Goal: Information Seeking & Learning: Learn about a topic

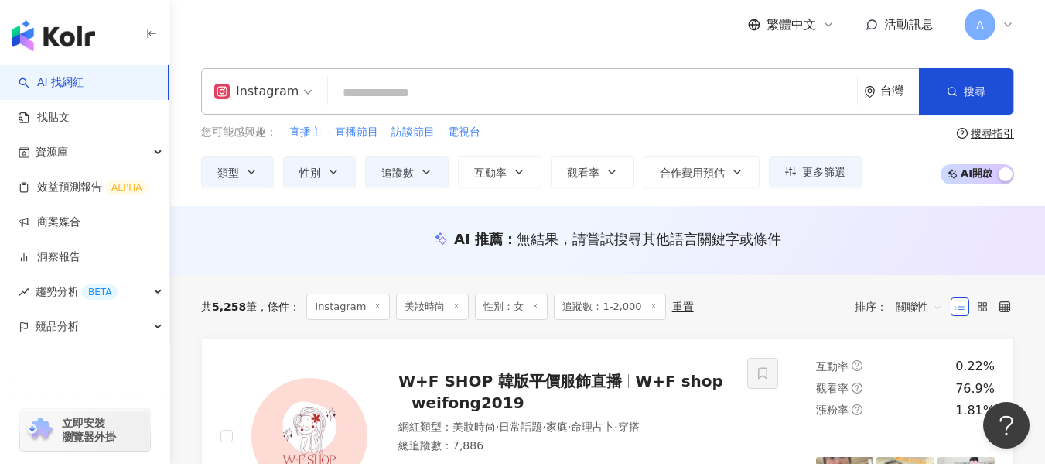
click at [481, 101] on input "search" at bounding box center [592, 92] width 517 height 29
paste input "*******"
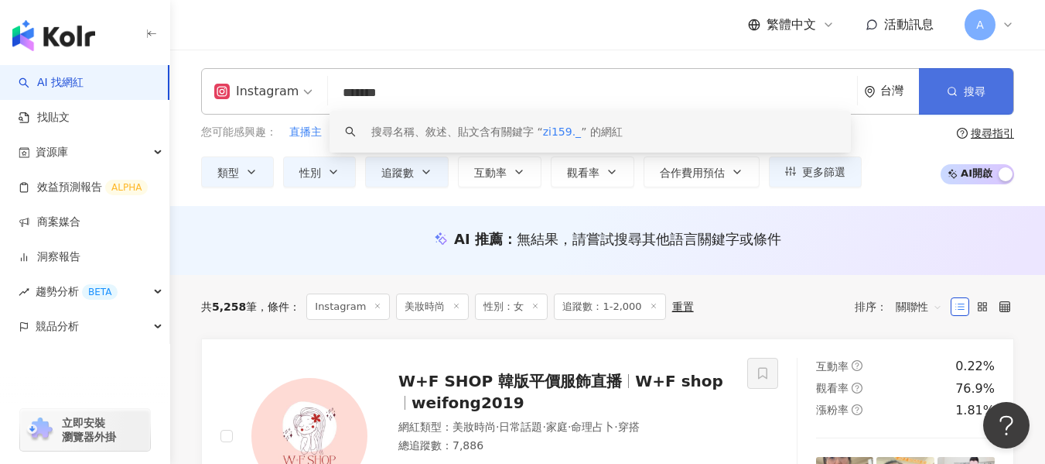
type input "*******"
click at [980, 90] on span "搜尋" at bounding box center [975, 91] width 22 height 12
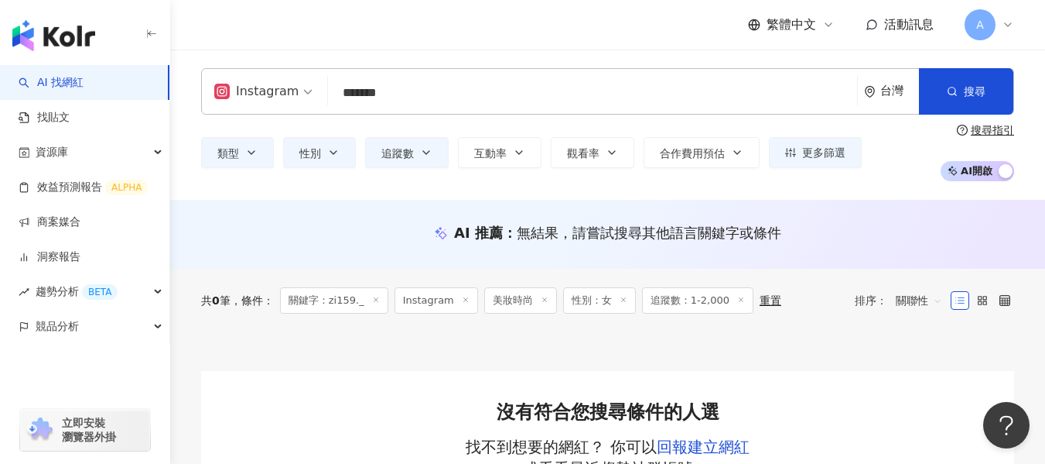
drag, startPoint x: 546, startPoint y: 91, endPoint x: 676, endPoint y: 90, distance: 130.8
click at [546, 91] on input "*******" at bounding box center [592, 92] width 517 height 29
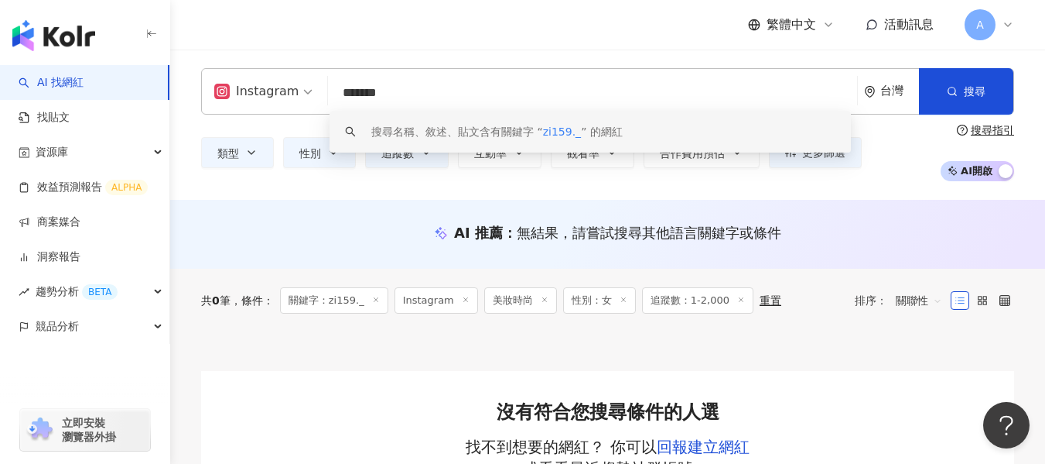
scroll to position [1, 0]
drag, startPoint x: 730, startPoint y: 98, endPoint x: 262, endPoint y: 102, distance: 468.2
click at [262, 102] on div "Instagram ******* 台灣 搜尋 keyword 搜尋名稱、敘述、貼文含有關鍵字 “ zi159._ ” 的網紅" at bounding box center [607, 91] width 813 height 46
paste input "**********"
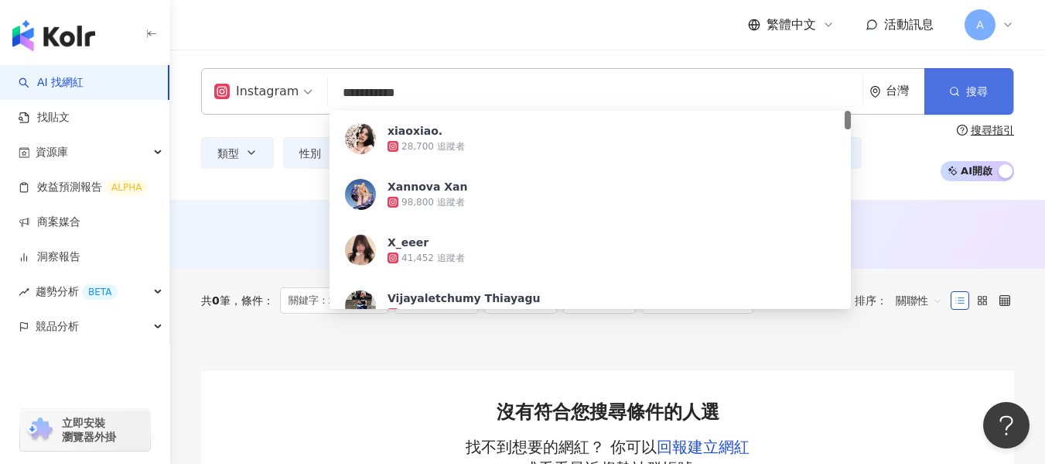
type input "**********"
click at [975, 86] on span "搜尋" at bounding box center [977, 91] width 22 height 12
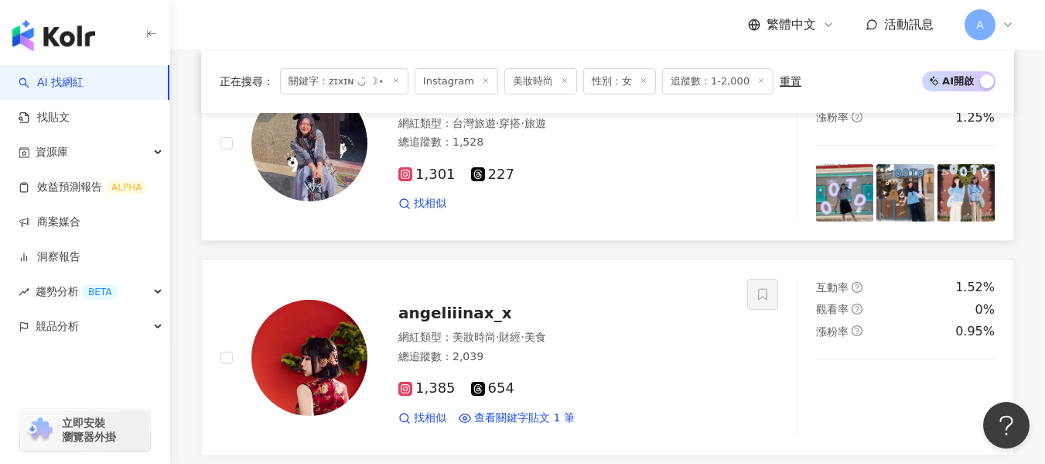
scroll to position [1083, 0]
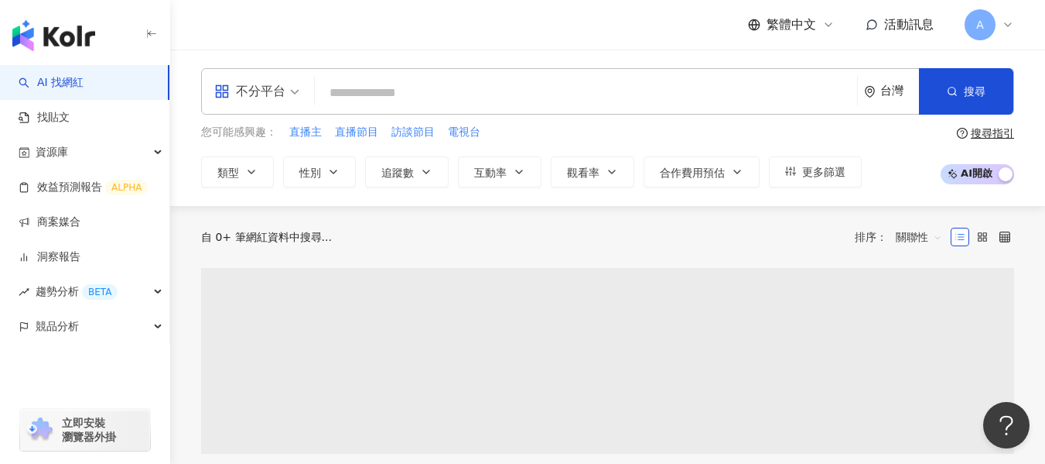
paste input "******"
type input "******"
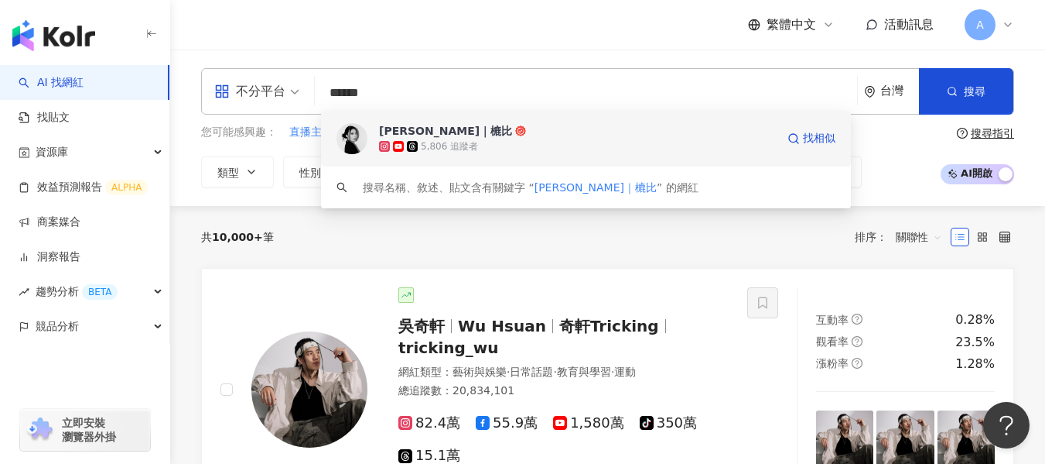
click at [417, 125] on div "洪瑞綺｜樚比" at bounding box center [445, 130] width 133 height 15
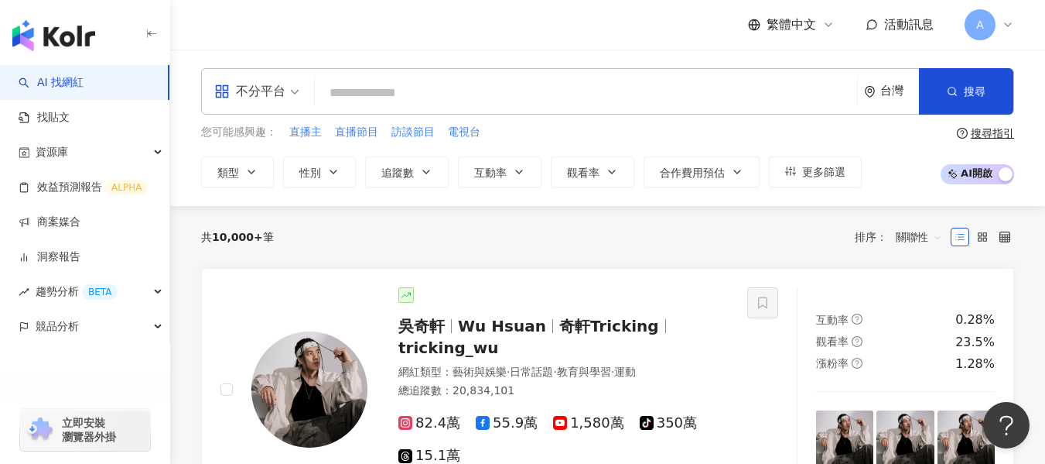
click at [429, 93] on input "search" at bounding box center [586, 92] width 530 height 29
paste input "***"
type input "***"
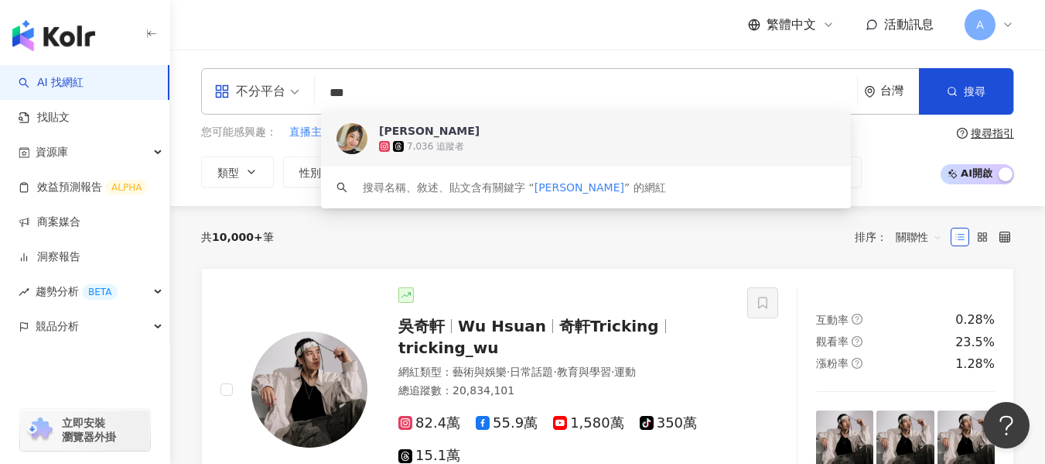
click at [501, 146] on div "7,036 追蹤者" at bounding box center [607, 146] width 457 height 15
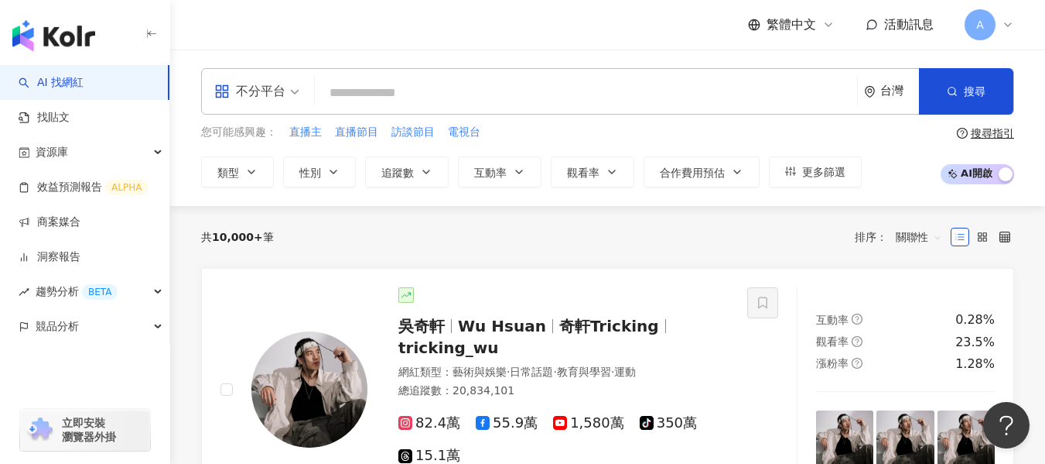
click at [269, 83] on div "不分平台" at bounding box center [249, 91] width 71 height 25
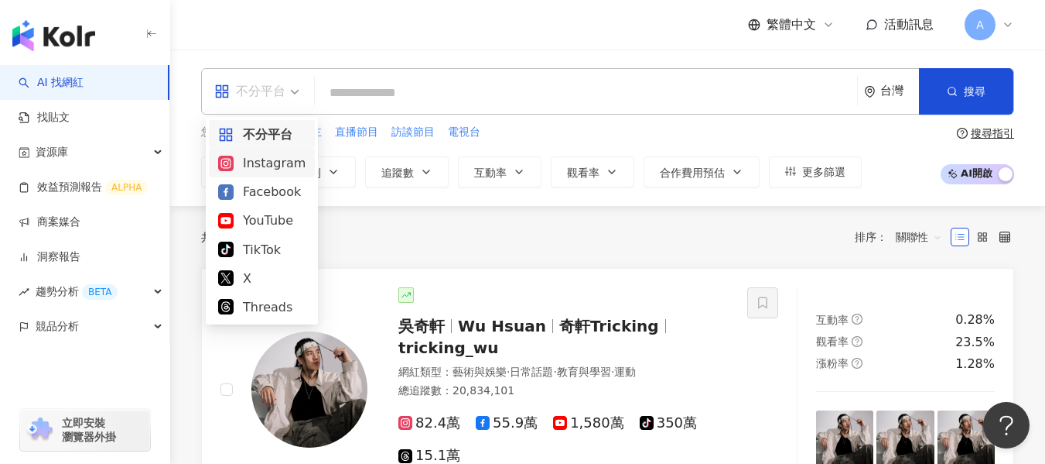
click at [271, 169] on div "Instagram" at bounding box center [261, 162] width 87 height 19
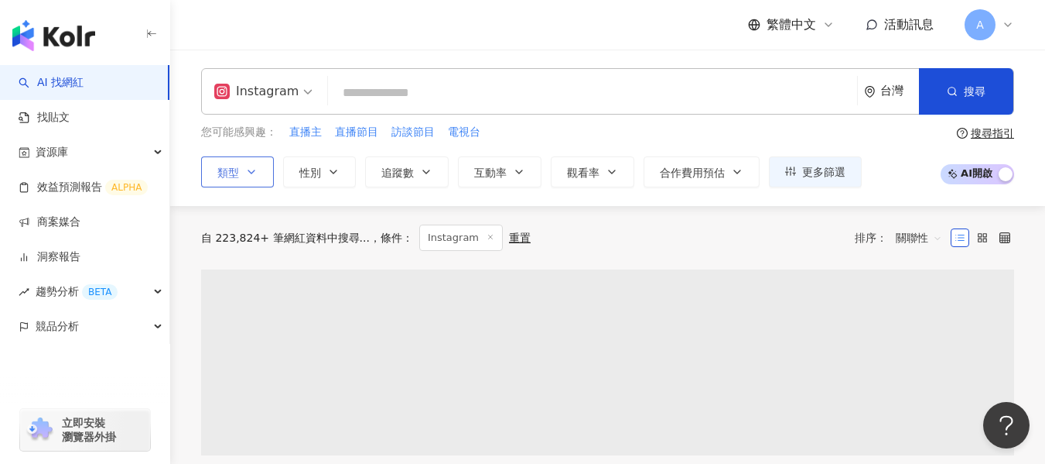
click at [257, 171] on icon "button" at bounding box center [251, 172] width 12 height 12
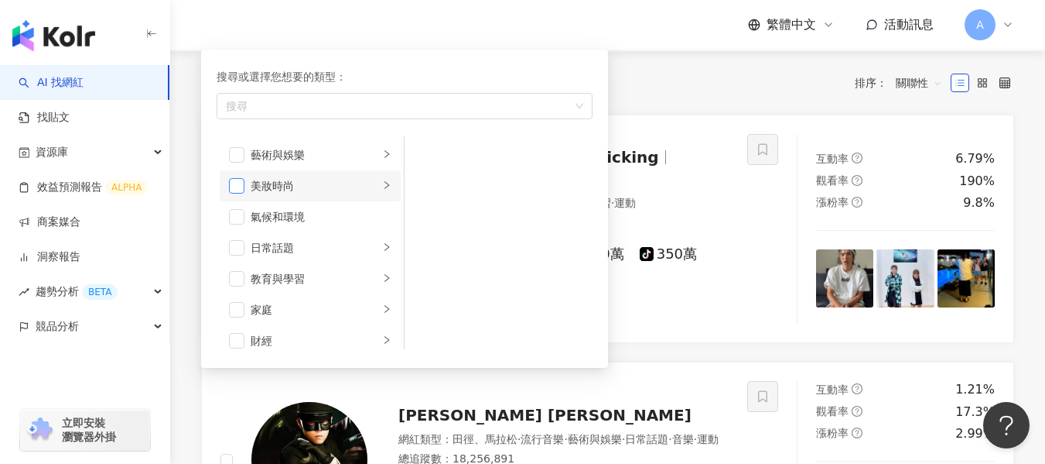
click at [231, 183] on span "button" at bounding box center [236, 185] width 15 height 15
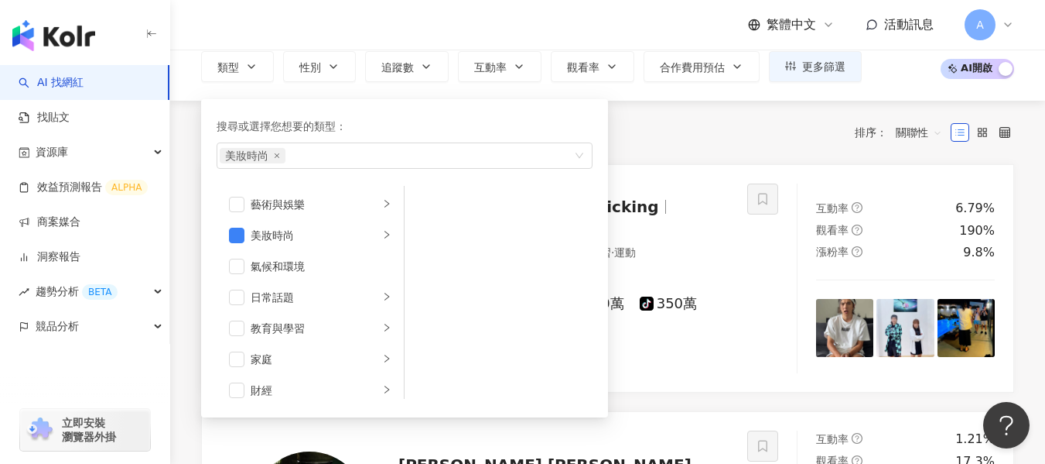
scroll to position [77, 0]
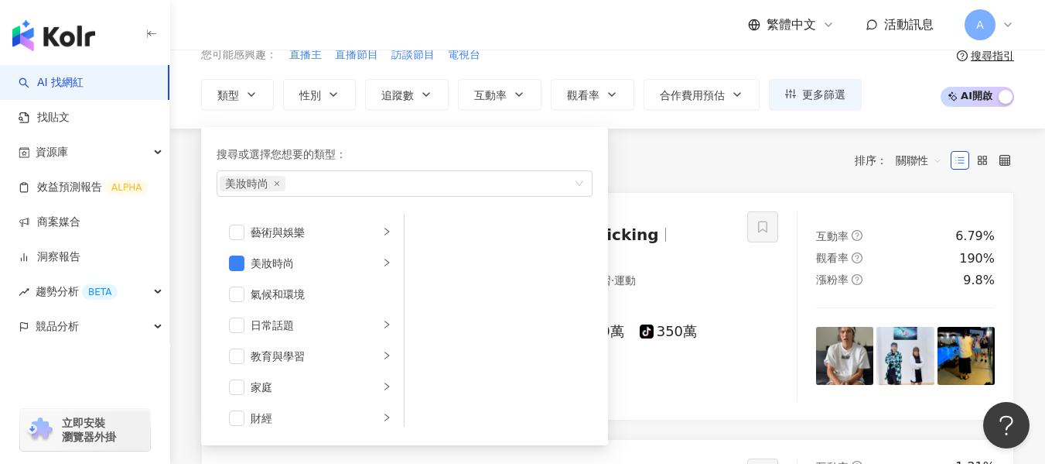
click at [684, 166] on div "共 10,000+ 筆 條件 ： Instagram 重置 排序： 關聯性" at bounding box center [607, 160] width 813 height 26
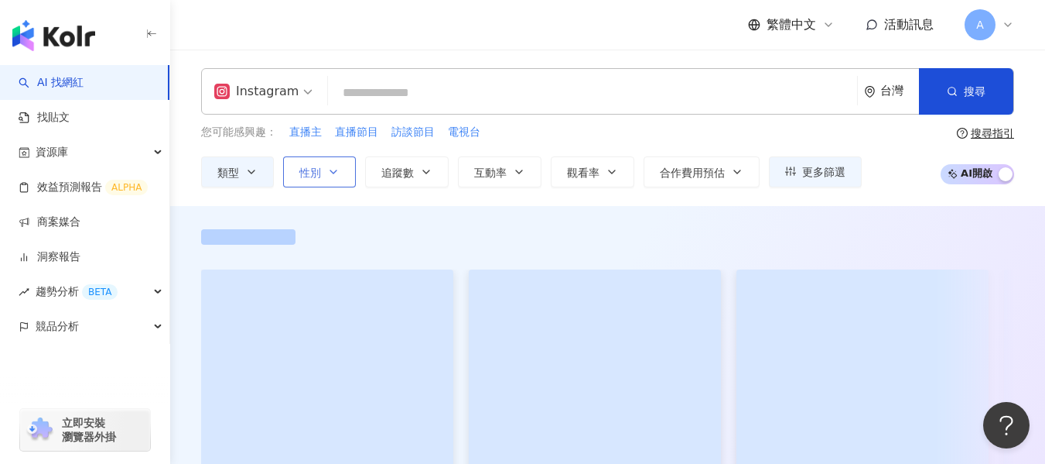
click at [328, 173] on icon "button" at bounding box center [333, 172] width 12 height 12
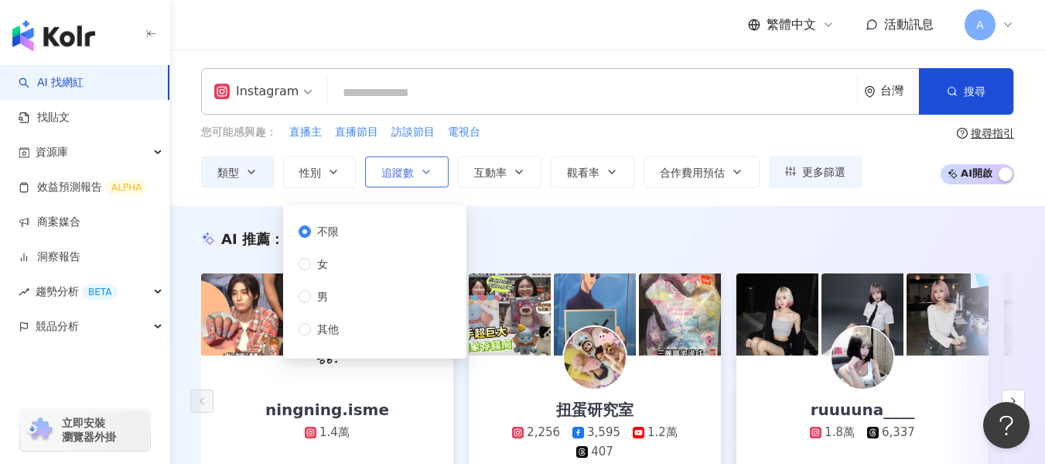
click at [317, 263] on span "女" at bounding box center [322, 263] width 23 height 17
click at [399, 171] on span "追蹤數" at bounding box center [397, 172] width 32 height 12
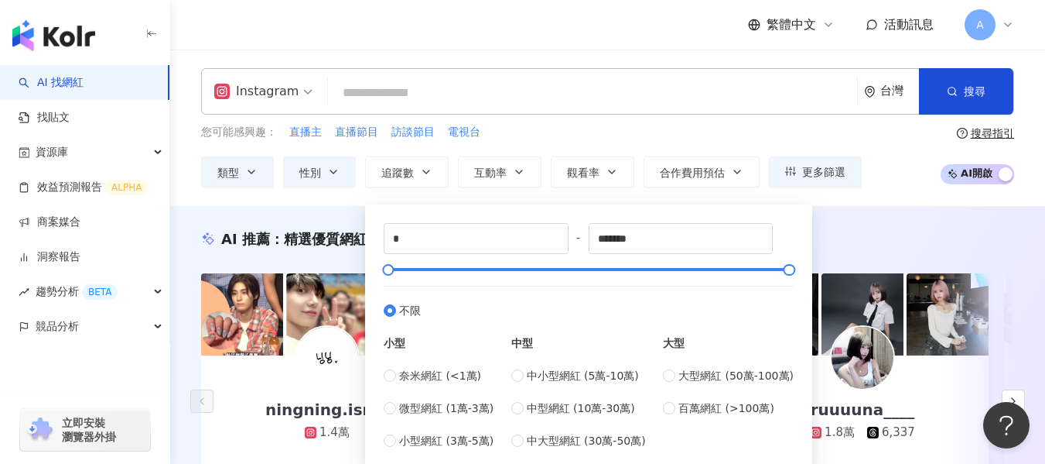
click at [383, 372] on div "* - ******* 不限 小型 奈米網紅 (<1萬) 微型網紅 (1萬-3萬) 小型網紅 (3萬-5萬) 中型 中小型網紅 (5萬-10萬) 中型網紅 (…" at bounding box center [589, 336] width 429 height 245
drag, startPoint x: 665, startPoint y: 235, endPoint x: 567, endPoint y: 235, distance: 97.5
click at [567, 235] on div "* - ******* 不限 小型 奈米網紅 (<1萬) 微型網紅 (1萬-3萬) 小型網紅 (3萬-5萬) 中型 中小型網紅 (5萬-10萬) 中型網紅 (…" at bounding box center [589, 336] width 410 height 226
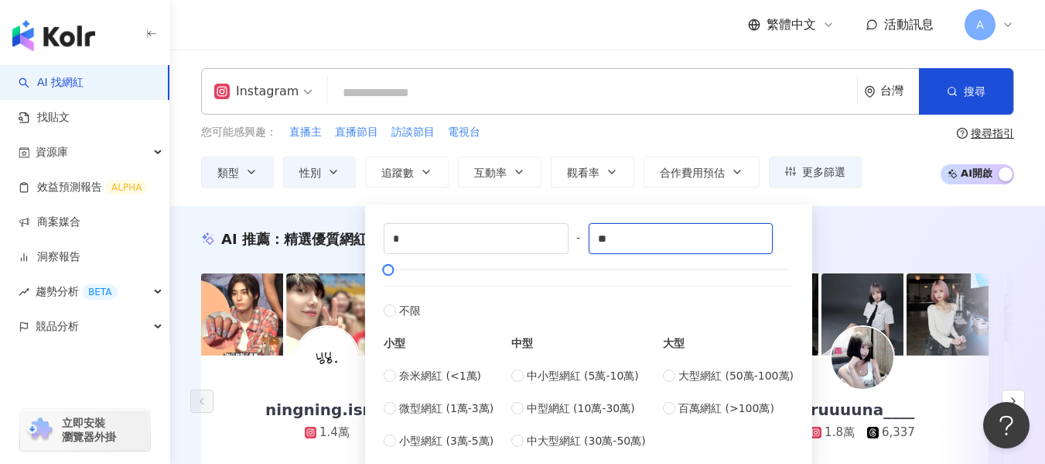
type input "*"
click at [953, 249] on div "AI 推薦 ： 精選優質網紅 ningning.isme 1.4萬 互動率 176% 商業合作比例 33.3% 受眾性別 女 扭蛋研究室 2,256 3,59…" at bounding box center [607, 398] width 875 height 338
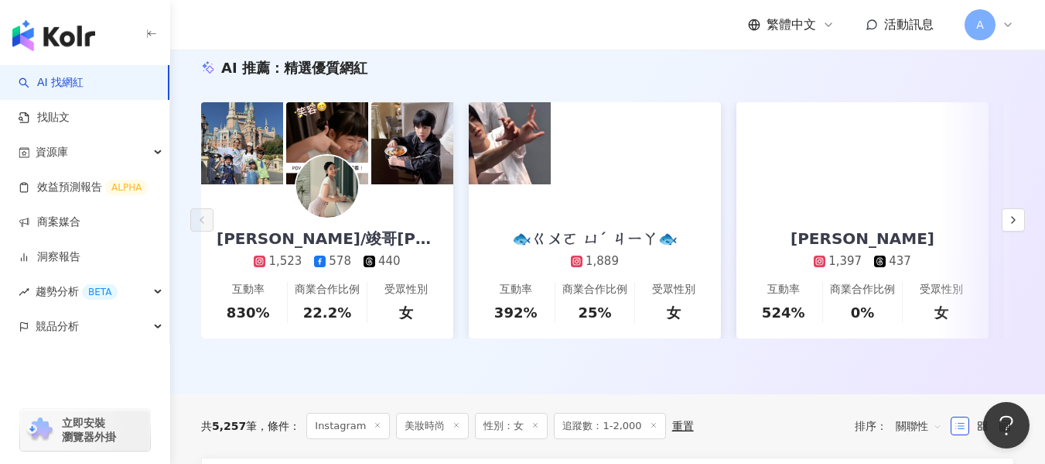
scroll to position [155, 0]
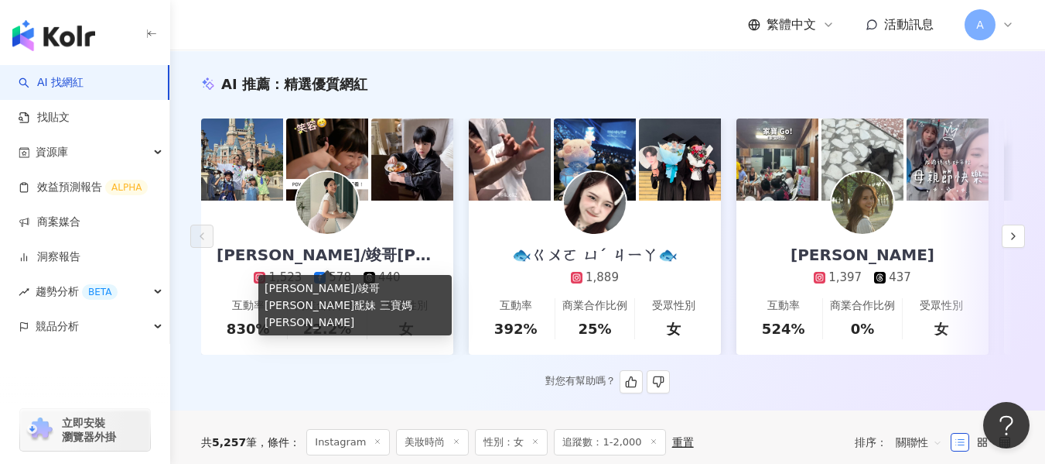
click at [385, 258] on div "欣瑜/竣哥菲馜妹 三寶媽咪" at bounding box center [327, 255] width 252 height 22
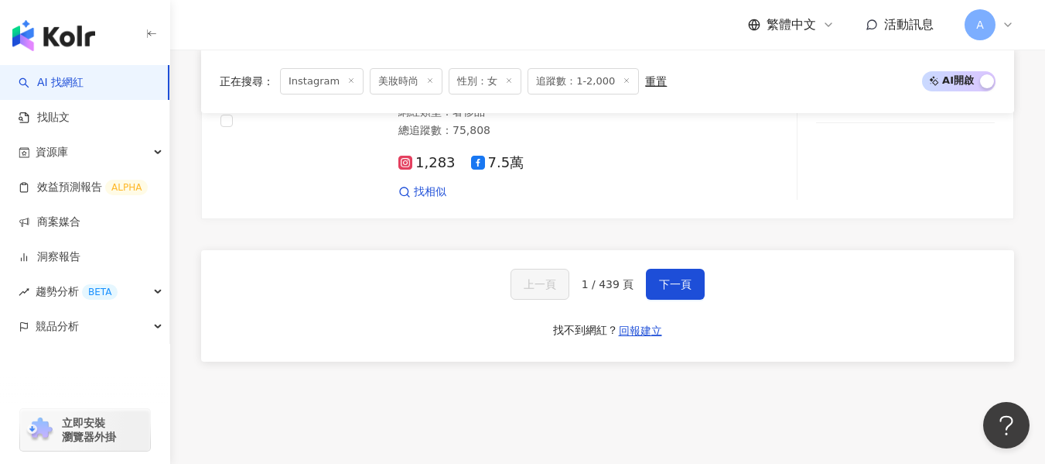
scroll to position [3173, 0]
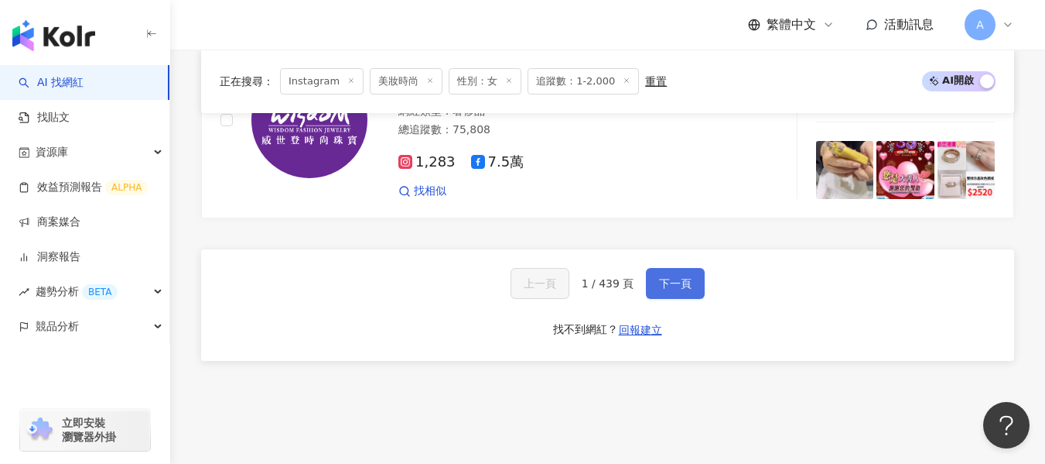
click at [682, 288] on span "下一頁" at bounding box center [675, 283] width 32 height 12
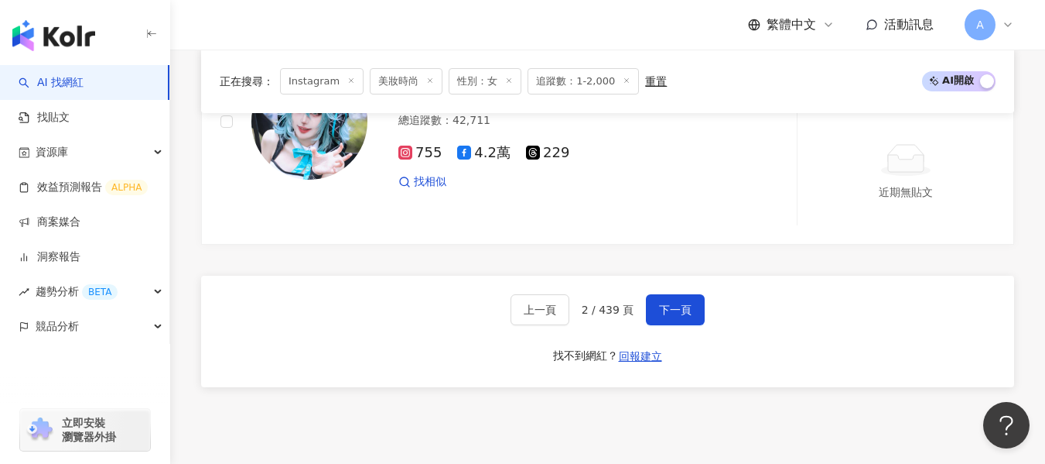
scroll to position [3020, 0]
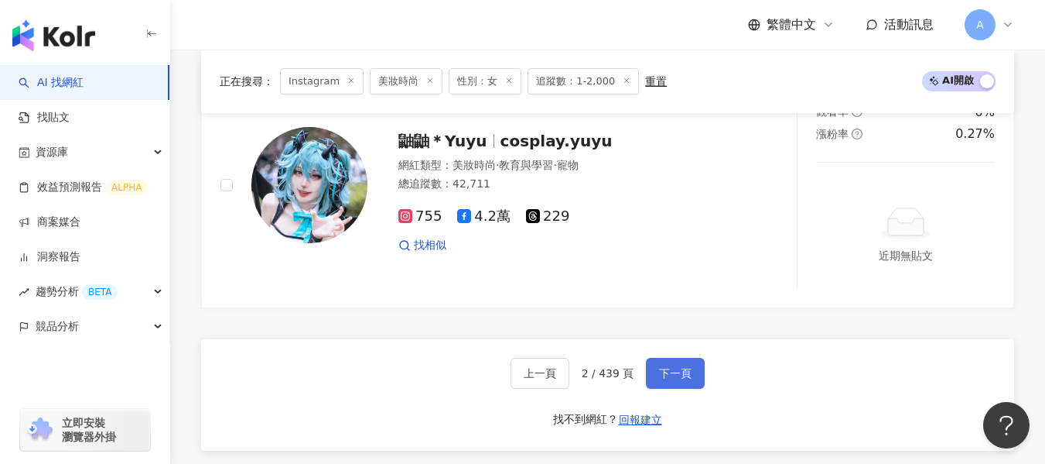
click at [689, 358] on button "下一頁" at bounding box center [675, 372] width 59 height 31
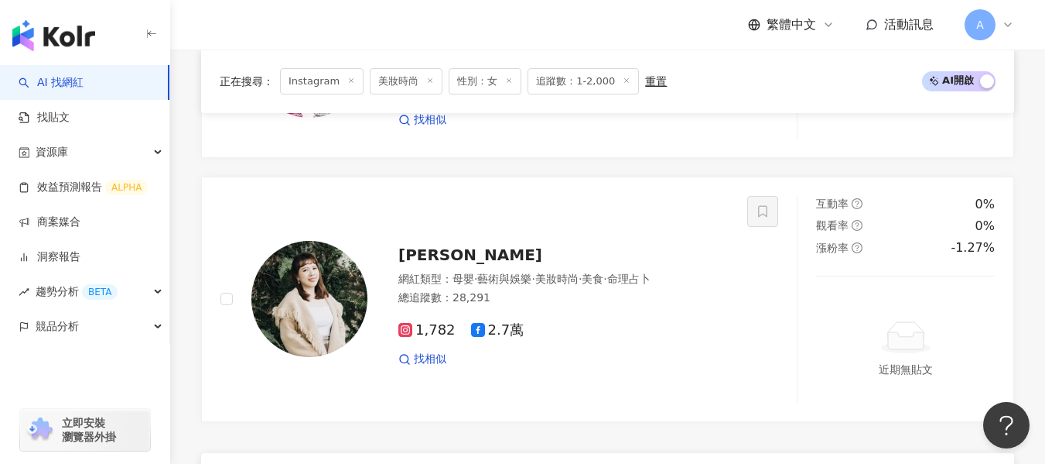
scroll to position [3277, 0]
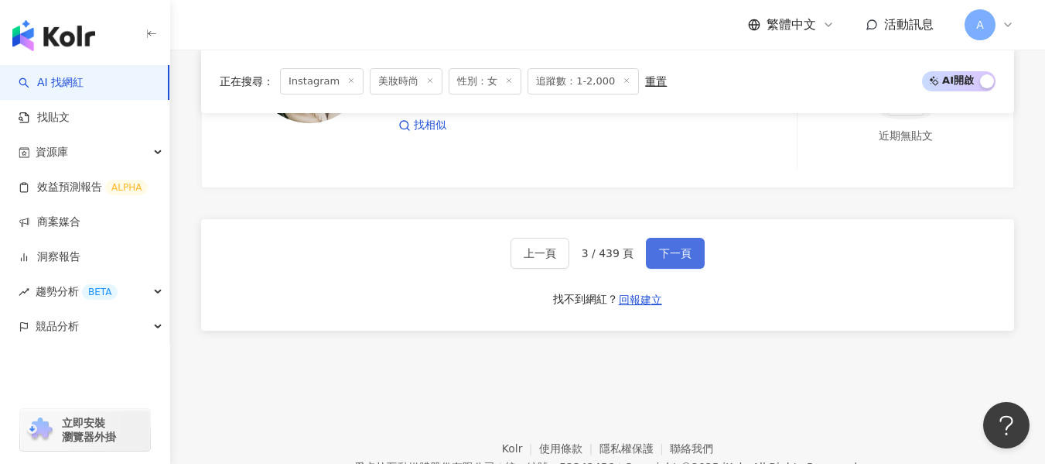
click at [675, 247] on span "下一頁" at bounding box center [675, 253] width 32 height 12
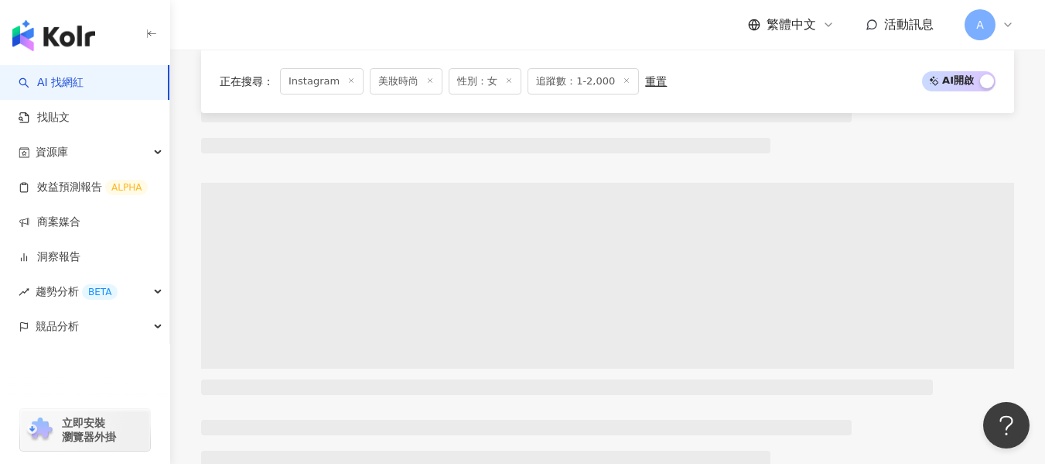
scroll to position [1066, 0]
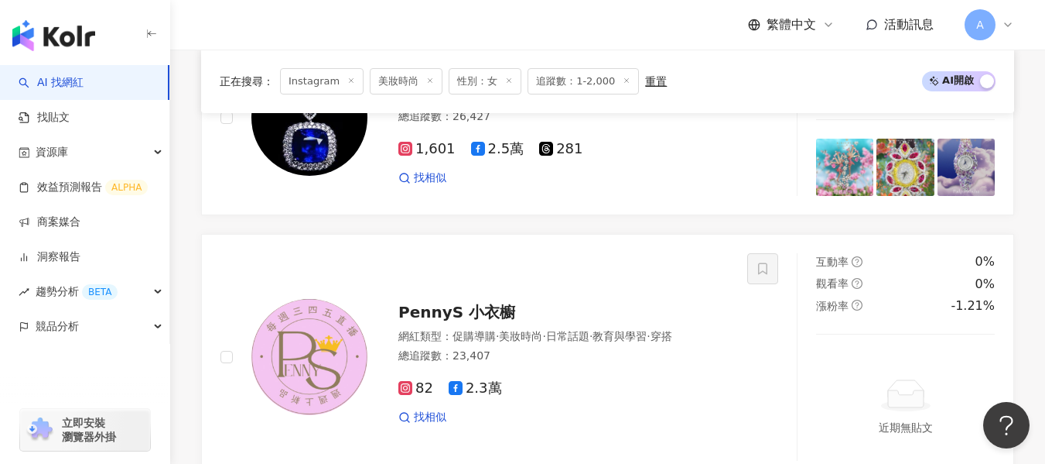
click at [578, 84] on span "追蹤數：1-2,000" at bounding box center [583, 81] width 111 height 26
click at [655, 82] on div "重置" at bounding box center [656, 81] width 22 height 12
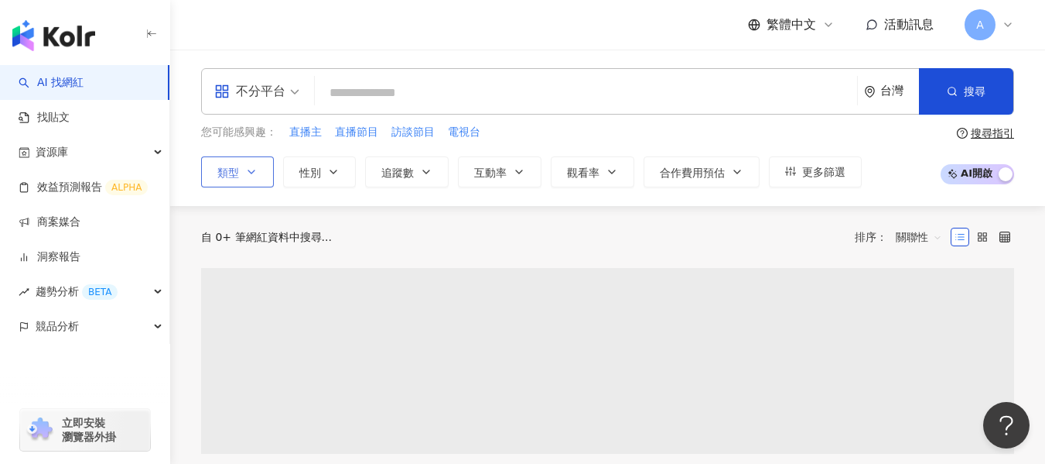
click at [227, 167] on span "類型" at bounding box center [228, 172] width 22 height 12
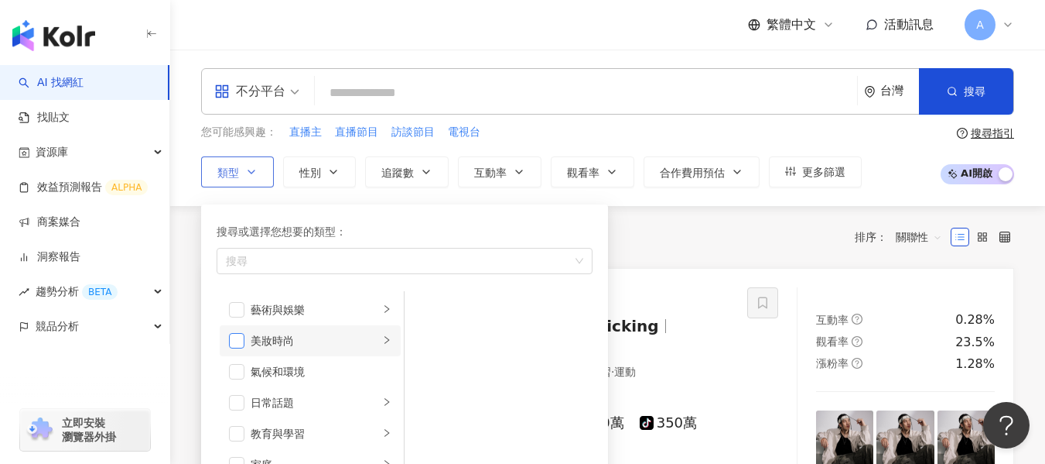
scroll to position [77, 0]
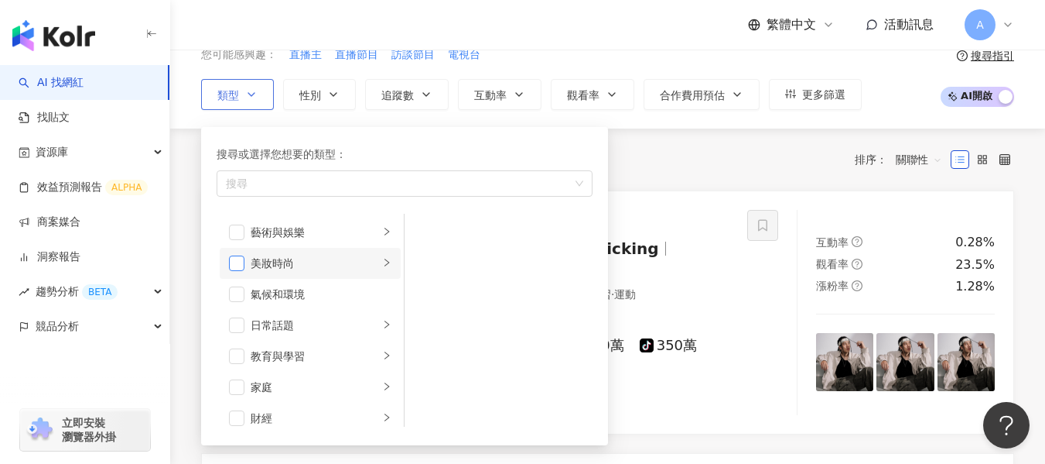
click at [236, 260] on span "button" at bounding box center [236, 262] width 15 height 15
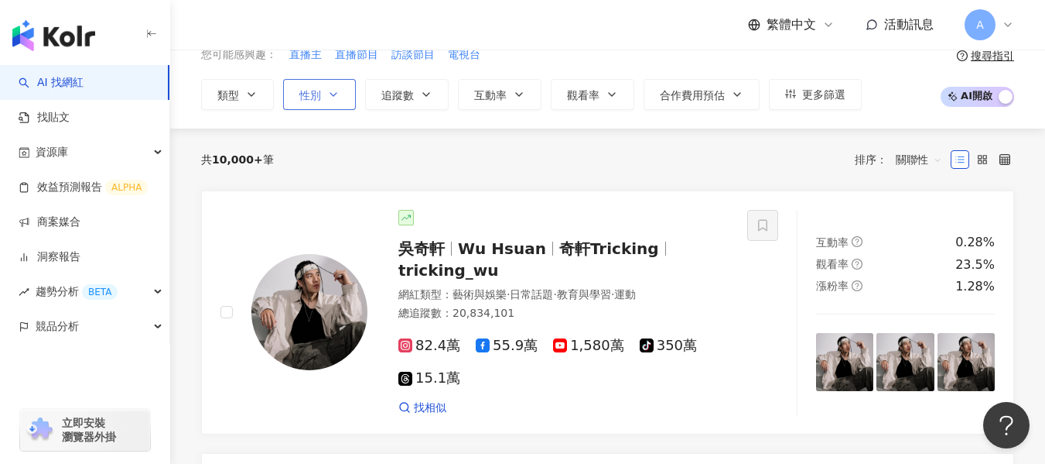
click at [332, 84] on button "性別" at bounding box center [319, 94] width 73 height 31
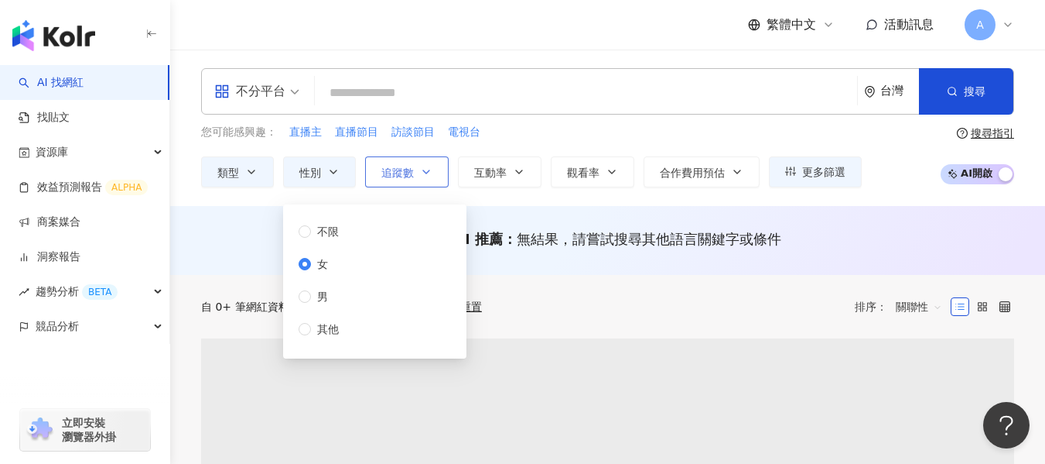
click at [401, 163] on button "追蹤數" at bounding box center [407, 171] width 84 height 31
type input "*******"
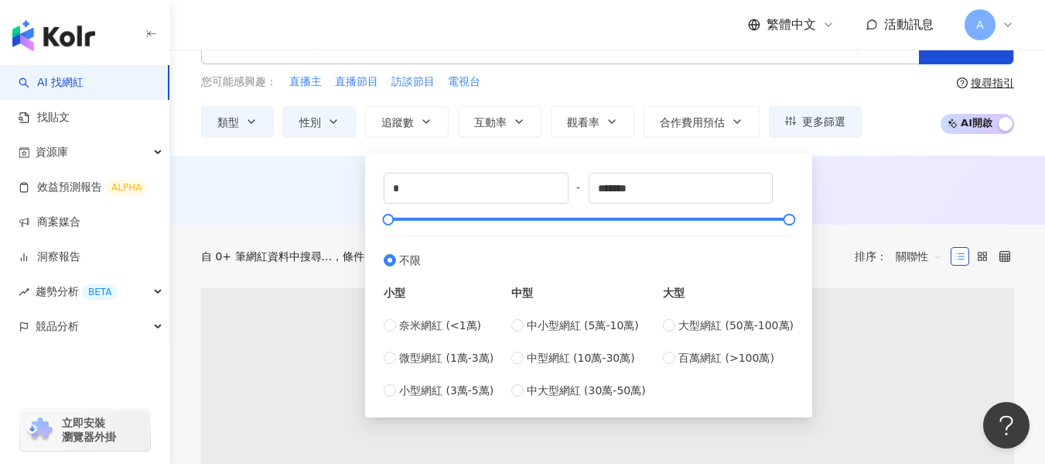
scroll to position [77, 0]
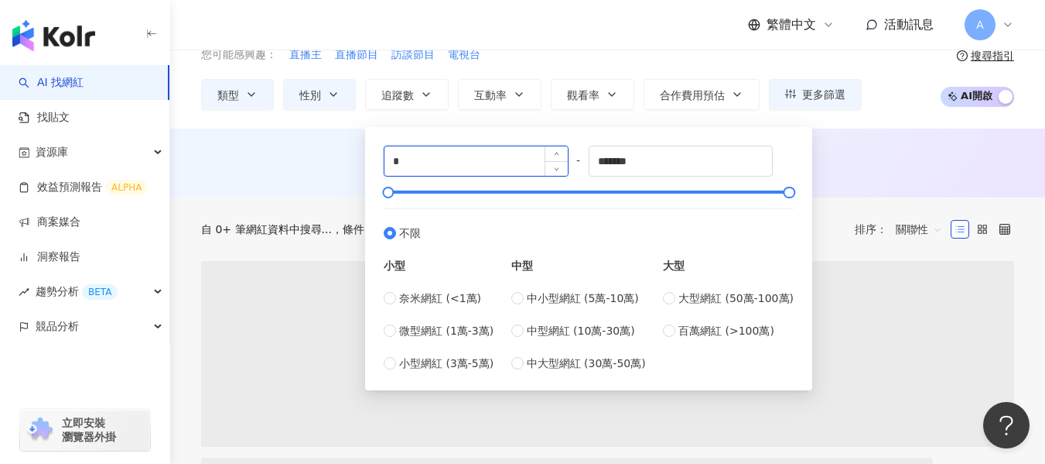
click at [474, 166] on input "*" at bounding box center [476, 160] width 183 height 29
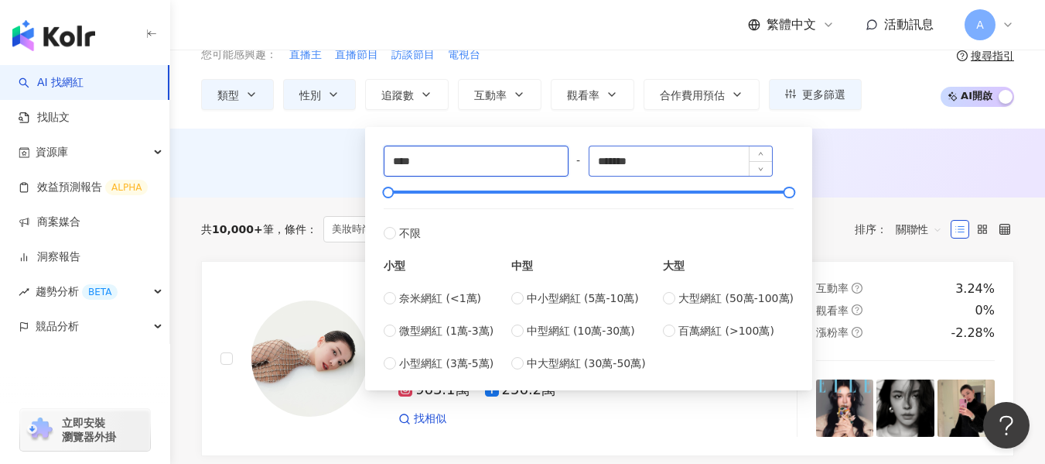
type input "****"
drag, startPoint x: 650, startPoint y: 162, endPoint x: 537, endPoint y: 159, distance: 113.0
click at [537, 159] on div "**** - ******* 不限 小型 奈米網紅 (<1萬) 微型網紅 (1萬-3萬) 小型網紅 (3萬-5萬) 中型 中小型網紅 (5萬-10萬) 中型網…" at bounding box center [589, 258] width 410 height 226
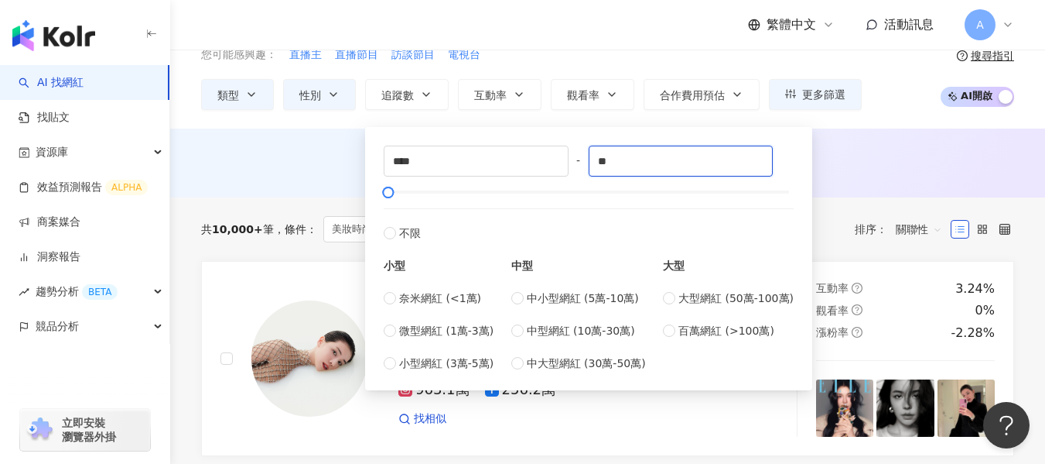
type input "*"
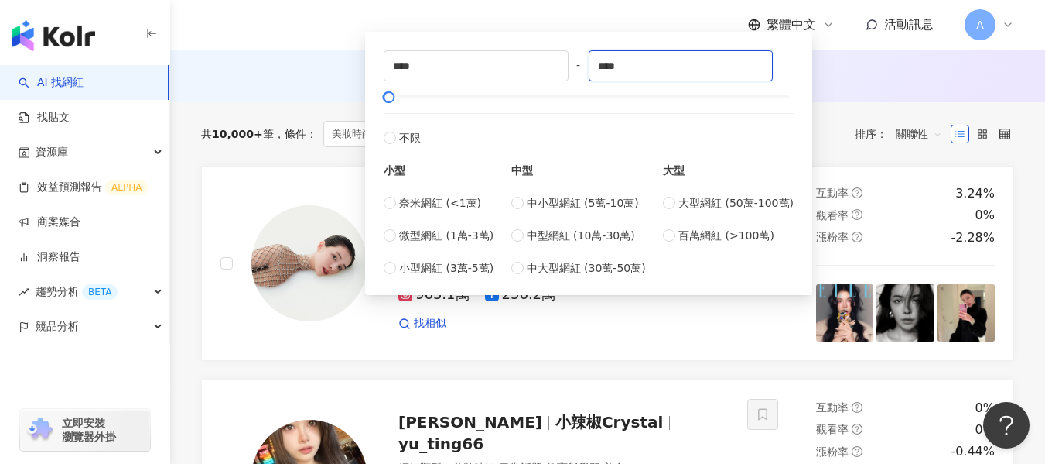
scroll to position [155, 0]
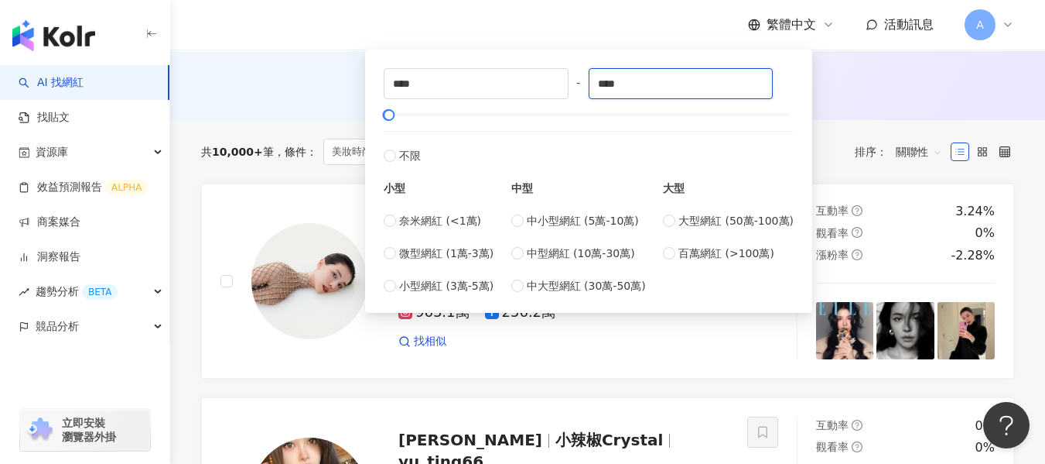
type input "****"
click at [857, 91] on div "AI 推薦 ： 無結果，請嘗試搜尋其他語言關鍵字或條件" at bounding box center [607, 83] width 813 height 19
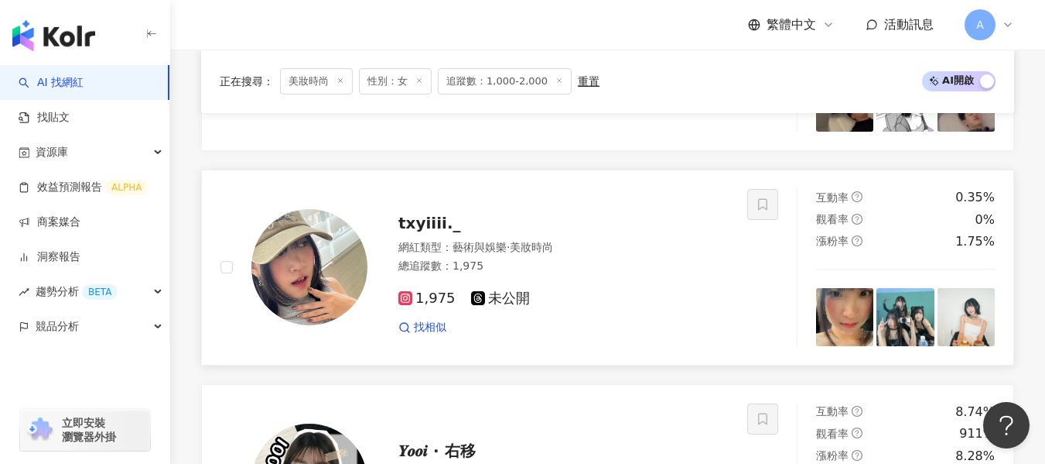
scroll to position [2386, 0]
click at [589, 273] on div "總追蹤數 ： 1,975" at bounding box center [564, 265] width 330 height 15
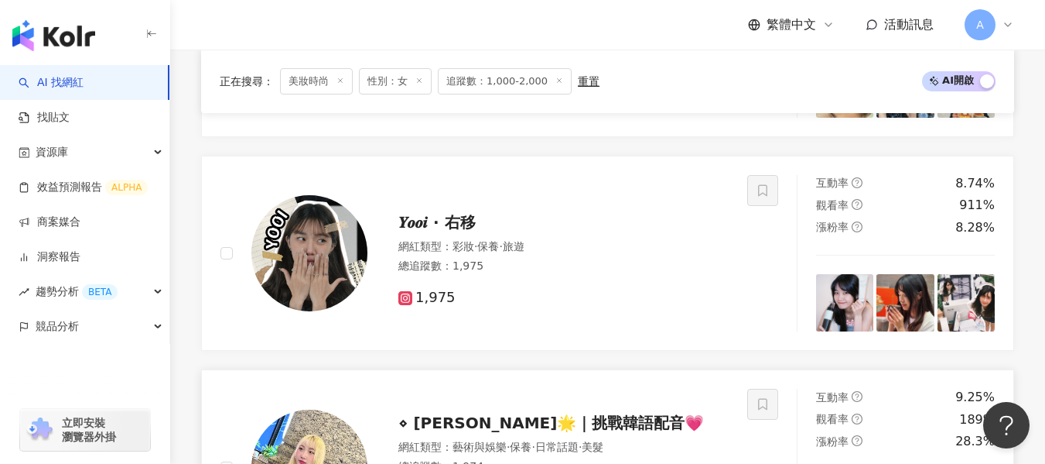
scroll to position [2878, 0]
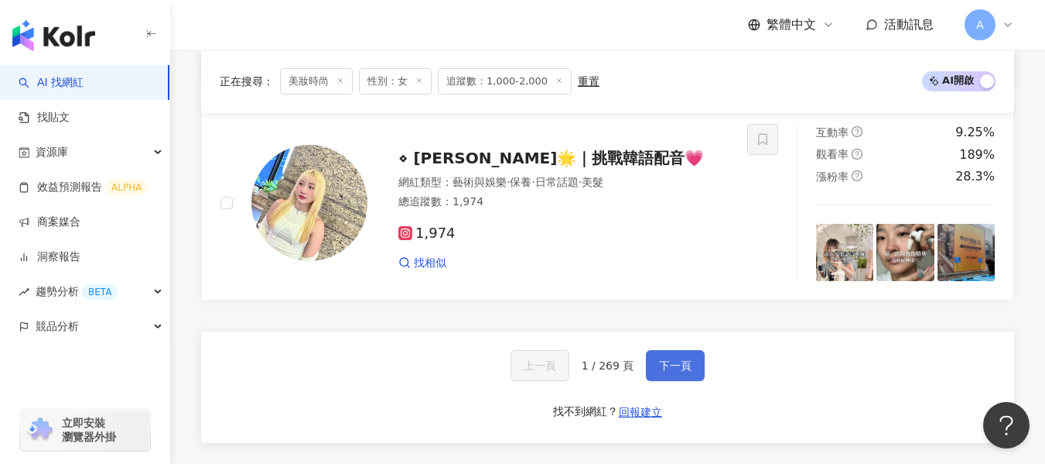
click at [676, 371] on span "下一頁" at bounding box center [675, 365] width 32 height 12
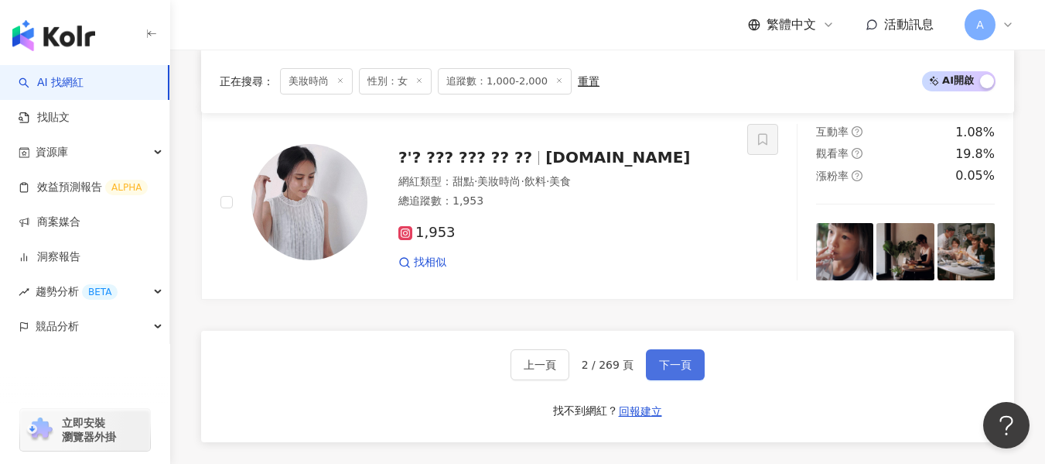
scroll to position [2761, 0]
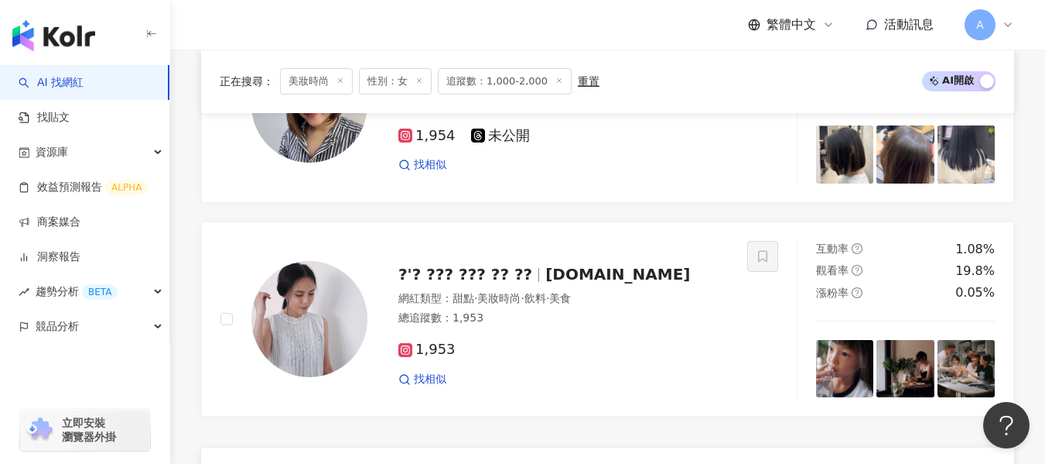
click at [589, 358] on div "1,953" at bounding box center [564, 349] width 330 height 17
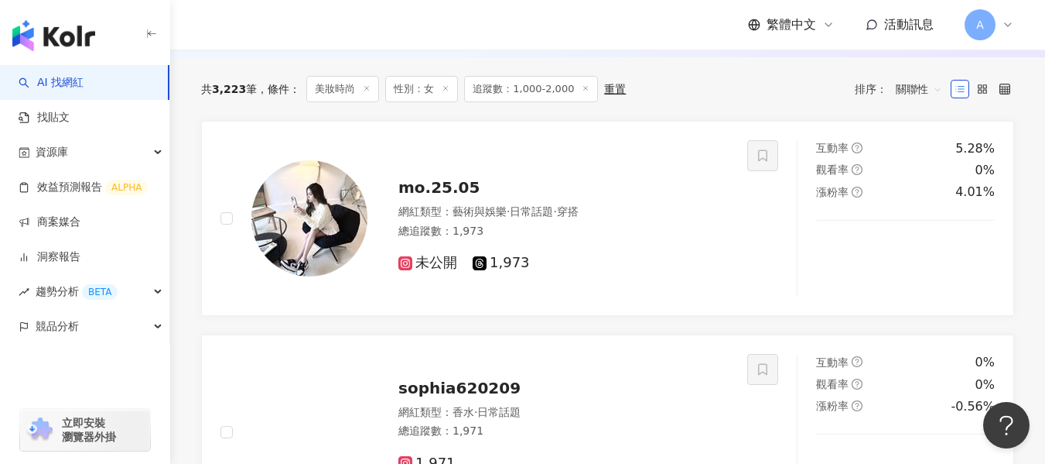
scroll to position [495, 0]
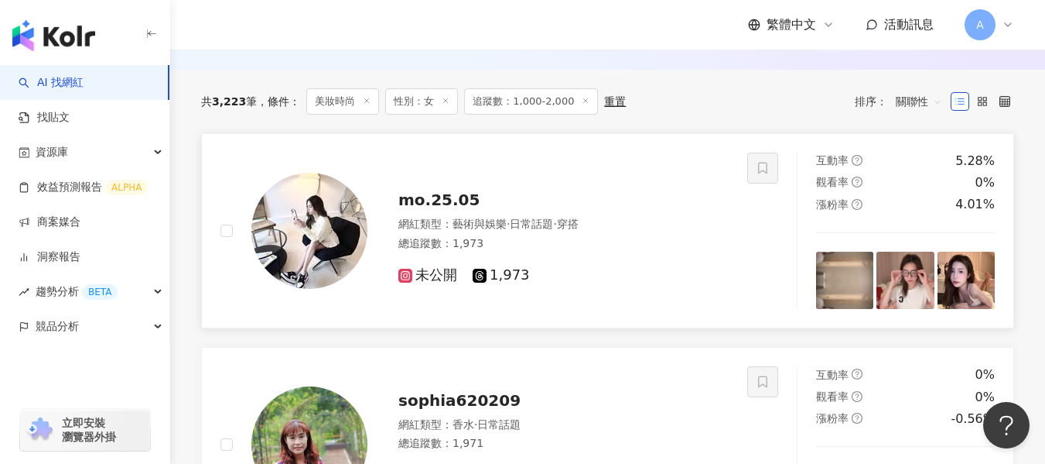
click at [591, 271] on div "未公開 1,973" at bounding box center [564, 269] width 330 height 29
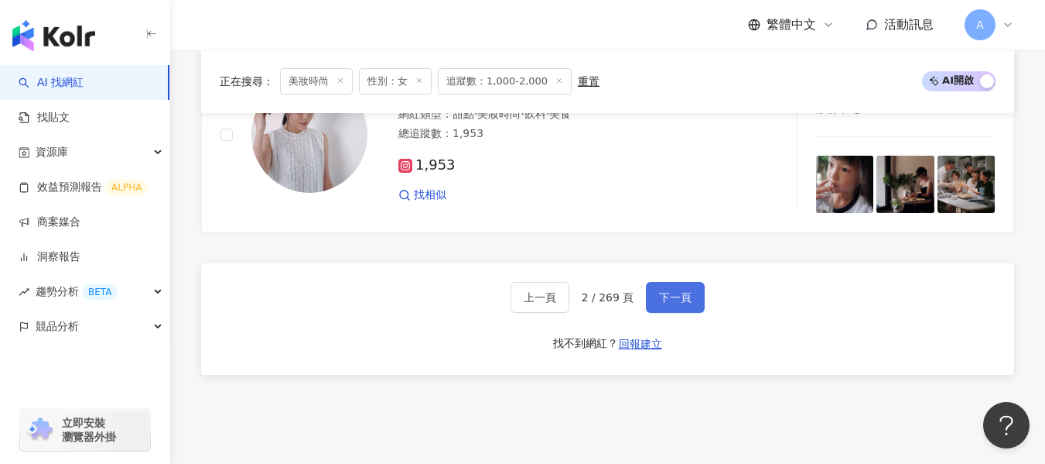
click at [675, 303] on span "下一頁" at bounding box center [675, 297] width 32 height 12
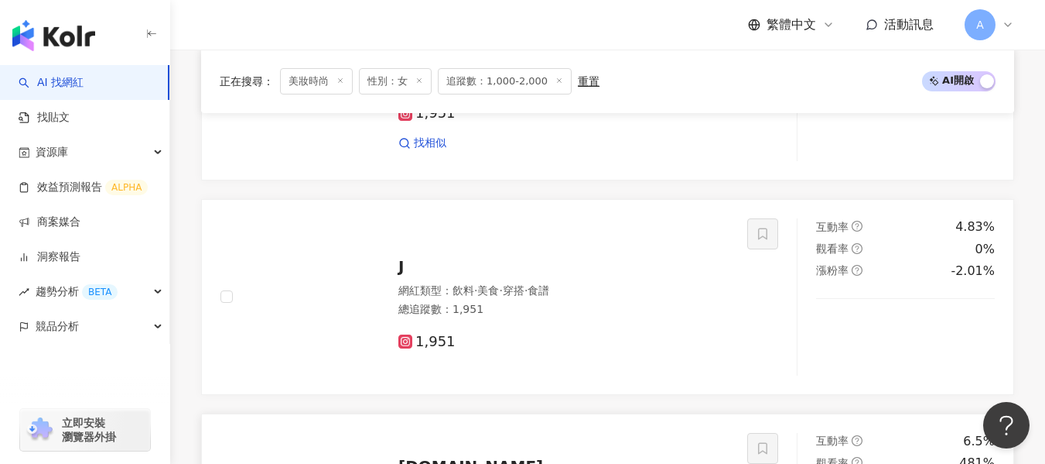
scroll to position [469, 0]
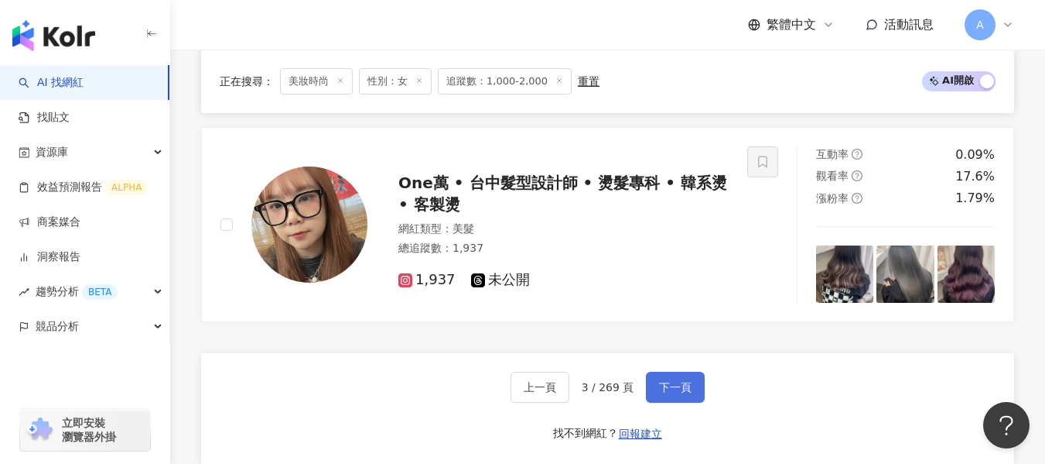
click at [689, 393] on span "下一頁" at bounding box center [675, 387] width 32 height 12
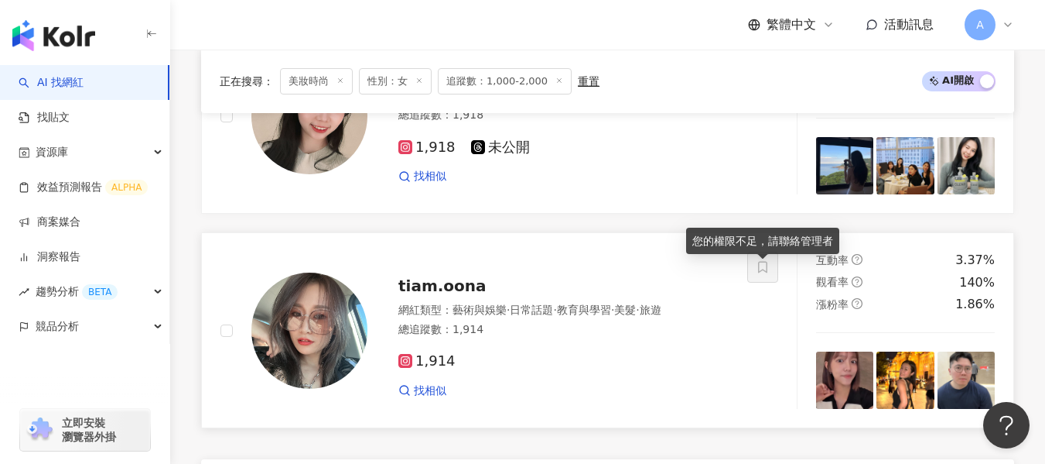
scroll to position [2778, 0]
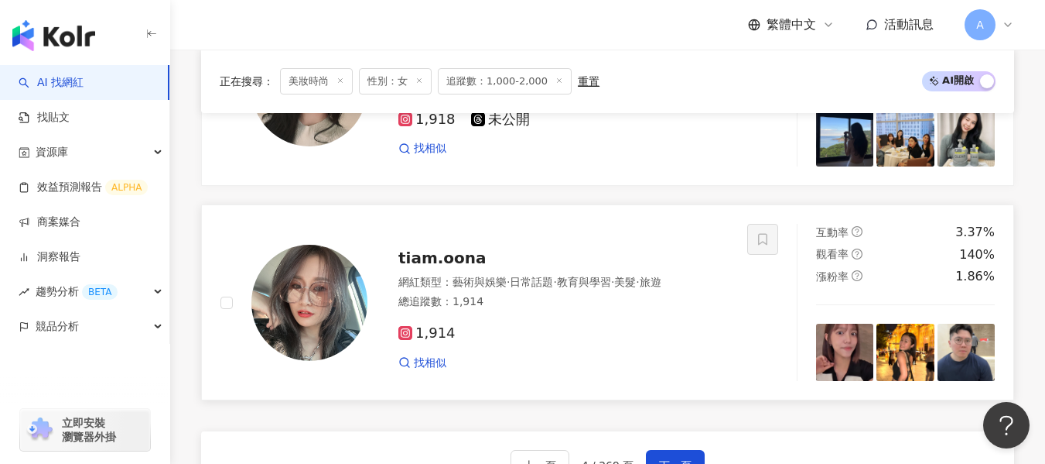
click at [633, 304] on div "網紅類型 ： 藝術與娛樂 · 日常話題 · 教育與學習 · 美髮 · 旅遊 總追蹤數 ： 1,914" at bounding box center [564, 294] width 330 height 38
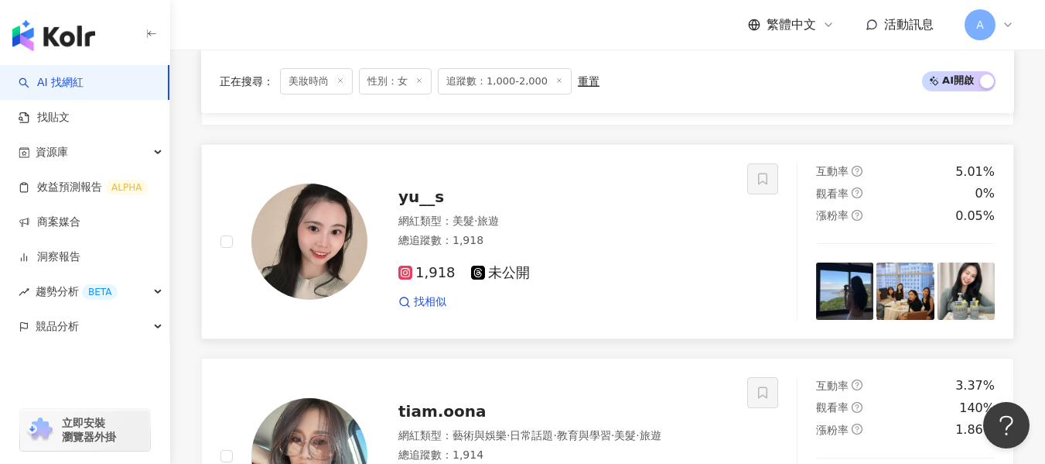
scroll to position [2623, 0]
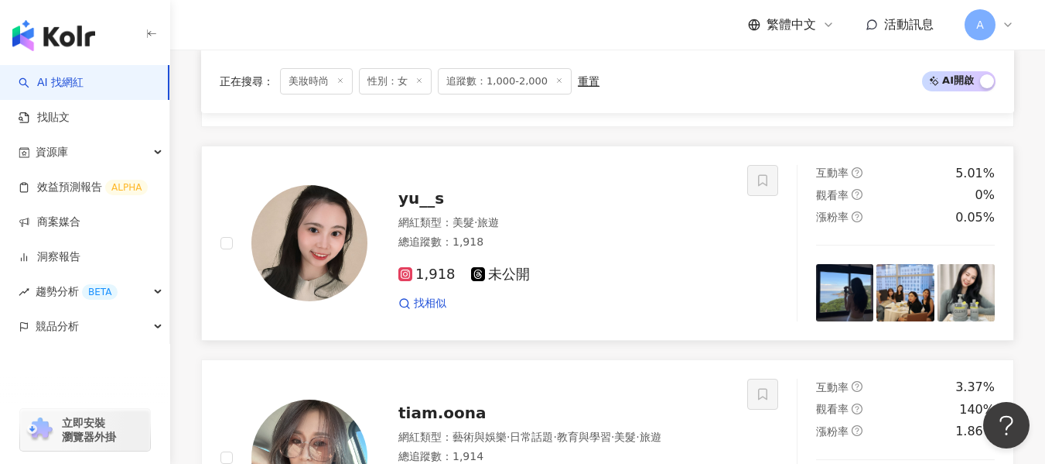
click at [645, 270] on div "1,918 未公開 找相似" at bounding box center [564, 282] width 330 height 57
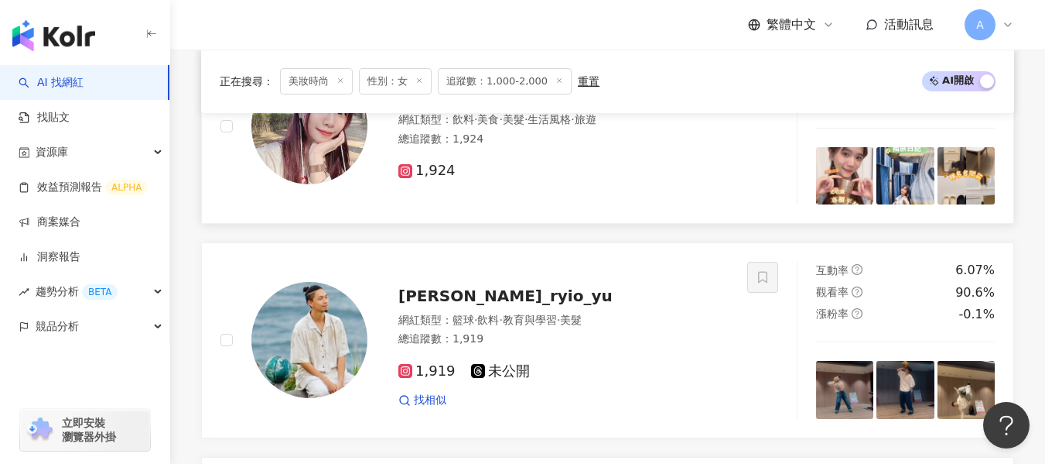
scroll to position [2159, 0]
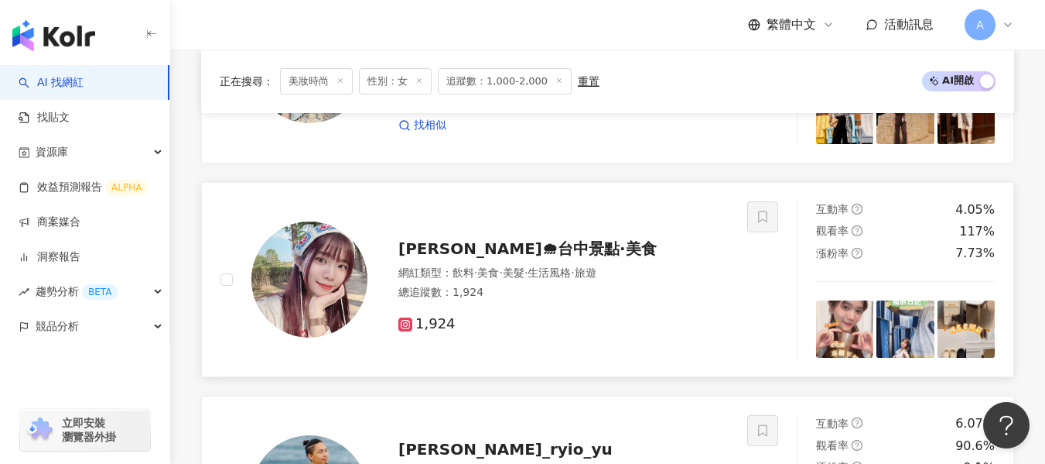
click at [597, 300] on div "總追蹤數 ： 1,924" at bounding box center [564, 292] width 330 height 15
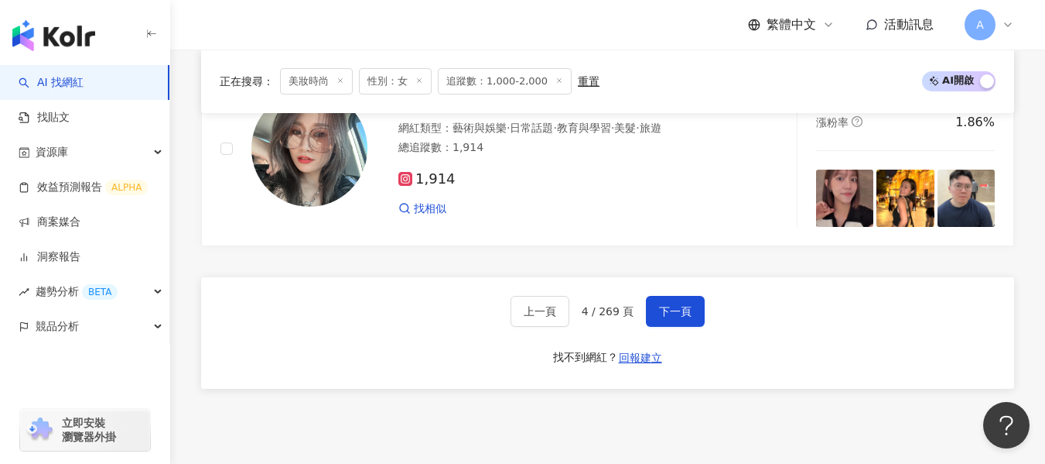
scroll to position [3010, 0]
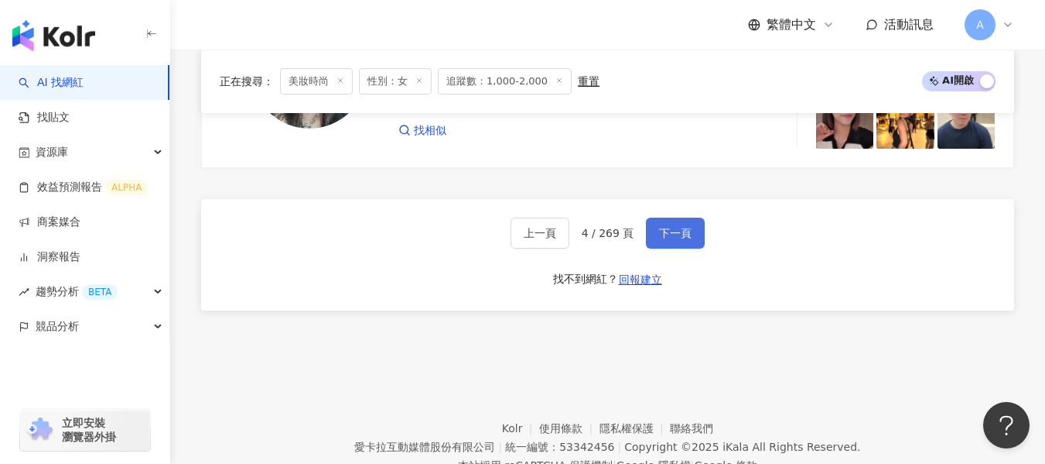
click at [679, 248] on button "下一頁" at bounding box center [675, 232] width 59 height 31
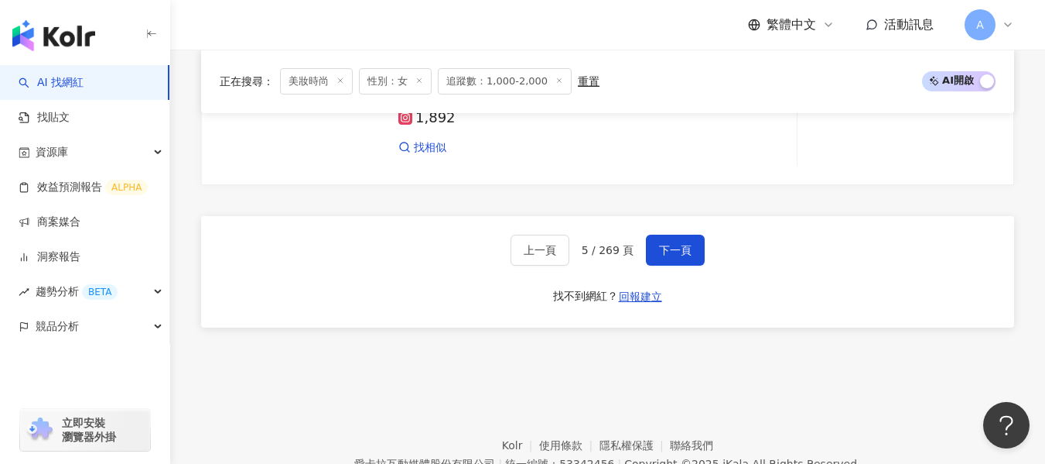
scroll to position [2923, 0]
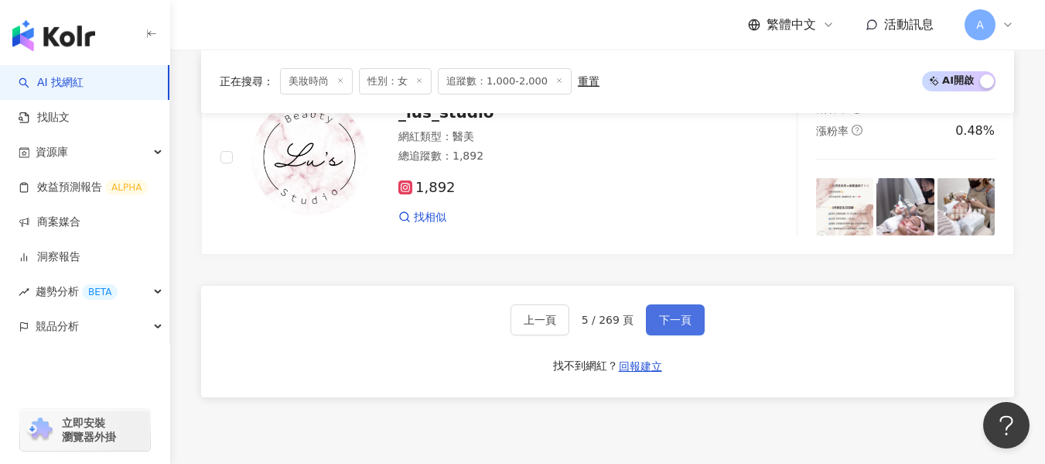
click at [679, 326] on span "下一頁" at bounding box center [675, 319] width 32 height 12
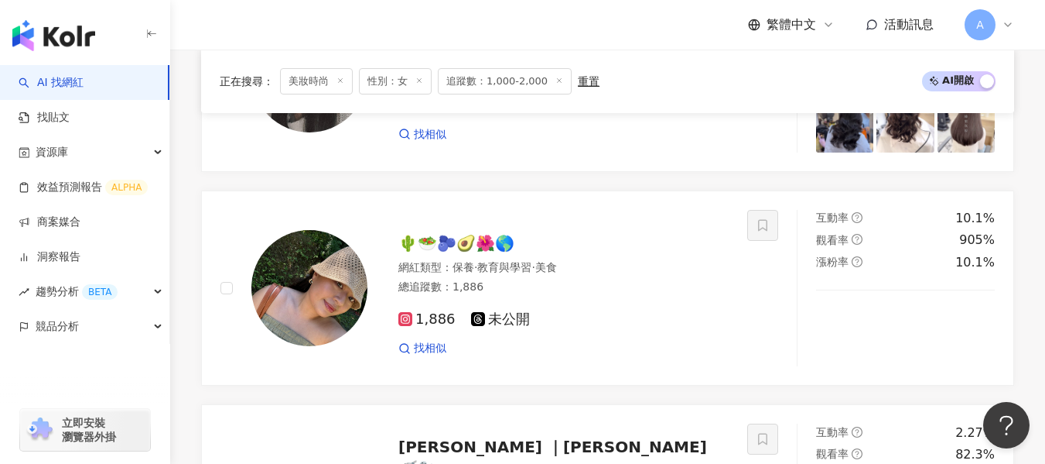
scroll to position [3045, 0]
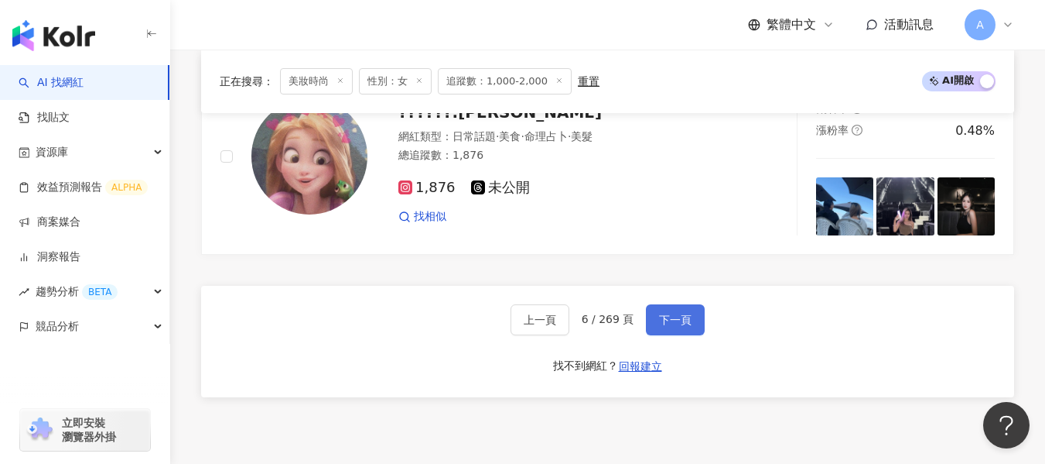
click at [679, 326] on span "下一頁" at bounding box center [675, 319] width 32 height 12
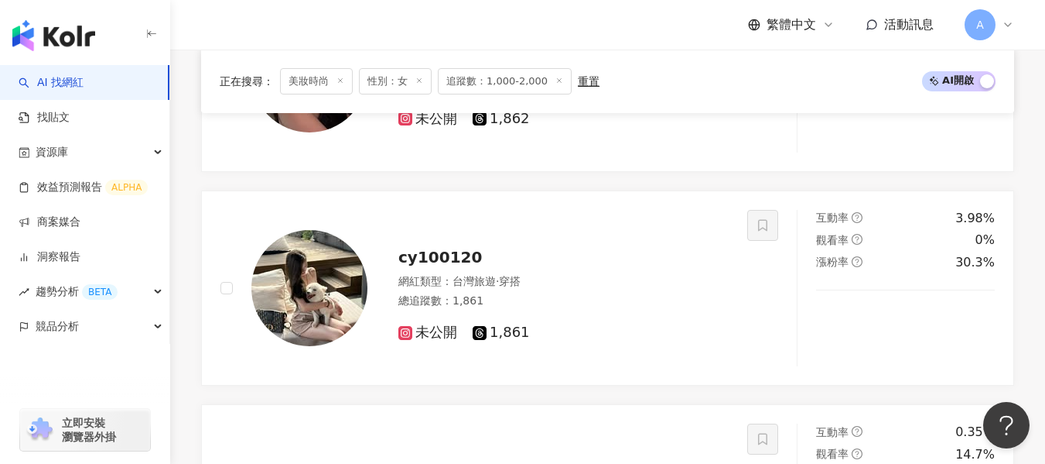
scroll to position [2923, 0]
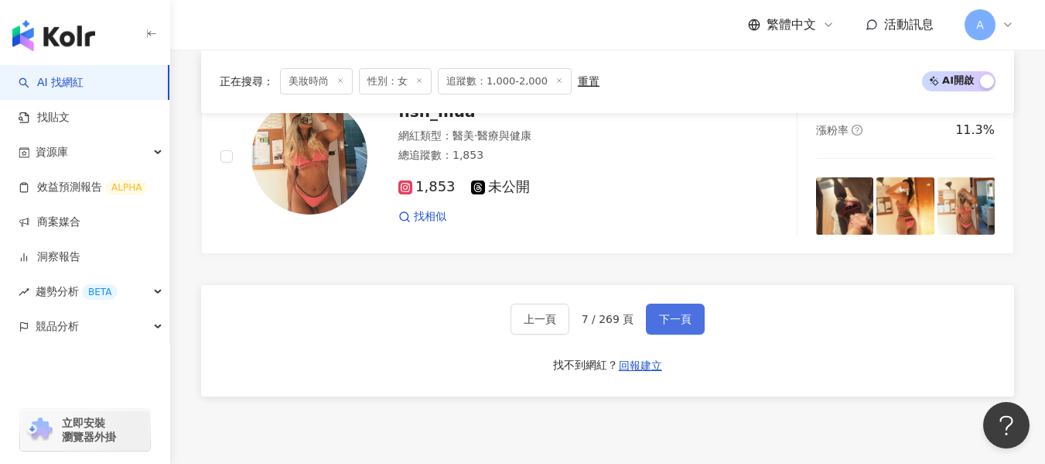
click at [679, 325] on span "下一頁" at bounding box center [675, 319] width 32 height 12
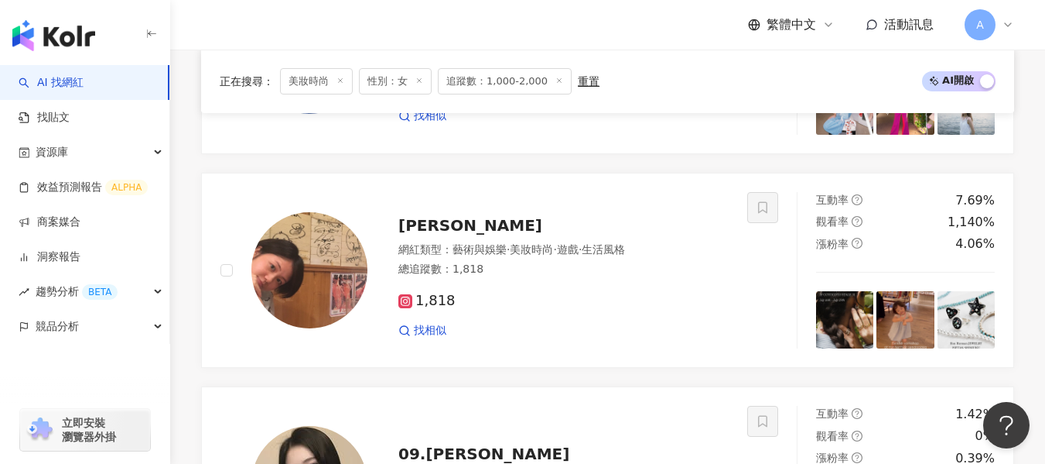
scroll to position [2227, 0]
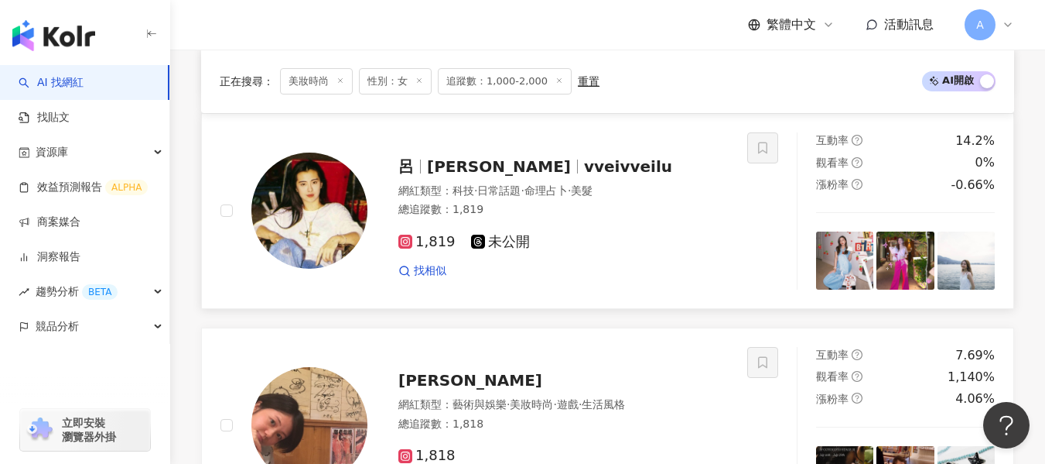
click at [655, 264] on div "1,819 未公開 找相似" at bounding box center [564, 249] width 330 height 57
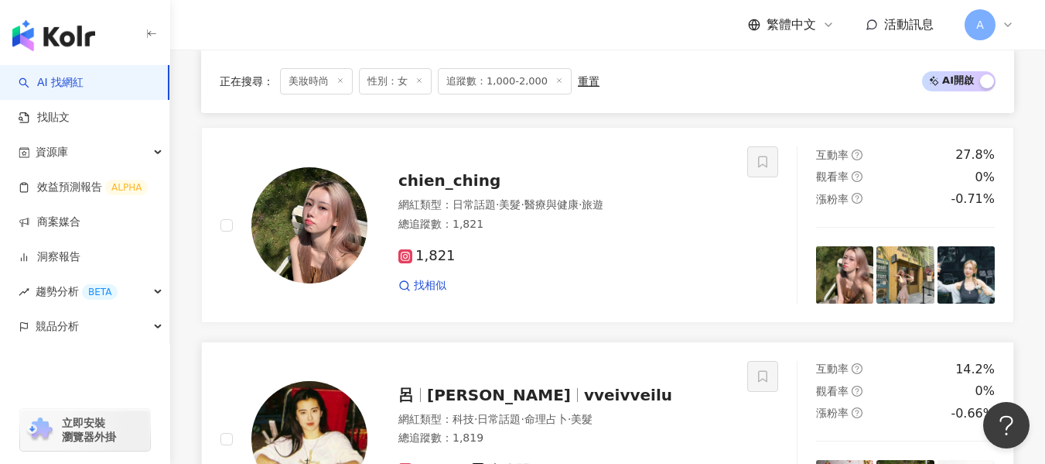
scroll to position [1995, 0]
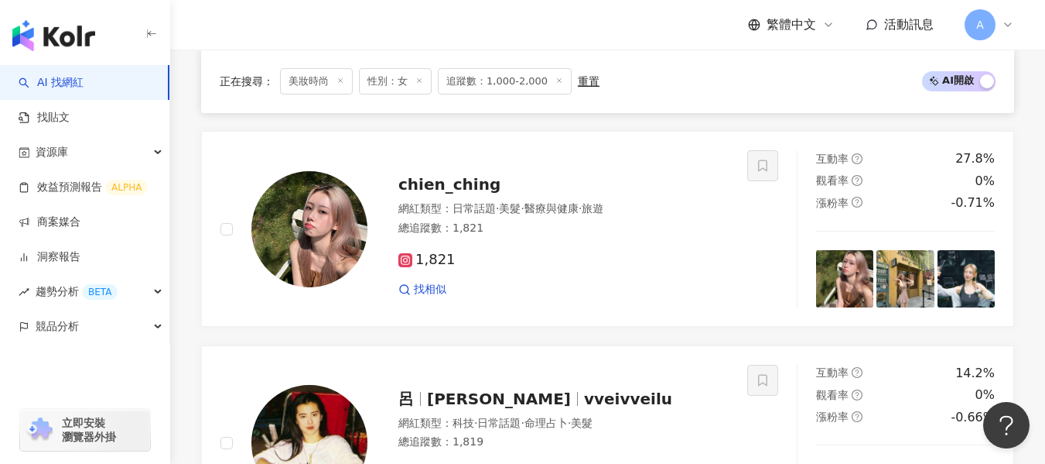
drag, startPoint x: 579, startPoint y: 274, endPoint x: 526, endPoint y: 0, distance: 278.9
click at [579, 269] on div "1,821" at bounding box center [564, 259] width 330 height 17
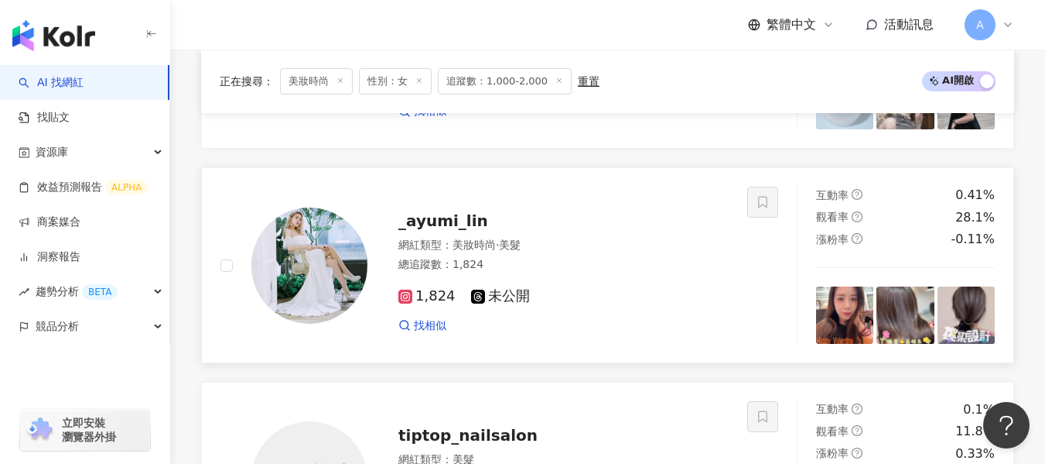
scroll to position [1376, 0]
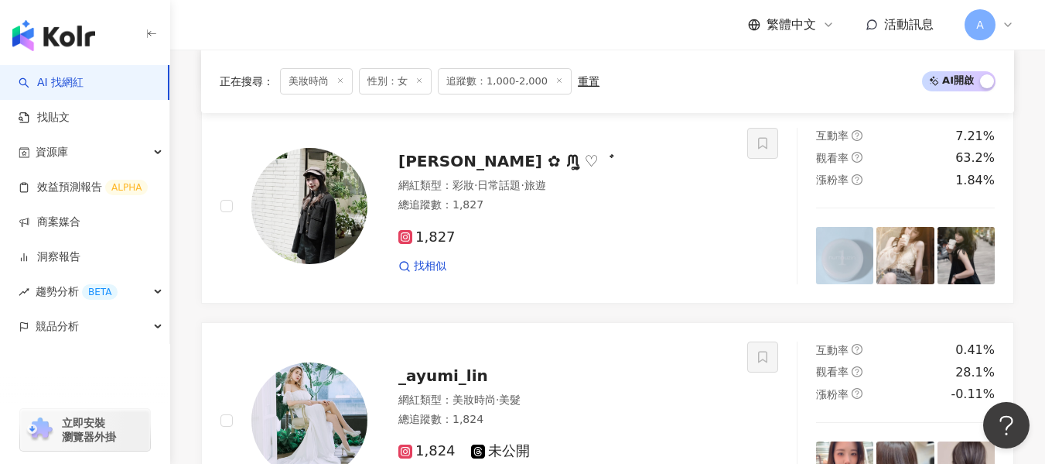
click at [496, 274] on div "1,827 找相似" at bounding box center [564, 245] width 330 height 57
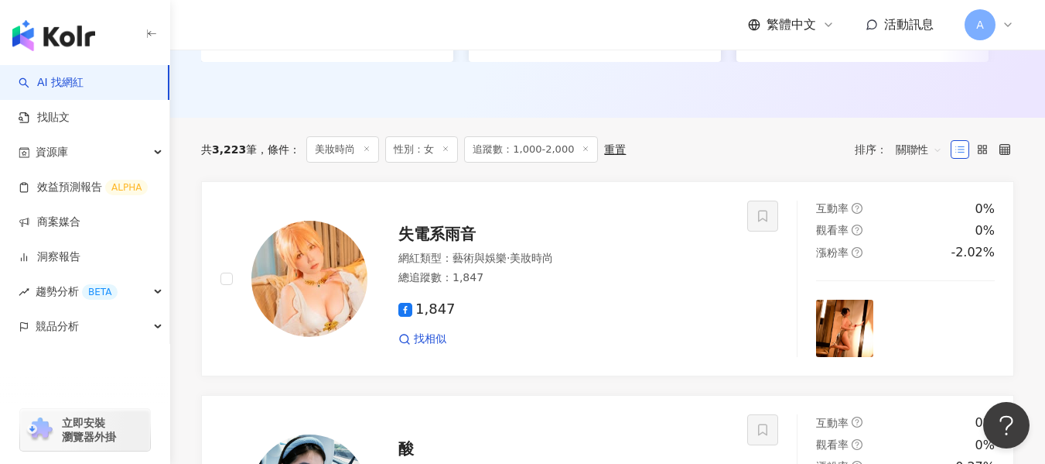
scroll to position [679, 0]
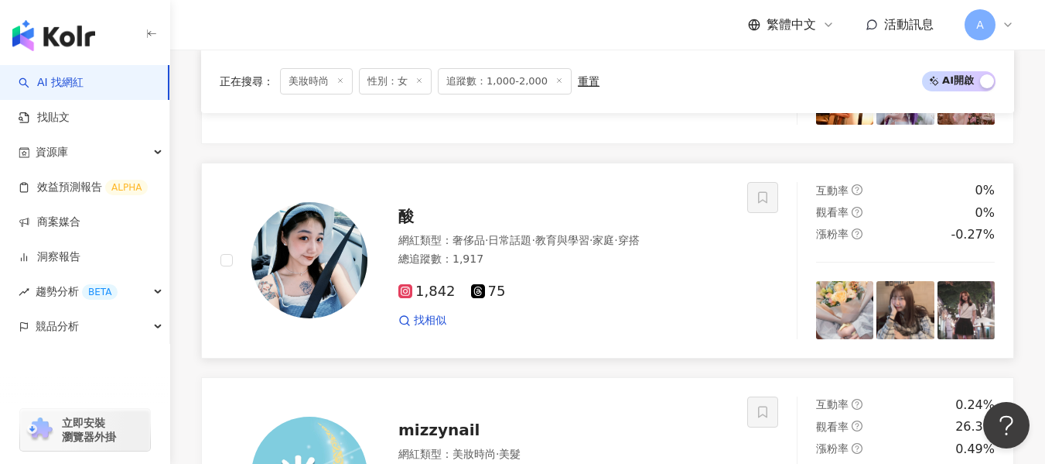
click at [593, 246] on span "·" at bounding box center [591, 240] width 3 height 12
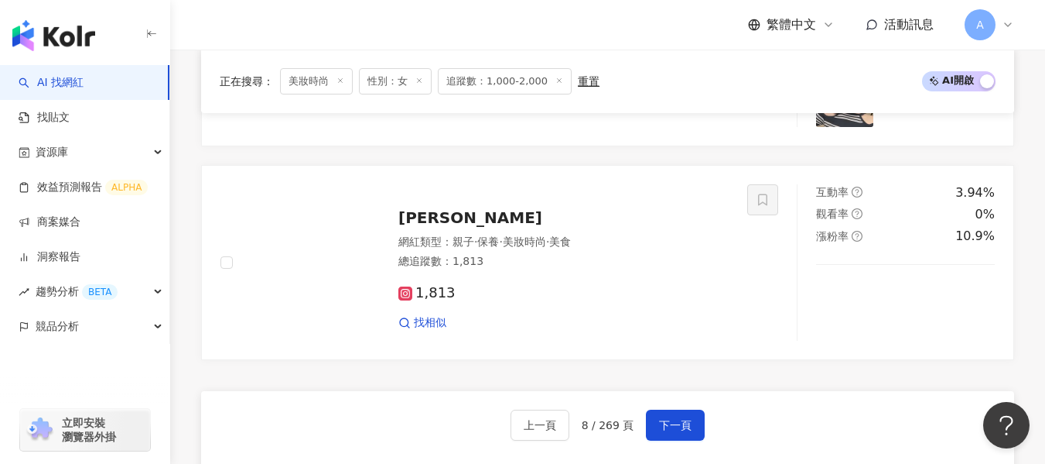
scroll to position [3078, 0]
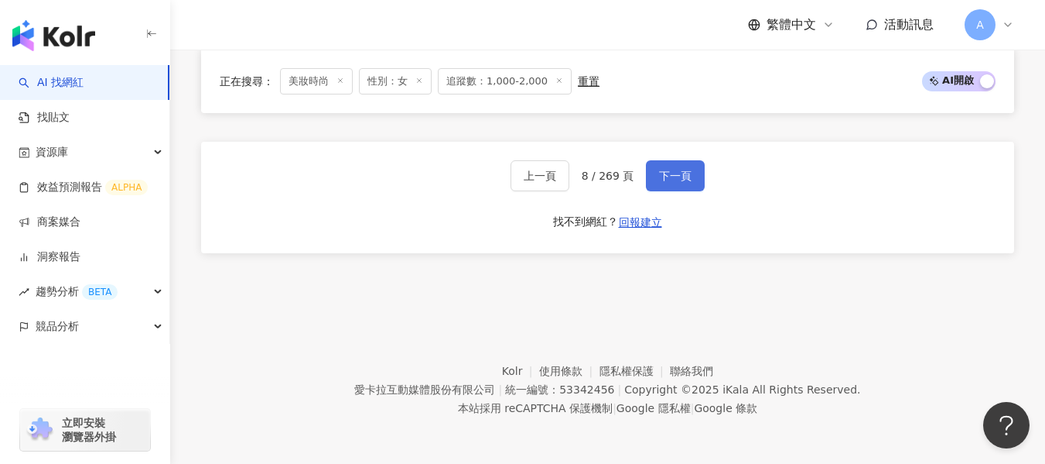
click at [676, 187] on button "下一頁" at bounding box center [675, 175] width 59 height 31
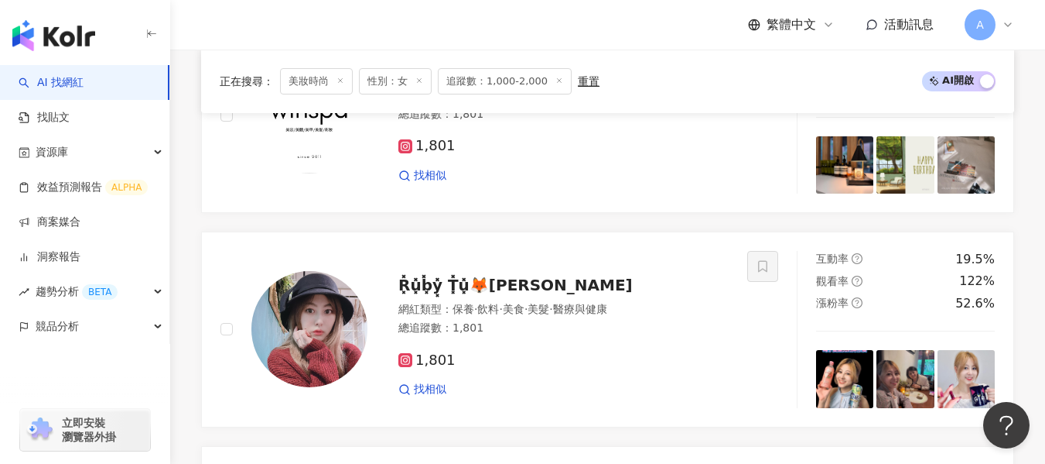
scroll to position [2923, 0]
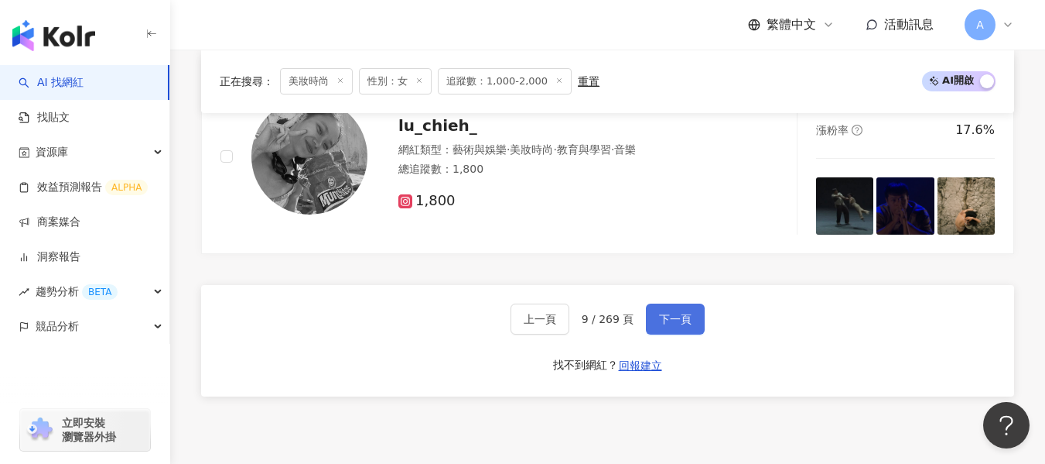
click at [670, 325] on span "下一頁" at bounding box center [675, 319] width 32 height 12
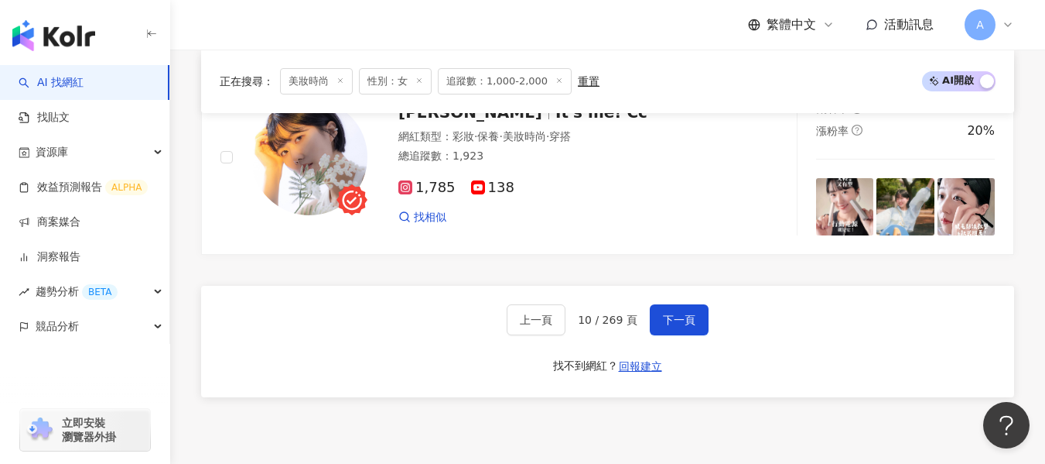
click at [675, 310] on div "上一頁 10 / 269 頁 下一頁 找不到網紅？ 回報建立" at bounding box center [607, 341] width 813 height 111
click at [682, 326] on span "下一頁" at bounding box center [679, 319] width 32 height 12
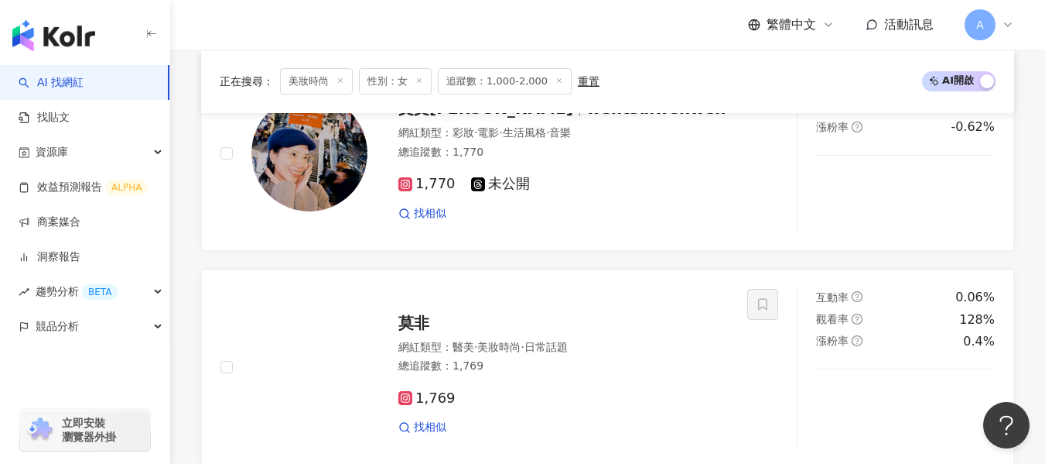
scroll to position [2227, 0]
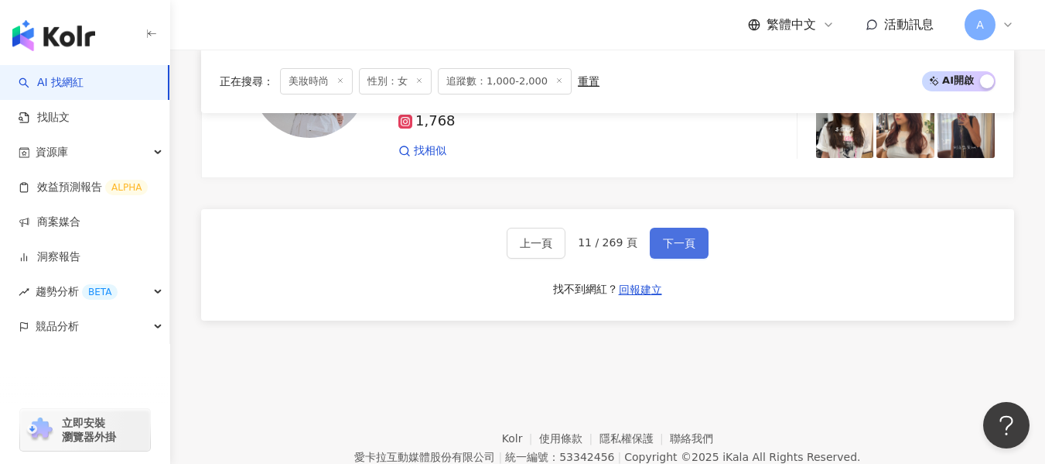
click at [681, 249] on span "下一頁" at bounding box center [679, 243] width 32 height 12
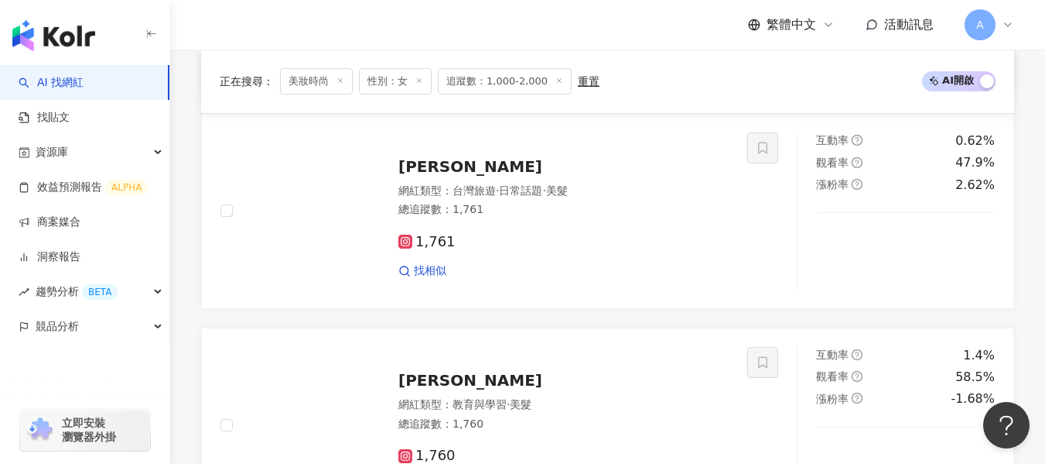
scroll to position [2150, 0]
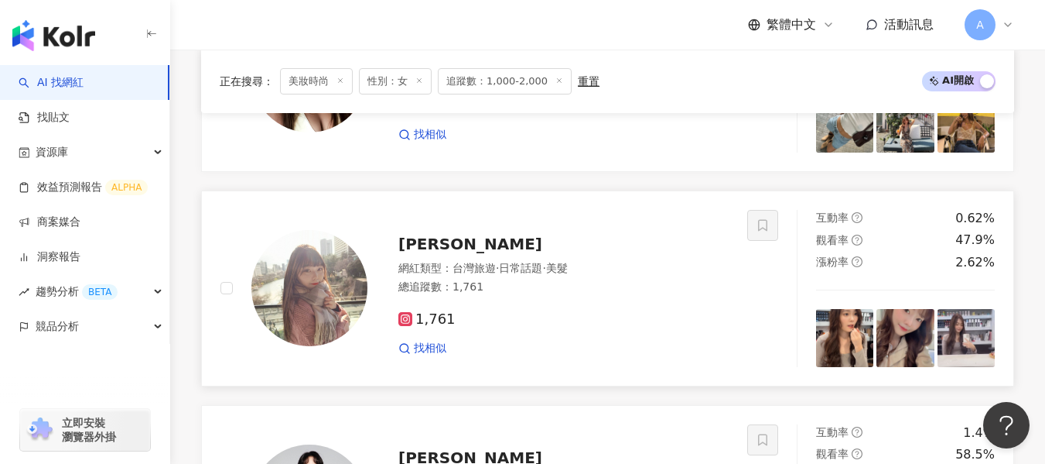
click at [654, 356] on div "找相似" at bounding box center [564, 347] width 330 height 15
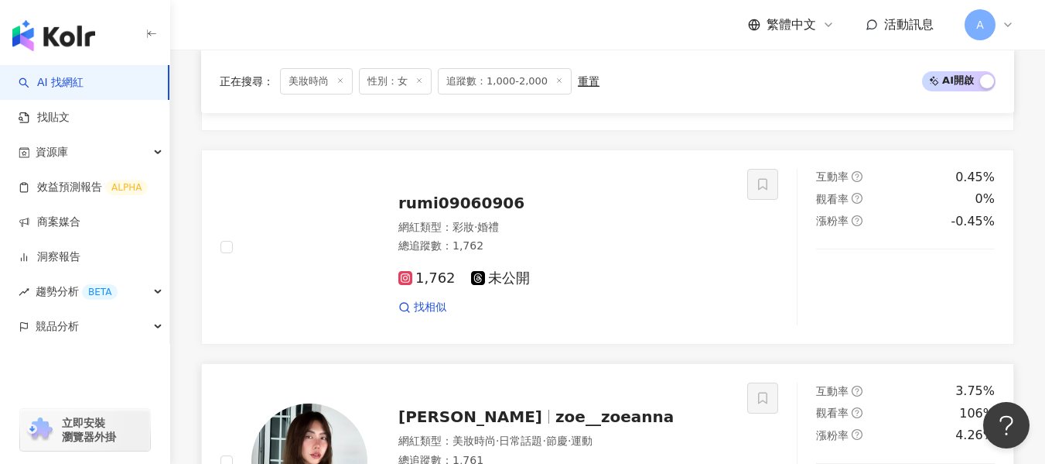
scroll to position [1995, 0]
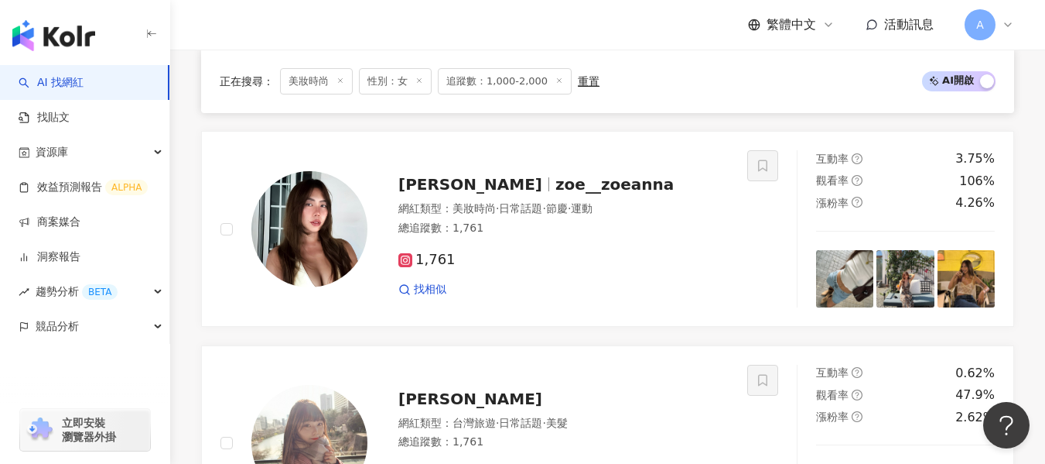
click at [602, 239] on div "網紅類型 ： 美妝時尚 · 日常話題 · 節慶 · 運動 總追蹤數 ： 1,761" at bounding box center [564, 220] width 330 height 38
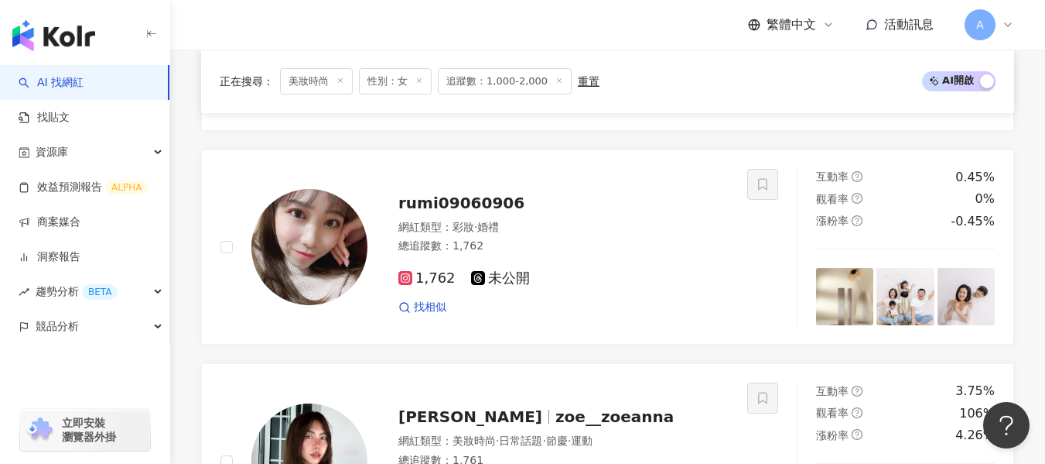
click at [620, 283] on div "1,762 未公開" at bounding box center [564, 278] width 330 height 17
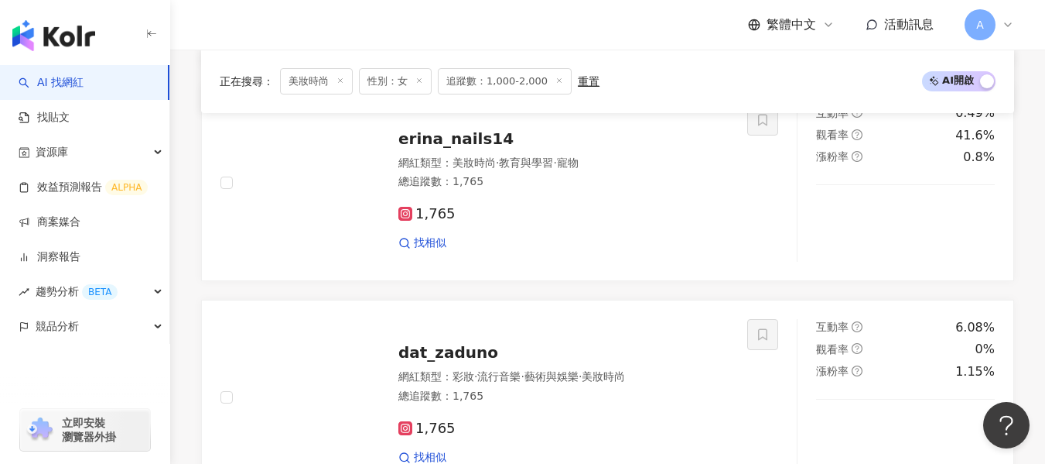
scroll to position [3078, 0]
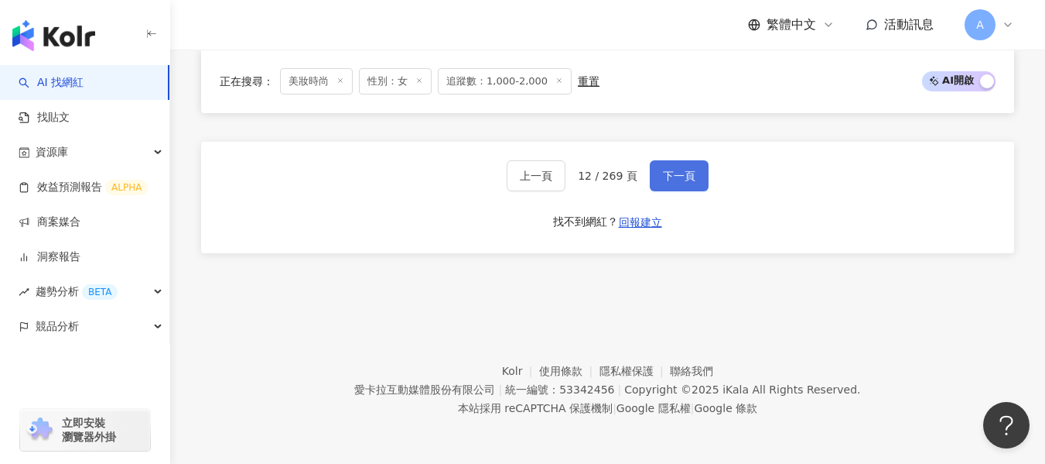
click at [663, 171] on span "下一頁" at bounding box center [679, 175] width 32 height 12
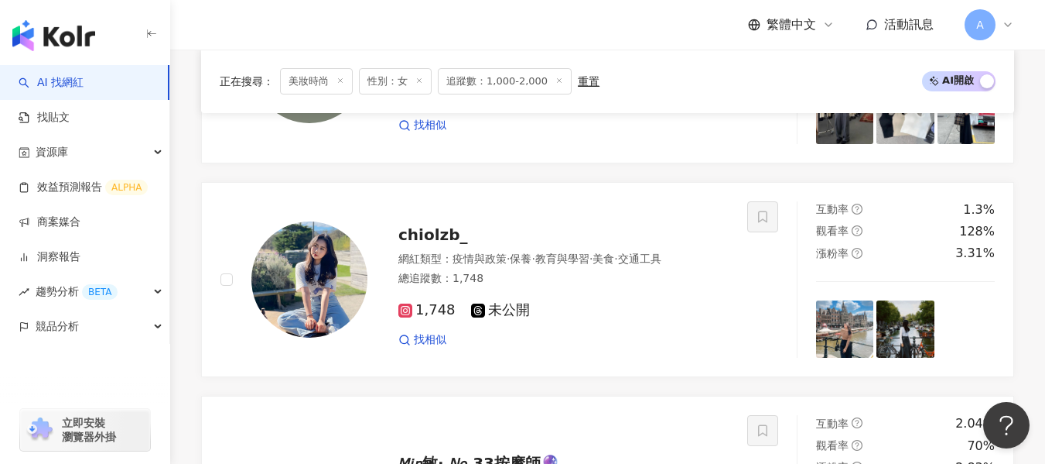
scroll to position [1729, 0]
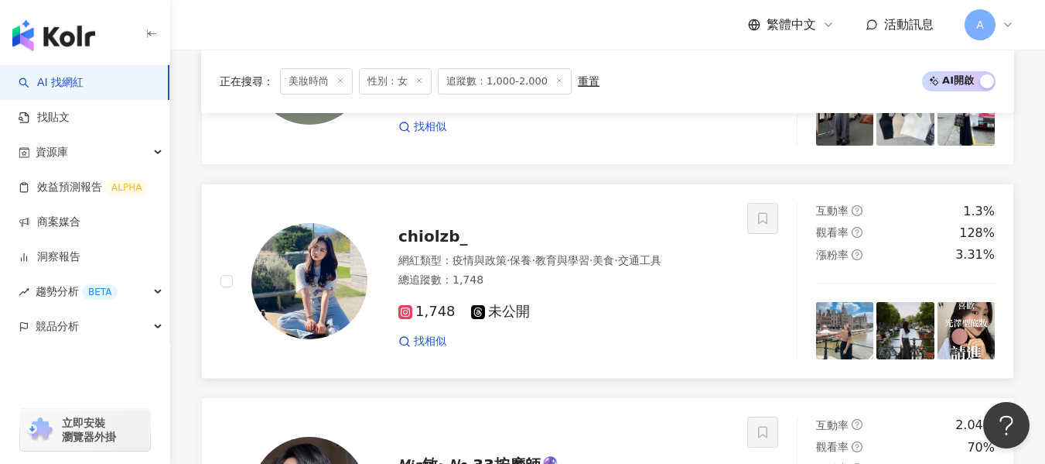
click at [648, 288] on div "總追蹤數 ： 1,748" at bounding box center [564, 279] width 330 height 15
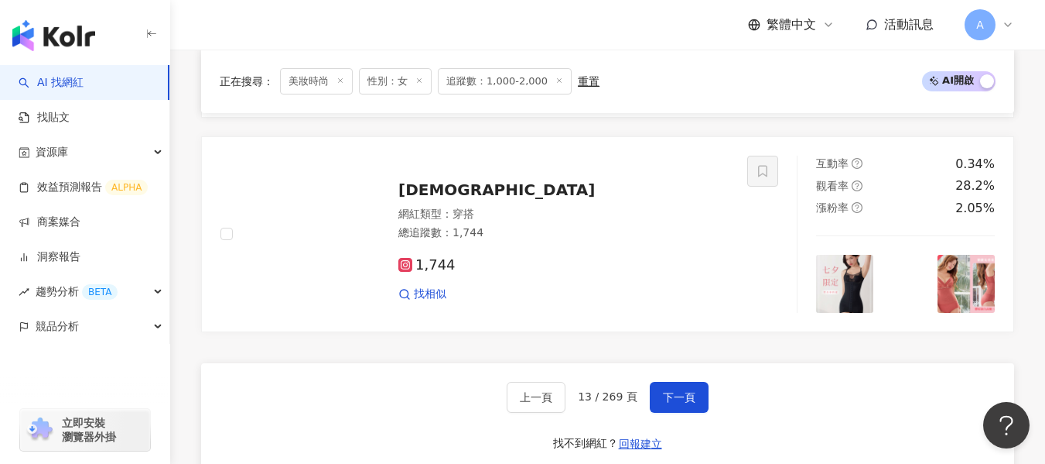
scroll to position [3200, 0]
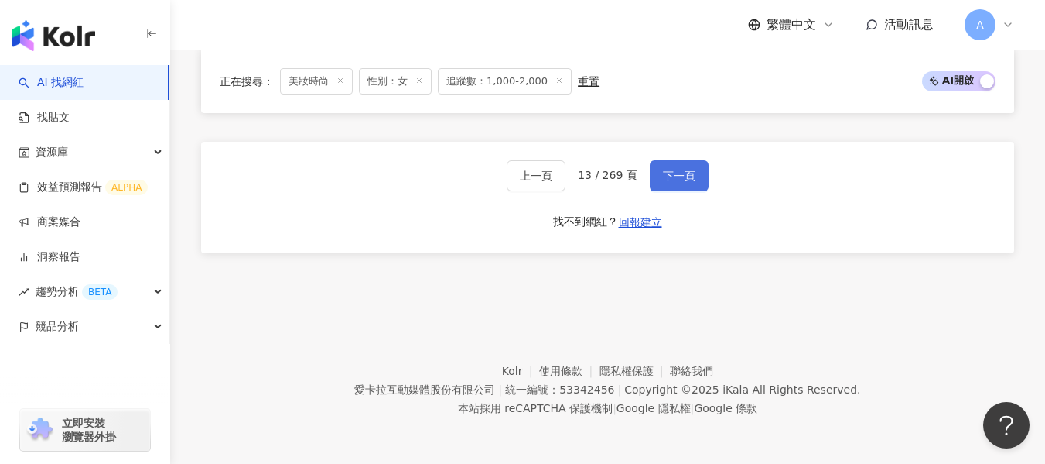
click at [696, 175] on button "下一頁" at bounding box center [679, 175] width 59 height 31
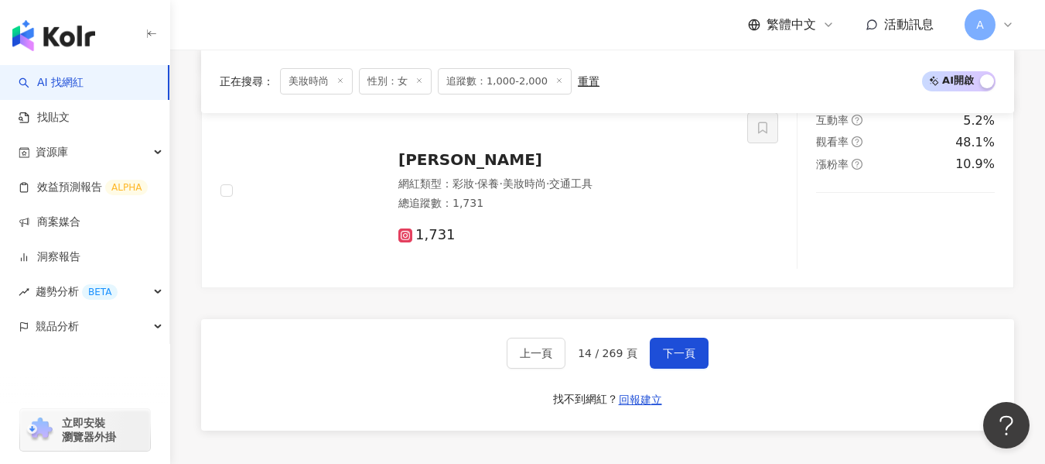
scroll to position [3001, 0]
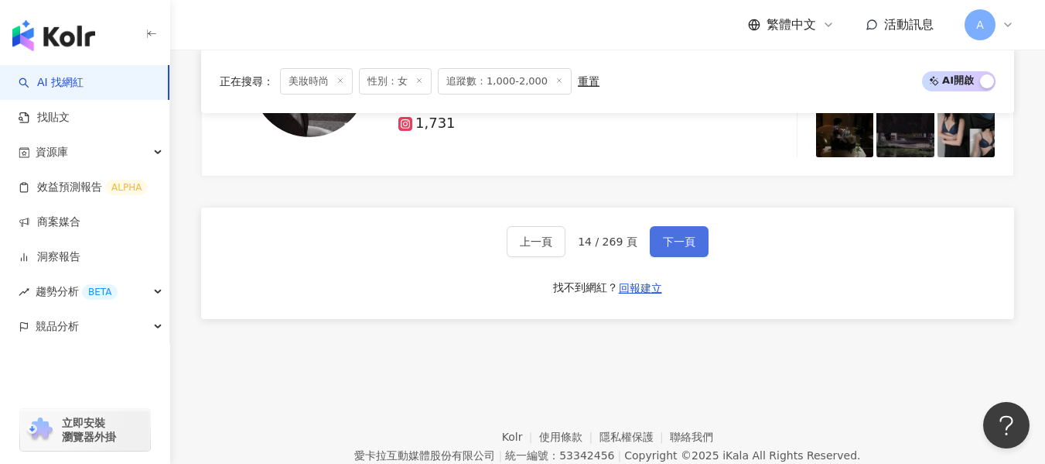
click at [677, 257] on button "下一頁" at bounding box center [679, 241] width 59 height 31
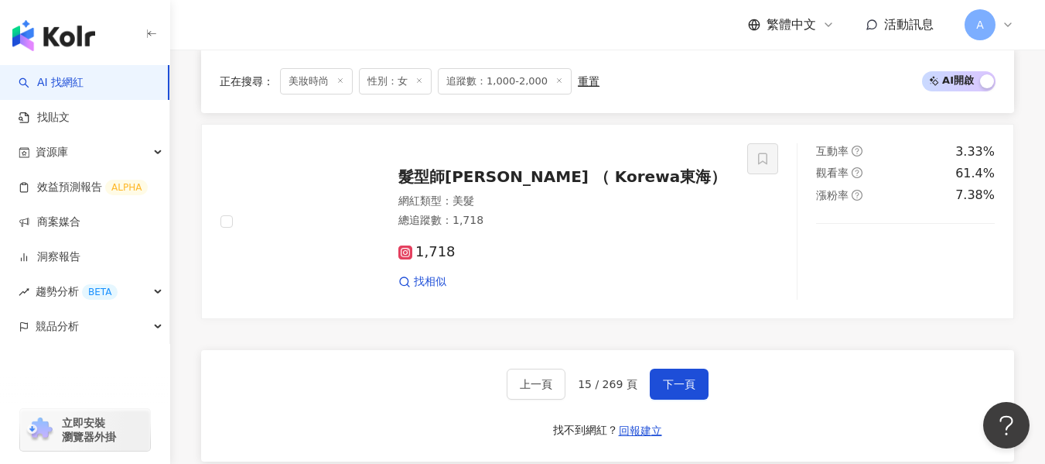
scroll to position [2923, 0]
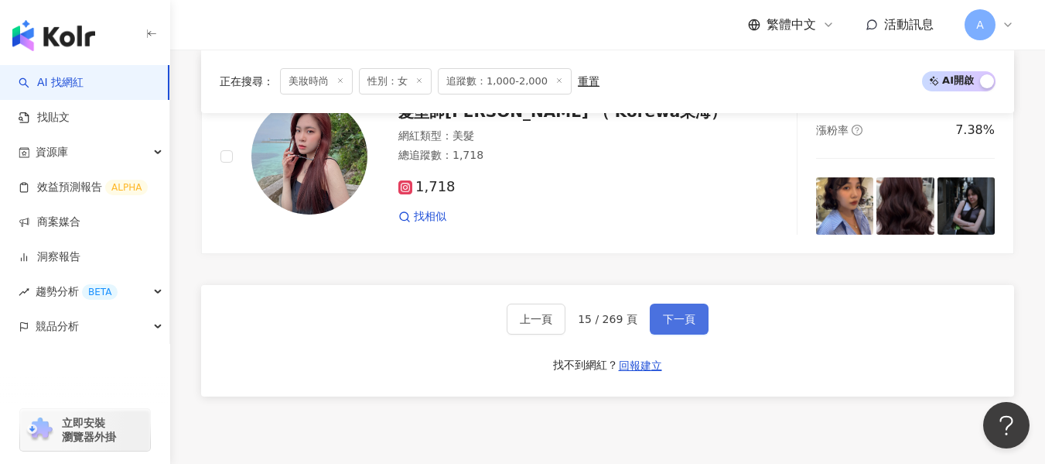
click at [703, 316] on button "下一頁" at bounding box center [679, 318] width 59 height 31
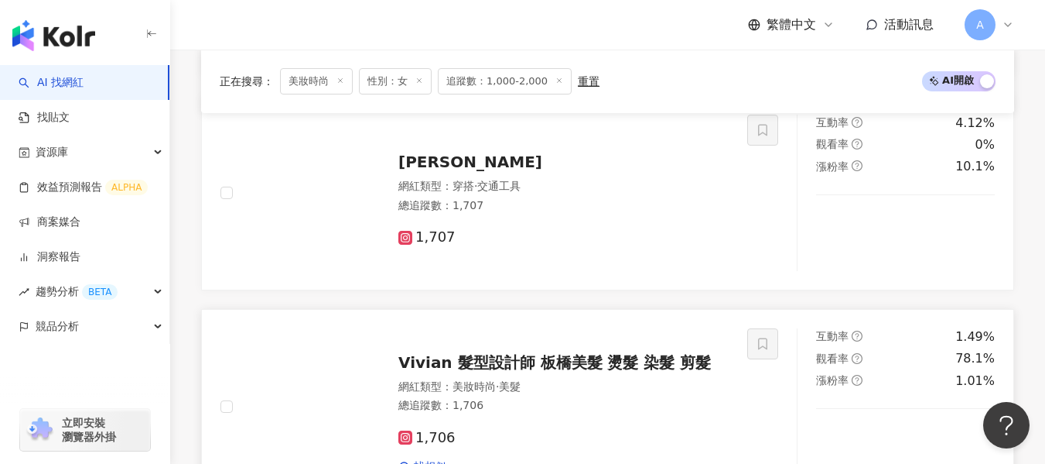
scroll to position [2382, 0]
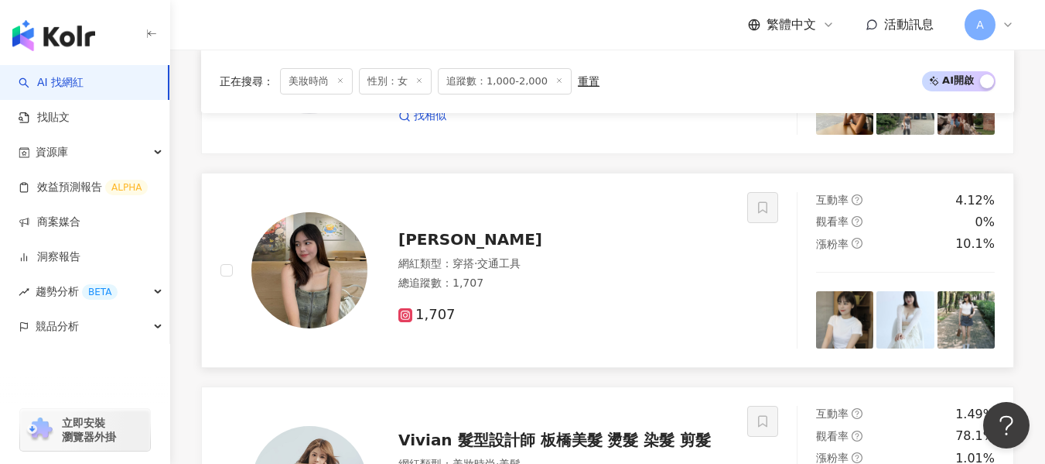
click at [544, 316] on div "1,707" at bounding box center [564, 308] width 330 height 29
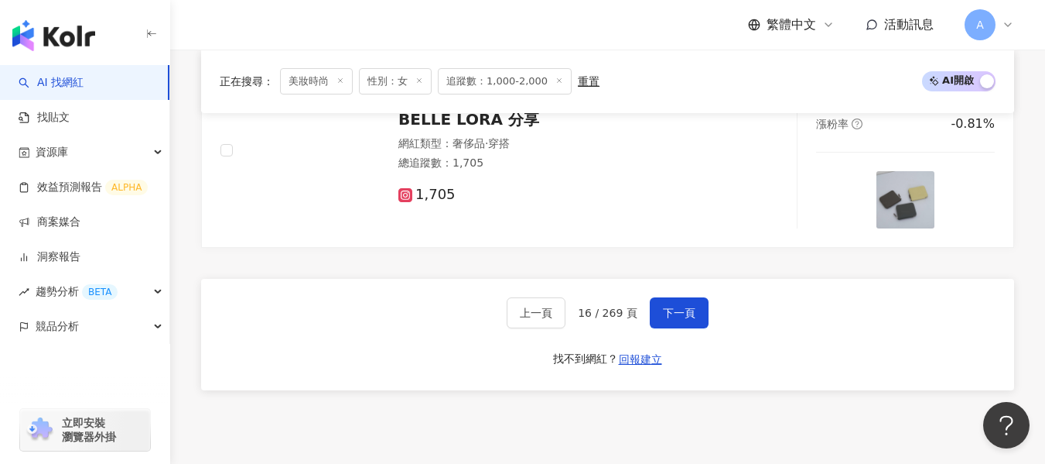
scroll to position [3001, 0]
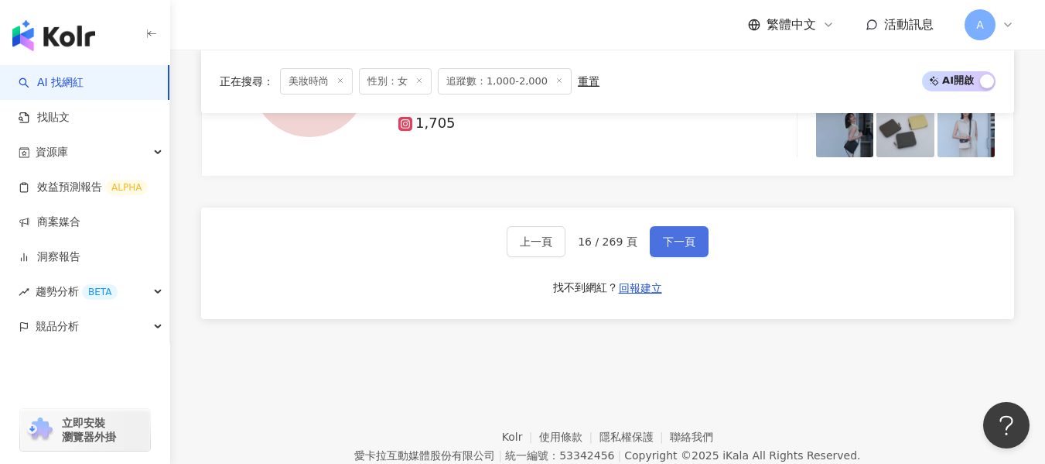
click at [692, 248] on span "下一頁" at bounding box center [679, 241] width 32 height 12
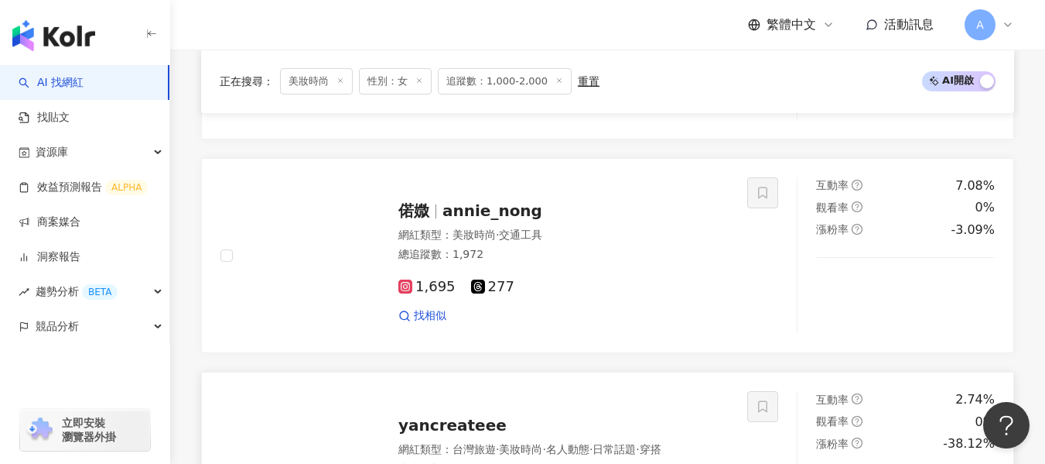
scroll to position [2587, 0]
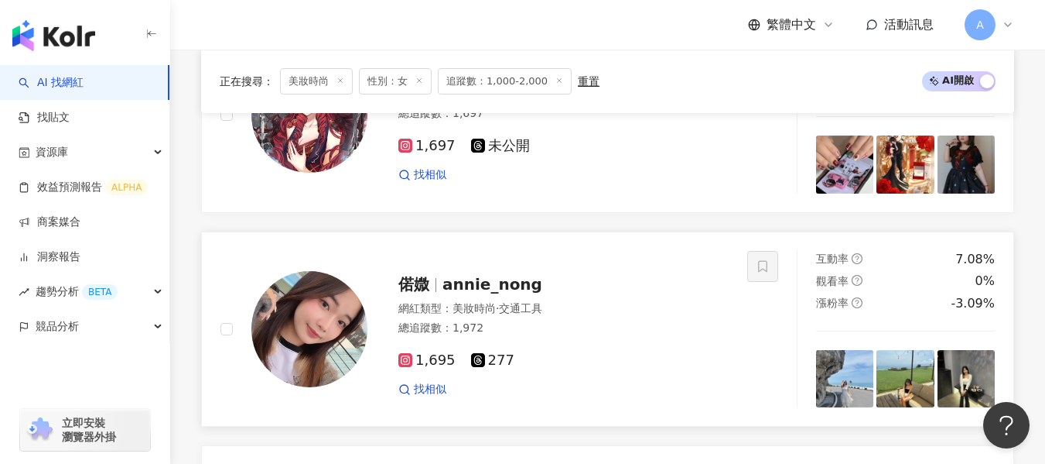
click at [611, 368] on div "1,695 277" at bounding box center [564, 360] width 330 height 17
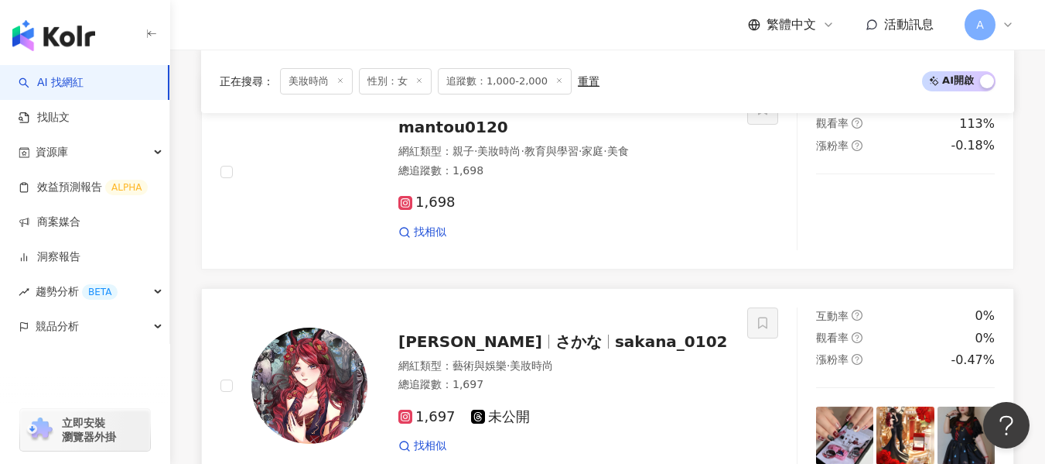
scroll to position [2277, 0]
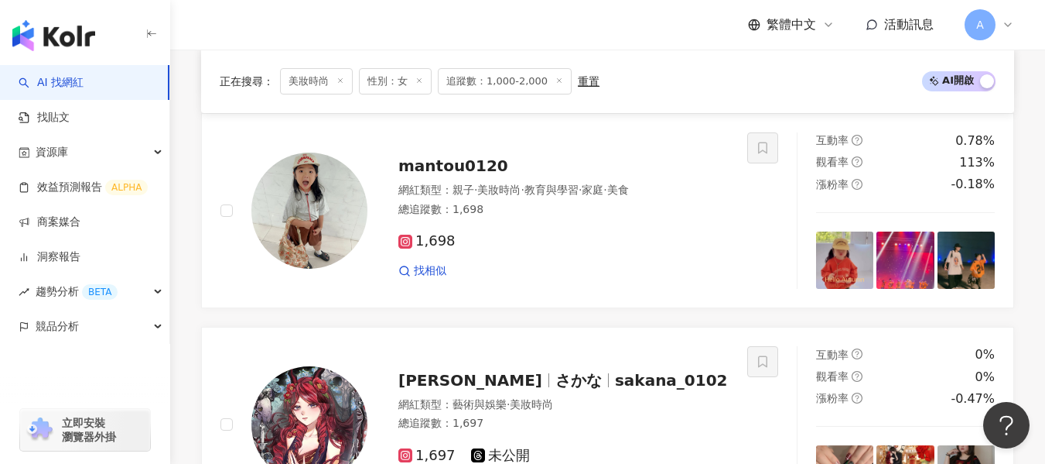
click at [594, 250] on div "1,698" at bounding box center [564, 241] width 330 height 17
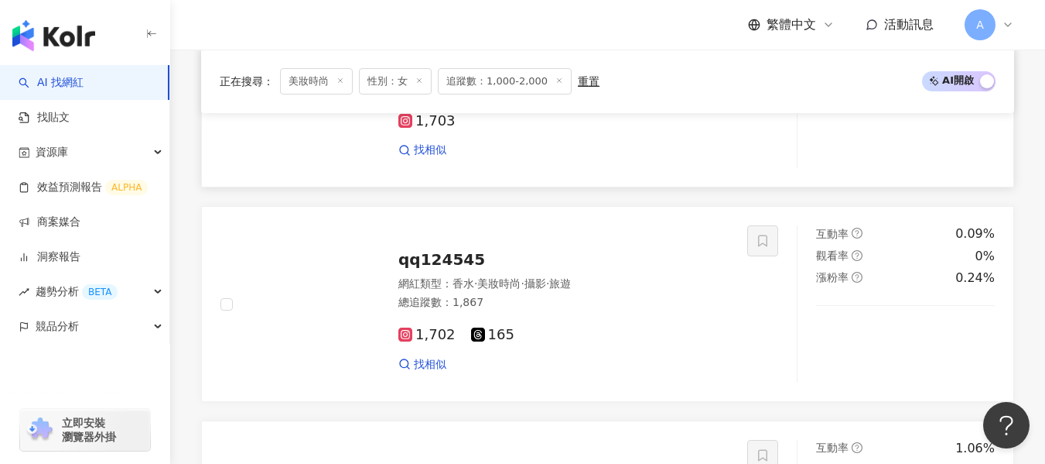
scroll to position [884, 0]
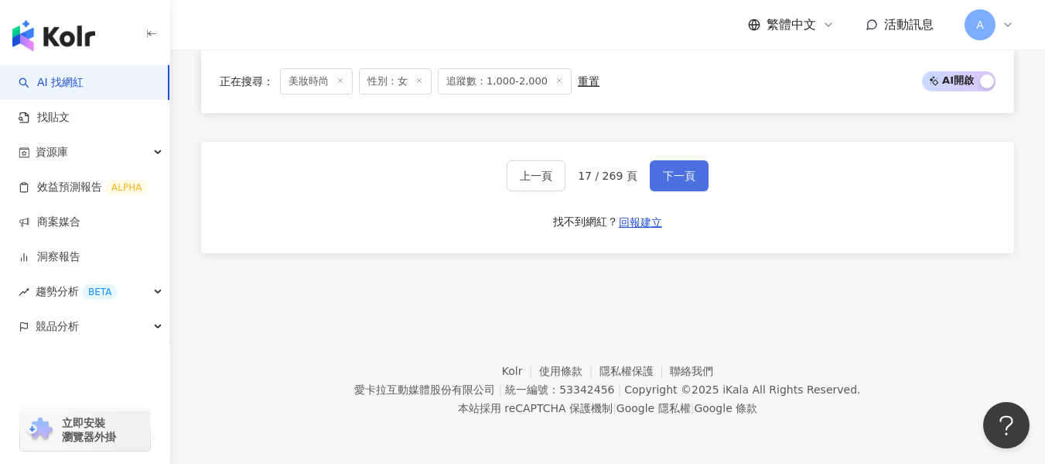
click at [674, 170] on span "下一頁" at bounding box center [679, 175] width 32 height 12
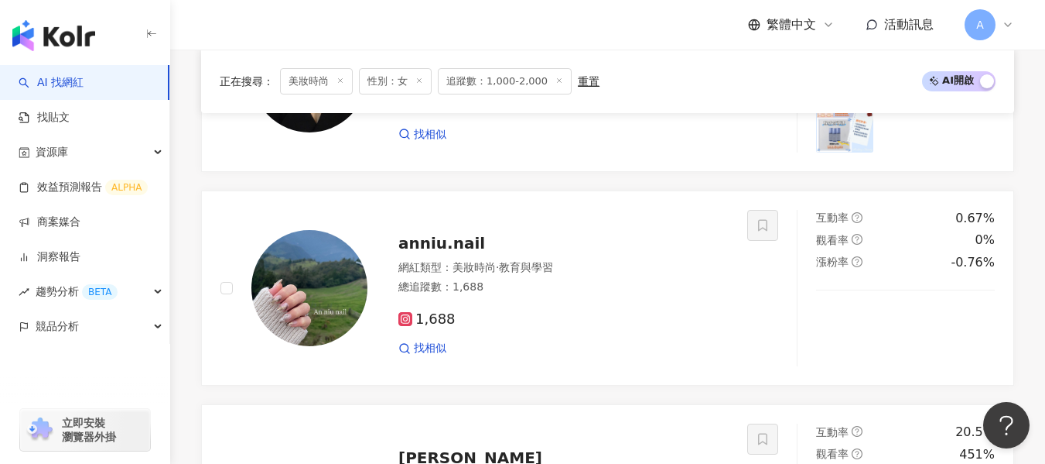
scroll to position [2923, 0]
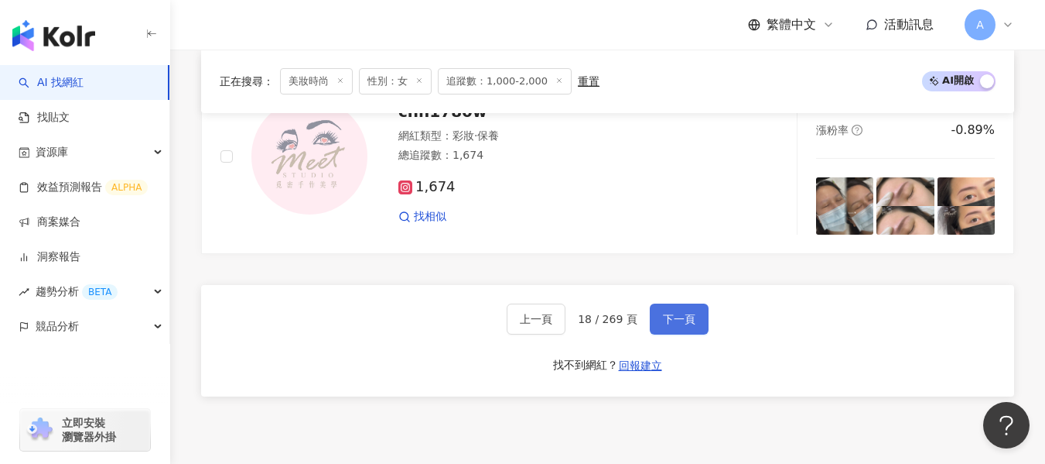
click at [682, 334] on button "下一頁" at bounding box center [679, 318] width 59 height 31
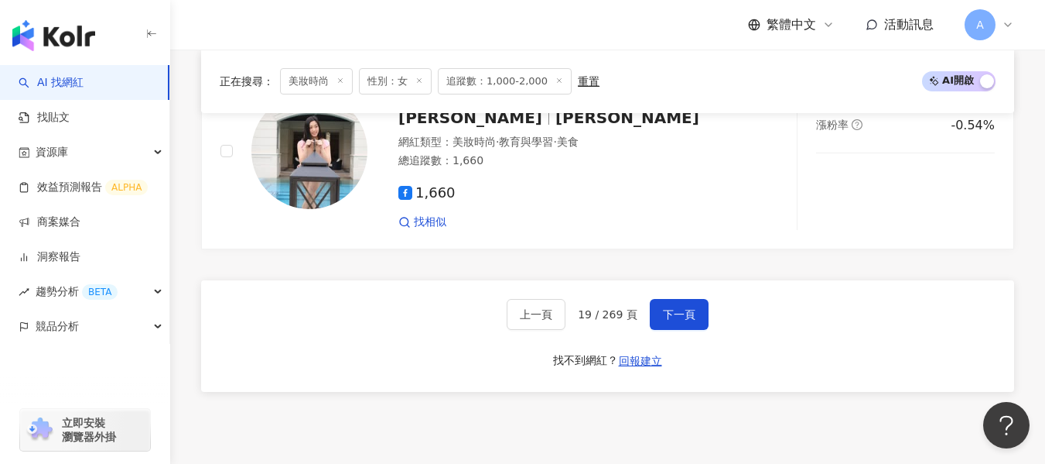
scroll to position [3108, 0]
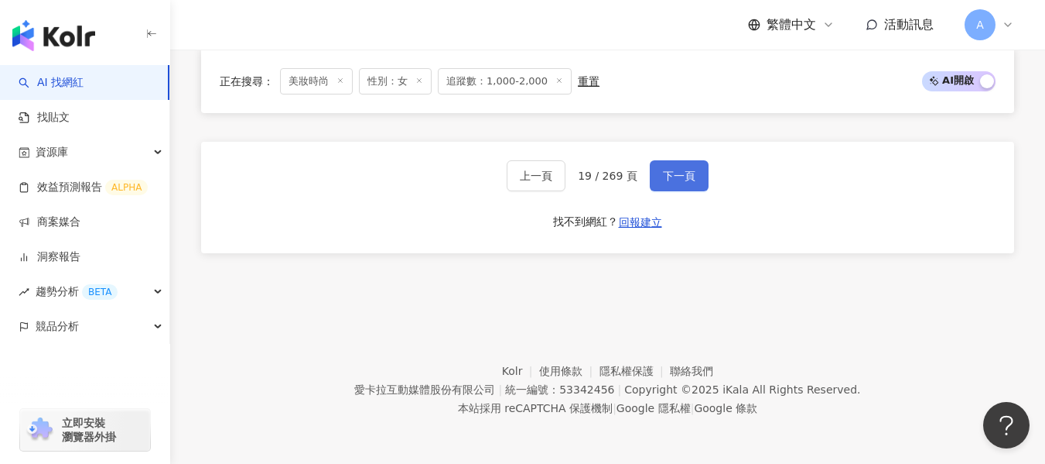
click at [665, 184] on button "下一頁" at bounding box center [679, 175] width 59 height 31
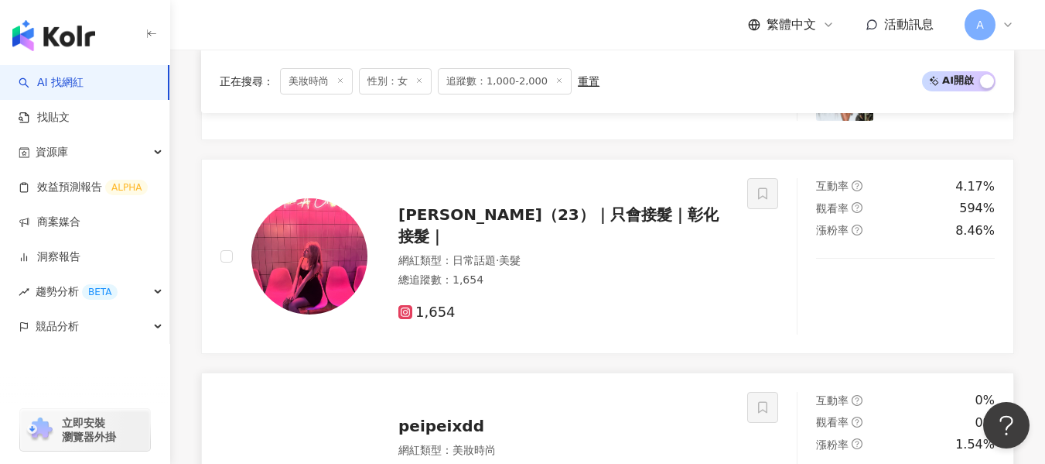
scroll to position [2482, 0]
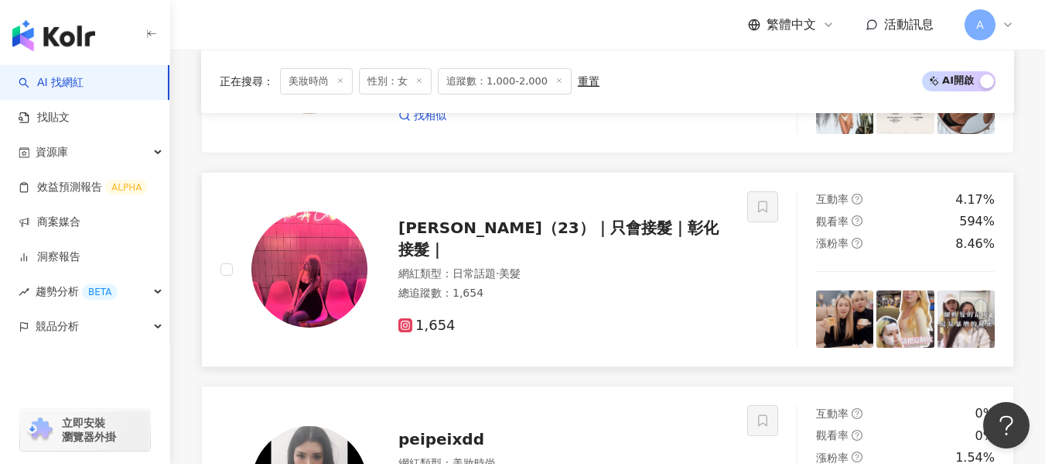
click at [541, 239] on span "徐嘉吟（23）｜只會接髮｜彰化接髮｜" at bounding box center [559, 238] width 320 height 40
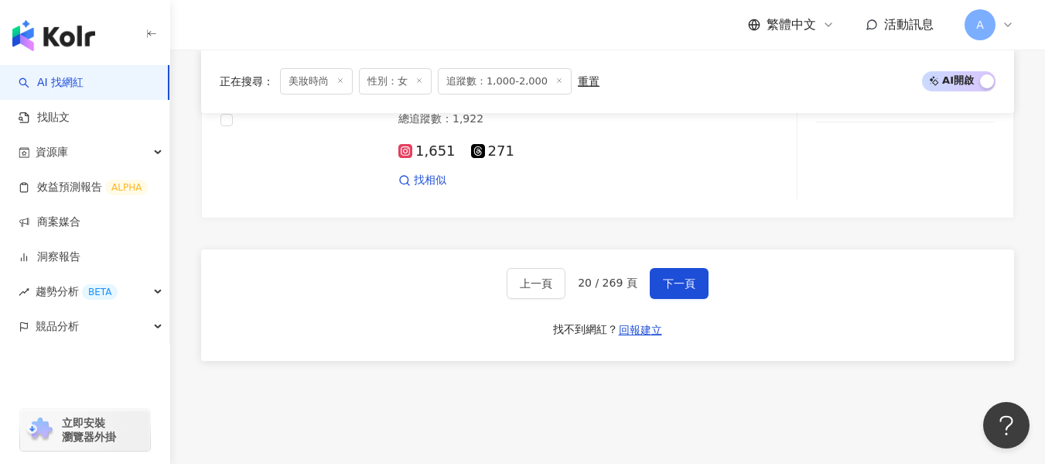
scroll to position [3101, 0]
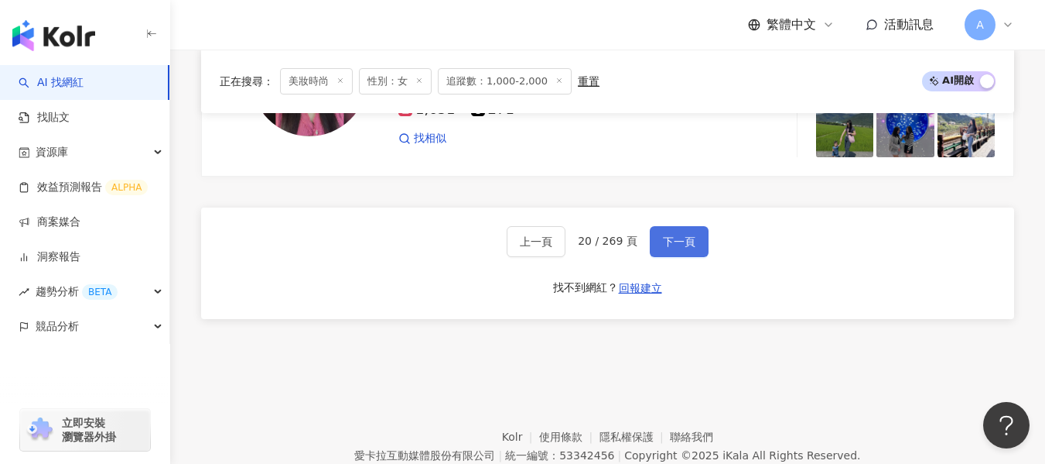
click at [678, 248] on span "下一頁" at bounding box center [679, 241] width 32 height 12
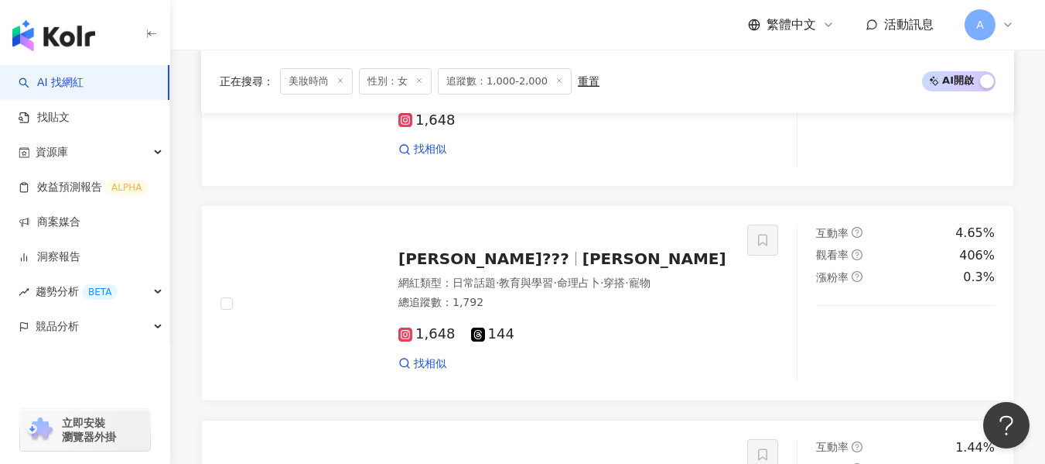
scroll to position [1531, 0]
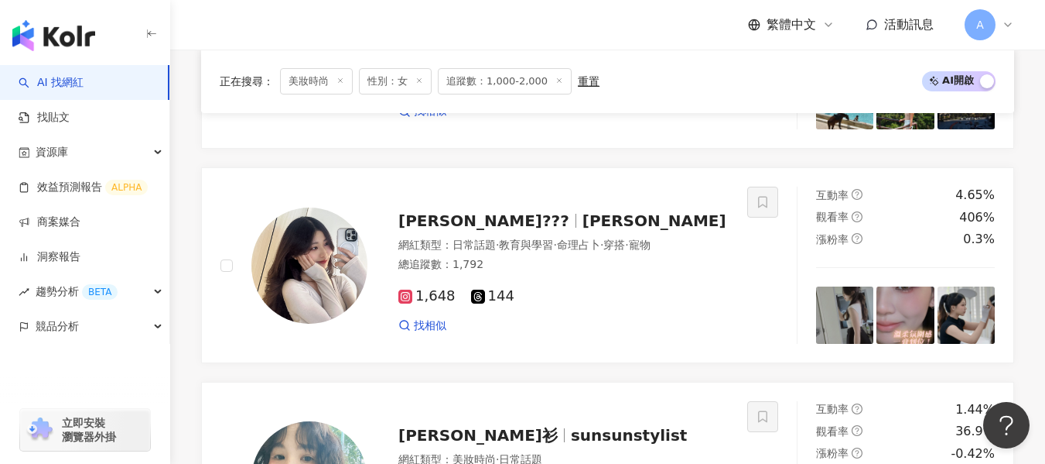
click at [598, 272] on div "總追蹤數 ： 1,792" at bounding box center [564, 264] width 330 height 15
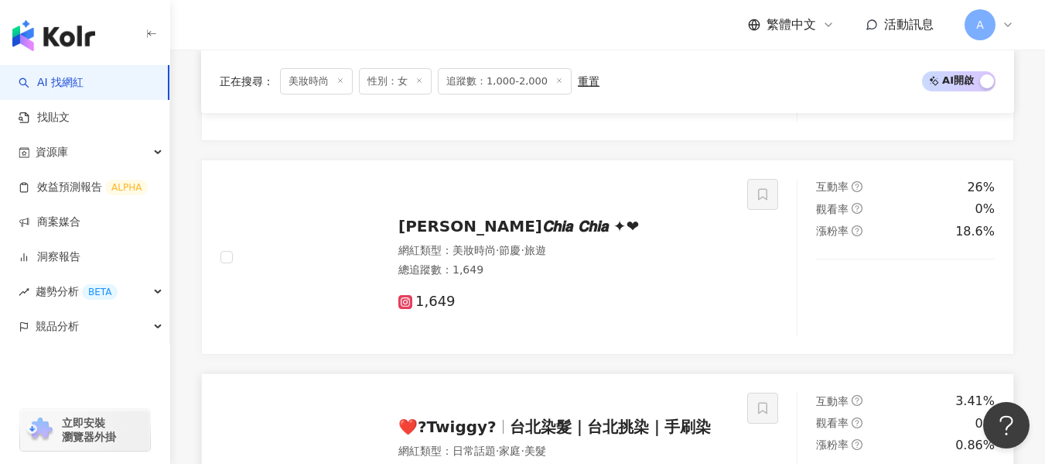
scroll to position [912, 0]
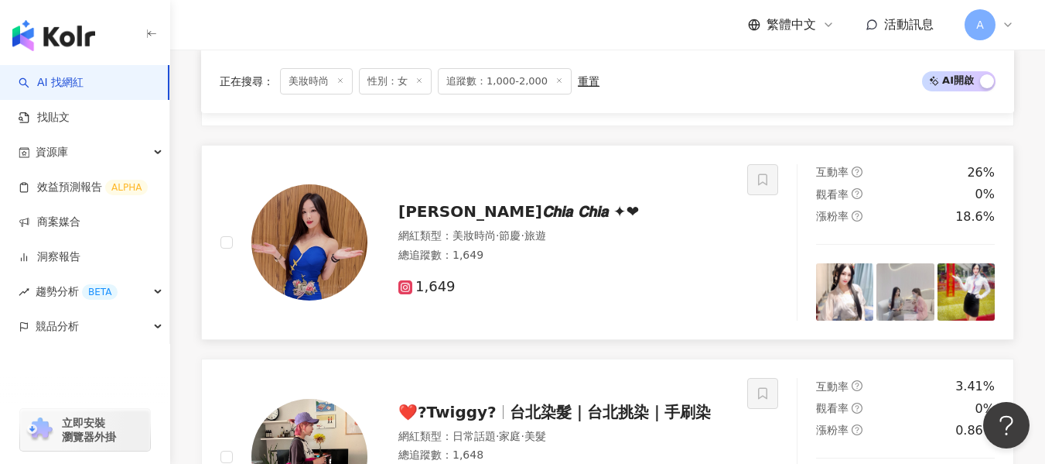
click at [617, 263] on div "總追蹤數 ： 1,649" at bounding box center [564, 255] width 330 height 15
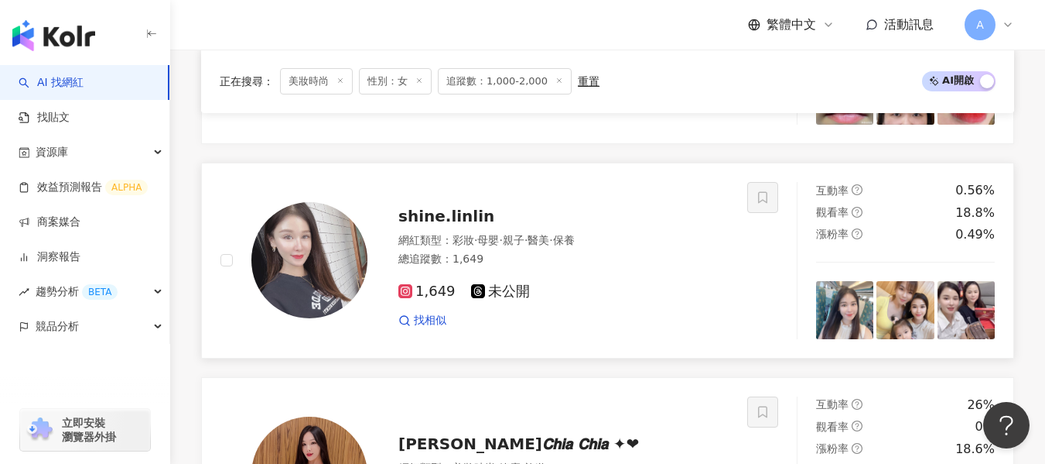
click at [617, 300] on div "1,649 未公開" at bounding box center [564, 291] width 330 height 17
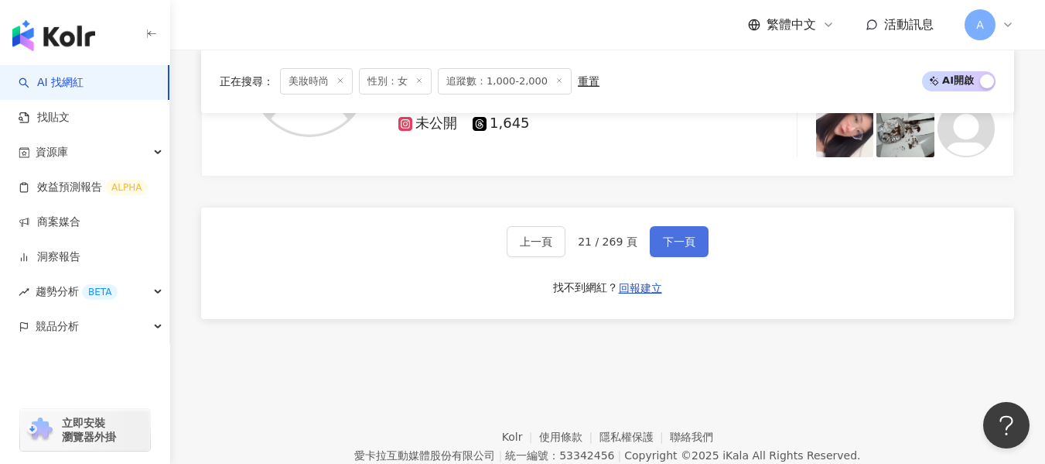
click at [678, 248] on span "下一頁" at bounding box center [679, 241] width 32 height 12
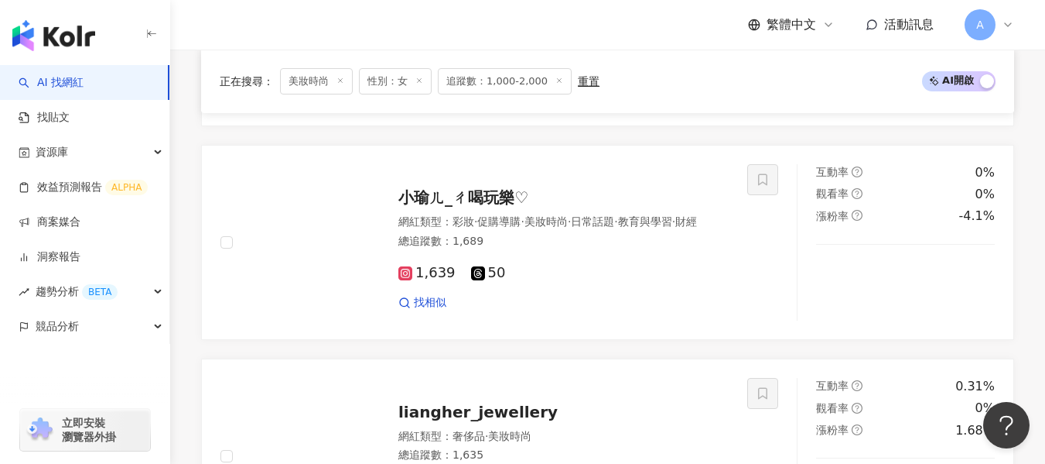
scroll to position [2382, 0]
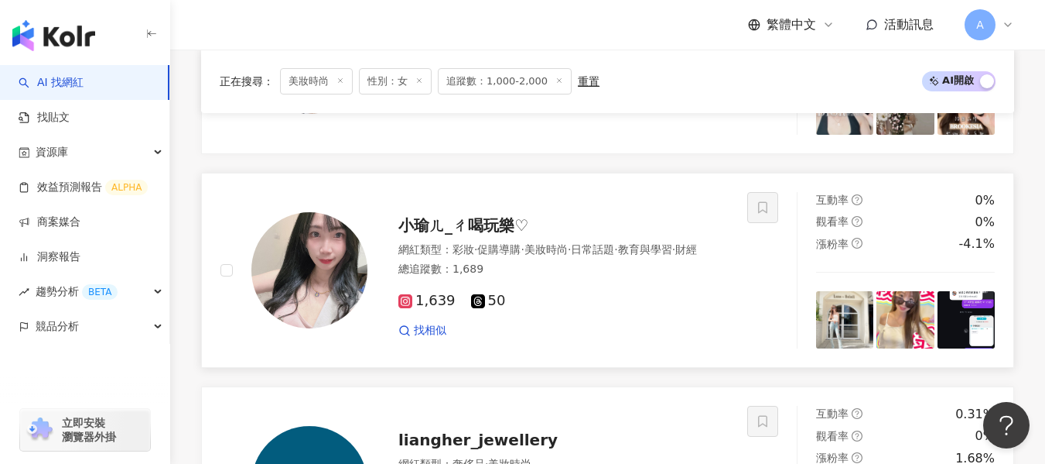
click at [608, 277] on div "總追蹤數 ： 1,689" at bounding box center [564, 269] width 330 height 15
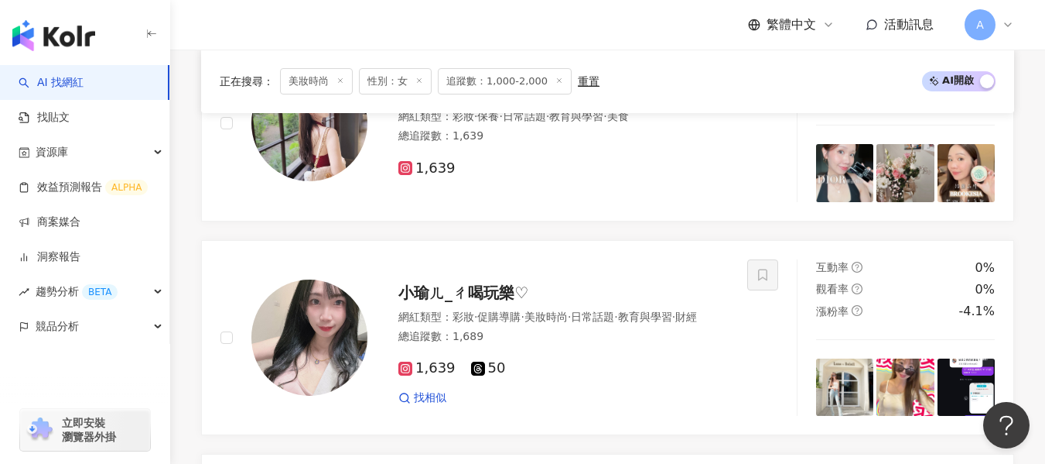
scroll to position [2227, 0]
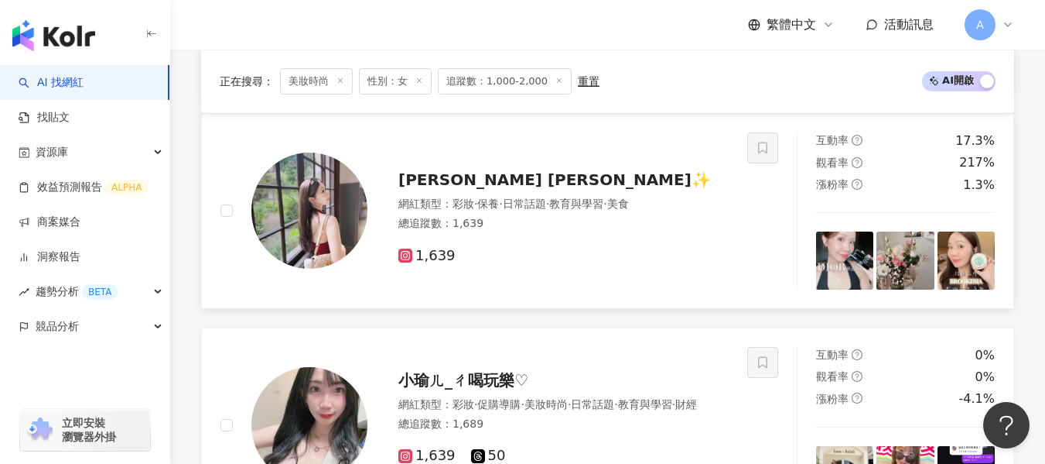
click at [566, 248] on div "1,639" at bounding box center [564, 249] width 330 height 29
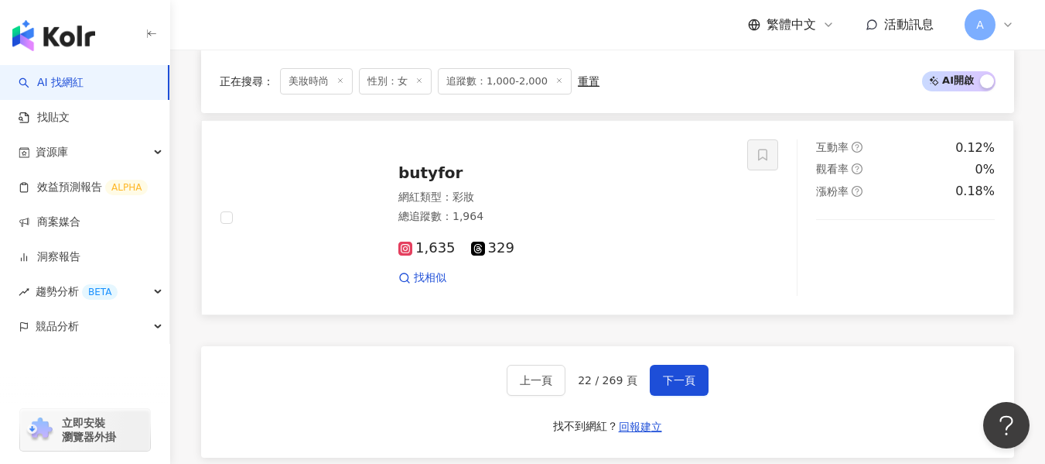
scroll to position [2846, 0]
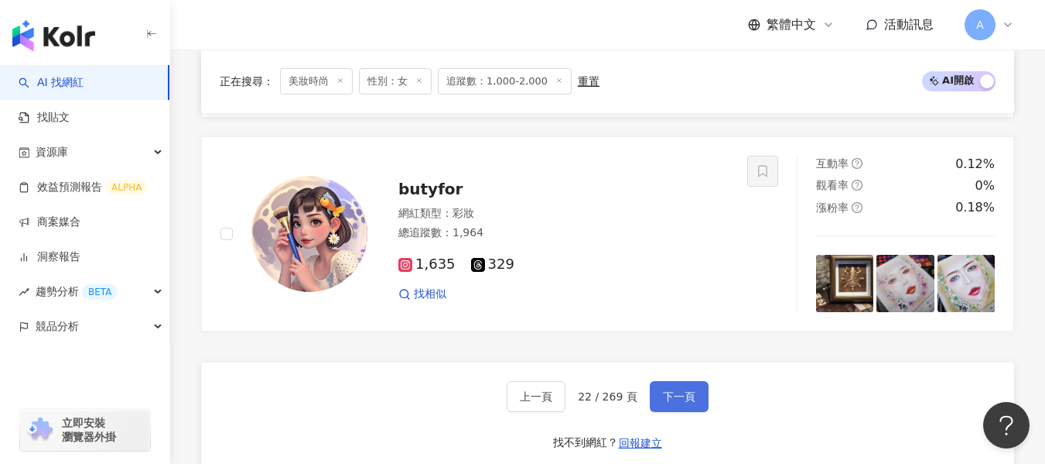
click at [685, 395] on button "下一頁" at bounding box center [679, 396] width 59 height 31
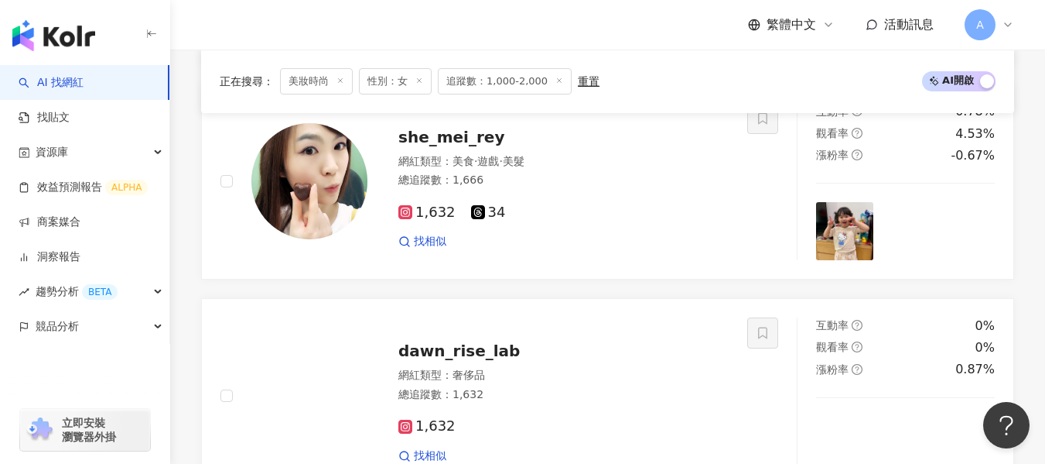
scroll to position [2045, 0]
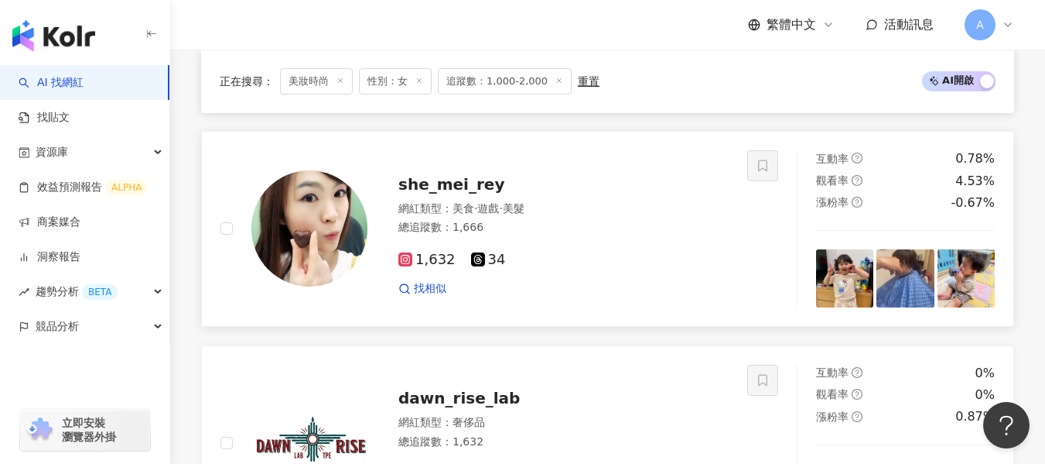
click at [629, 235] on div "總追蹤數 ： 1,666" at bounding box center [564, 227] width 330 height 15
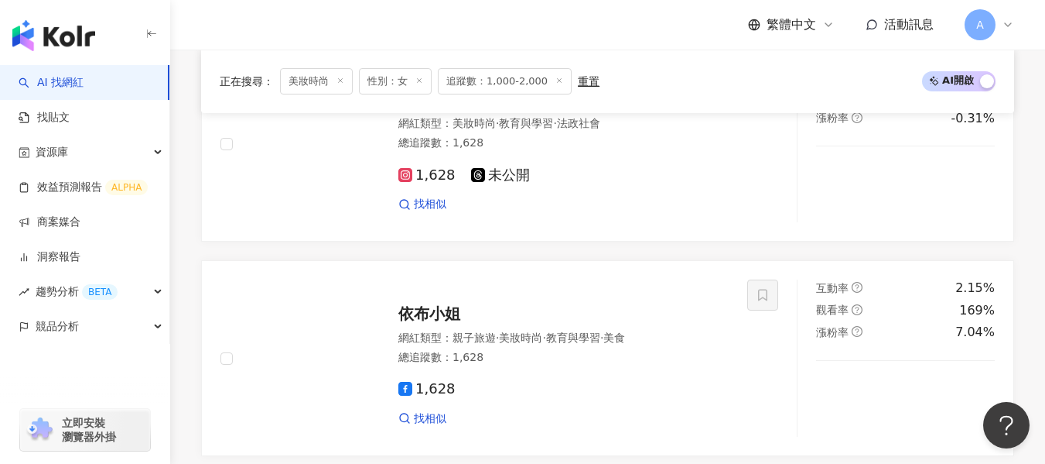
scroll to position [2896, 0]
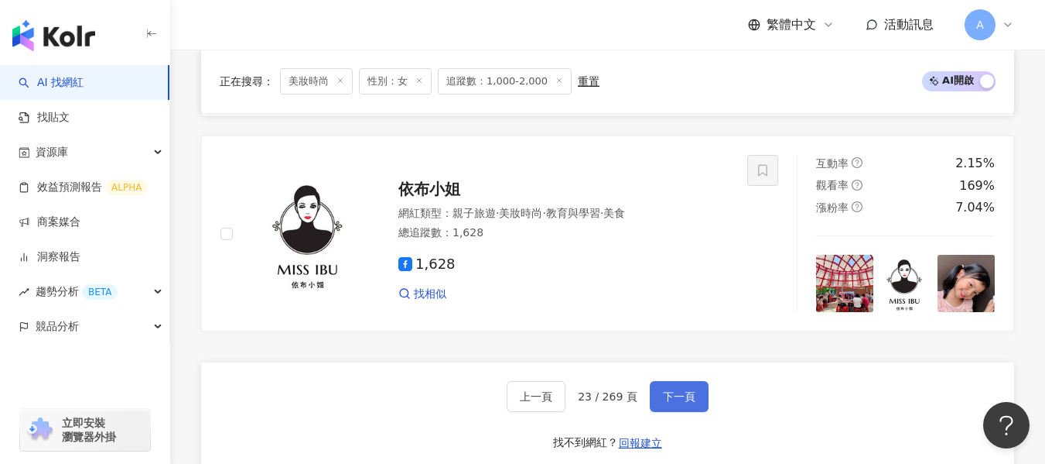
click at [690, 412] on button "下一頁" at bounding box center [679, 396] width 59 height 31
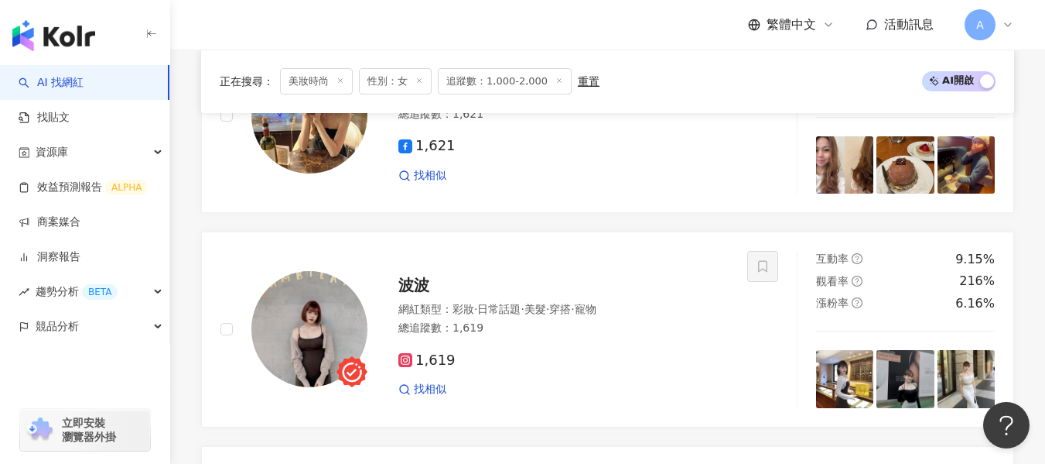
scroll to position [2923, 0]
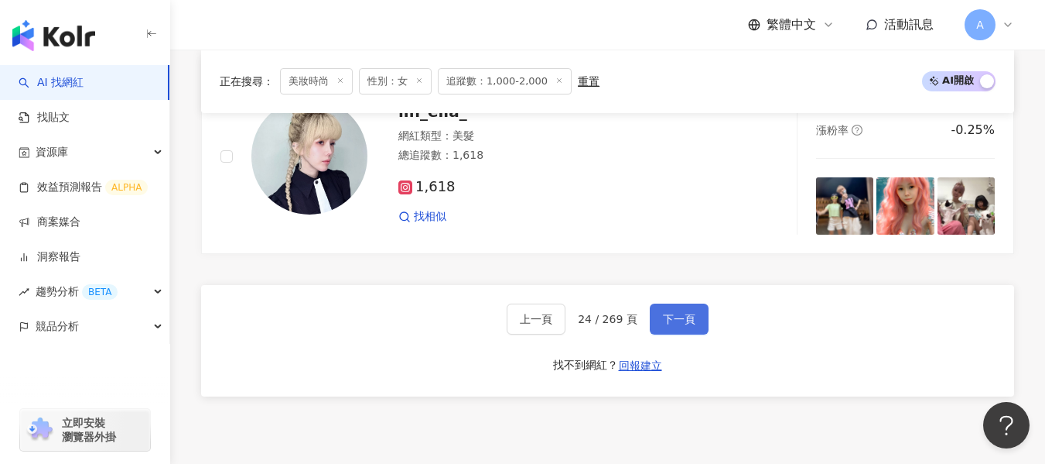
click at [671, 325] on span "下一頁" at bounding box center [679, 319] width 32 height 12
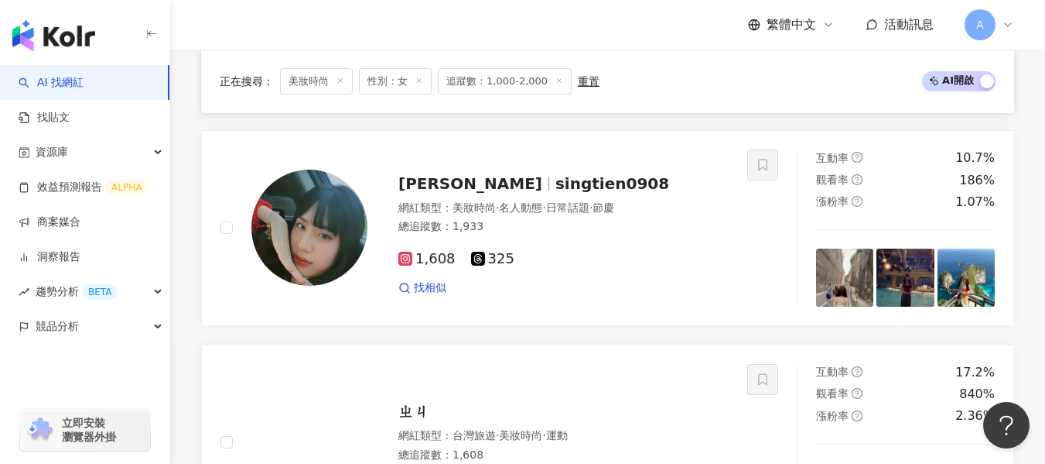
scroll to position [2018, 0]
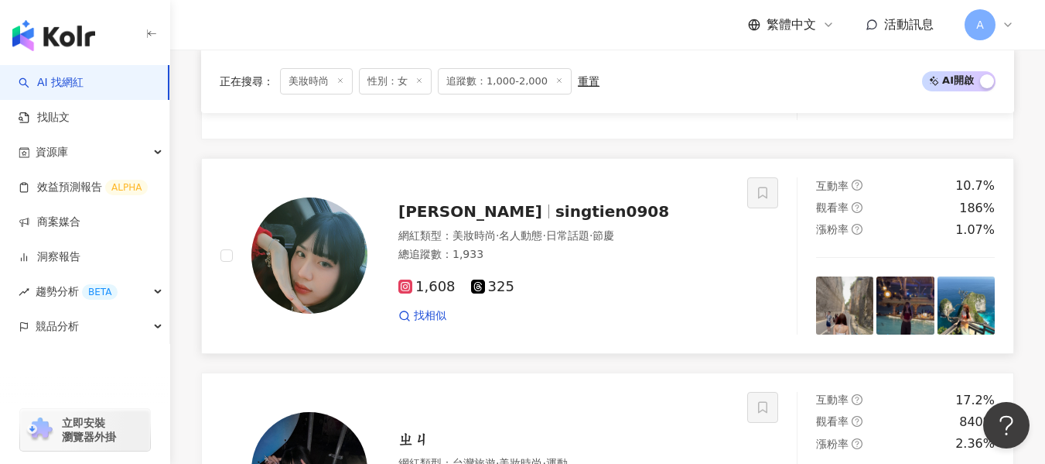
click at [580, 279] on div "1,608 325 找相似" at bounding box center [564, 294] width 330 height 57
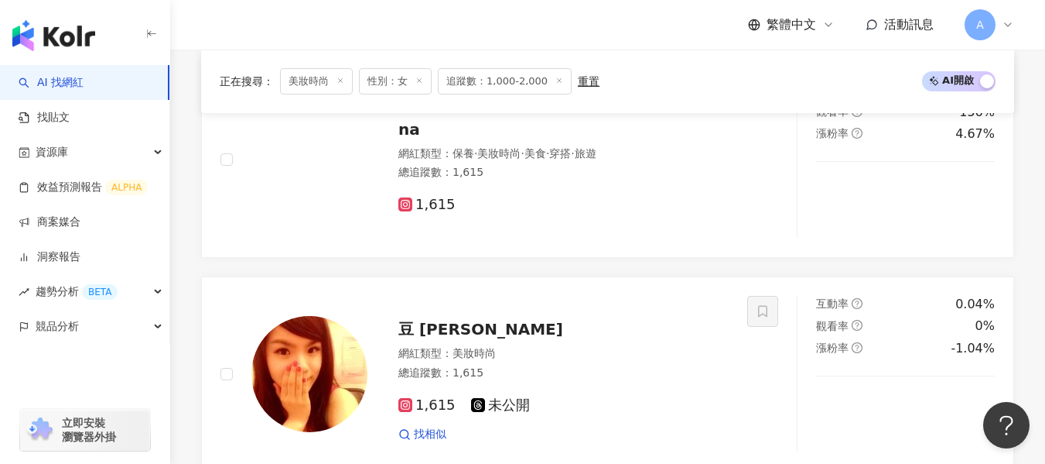
scroll to position [703, 0]
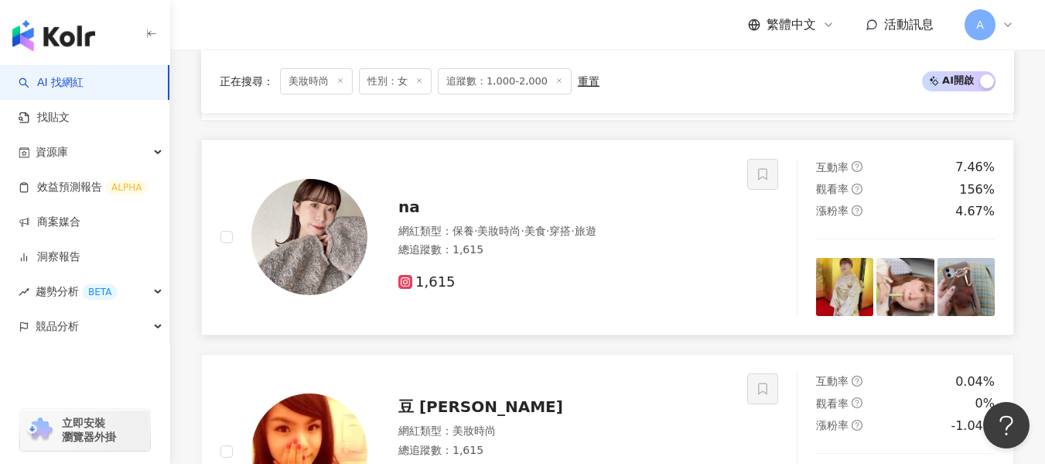
click at [574, 237] on span "·" at bounding box center [572, 230] width 3 height 12
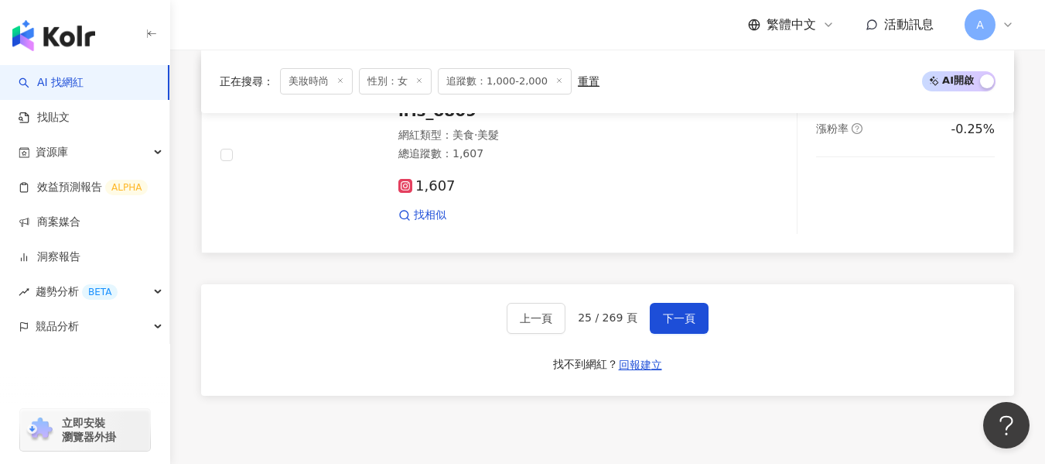
scroll to position [3179, 0]
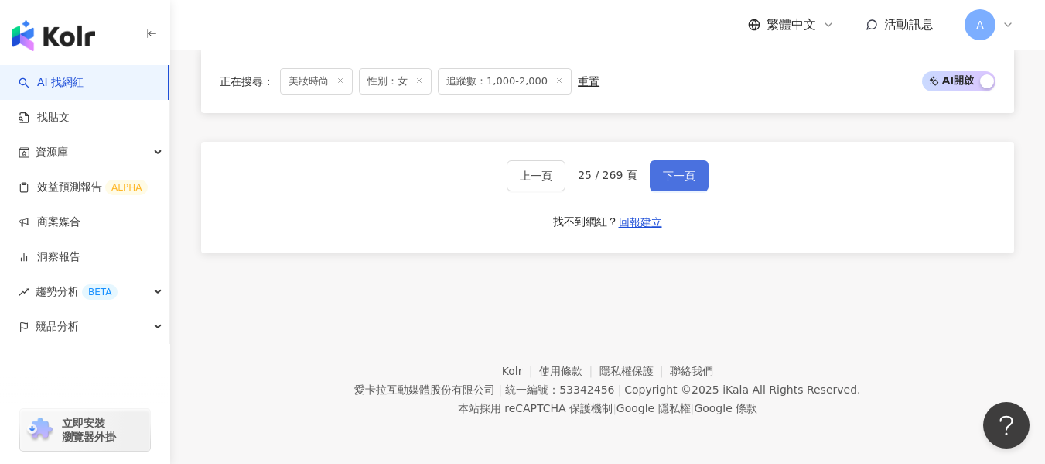
click at [670, 165] on button "下一頁" at bounding box center [679, 175] width 59 height 31
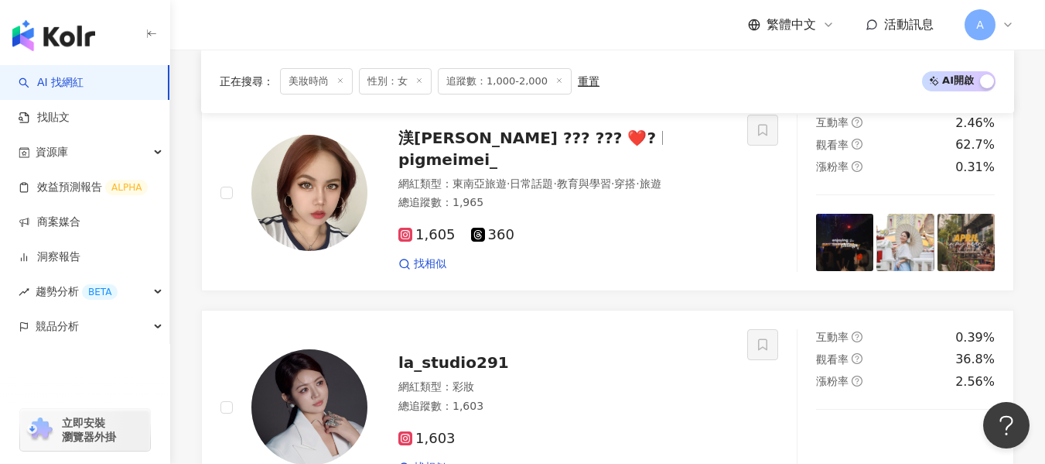
scroll to position [447, 0]
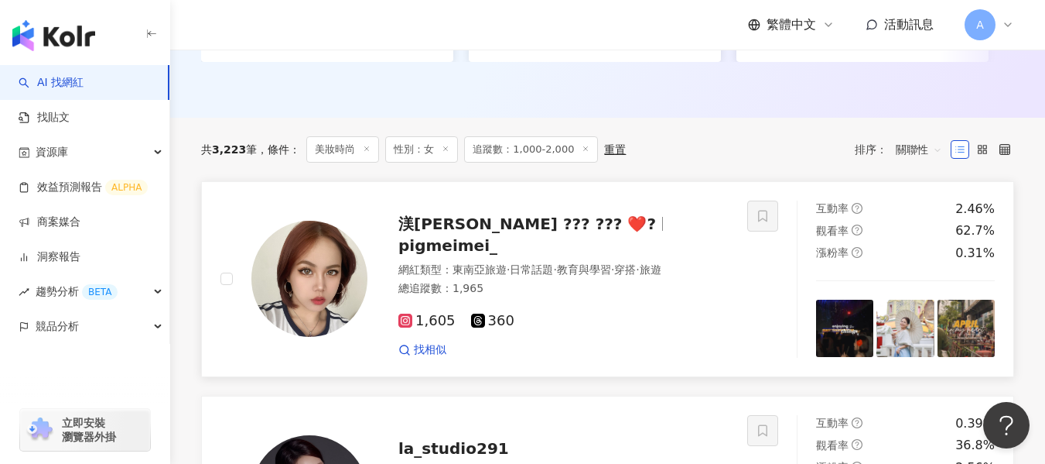
click at [498, 255] on span "pigmeimei_" at bounding box center [448, 245] width 99 height 19
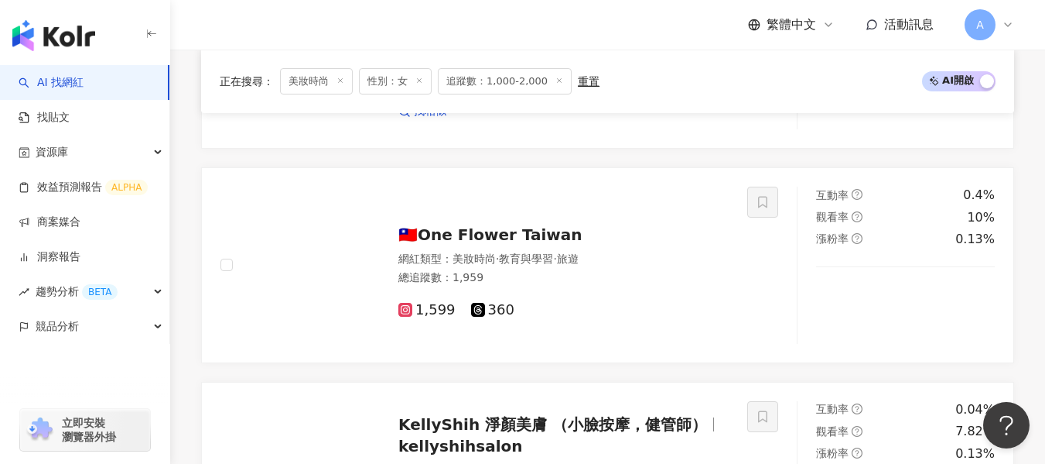
scroll to position [3001, 0]
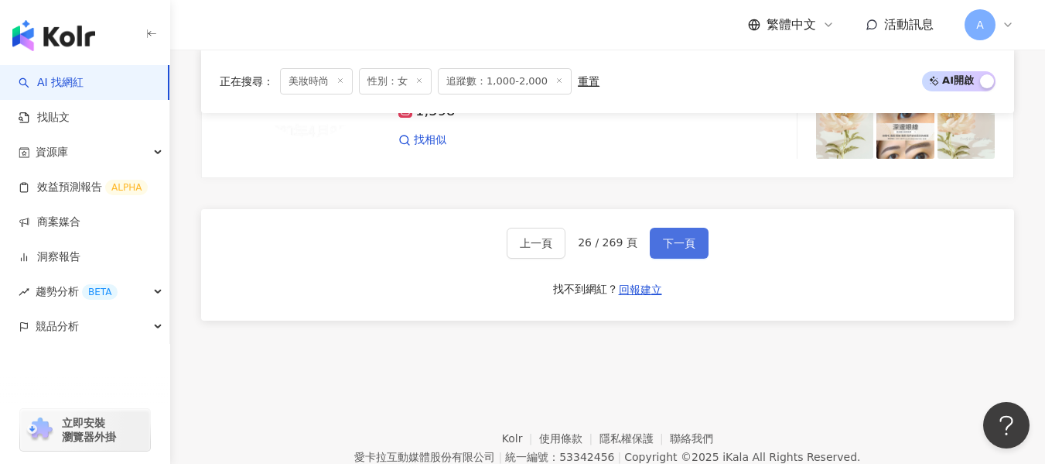
click at [668, 258] on button "下一頁" at bounding box center [679, 242] width 59 height 31
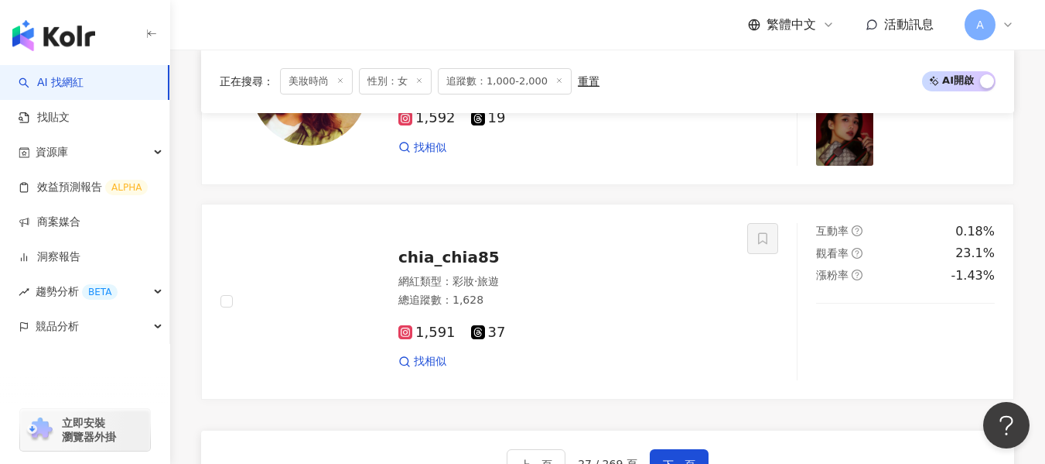
scroll to position [2974, 0]
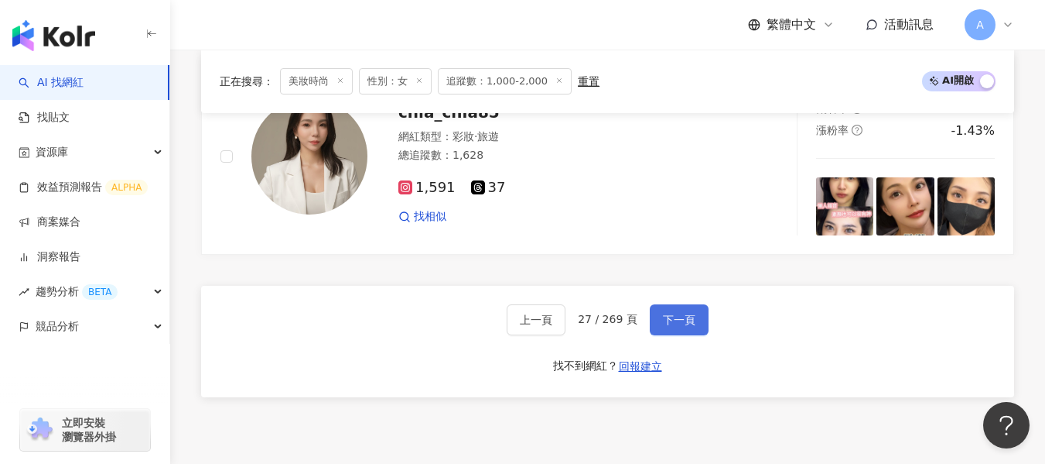
click at [677, 326] on span "下一頁" at bounding box center [679, 319] width 32 height 12
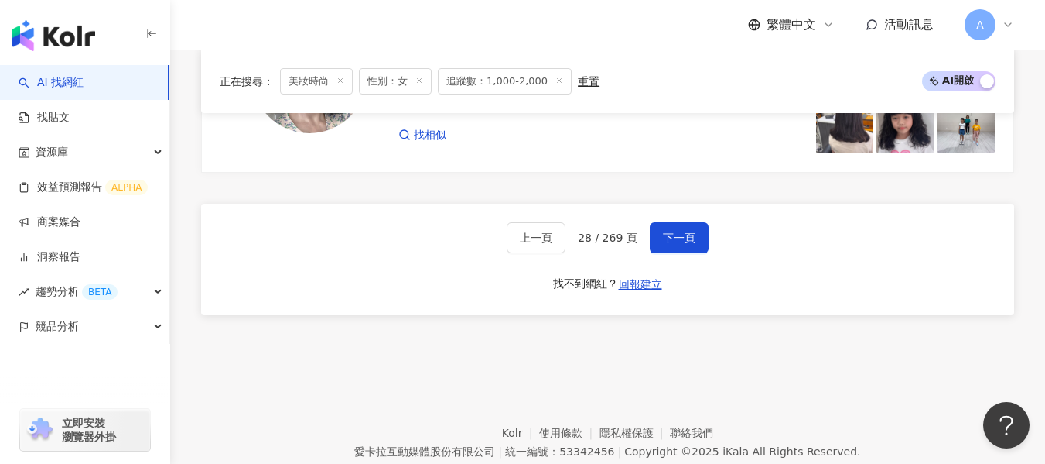
scroll to position [3200, 0]
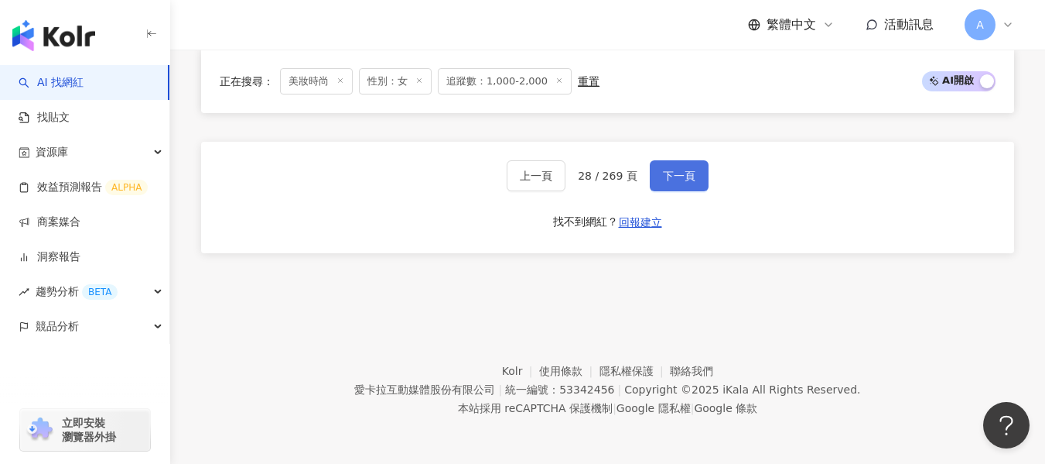
click at [661, 183] on button "下一頁" at bounding box center [679, 175] width 59 height 31
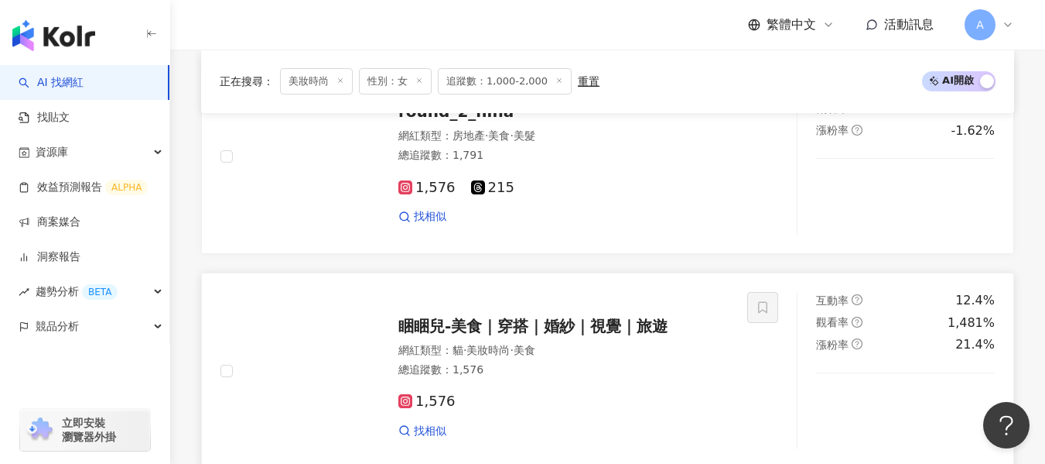
scroll to position [2974, 0]
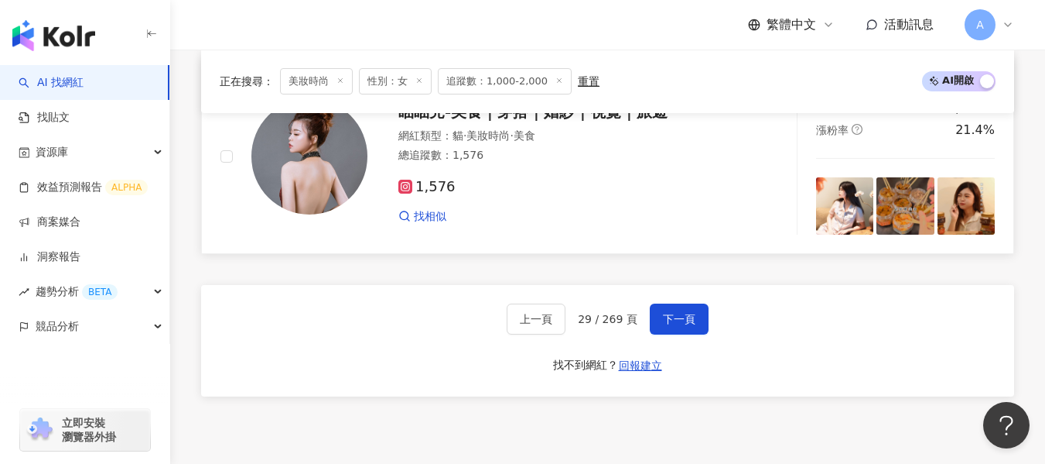
click at [617, 192] on div "1,576" at bounding box center [564, 187] width 330 height 17
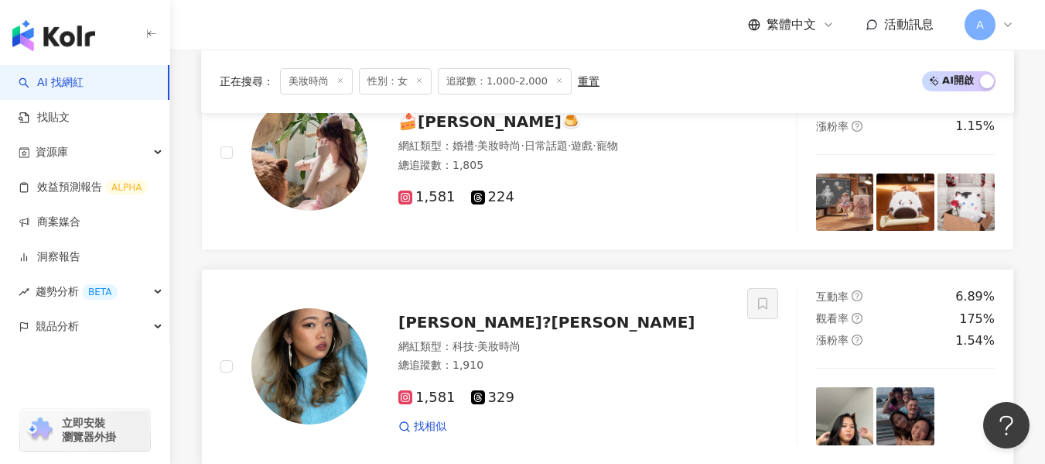
scroll to position [498, 0]
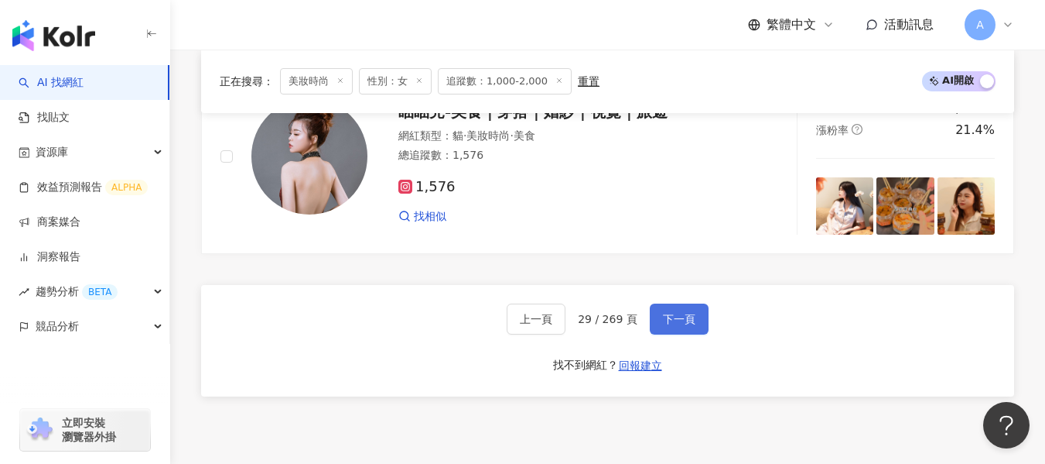
click at [679, 320] on button "下一頁" at bounding box center [679, 318] width 59 height 31
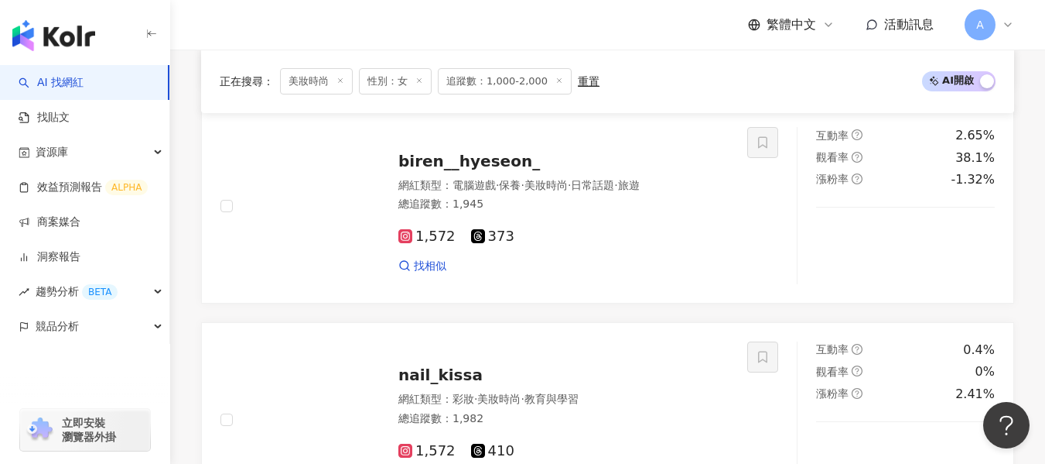
scroll to position [1066, 0]
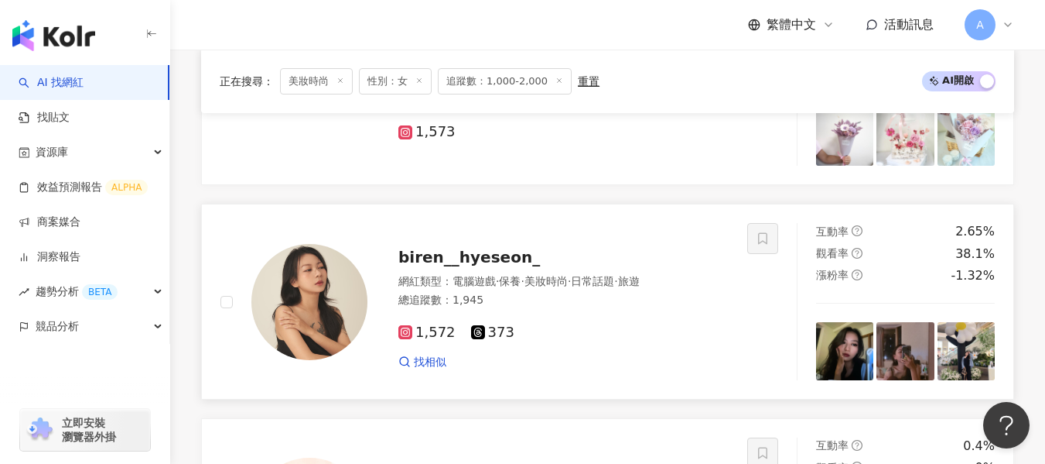
click at [571, 287] on span "·" at bounding box center [569, 281] width 3 height 12
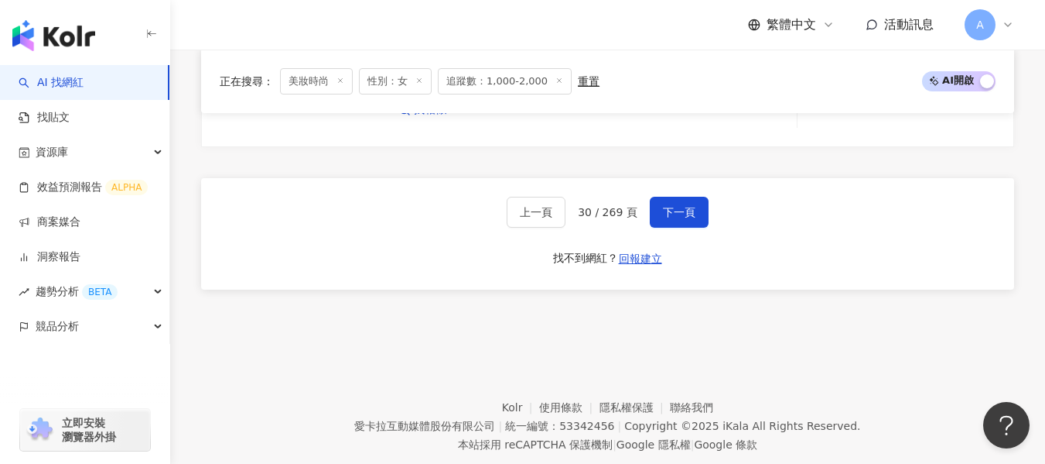
scroll to position [3078, 0]
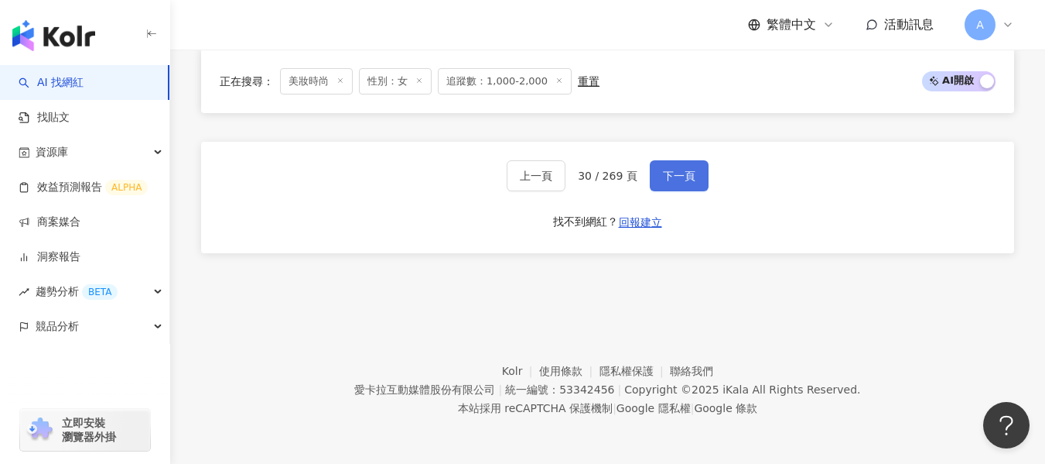
click at [671, 175] on span "下一頁" at bounding box center [679, 175] width 32 height 12
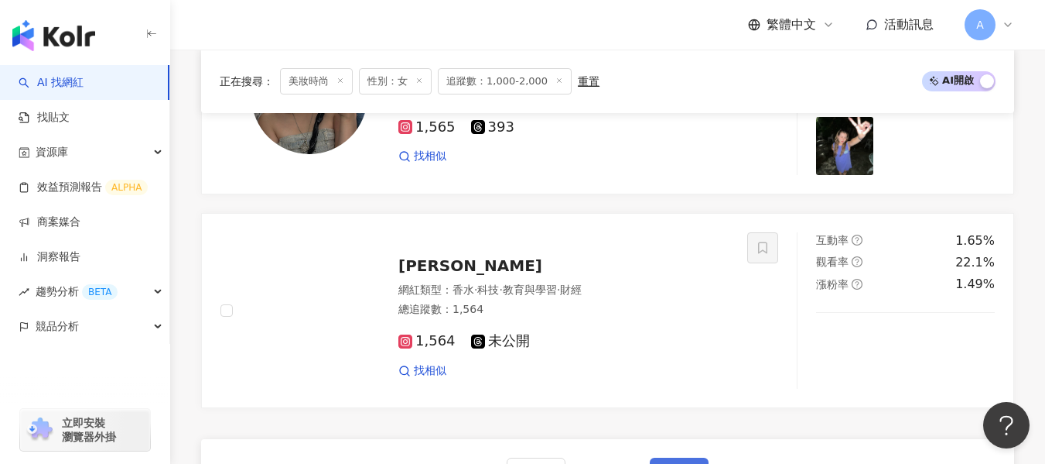
scroll to position [2769, 0]
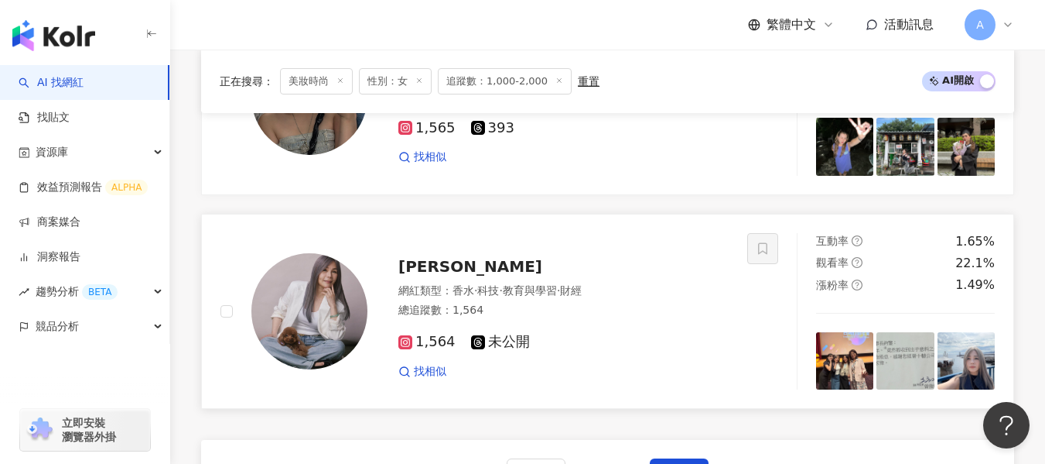
click at [628, 318] on div "總追蹤數 ： 1,564" at bounding box center [564, 310] width 330 height 15
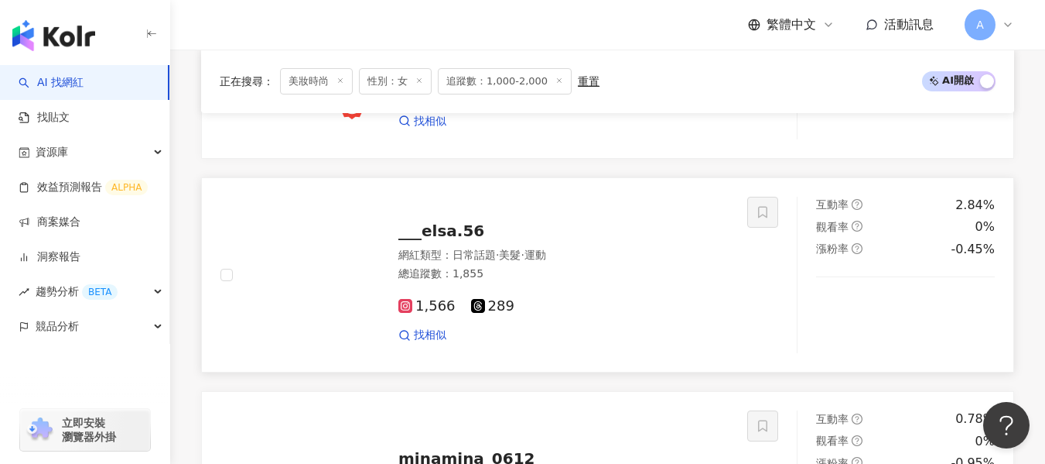
scroll to position [1763, 0]
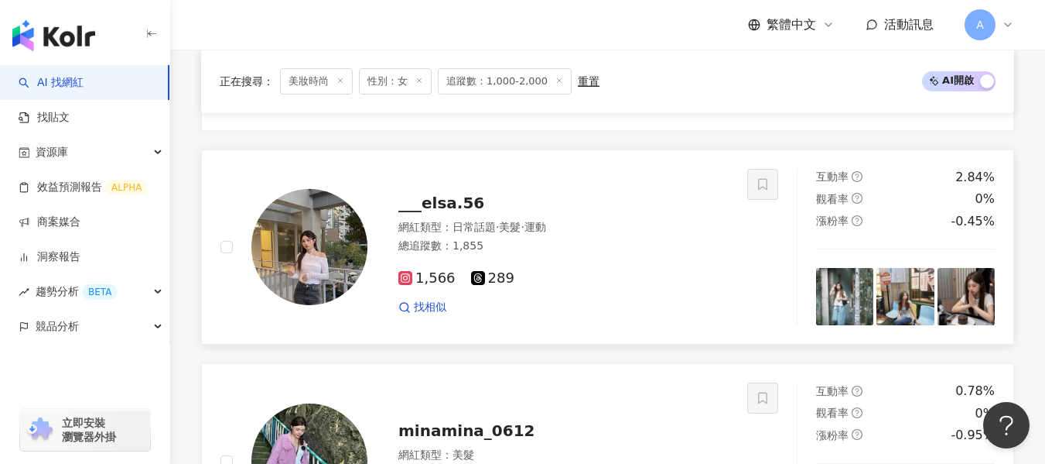
click at [505, 254] on div "總追蹤數 ： 1,855" at bounding box center [564, 245] width 330 height 15
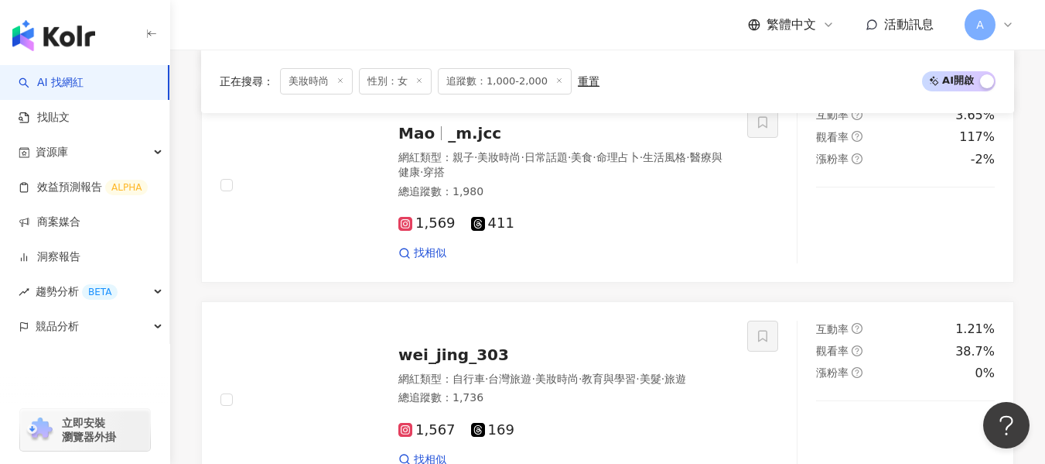
scroll to position [912, 0]
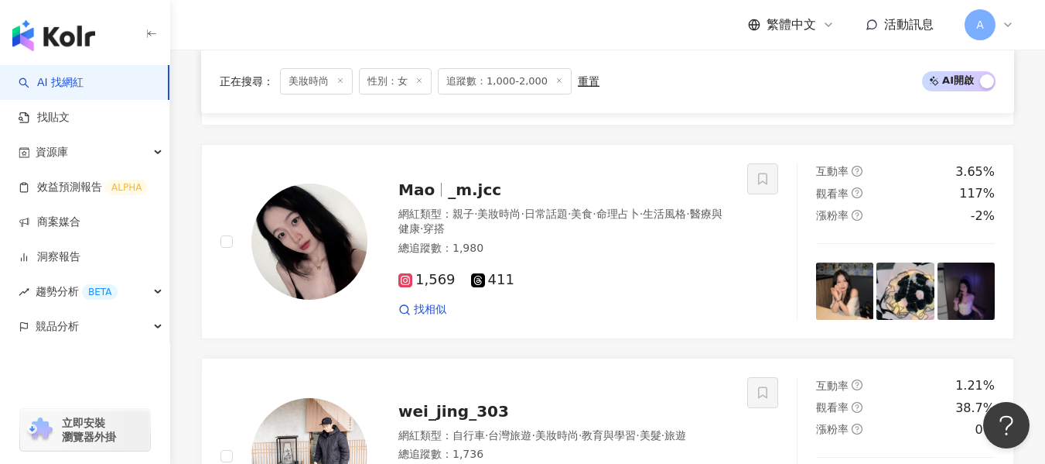
click at [628, 275] on div "1,569 411 找相似" at bounding box center [564, 287] width 330 height 57
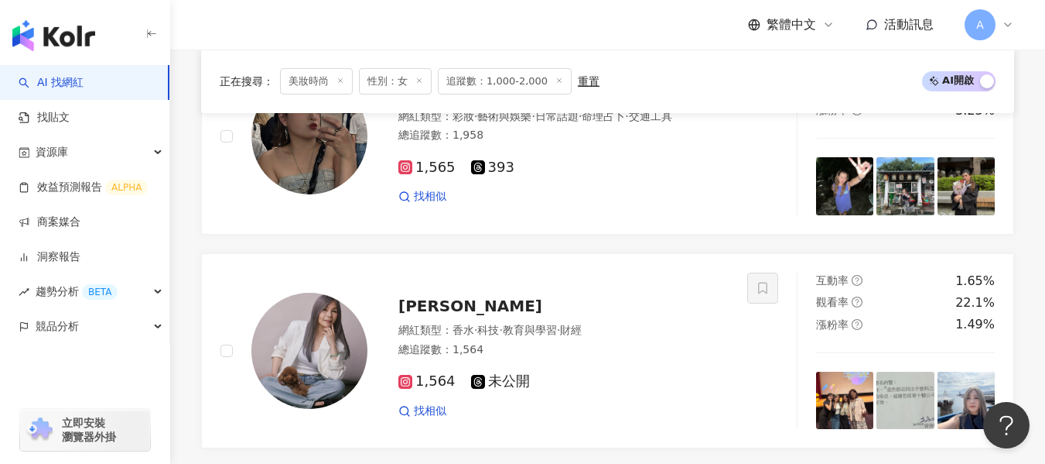
scroll to position [3078, 0]
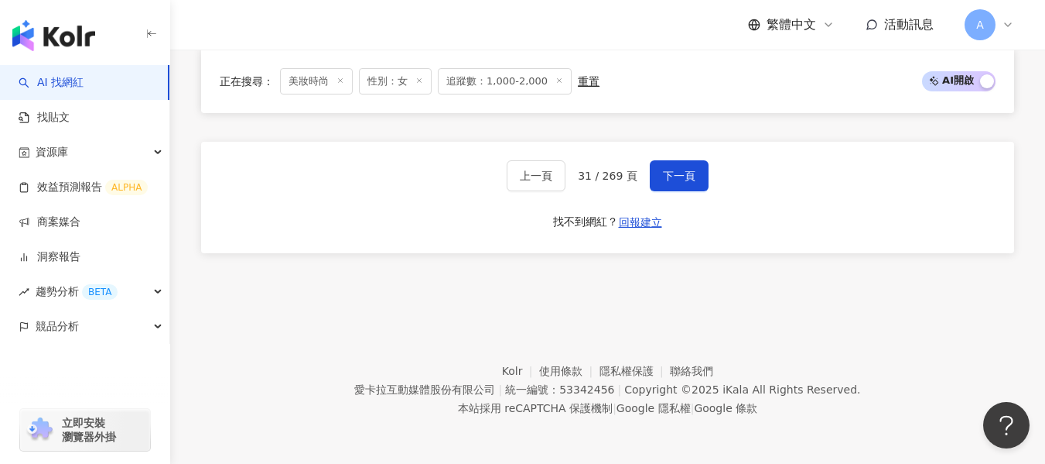
click at [665, 179] on span "下一頁" at bounding box center [679, 175] width 32 height 12
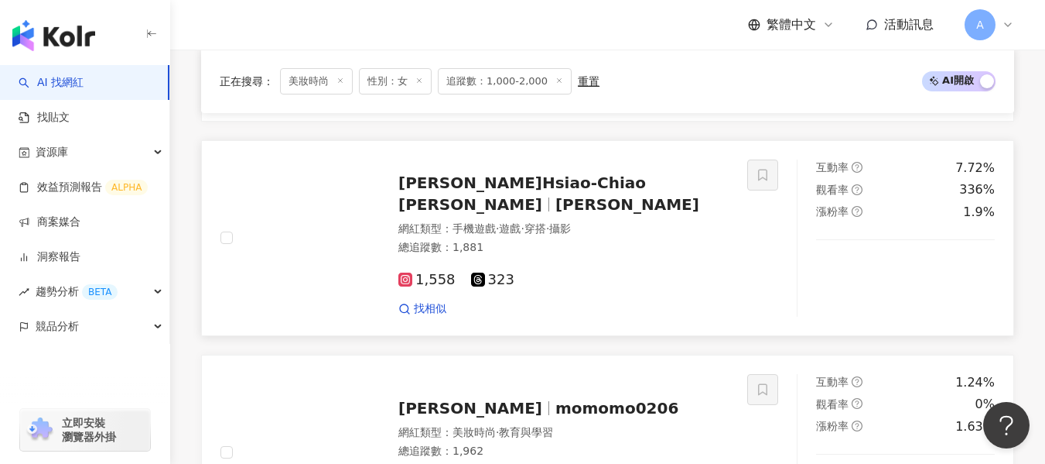
scroll to position [2173, 0]
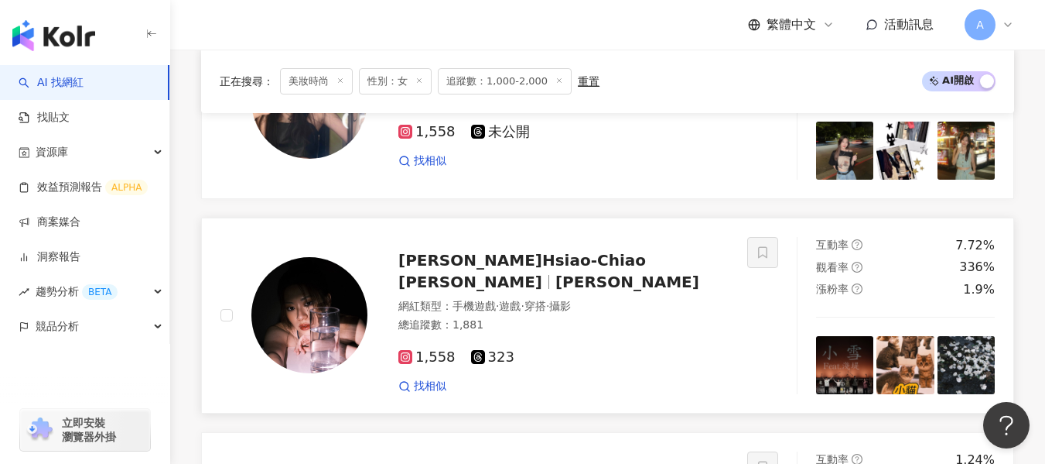
click at [638, 296] on div "陳筱喬 Hsiao-Chiao Chen 陳筱喬 網紅類型 ： 手機遊戲 · 遊戲 · 穿搭 · 攝影 總追蹤數 ： 1,881 1,558 323 找相似" at bounding box center [548, 315] width 361 height 157
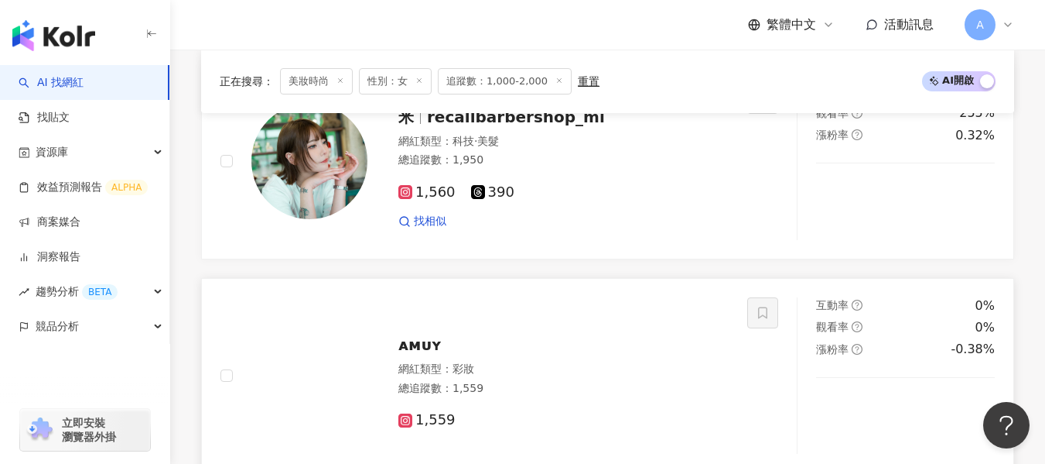
scroll to position [1786, 0]
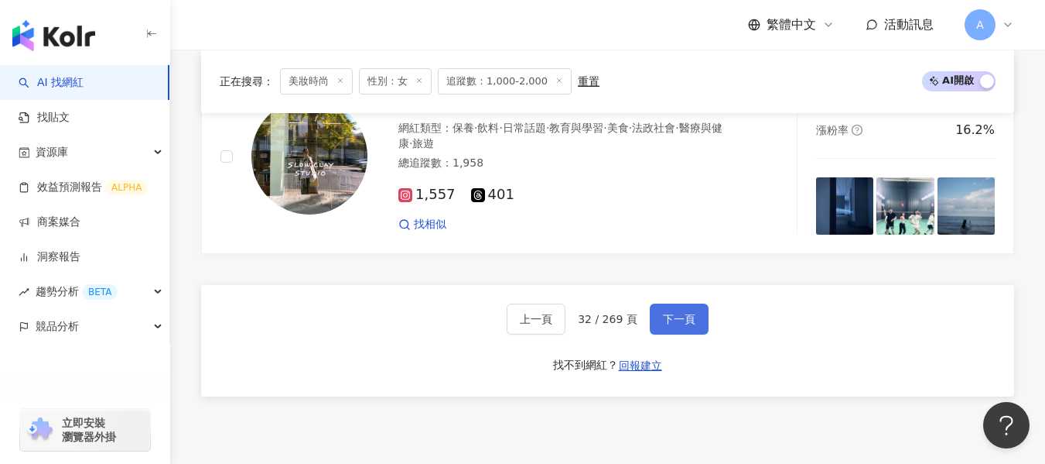
click at [679, 325] on span "下一頁" at bounding box center [679, 319] width 32 height 12
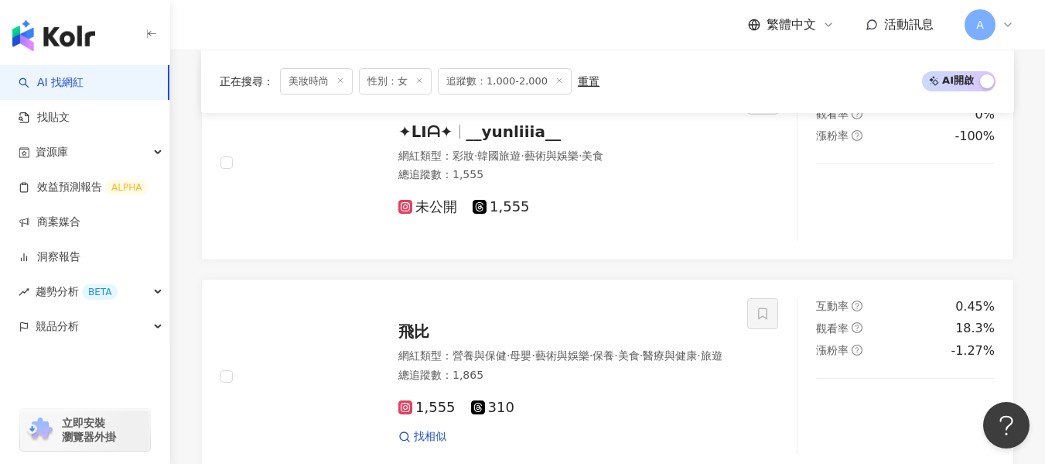
scroll to position [1298, 0]
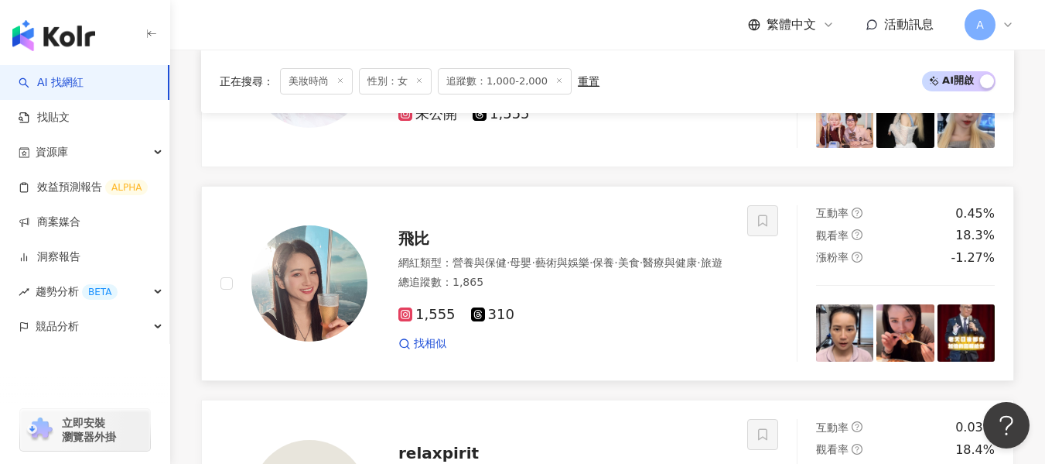
click at [647, 292] on div "網紅類型 ： 營養與保健 · 母嬰 · 藝術與娛樂 · 保養 · 美食 · 醫療與健康 · 旅遊 總追蹤數 ： 1,865" at bounding box center [564, 274] width 330 height 38
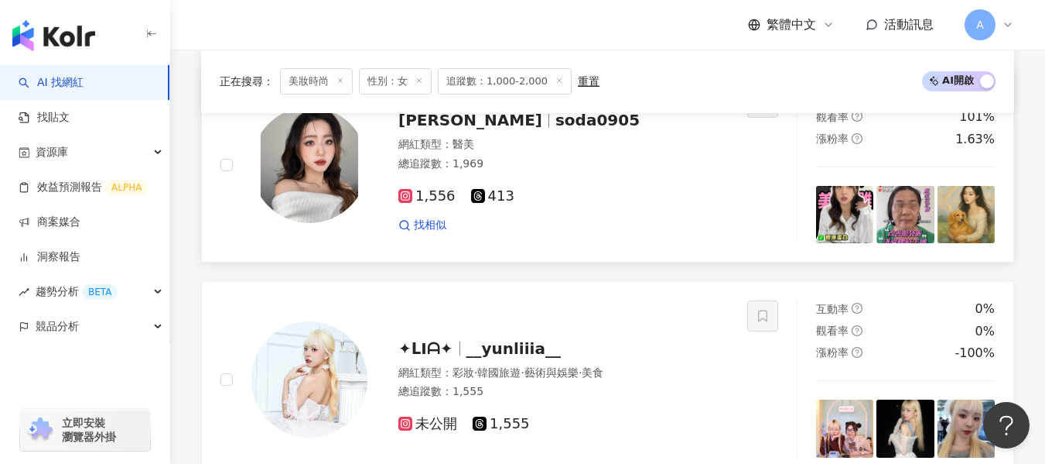
scroll to position [912, 0]
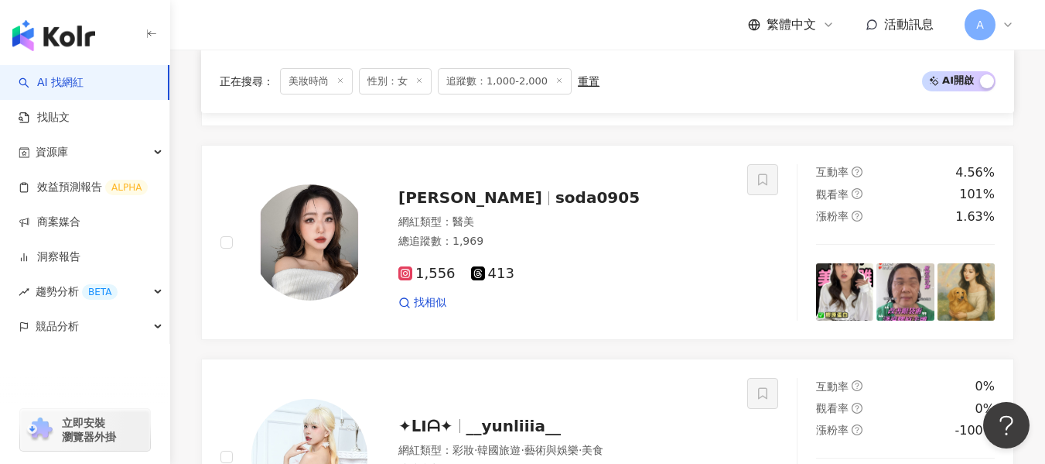
click at [588, 282] on div "1,556 413" at bounding box center [564, 273] width 330 height 17
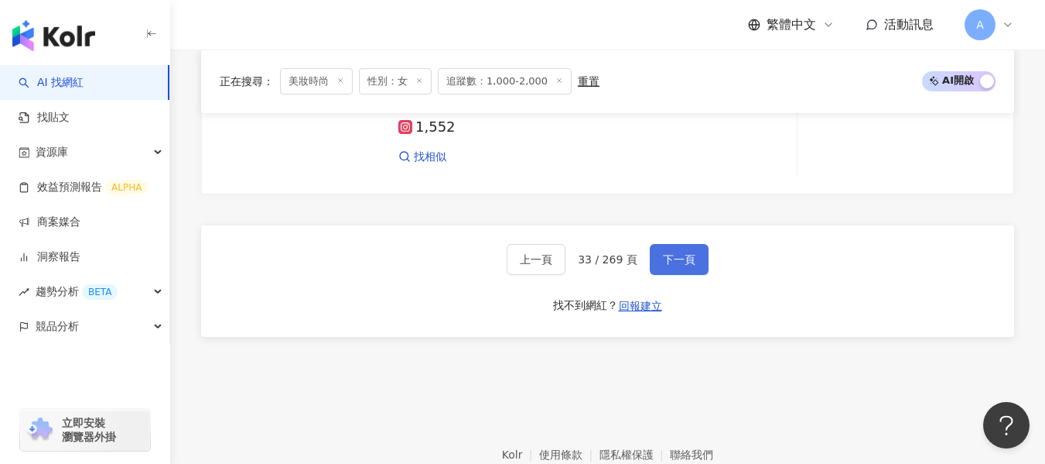
scroll to position [3001, 0]
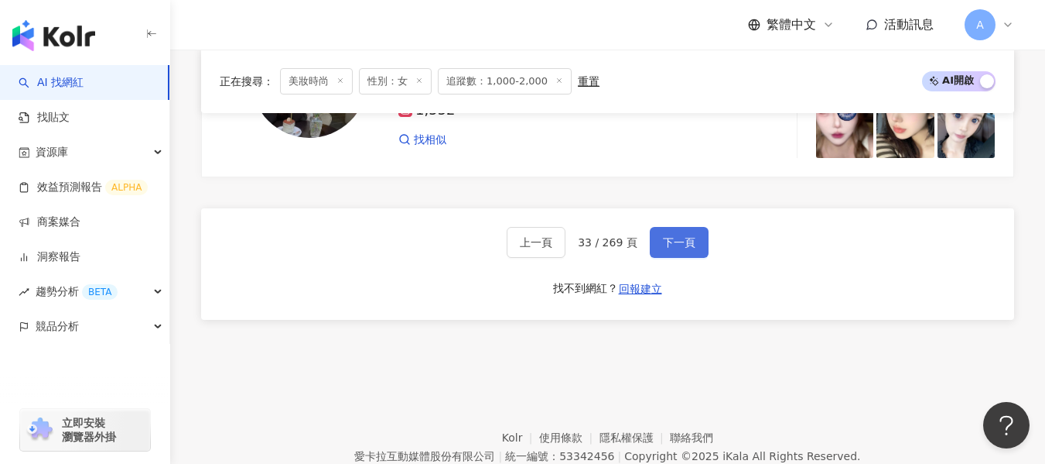
click at [668, 248] on span "下一頁" at bounding box center [679, 242] width 32 height 12
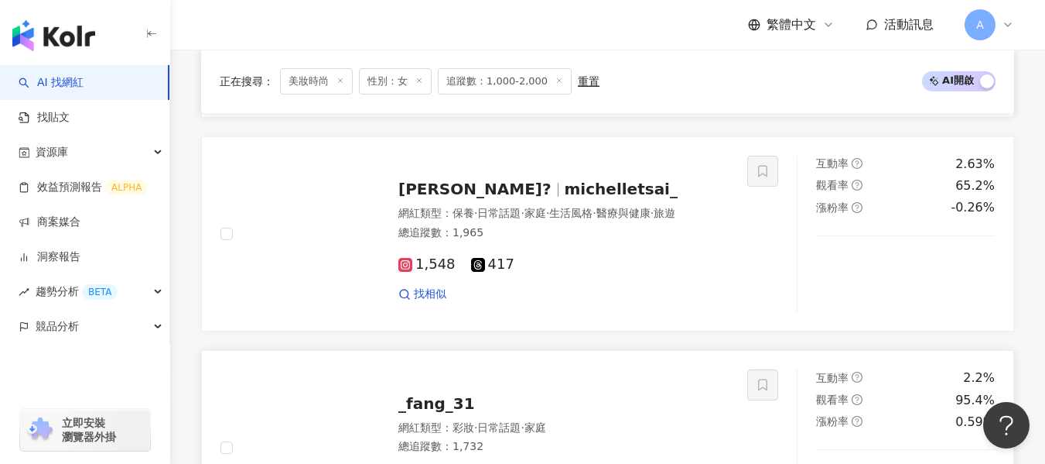
scroll to position [2644, 0]
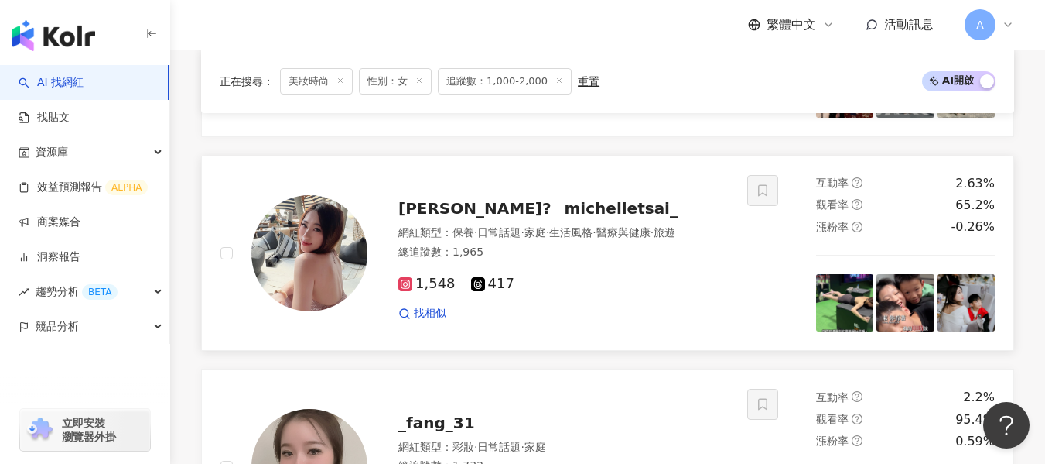
click at [617, 292] on div "1,548 417" at bounding box center [564, 283] width 330 height 17
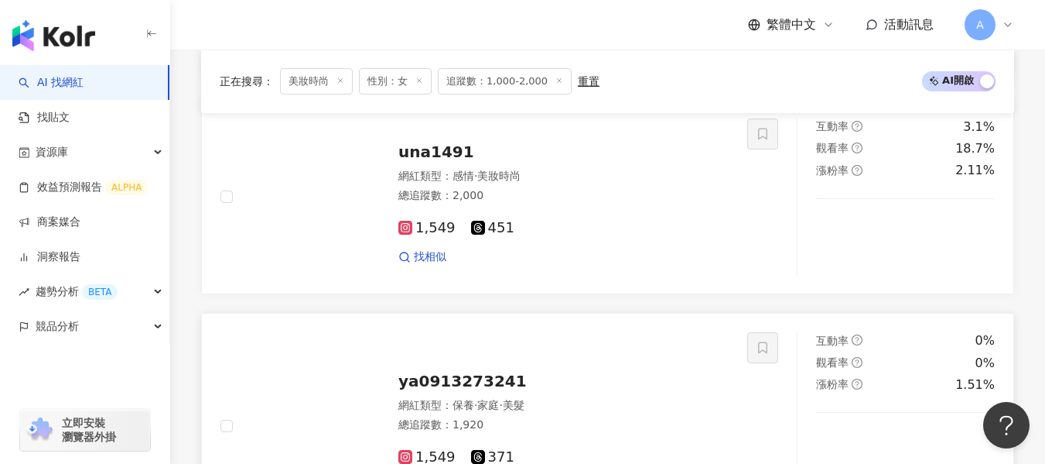
scroll to position [1715, 0]
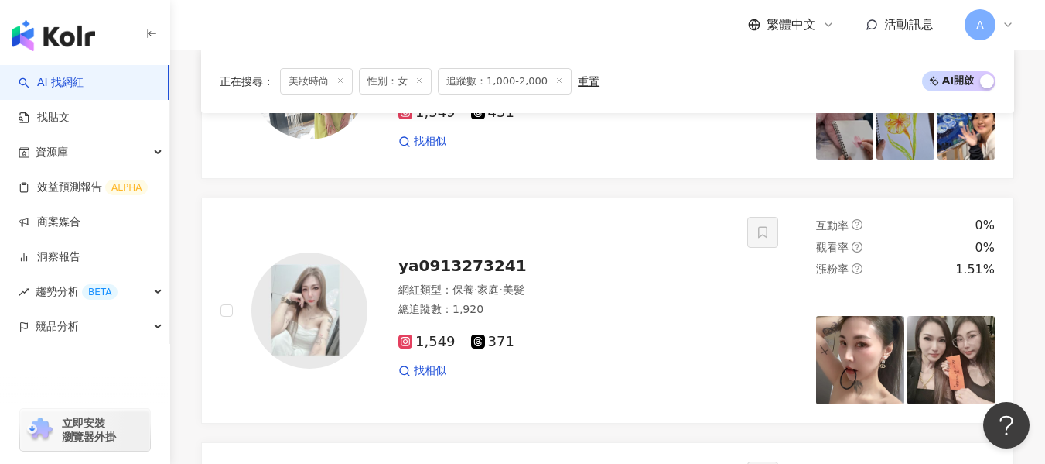
drag, startPoint x: 576, startPoint y: 323, endPoint x: 552, endPoint y: 3, distance: 321.2
click at [576, 317] on div "總追蹤數 ： 1,920" at bounding box center [564, 309] width 330 height 15
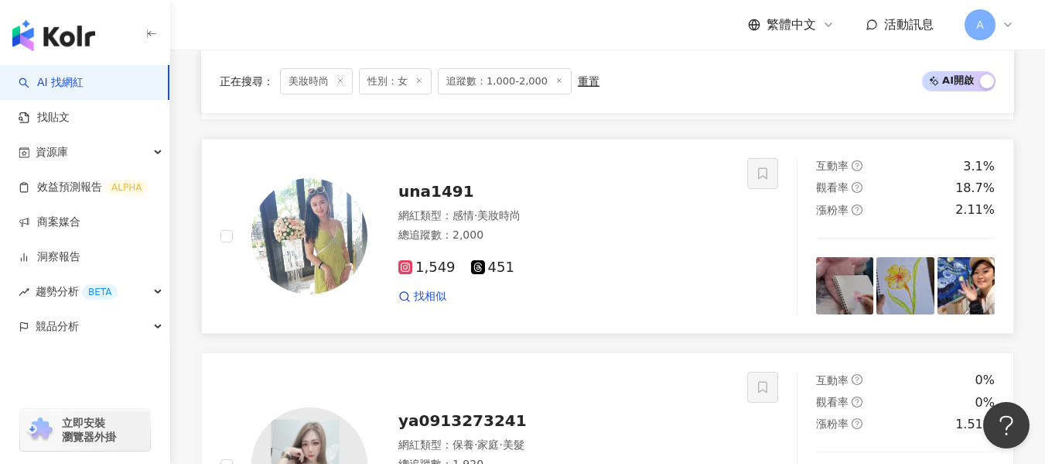
scroll to position [1483, 0]
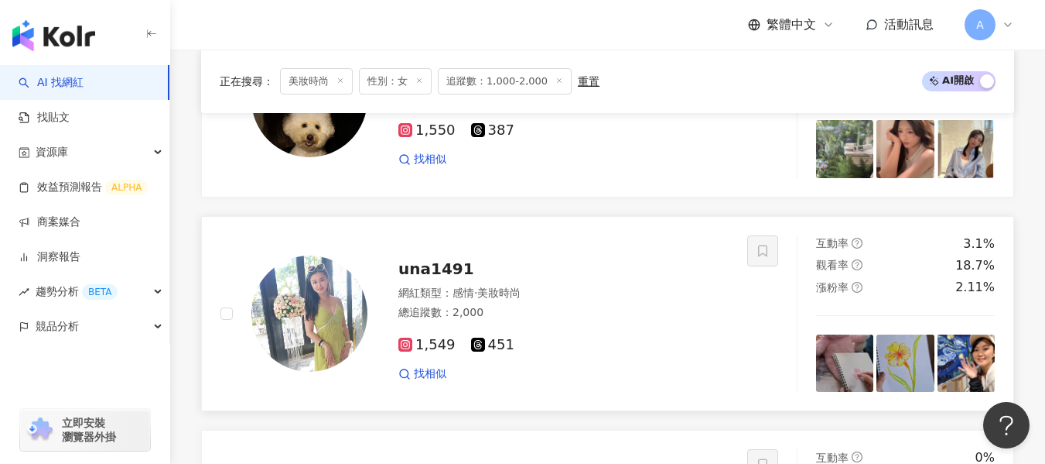
click at [533, 320] on div "總追蹤數 ： 2,000" at bounding box center [564, 312] width 330 height 15
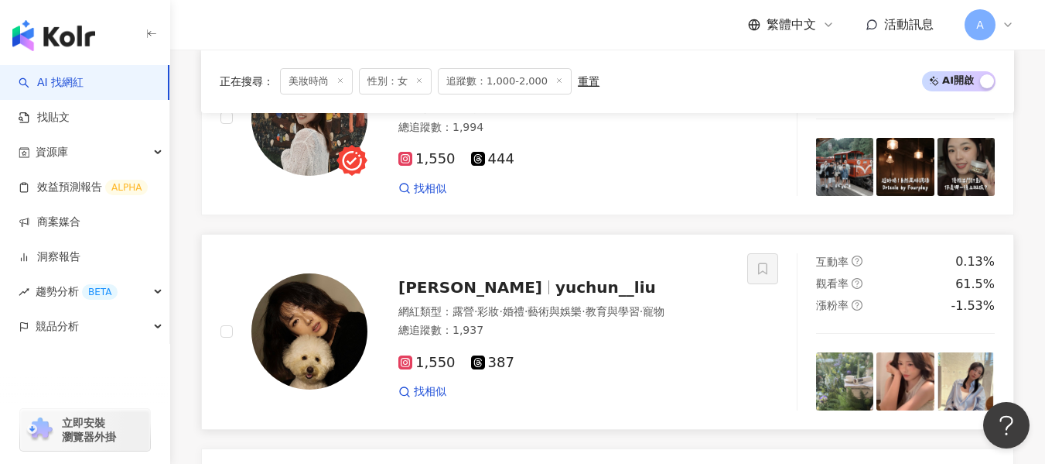
click at [617, 354] on div "1,550 387" at bounding box center [564, 362] width 330 height 17
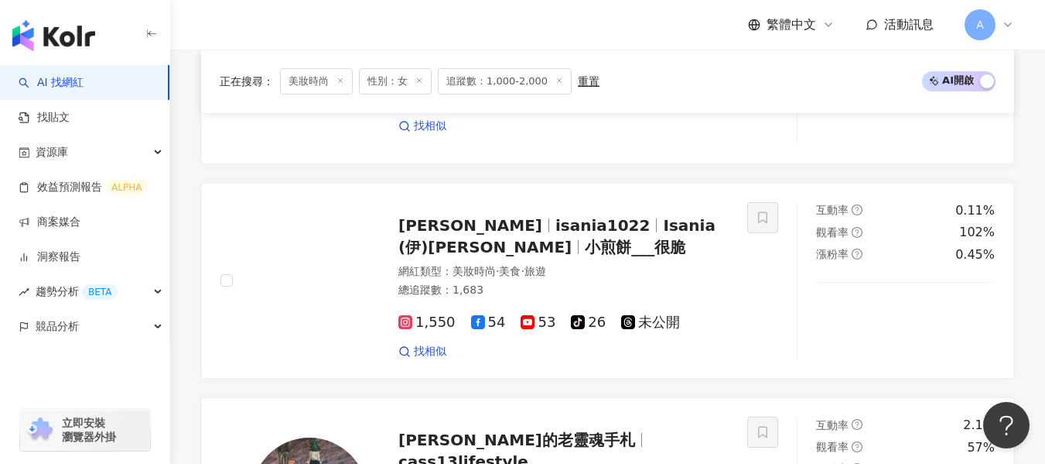
scroll to position [787, 0]
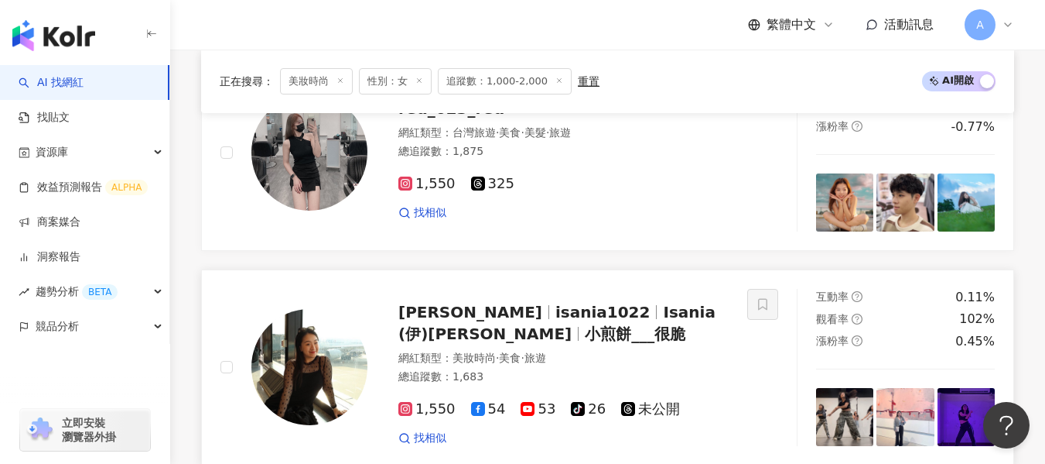
click at [579, 301] on div "Isania伊桑尼雅 isania1022 Isania (伊)桑尼雅 小煎餅___很脆" at bounding box center [564, 322] width 330 height 43
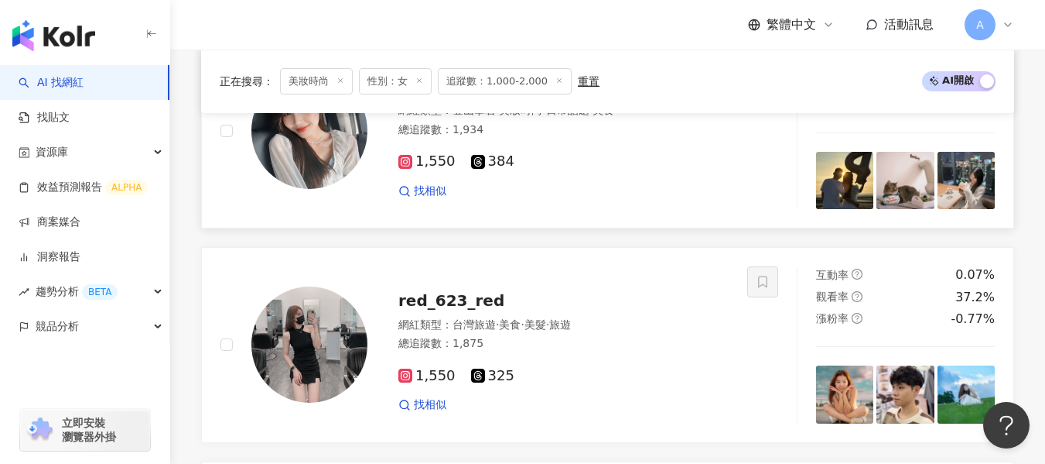
scroll to position [400, 0]
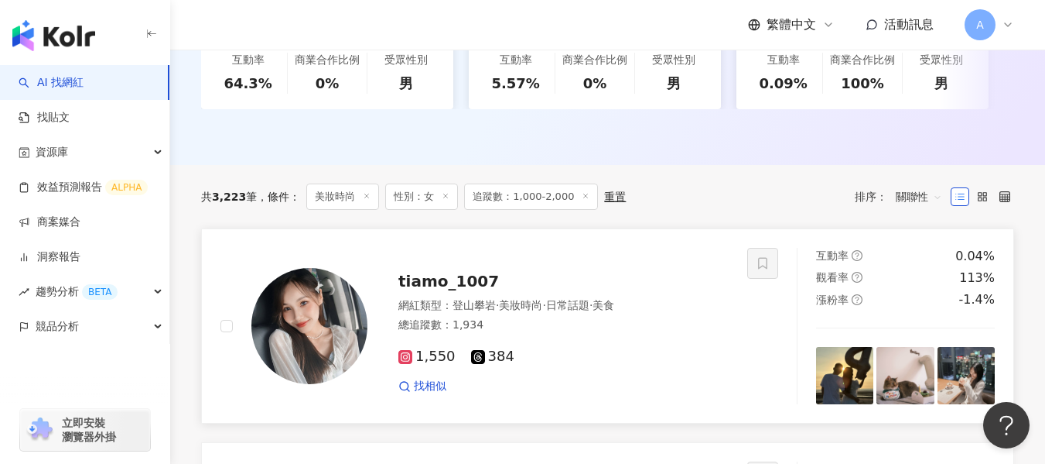
click at [579, 331] on div "總追蹤數 ： 1,934" at bounding box center [564, 324] width 330 height 15
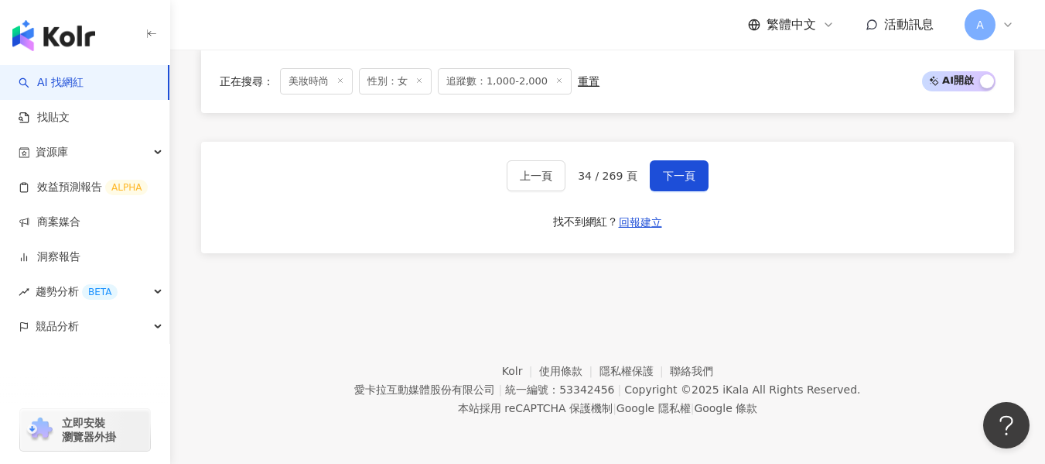
scroll to position [2954, 0]
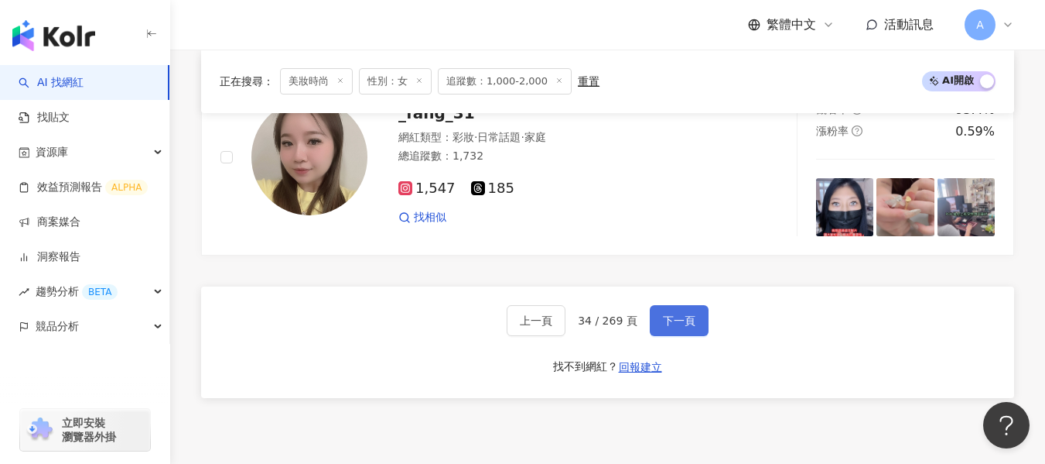
click at [663, 327] on span "下一頁" at bounding box center [679, 320] width 32 height 12
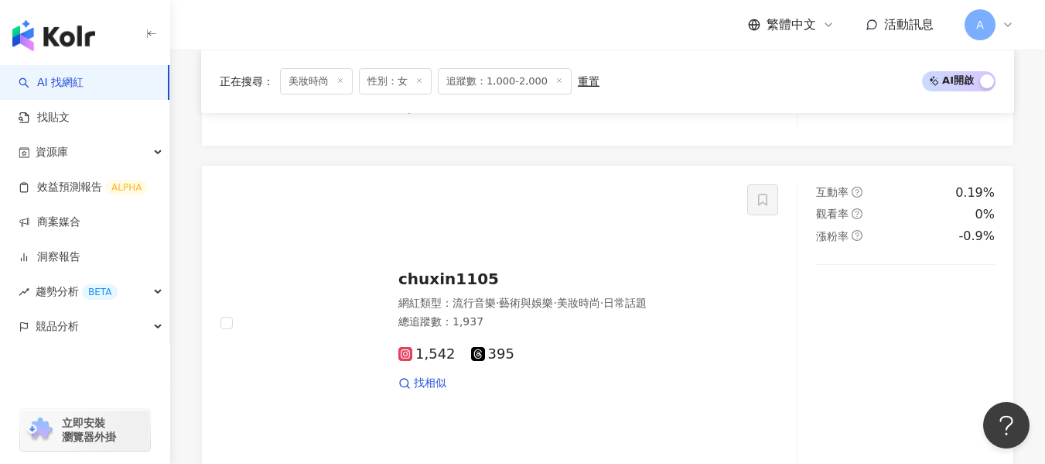
scroll to position [2426, 0]
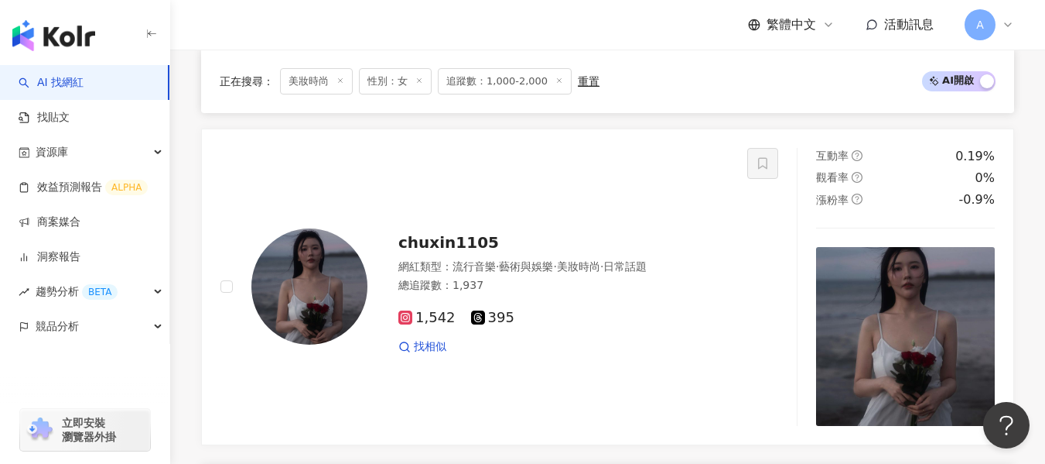
click at [618, 323] on div "1,542 395" at bounding box center [564, 318] width 330 height 17
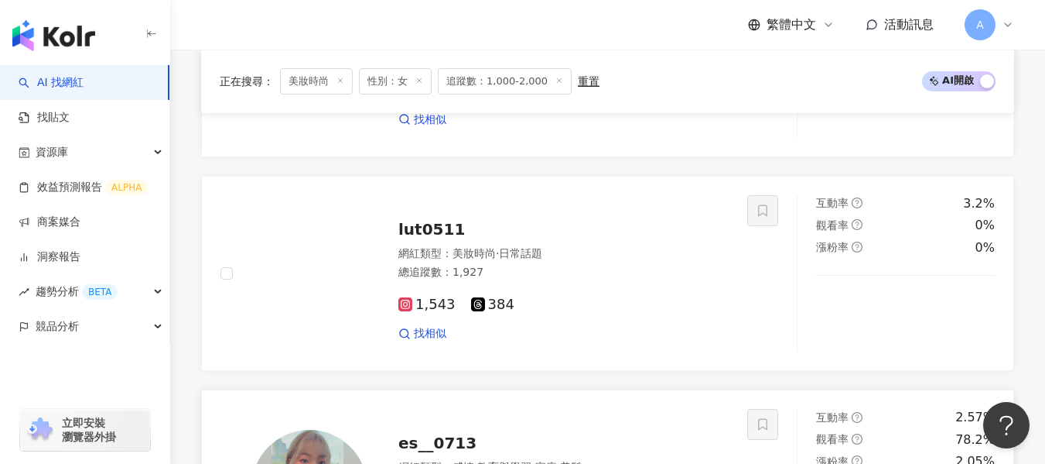
scroll to position [1729, 0]
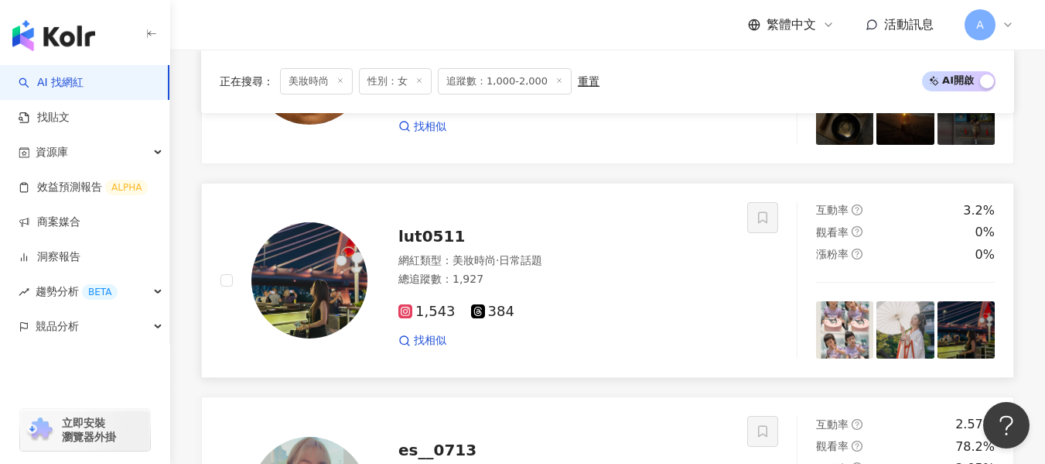
click at [658, 317] on div "1,543 384" at bounding box center [564, 311] width 330 height 17
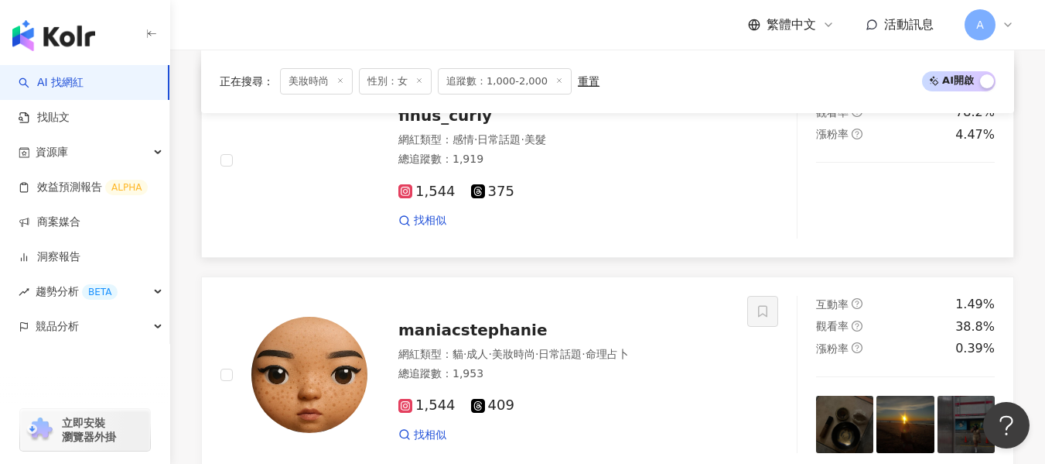
scroll to position [1343, 0]
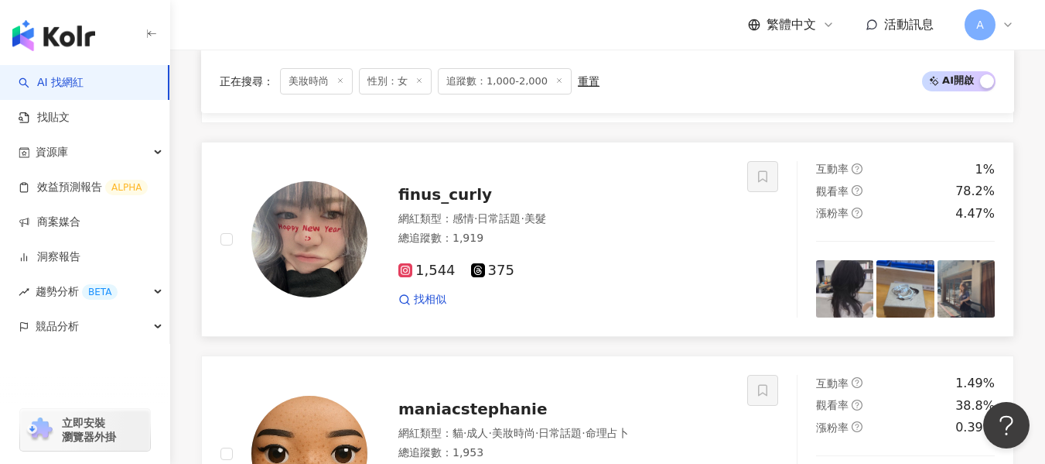
drag, startPoint x: 680, startPoint y: 287, endPoint x: 653, endPoint y: 192, distance: 99.0
click at [680, 279] on div "1,544 375" at bounding box center [564, 270] width 330 height 17
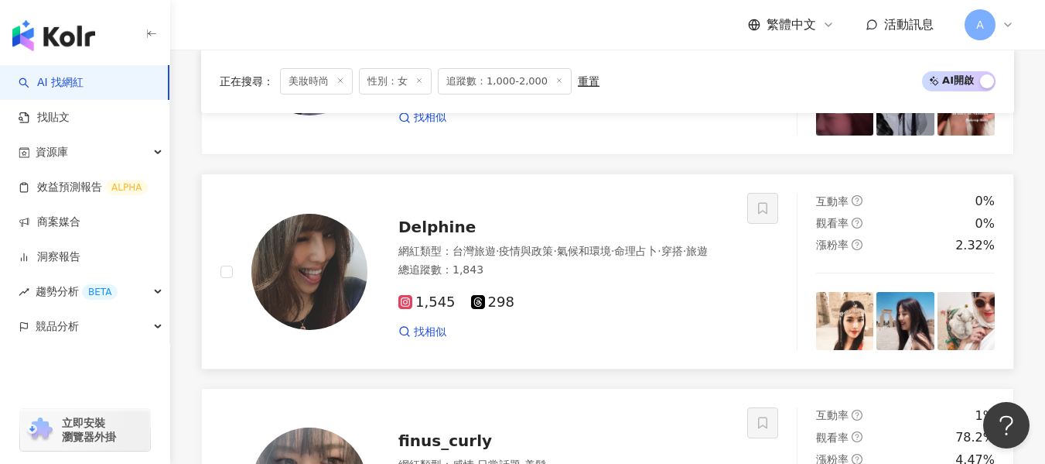
scroll to position [1110, 0]
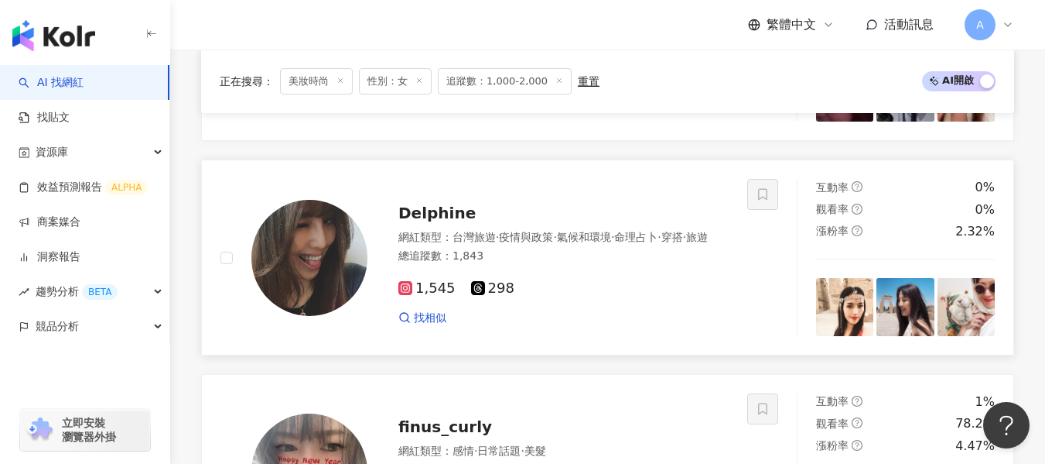
click at [638, 264] on div "總追蹤數 ： 1,843" at bounding box center [564, 255] width 330 height 15
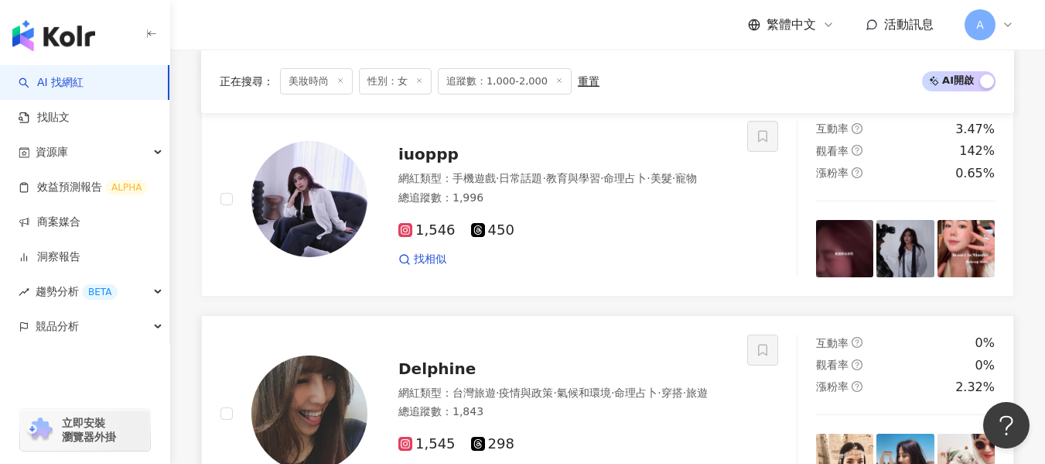
scroll to position [895, 0]
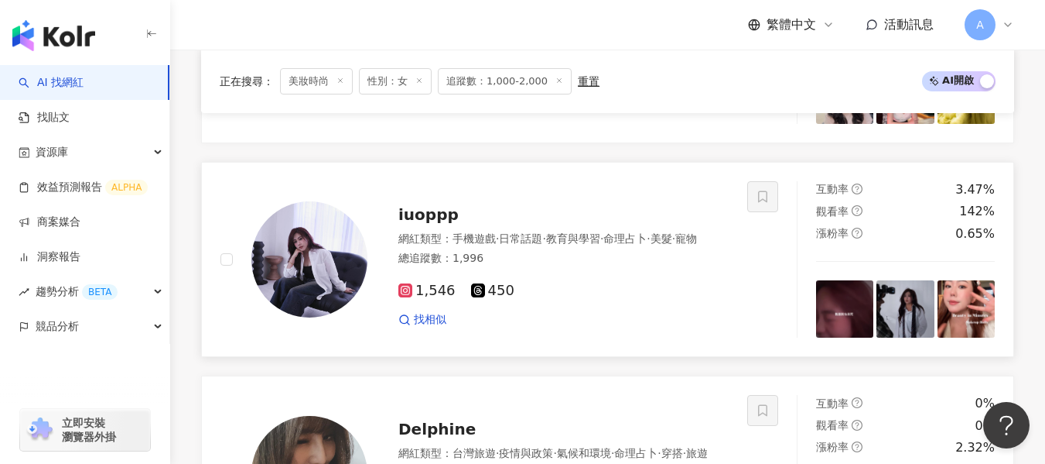
click at [609, 299] on div "1,546 450" at bounding box center [564, 290] width 330 height 17
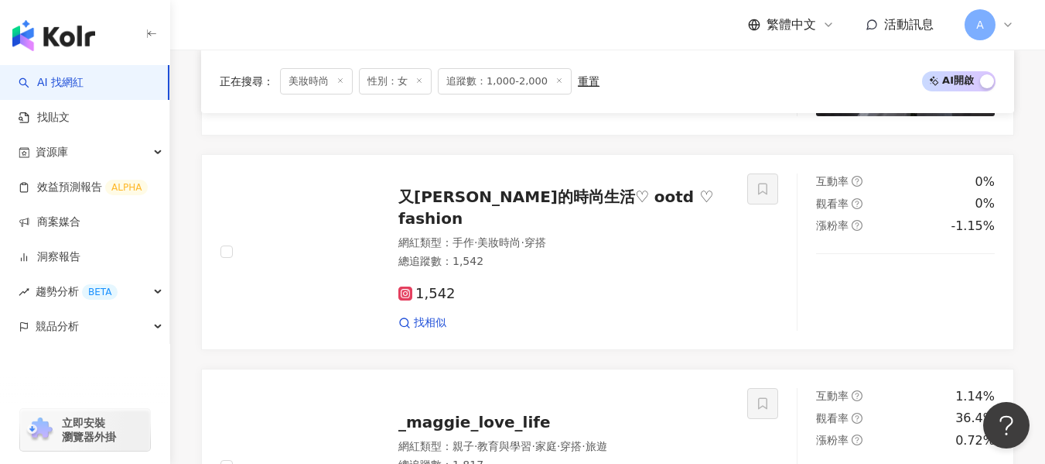
scroll to position [3122, 0]
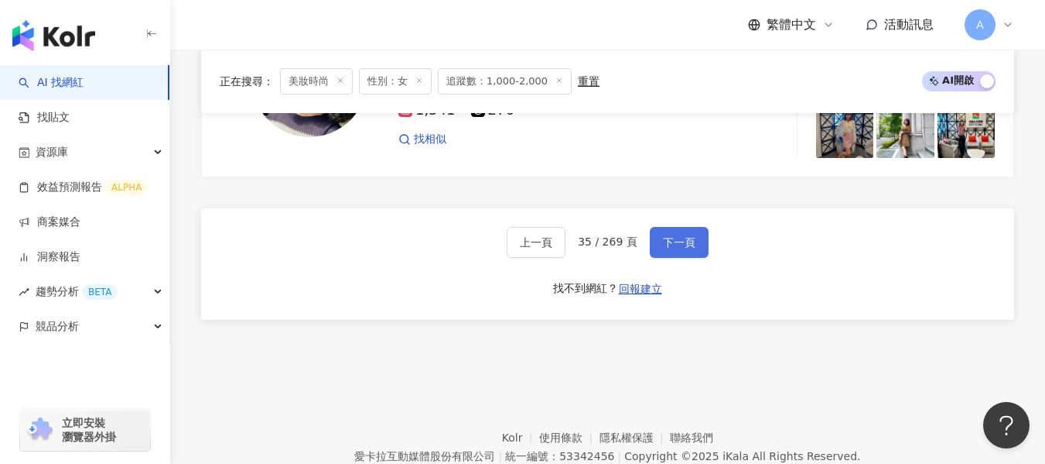
click at [689, 248] on span "下一頁" at bounding box center [679, 242] width 32 height 12
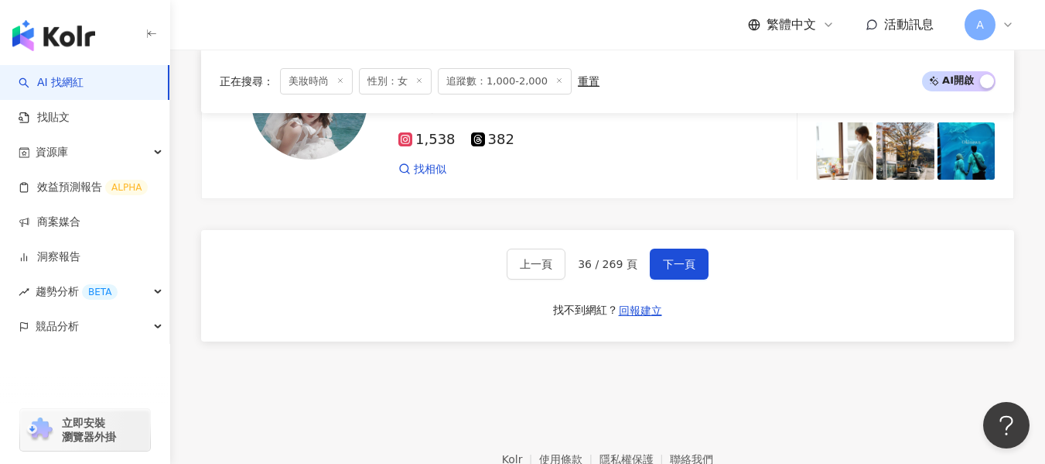
scroll to position [2926, 0]
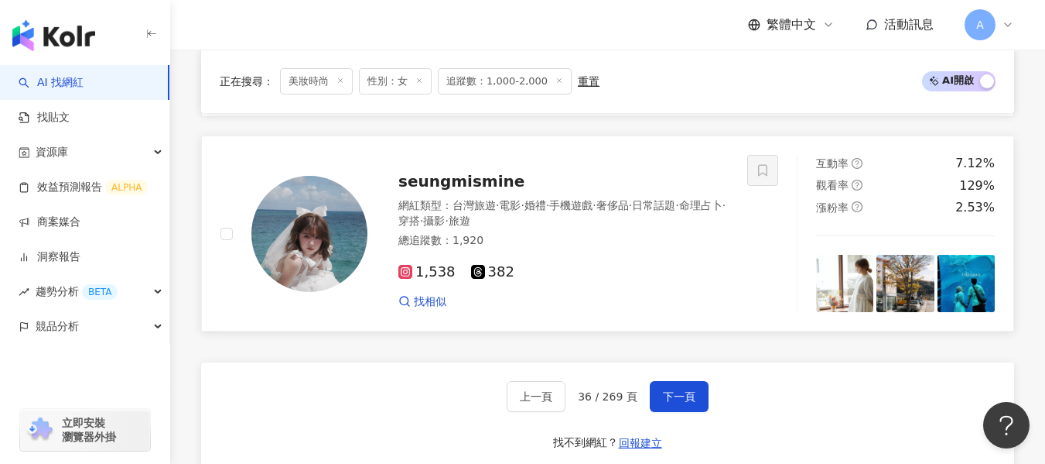
click at [648, 281] on div "1,538 382" at bounding box center [564, 272] width 330 height 17
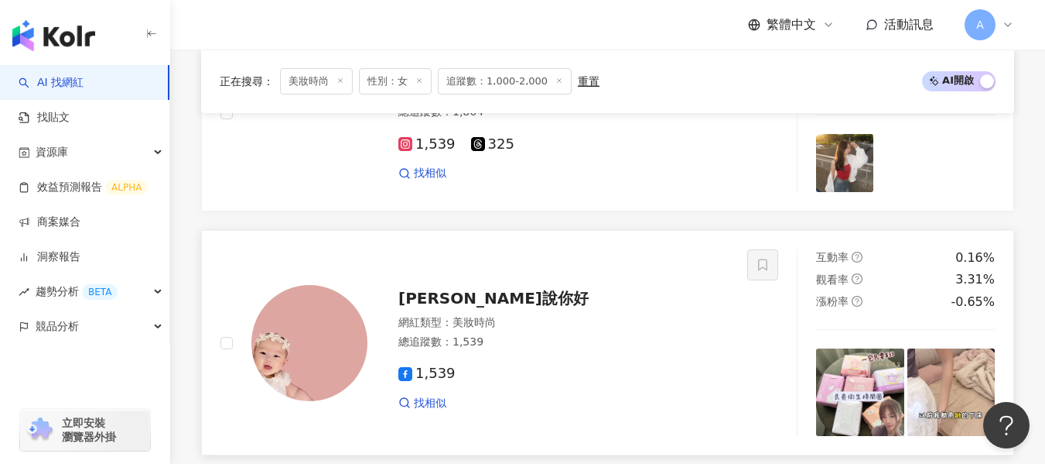
scroll to position [2462, 0]
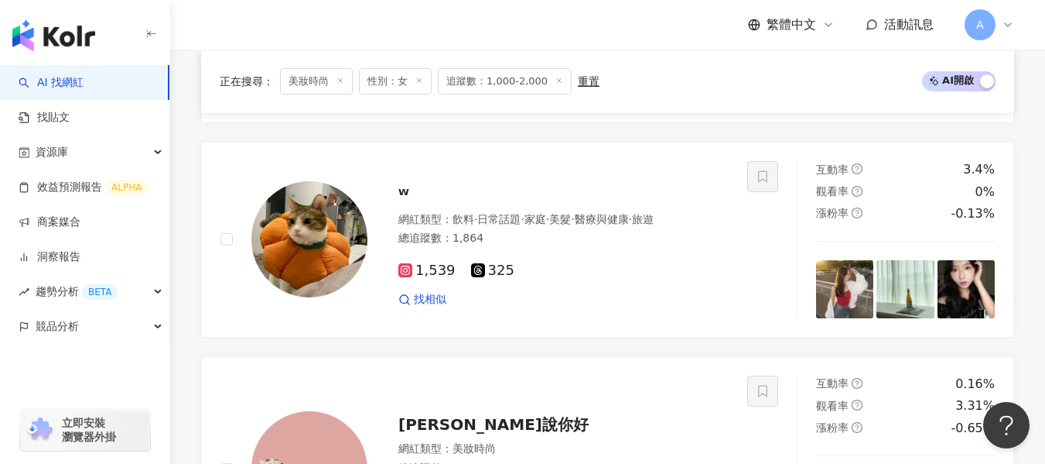
drag, startPoint x: 610, startPoint y: 284, endPoint x: 526, endPoint y: 139, distance: 167.1
click at [610, 279] on div "1,539 325" at bounding box center [564, 270] width 330 height 17
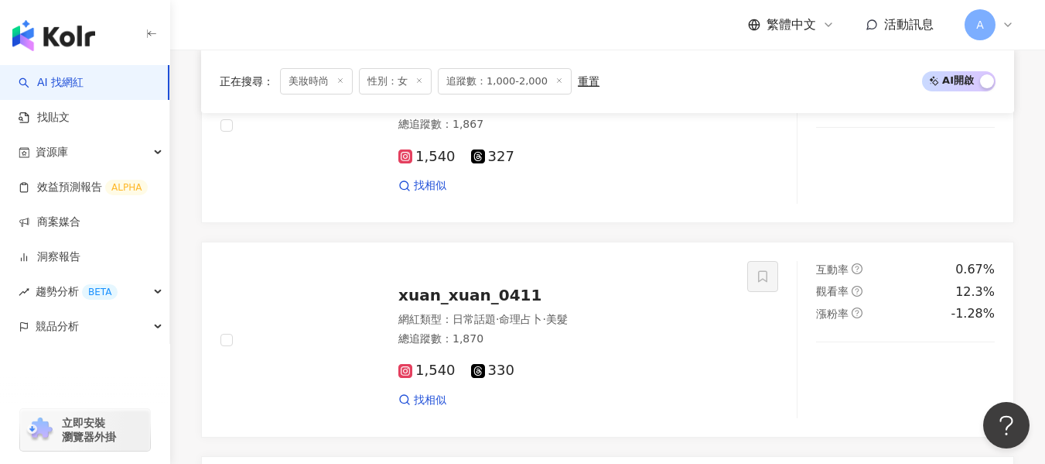
scroll to position [1302, 0]
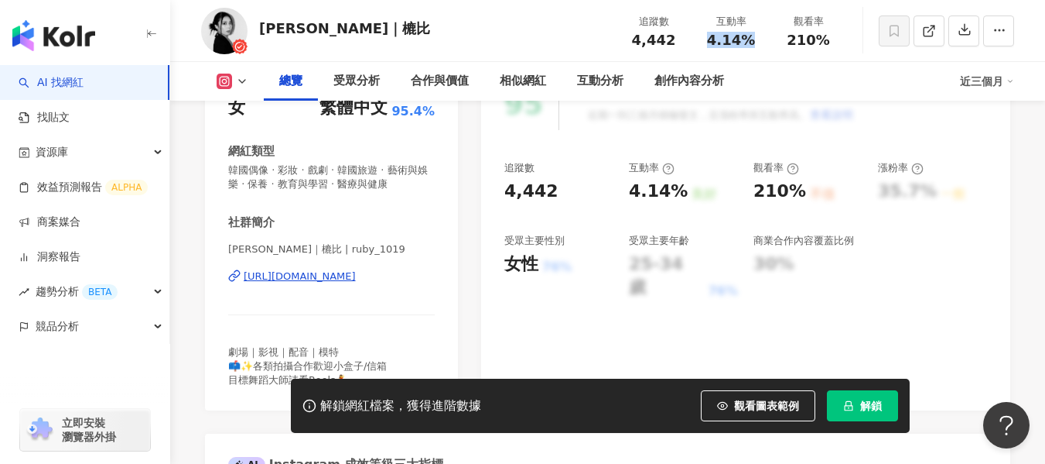
drag, startPoint x: 709, startPoint y: 43, endPoint x: 756, endPoint y: 39, distance: 47.3
click at [756, 39] on div "4.14%" at bounding box center [731, 39] width 59 height 15
copy span "4.14%"
drag, startPoint x: 786, startPoint y: 40, endPoint x: 843, endPoint y: 38, distance: 56.5
click at [843, 38] on div "觀看率 210%" at bounding box center [808, 30] width 77 height 33
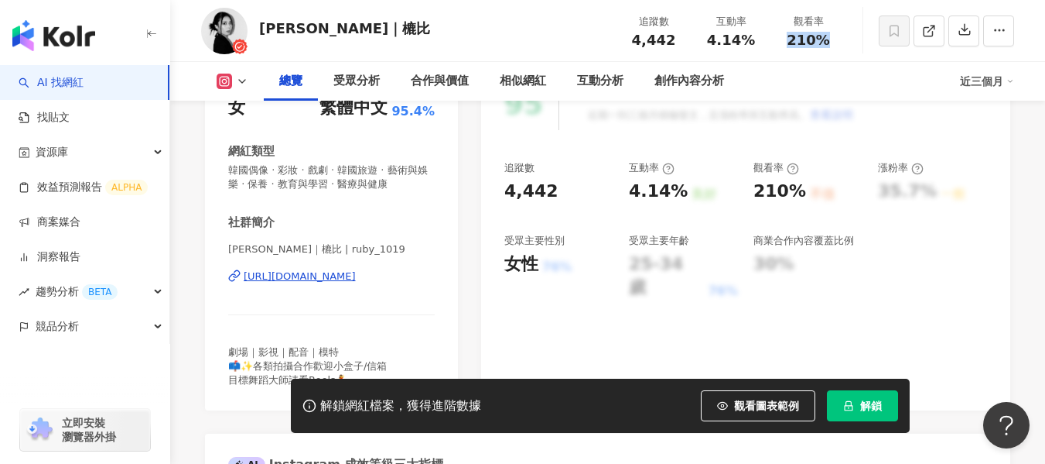
copy span "210%"
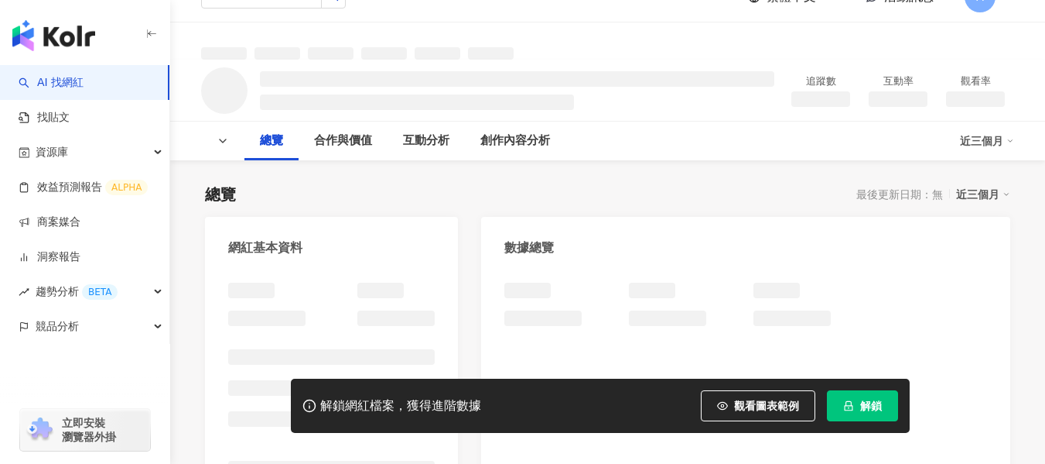
scroll to position [77, 0]
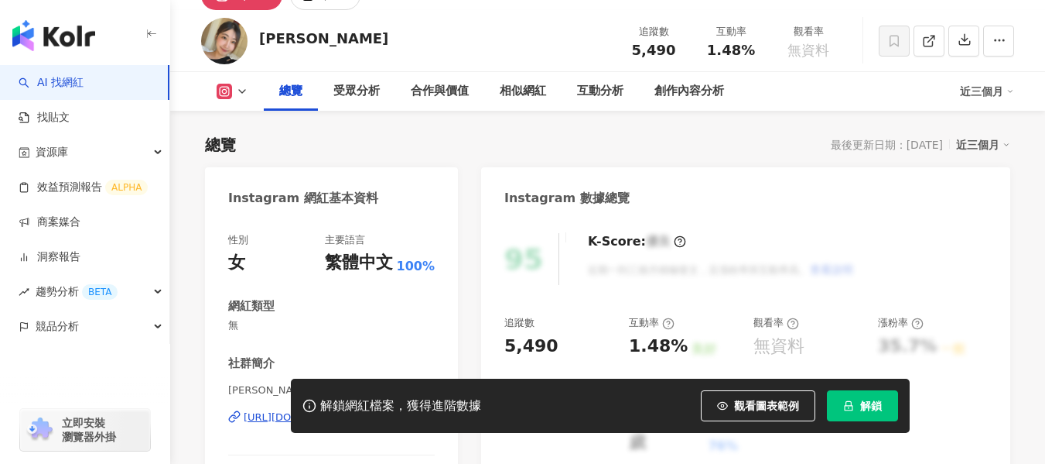
click at [315, 410] on div "https://www.instagram.com/cindylove1006/" at bounding box center [300, 417] width 112 height 14
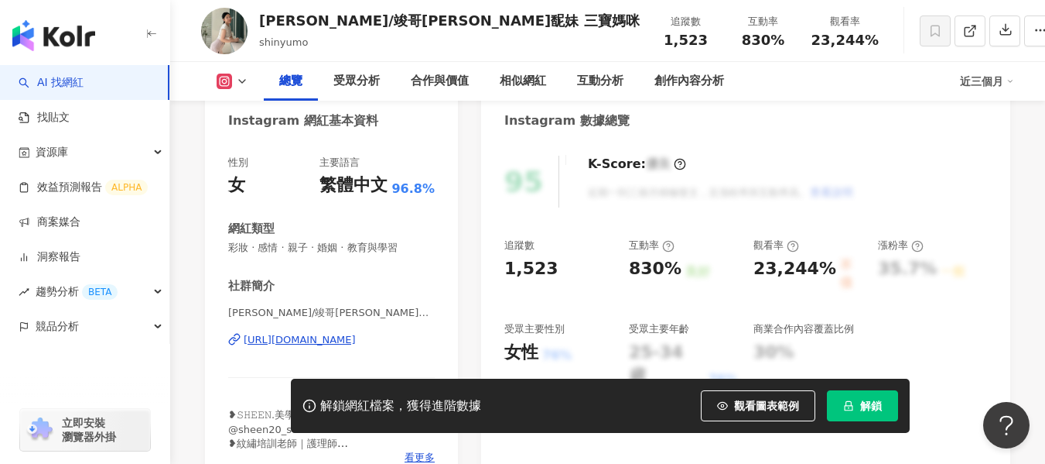
scroll to position [232, 0]
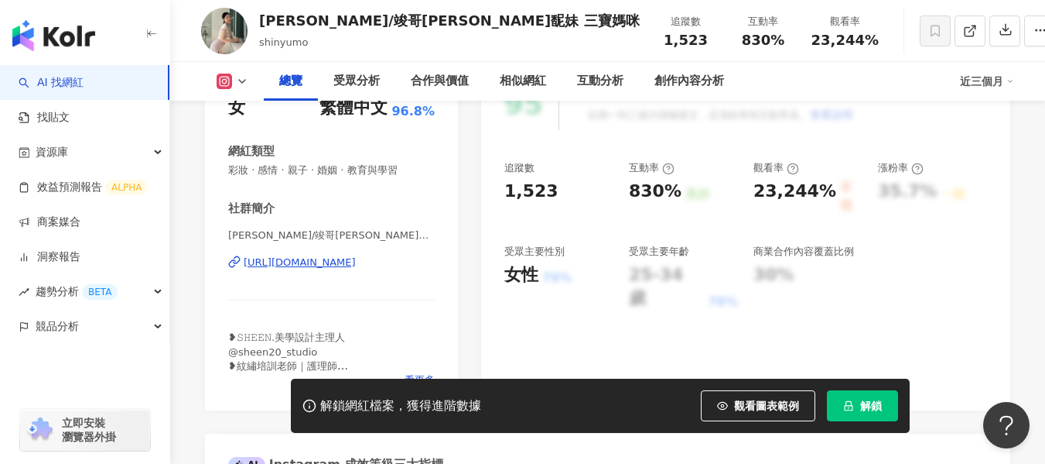
click at [356, 264] on div "[URL][DOMAIN_NAME]" at bounding box center [300, 262] width 112 height 14
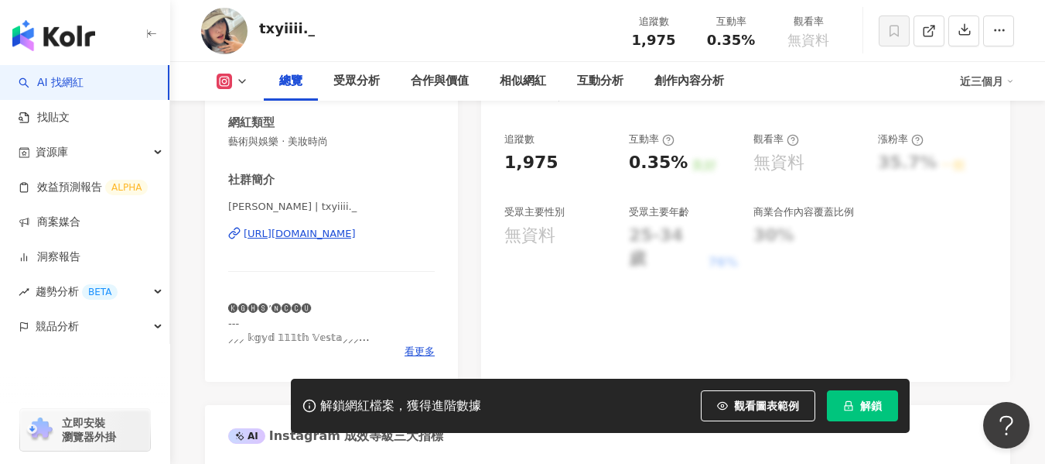
scroll to position [310, 0]
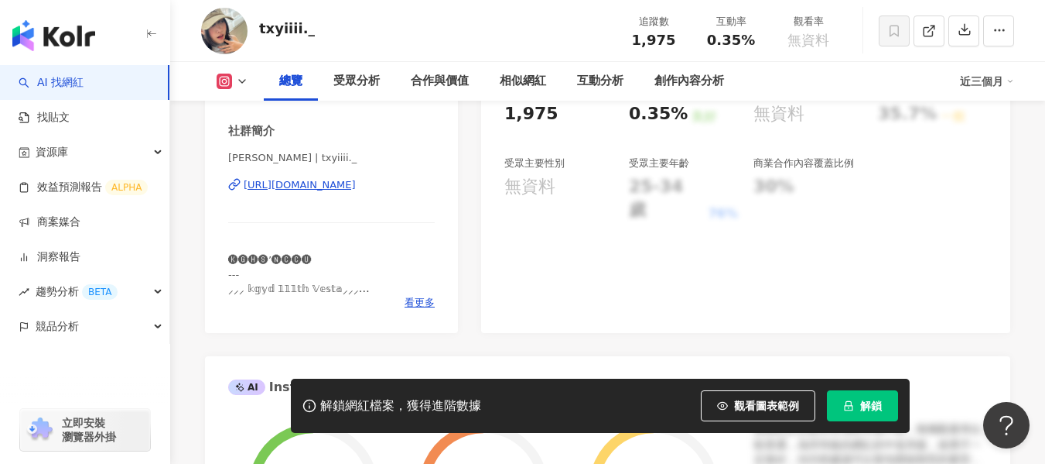
click at [347, 183] on div "https://www.instagram.com/txyiiii._/" at bounding box center [300, 185] width 112 height 14
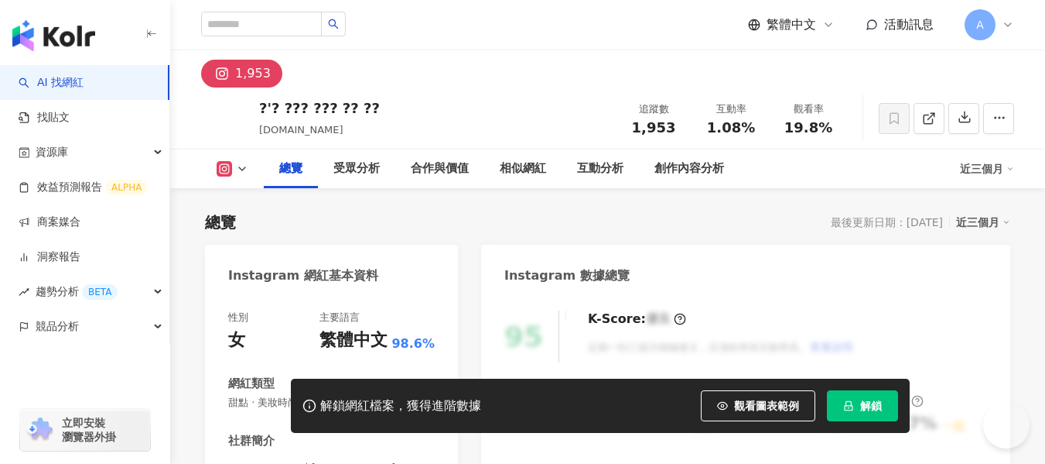
scroll to position [155, 0]
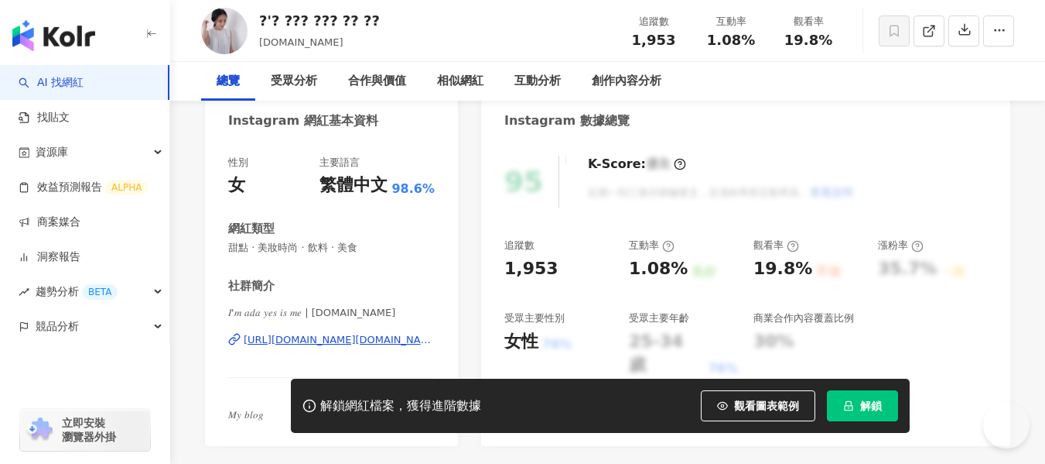
click at [296, 336] on div "https://www.instagram.com/im.ada.yes.is.me/" at bounding box center [339, 340] width 191 height 14
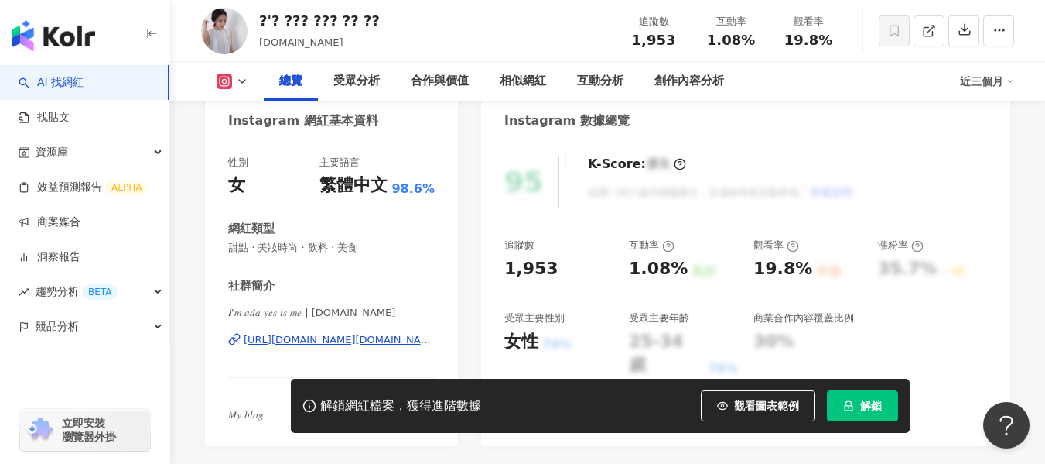
scroll to position [0, 0]
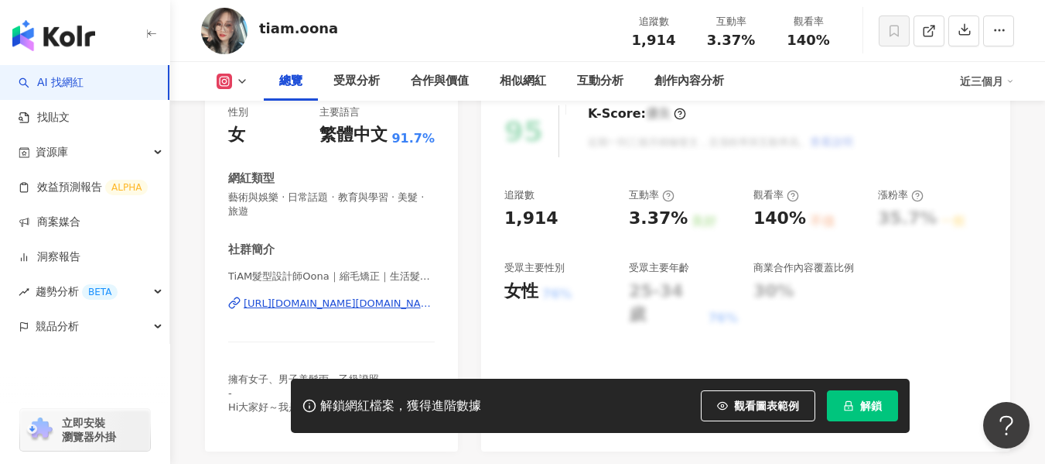
scroll to position [232, 0]
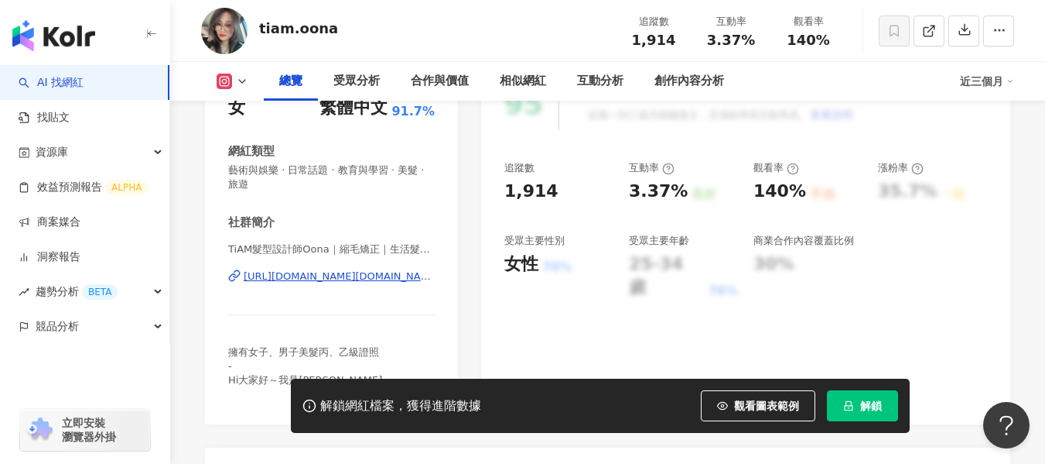
click at [323, 279] on div "https://www.instagram.com/tiam.oona/" at bounding box center [339, 276] width 191 height 14
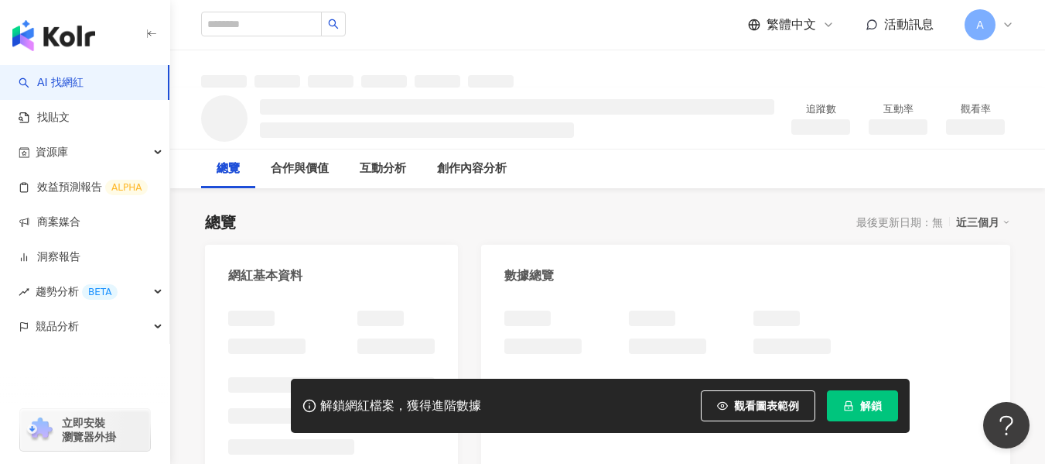
scroll to position [155, 0]
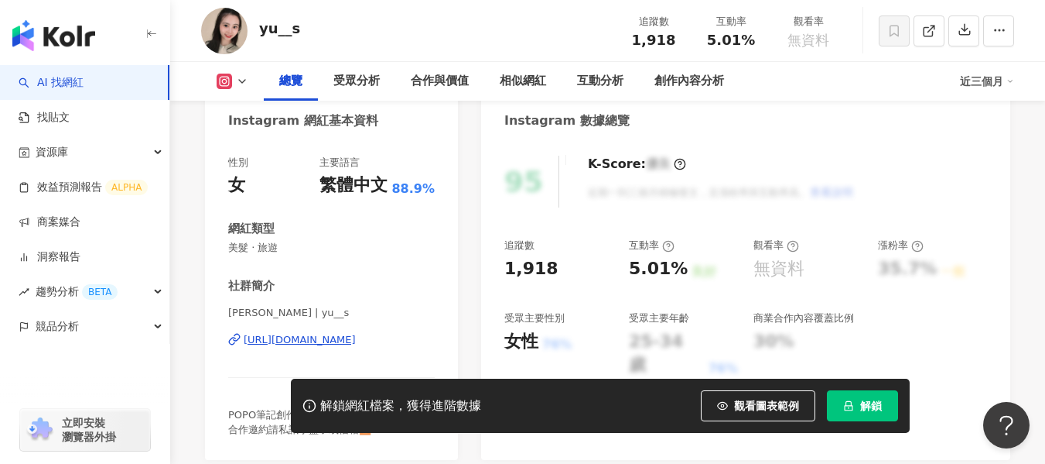
click at [340, 333] on div "[URL][DOMAIN_NAME]" at bounding box center [300, 340] width 112 height 14
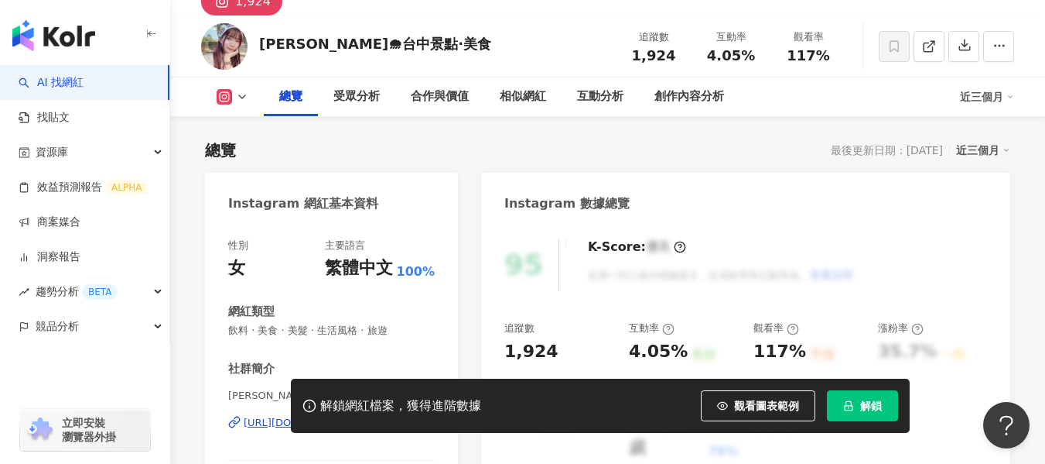
scroll to position [310, 0]
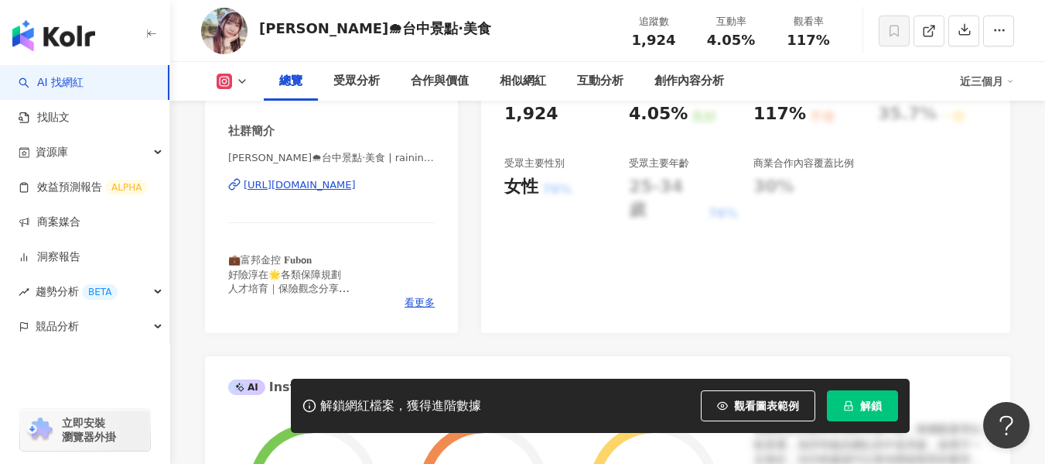
click at [356, 187] on div "https://www.instagram.com/raining_xu_/" at bounding box center [300, 185] width 112 height 14
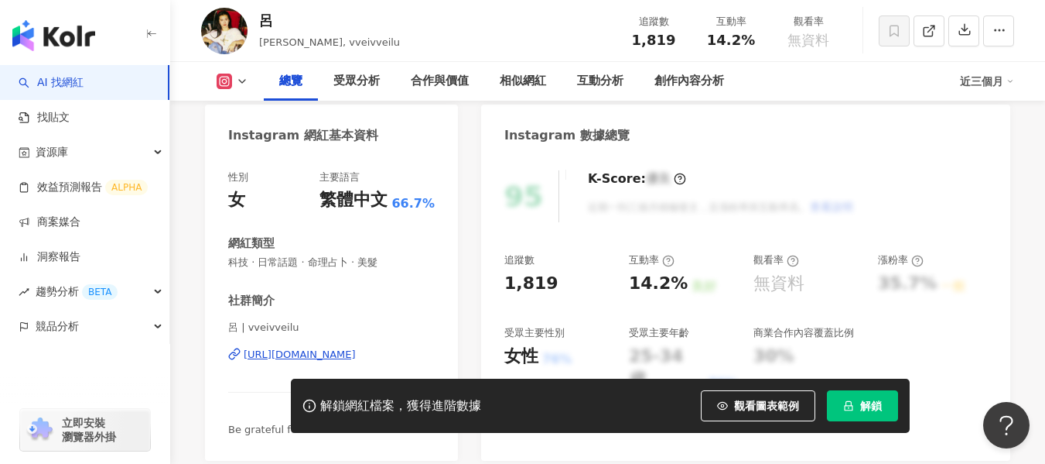
scroll to position [232, 0]
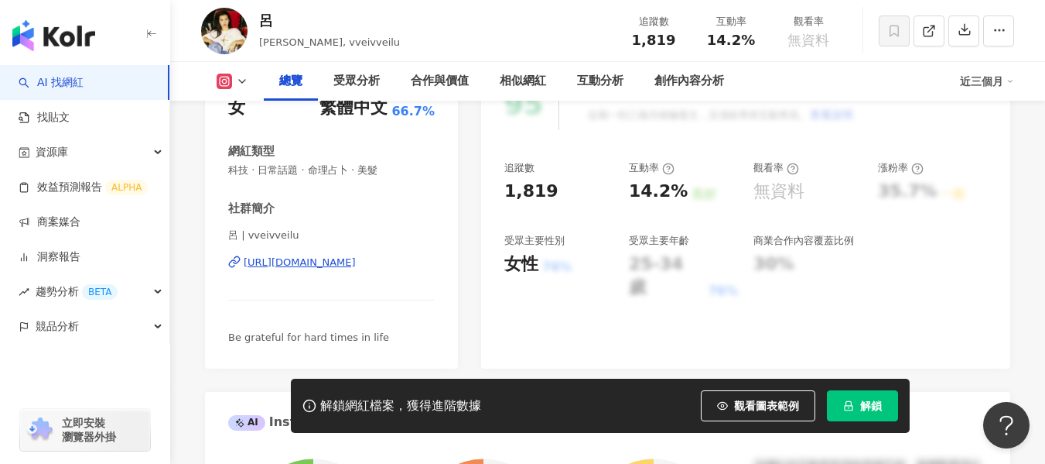
click at [309, 262] on div "https://www.instagram.com/vveivveilu/" at bounding box center [300, 262] width 112 height 14
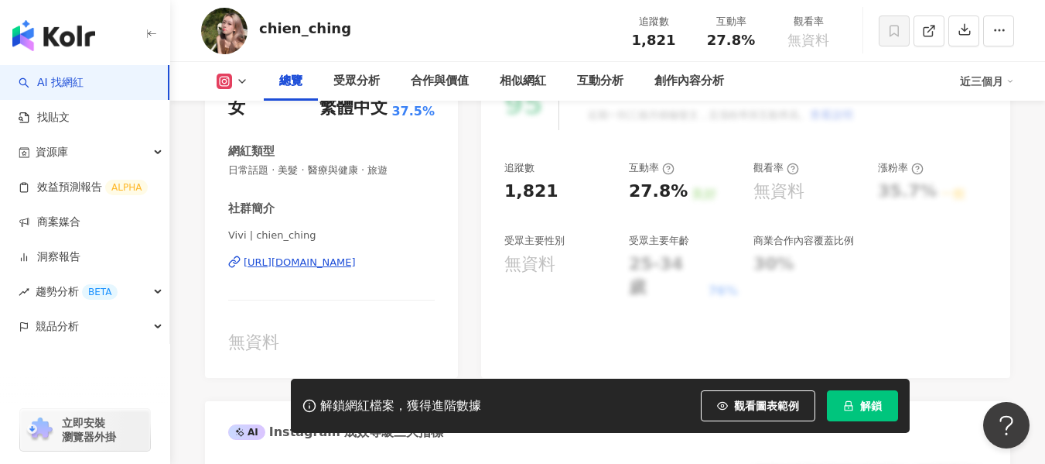
click at [356, 265] on div "[URL][DOMAIN_NAME]" at bounding box center [300, 262] width 112 height 14
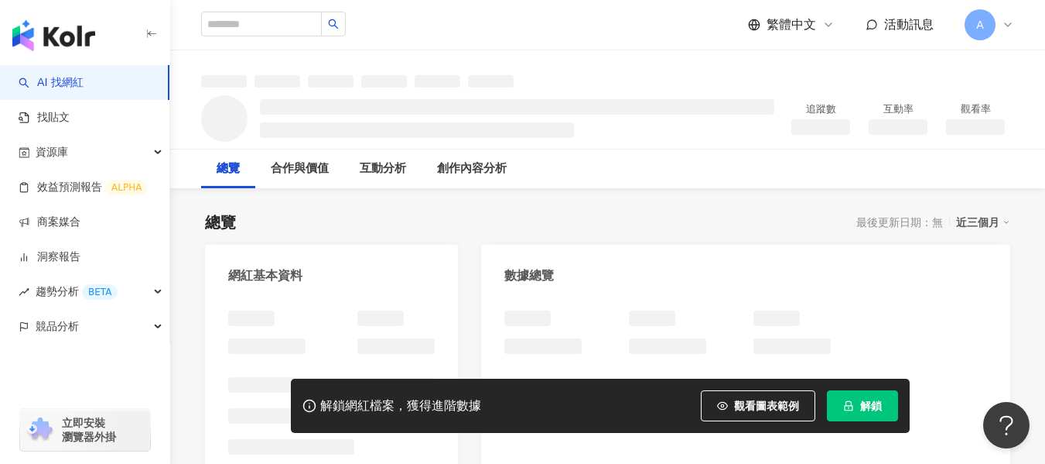
scroll to position [77, 0]
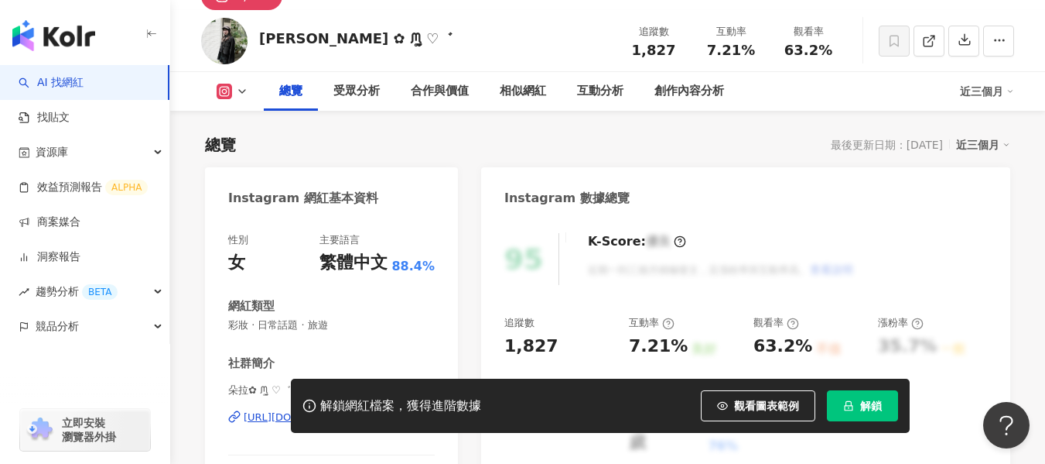
click at [283, 410] on div "[URL][DOMAIN_NAME]" at bounding box center [300, 417] width 112 height 14
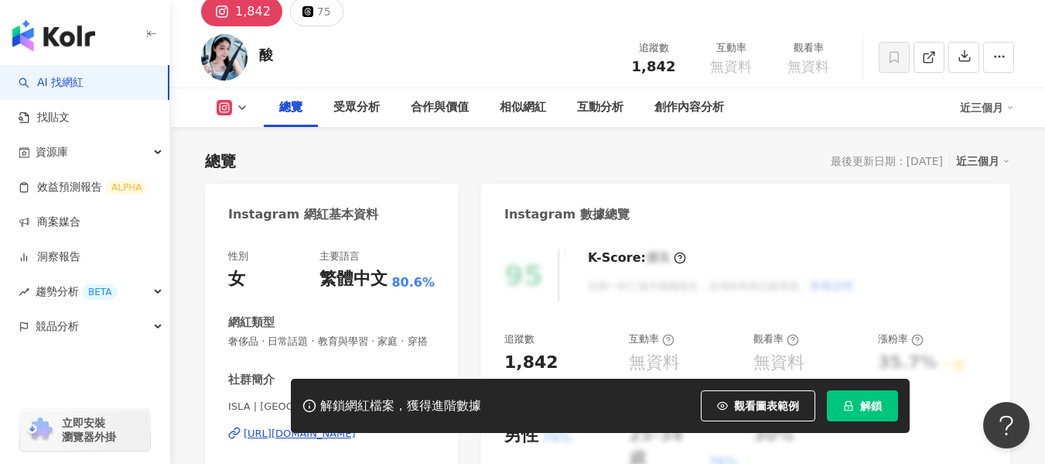
scroll to position [232, 0]
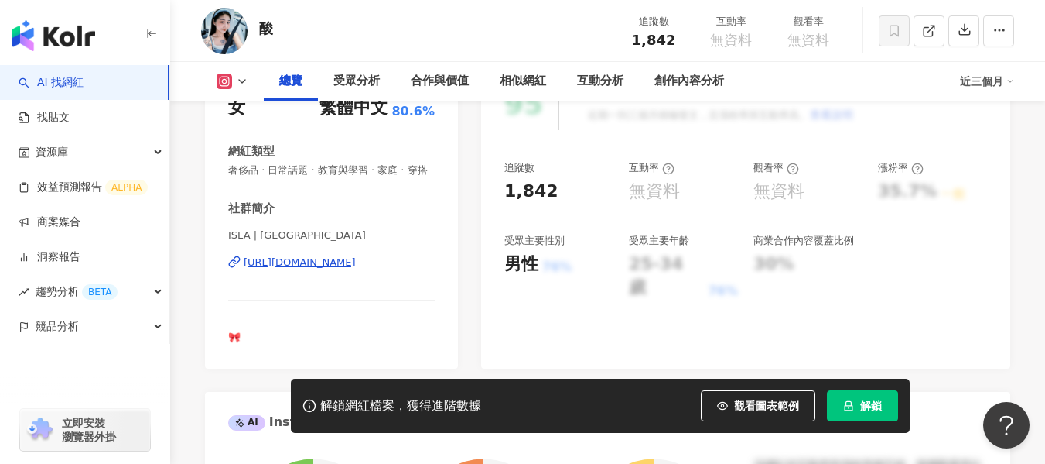
click at [336, 269] on div "https://www.instagram.com/xxuanchi/" at bounding box center [300, 262] width 112 height 14
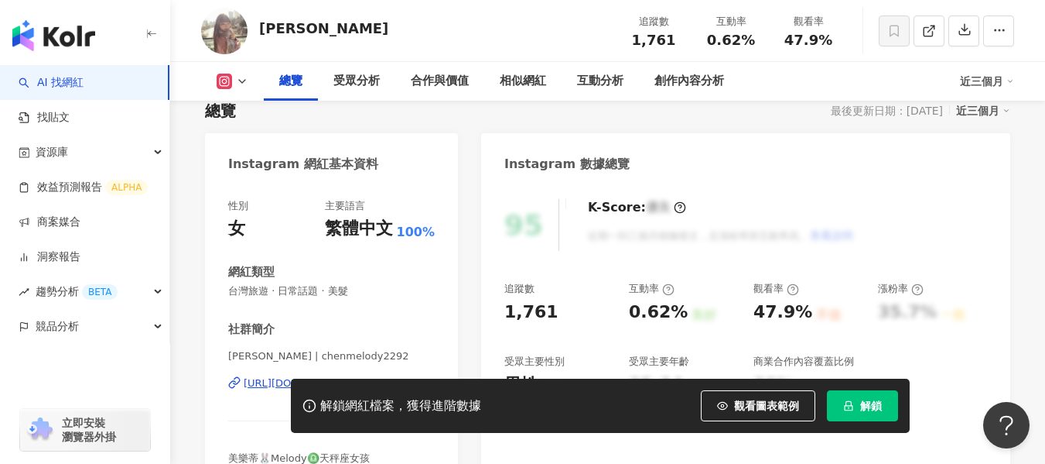
scroll to position [232, 0]
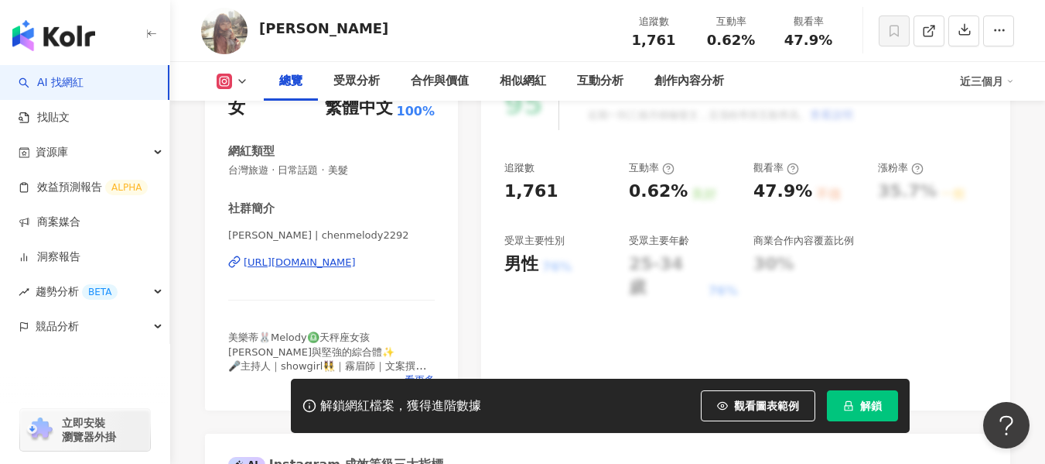
click at [302, 262] on div "[URL][DOMAIN_NAME]" at bounding box center [300, 262] width 112 height 14
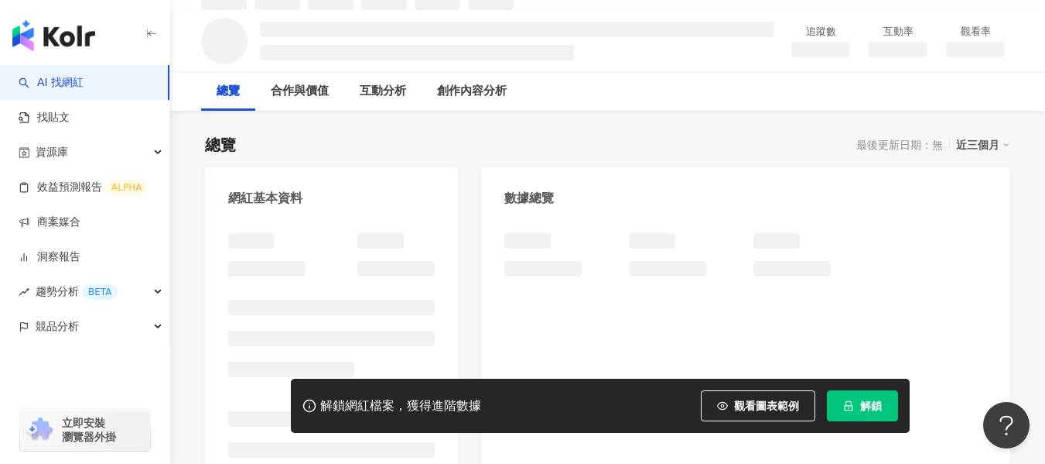
scroll to position [95, 0]
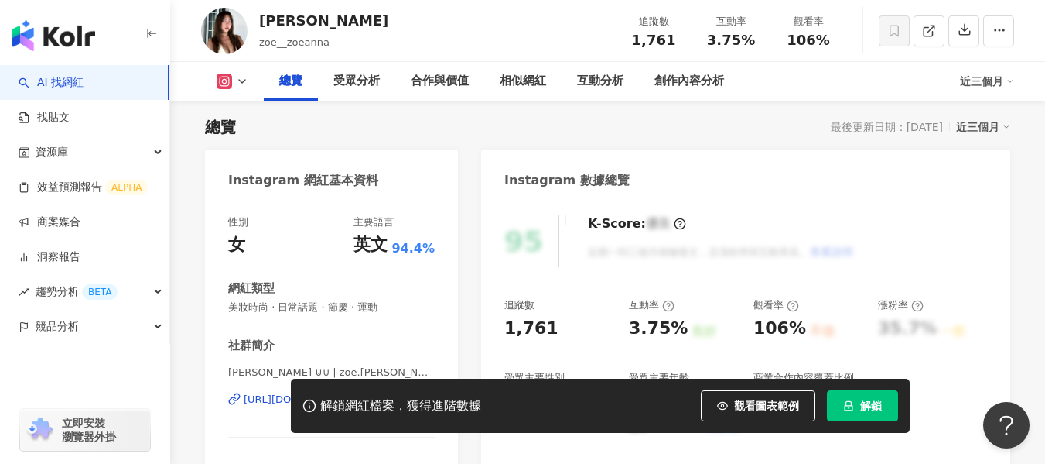
scroll to position [232, 0]
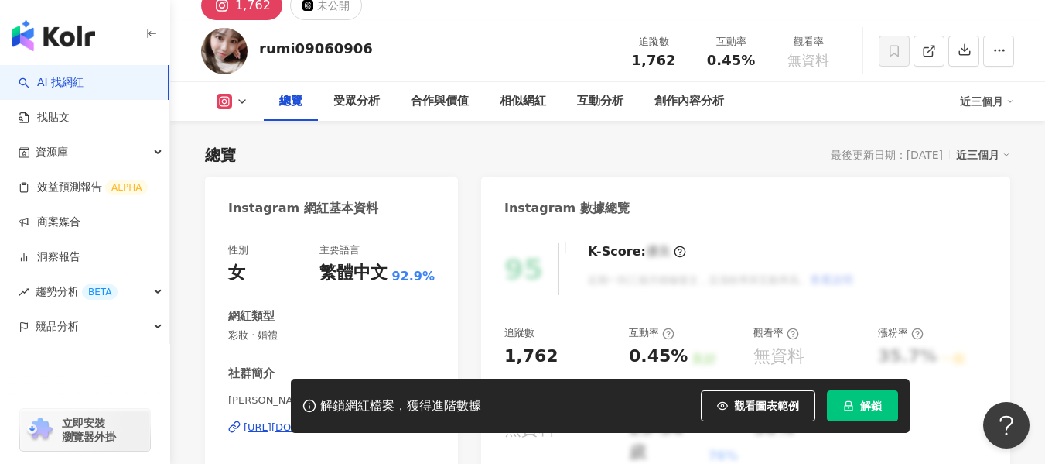
scroll to position [155, 0]
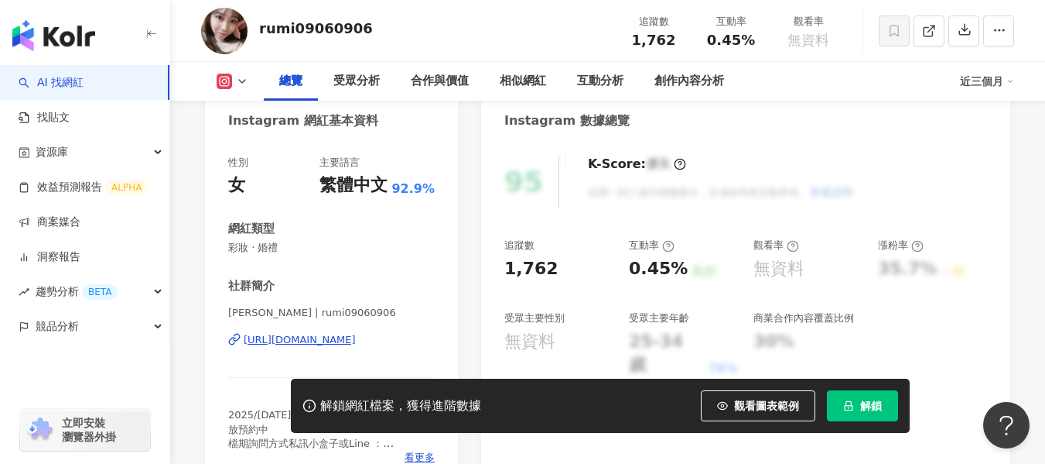
click at [356, 336] on div "[URL][DOMAIN_NAME]" at bounding box center [300, 340] width 112 height 14
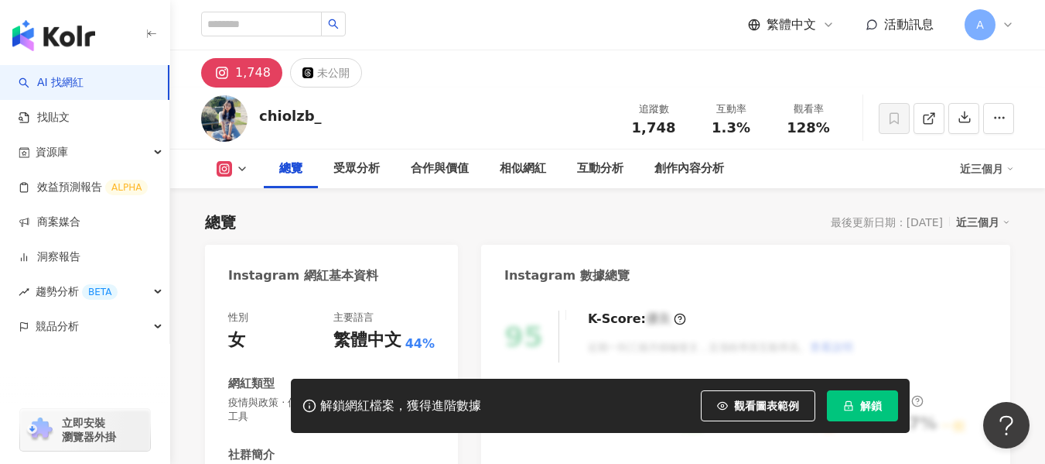
scroll to position [232, 0]
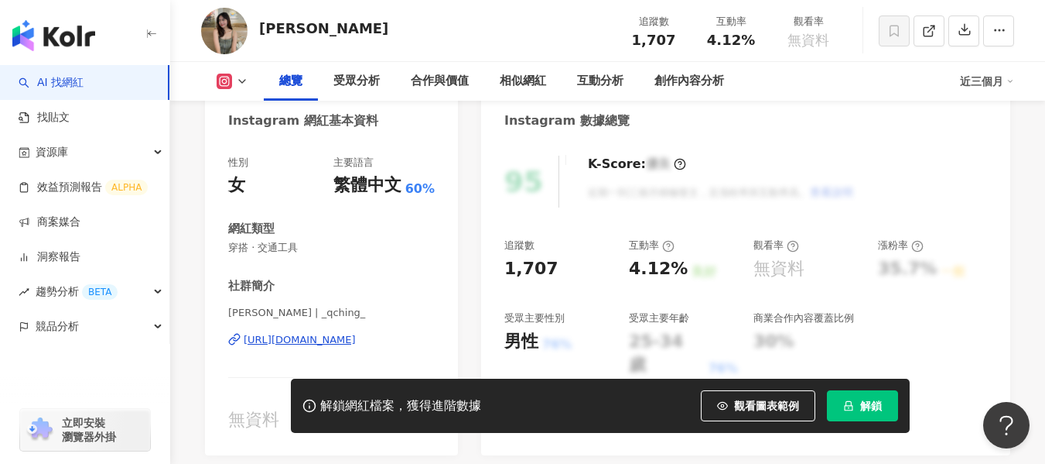
click at [356, 338] on div "https://www.instagram.com/_qching_/" at bounding box center [300, 340] width 112 height 14
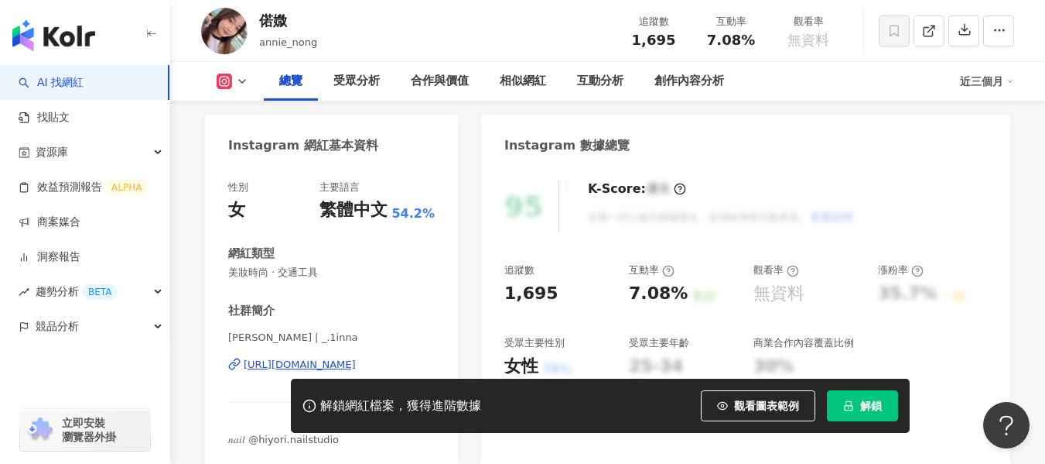
scroll to position [155, 0]
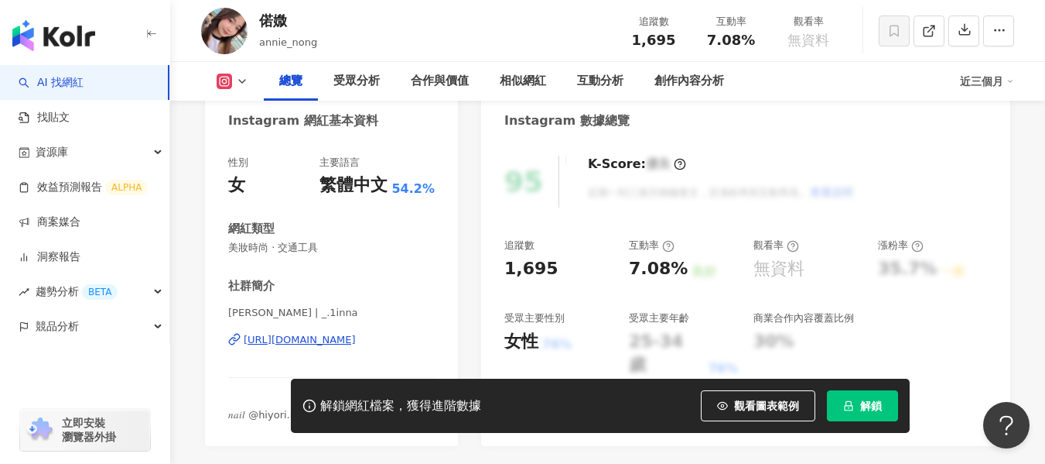
click at [301, 342] on div "https://www.instagram.com/_.1inna/" at bounding box center [300, 340] width 112 height 14
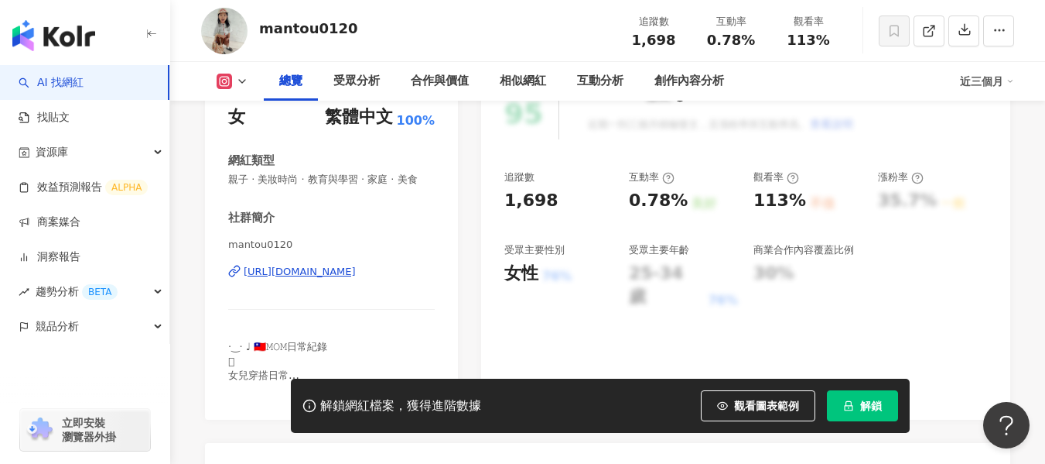
scroll to position [232, 0]
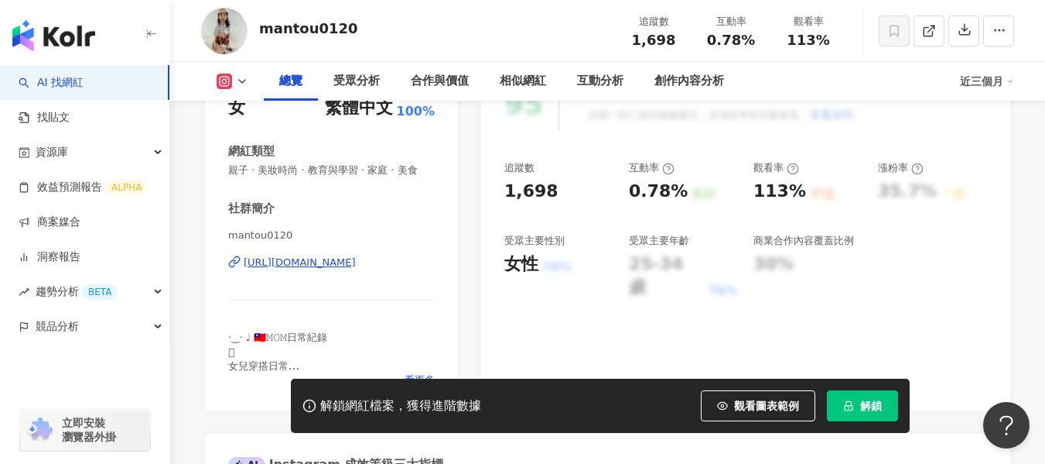
click at [283, 269] on div "https://www.instagram.com/mantou0120/" at bounding box center [300, 262] width 112 height 14
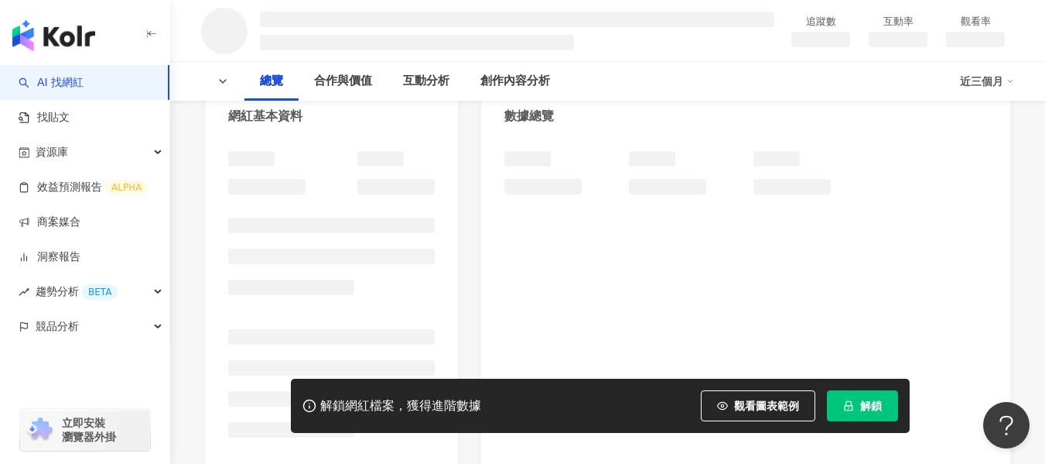
scroll to position [222, 0]
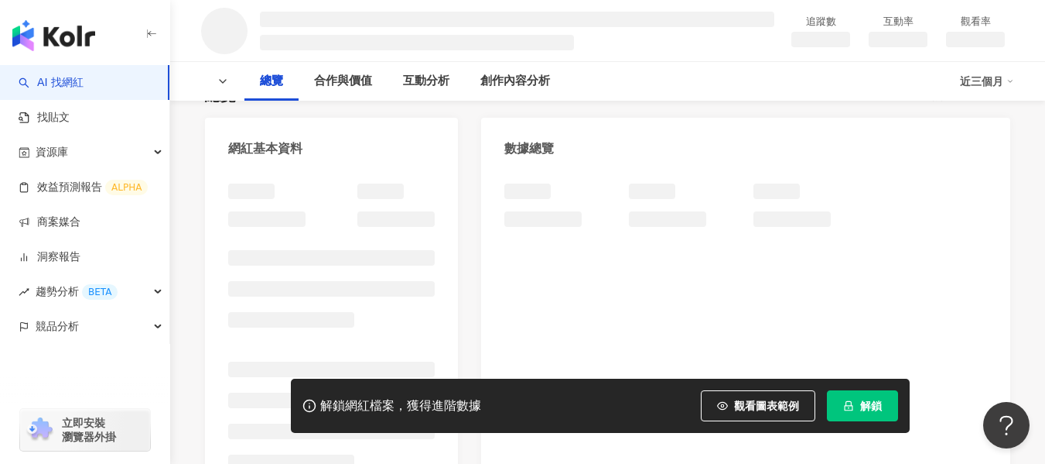
scroll to position [155, 0]
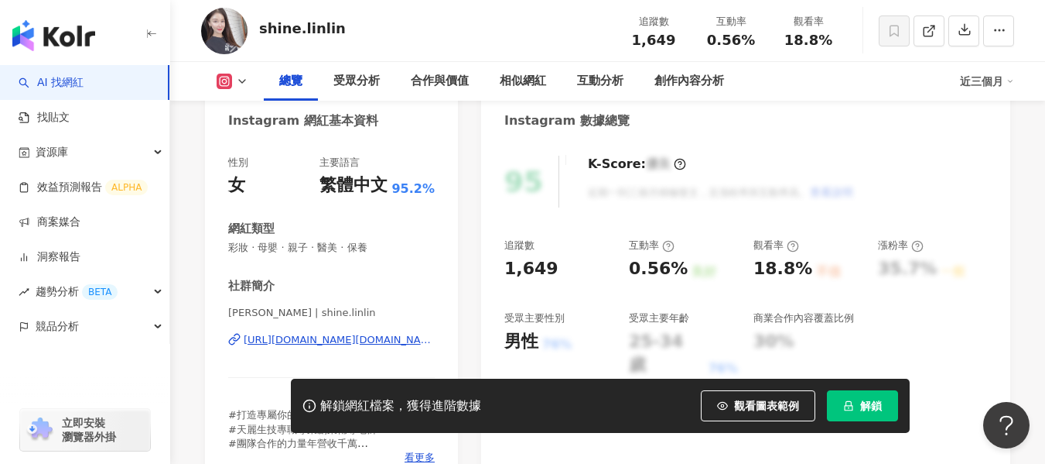
click at [313, 333] on div "[URL][DOMAIN_NAME][DOMAIN_NAME]" at bounding box center [339, 340] width 191 height 14
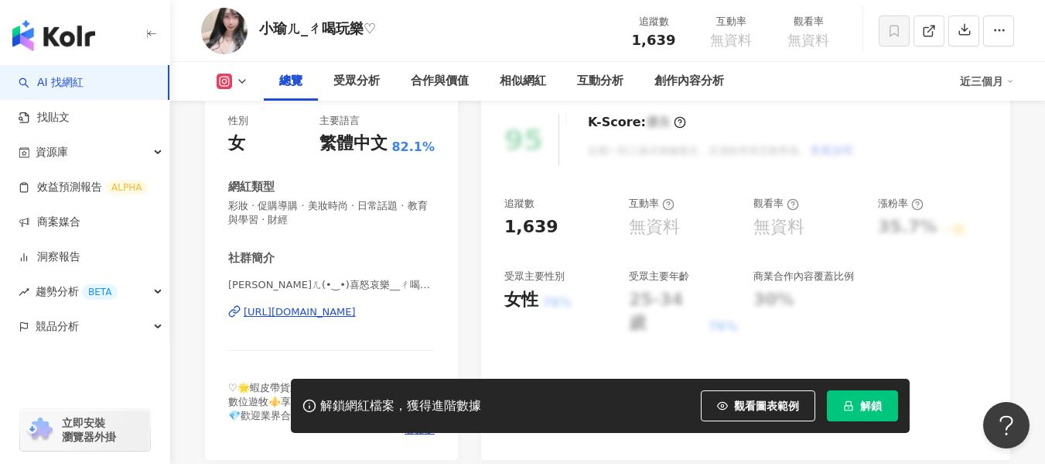
scroll to position [232, 0]
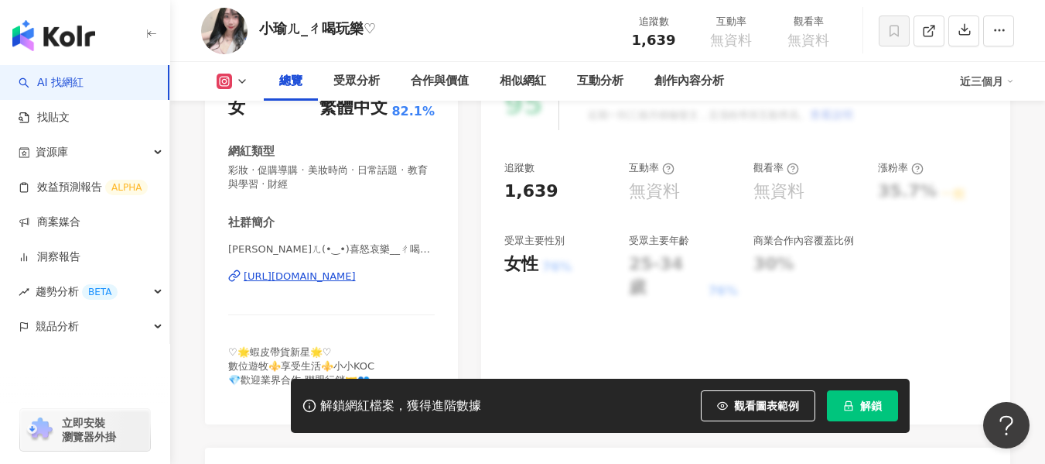
click at [326, 281] on div "https://www.instagram.com/yuyu__907/" at bounding box center [300, 276] width 112 height 14
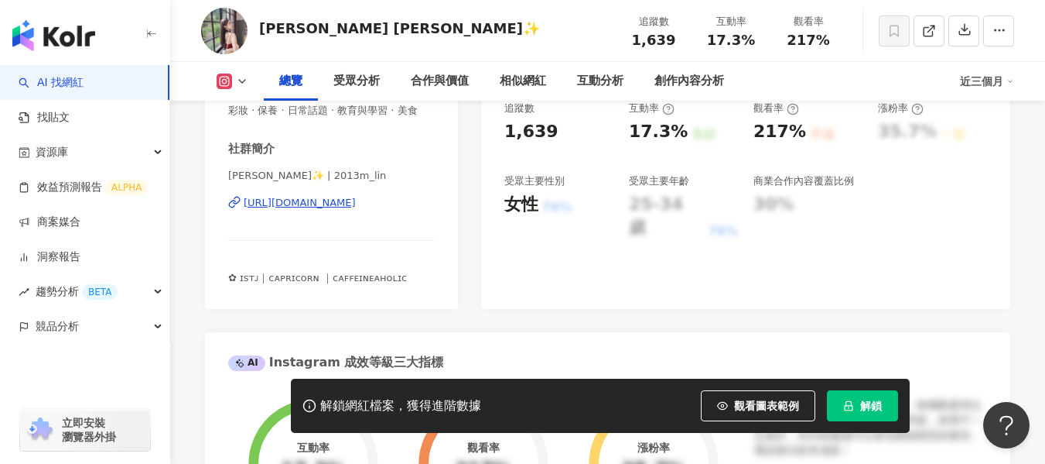
scroll to position [310, 0]
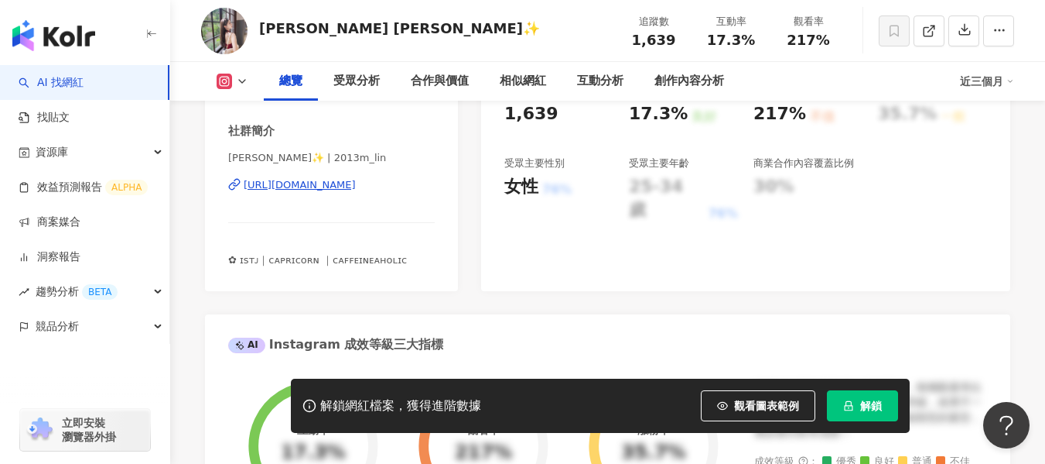
click at [280, 192] on div "[URL][DOMAIN_NAME]" at bounding box center [300, 185] width 112 height 14
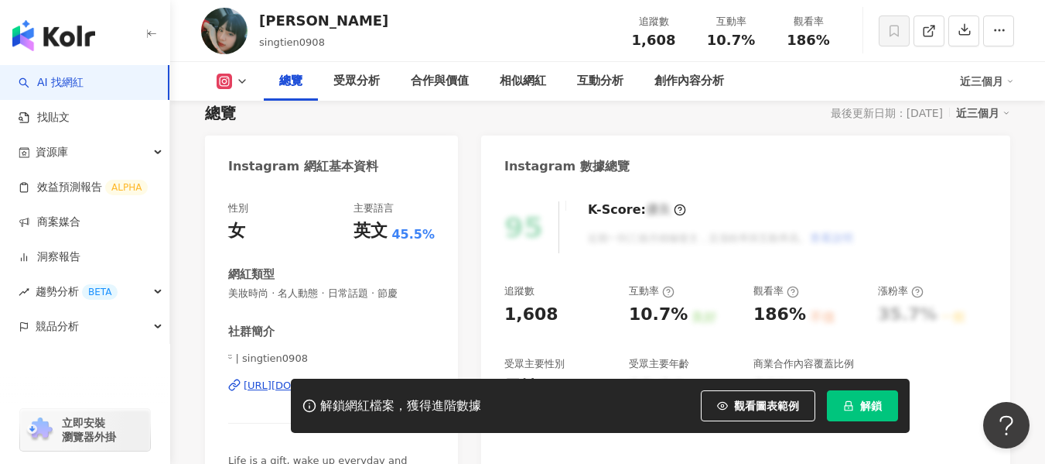
scroll to position [155, 0]
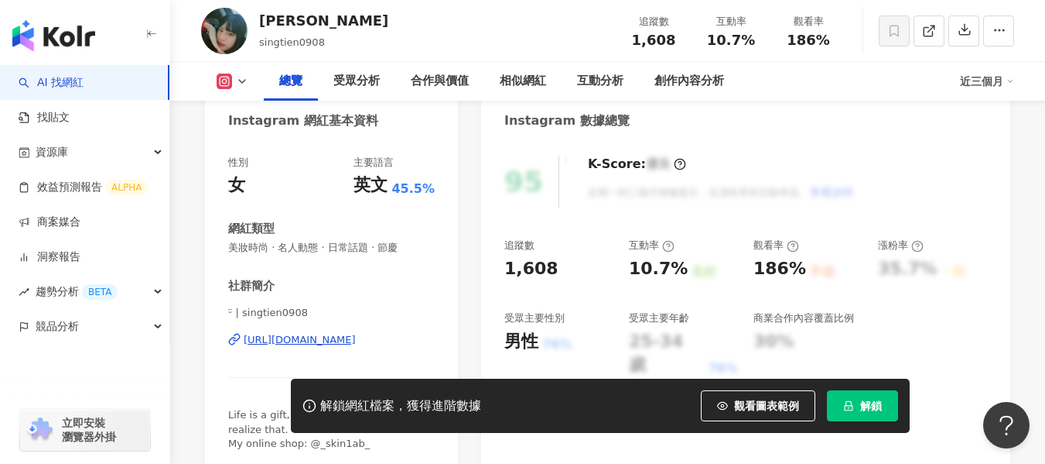
click at [296, 337] on div "[URL][DOMAIN_NAME]" at bounding box center [300, 340] width 112 height 14
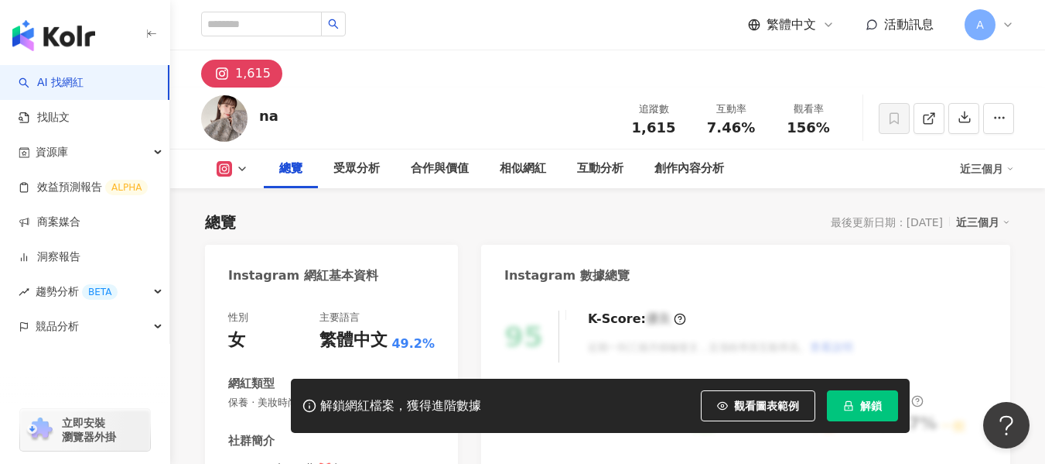
scroll to position [232, 0]
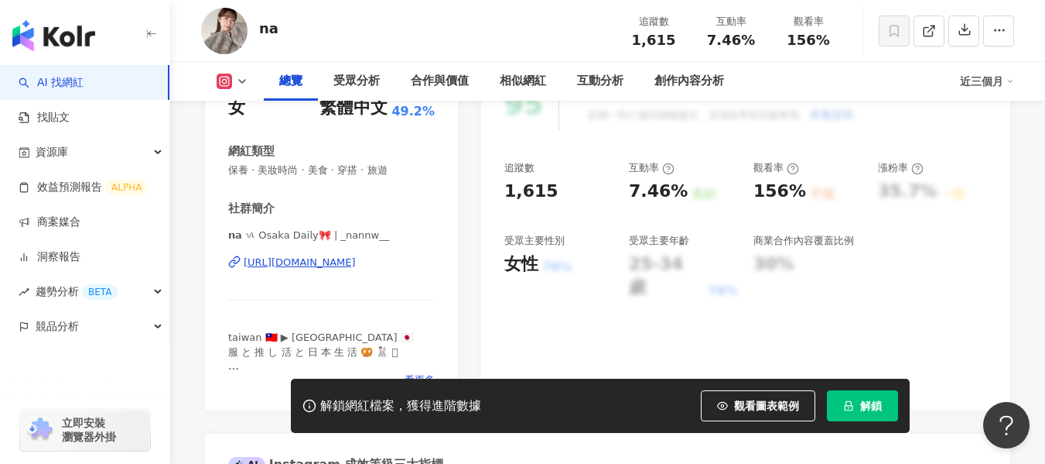
click at [351, 268] on div "[URL][DOMAIN_NAME]" at bounding box center [300, 262] width 112 height 14
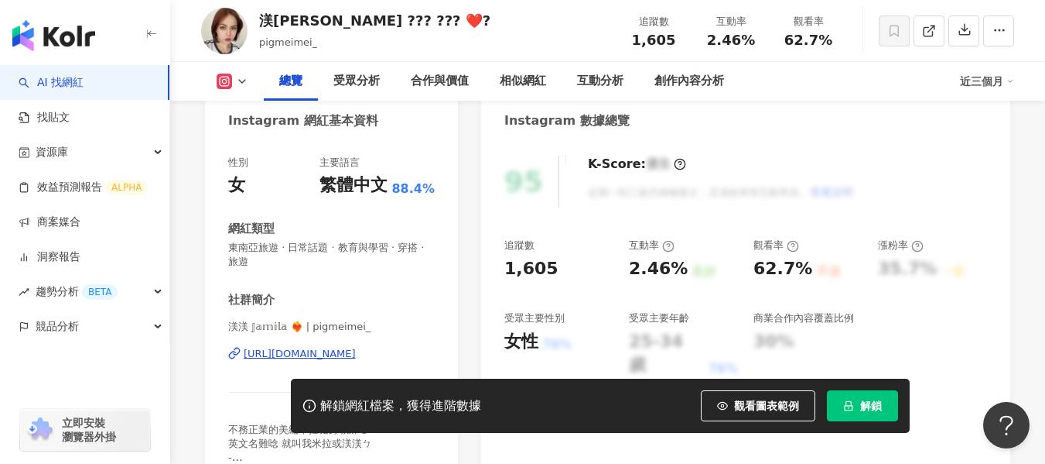
click at [261, 355] on div "https://www.instagram.com/pigmeimei_/" at bounding box center [300, 354] width 112 height 14
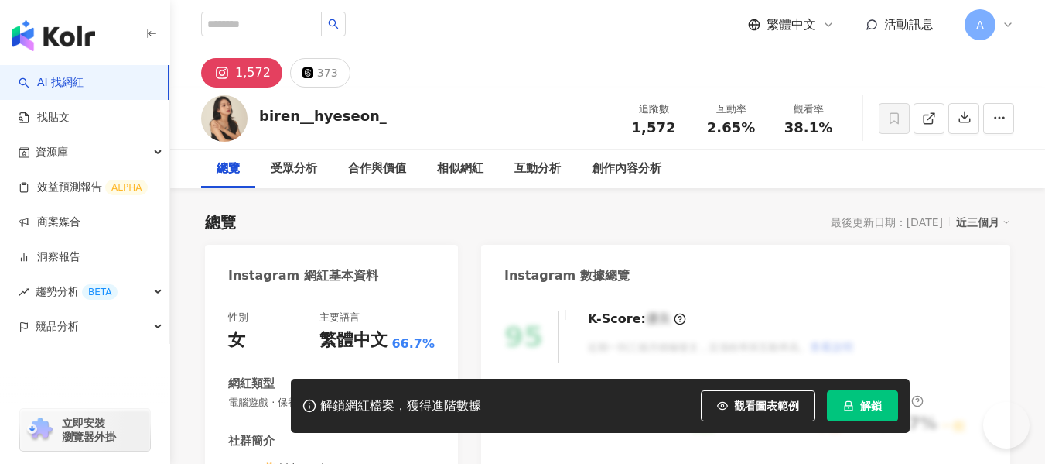
scroll to position [232, 0]
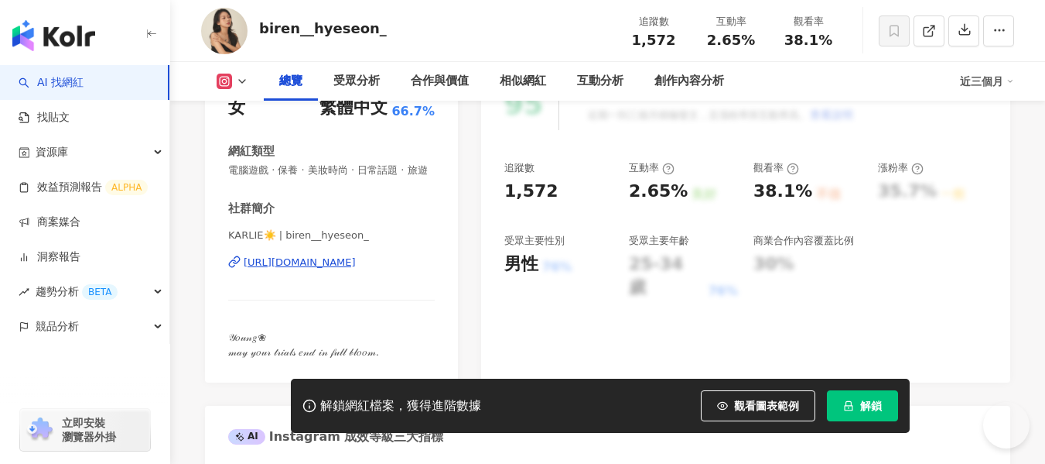
click at [342, 269] on div "[URL][DOMAIN_NAME]" at bounding box center [300, 262] width 112 height 14
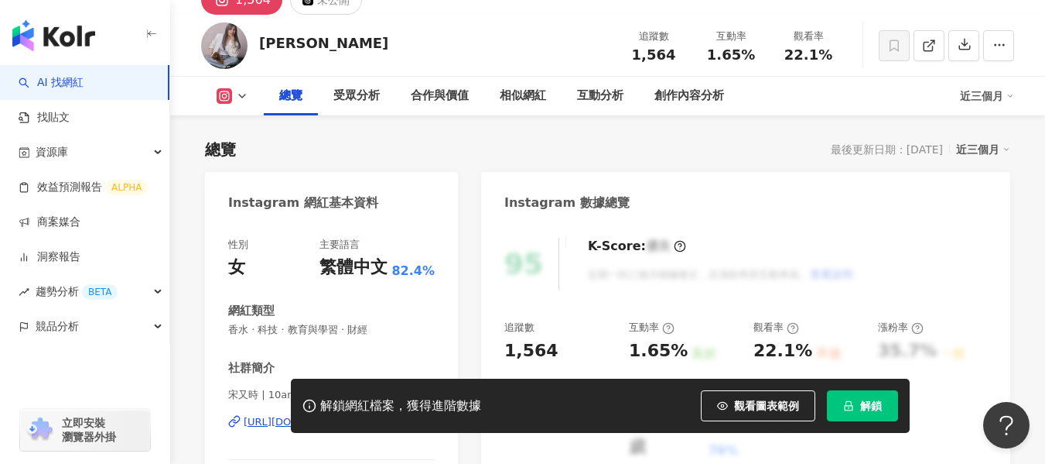
scroll to position [232, 0]
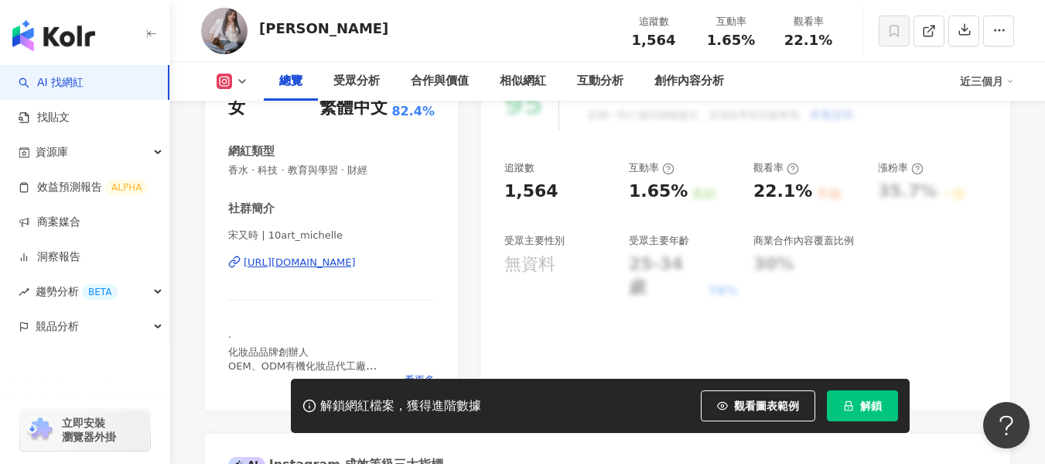
click at [340, 259] on div "[URL][DOMAIN_NAME]" at bounding box center [300, 262] width 112 height 14
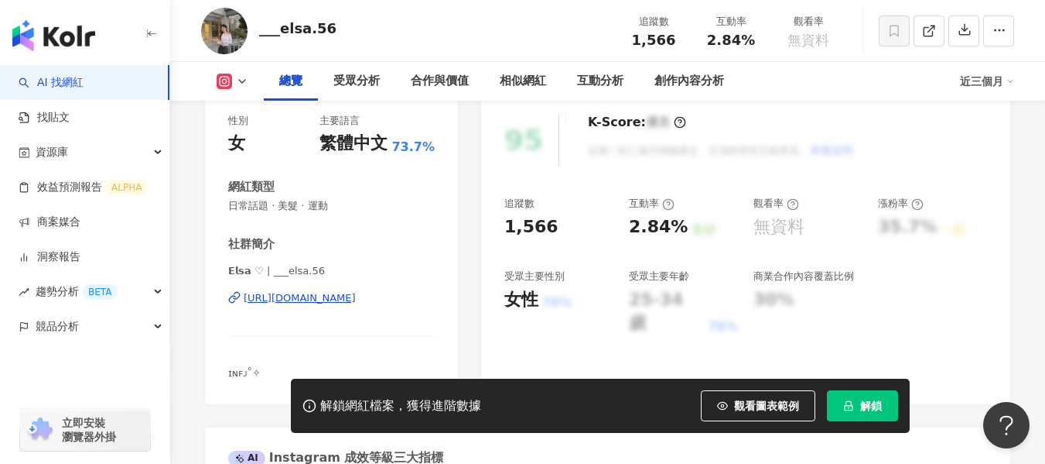
scroll to position [232, 0]
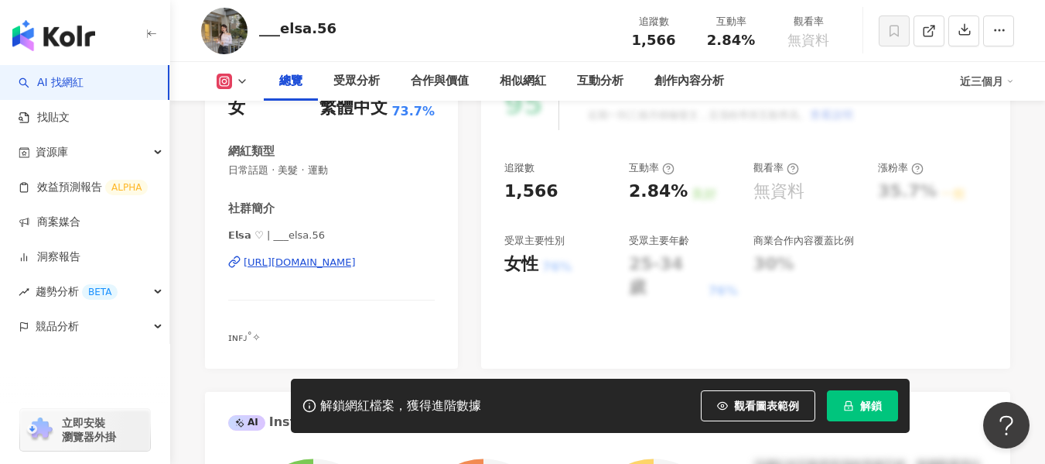
click at [356, 265] on div "[URL][DOMAIN_NAME]" at bounding box center [300, 262] width 112 height 14
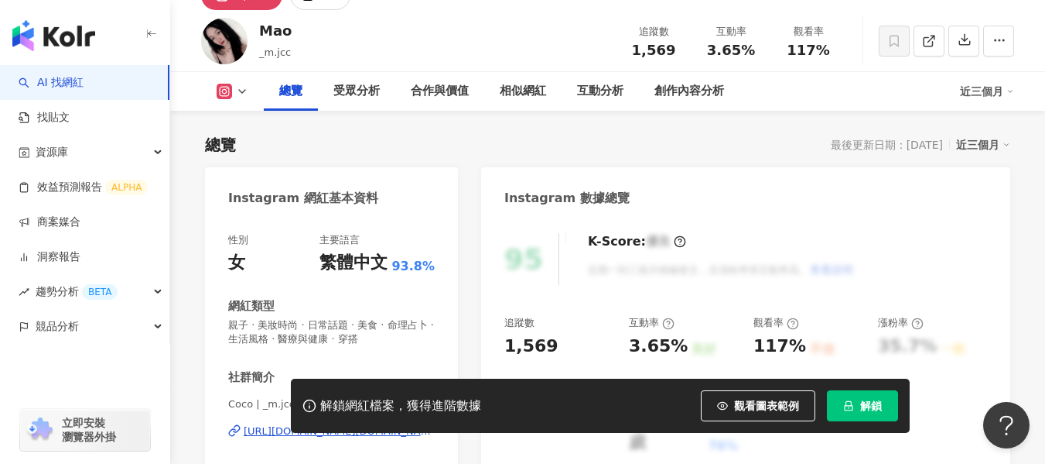
scroll to position [155, 0]
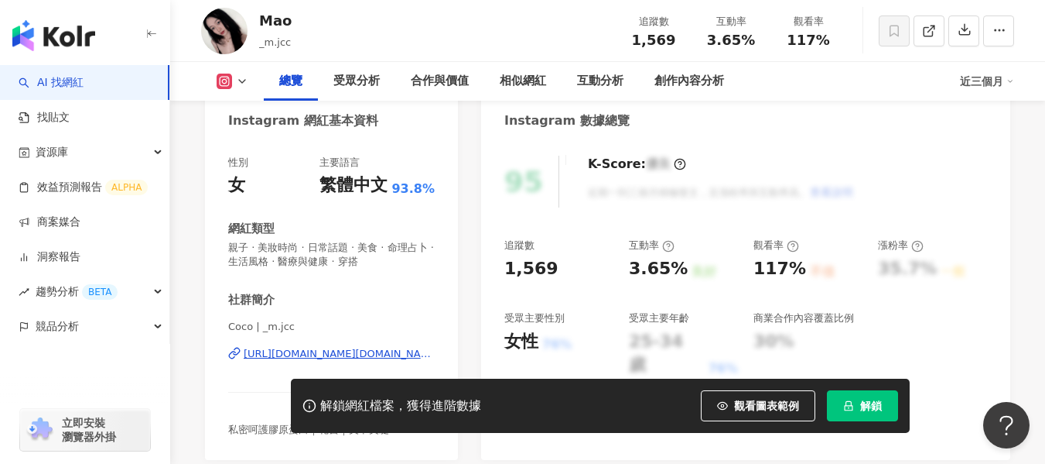
click at [313, 350] on div "https://www.instagram.com/_m.jcc/" at bounding box center [339, 354] width 191 height 14
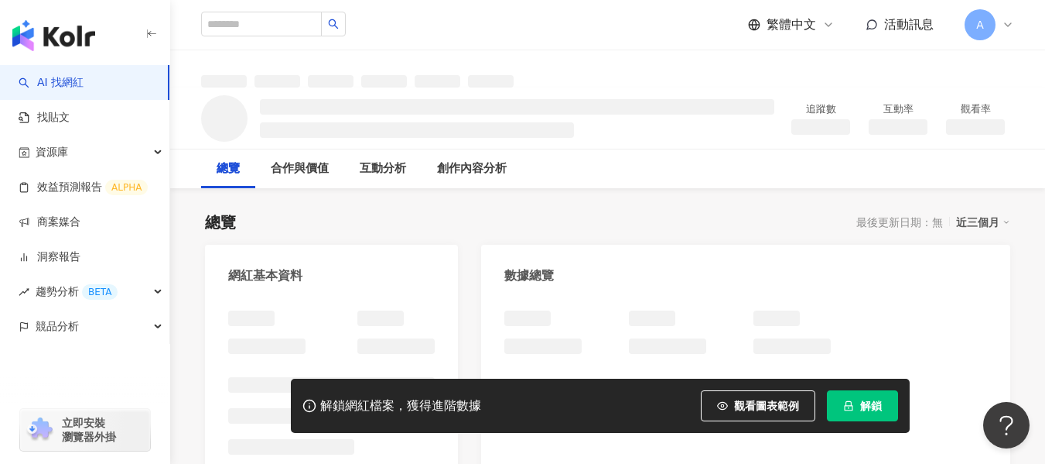
scroll to position [77, 0]
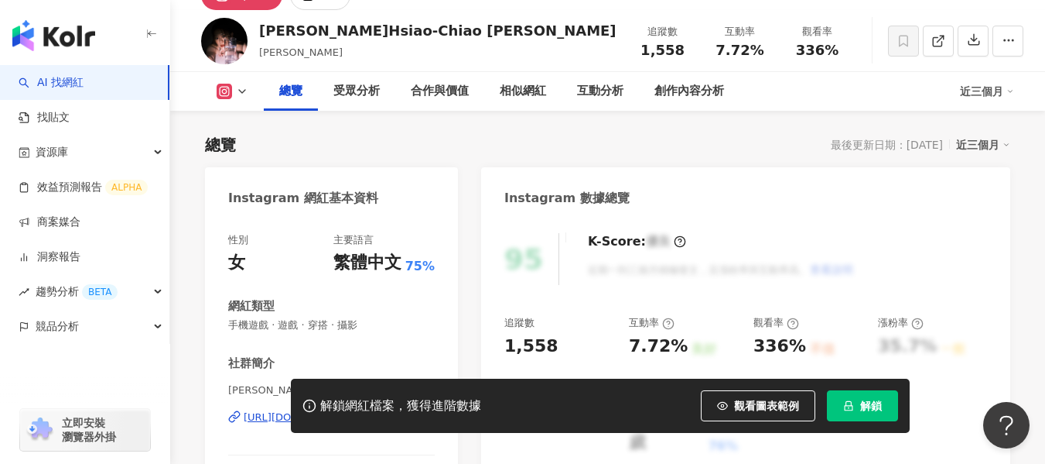
click at [303, 233] on div "性別 女 主要語言 繁體中文 75% 網紅類型 手機遊戲 · 遊戲 · 穿搭 · 攝影 社群簡介 [PERSON_NAME] Hsiao-Chiao [PER…" at bounding box center [331, 380] width 207 height 295
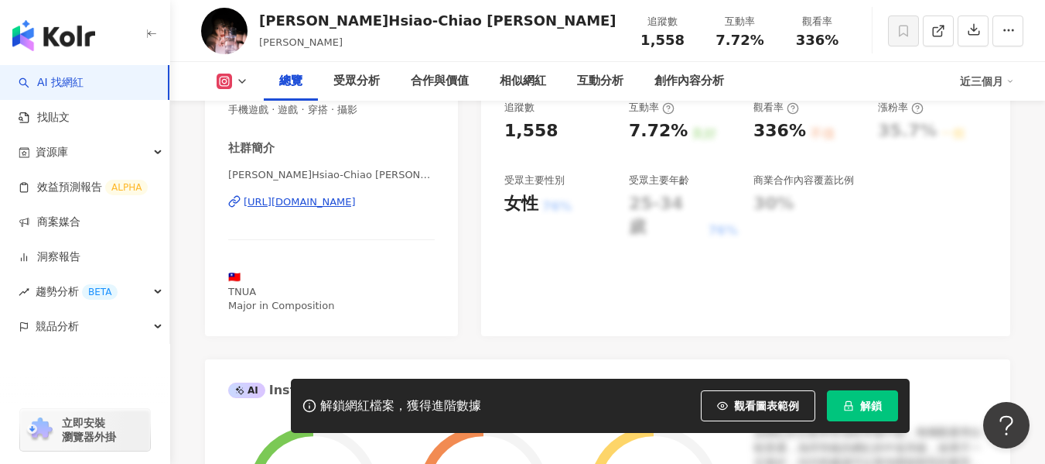
click at [356, 206] on div "https://www.instagram.com/hsiaochiaochen/" at bounding box center [300, 202] width 112 height 14
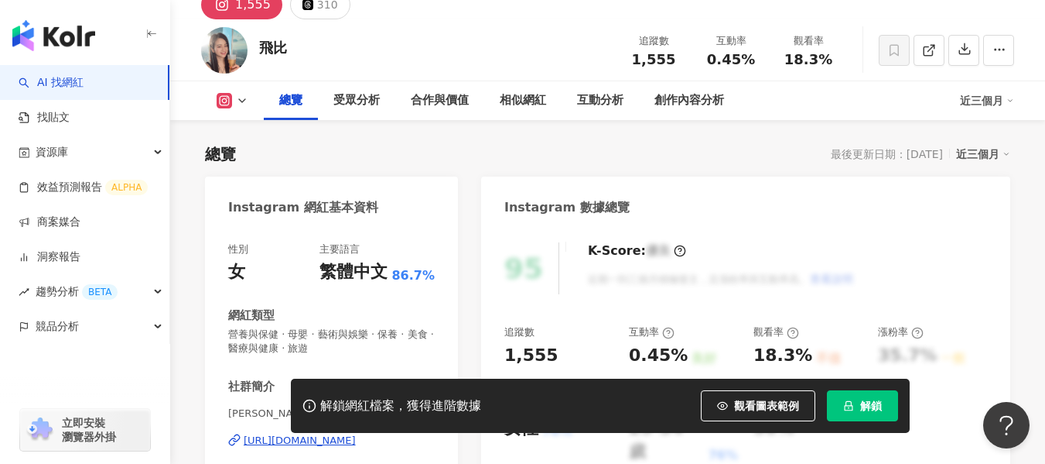
scroll to position [155, 0]
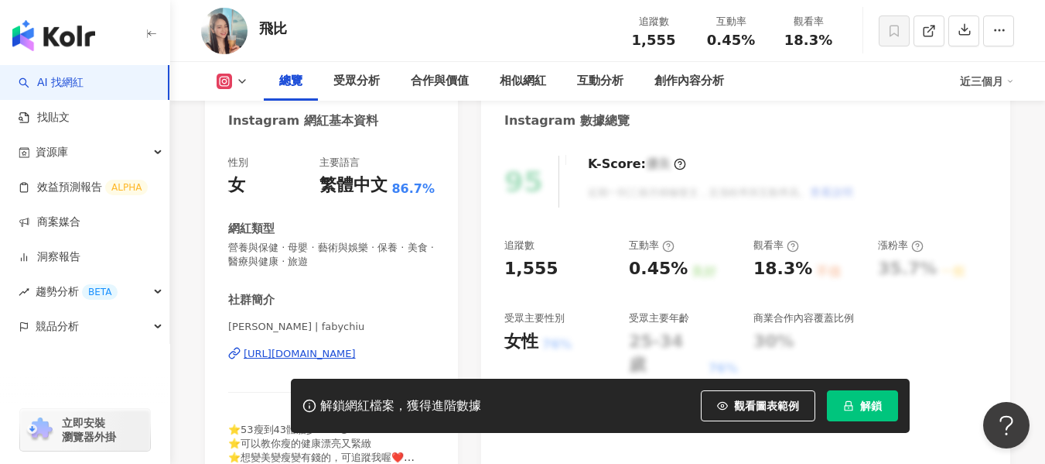
click at [274, 358] on div "https://www.instagram.com/fabychiu/" at bounding box center [300, 354] width 112 height 14
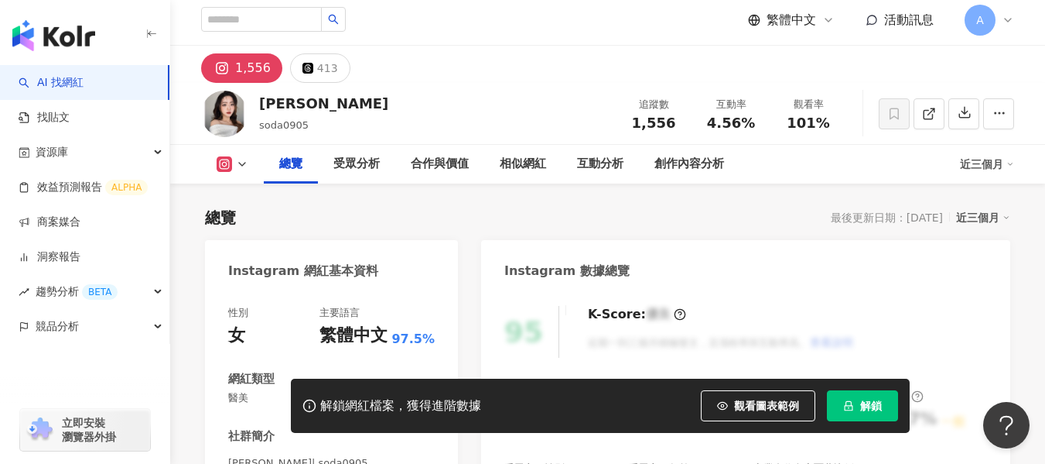
scroll to position [232, 0]
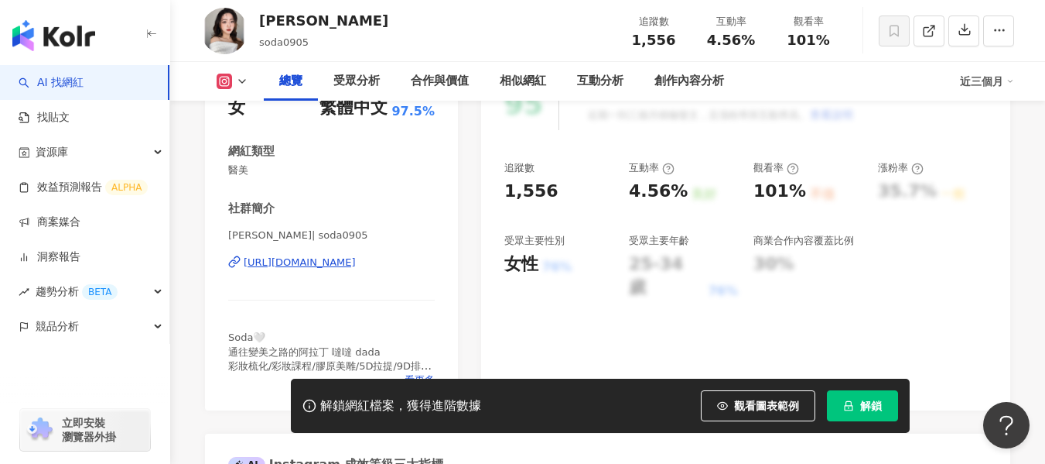
click at [327, 258] on div "https://www.instagram.com/soda0905/" at bounding box center [300, 262] width 112 height 14
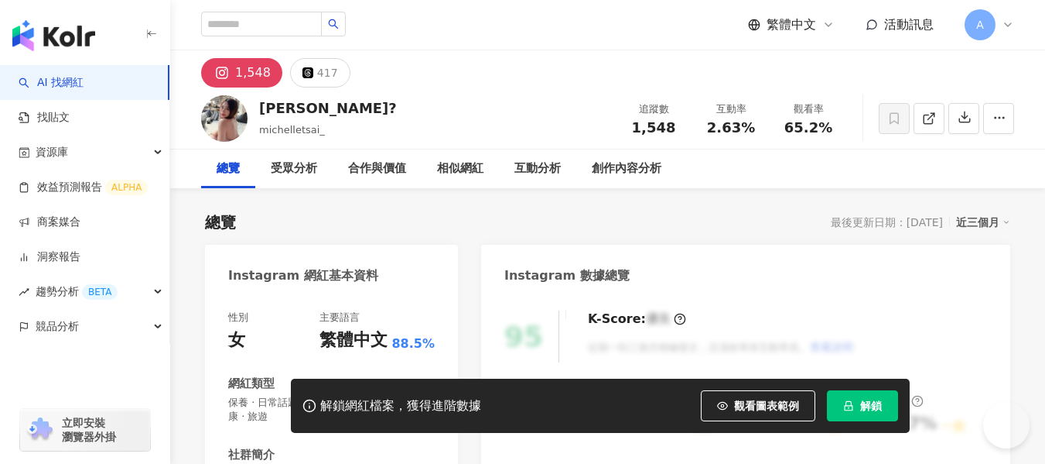
scroll to position [310, 0]
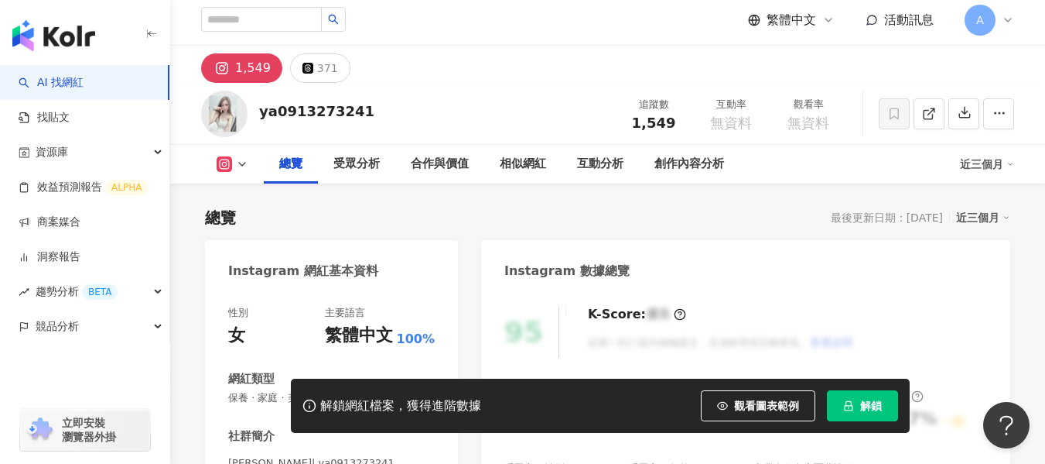
scroll to position [155, 0]
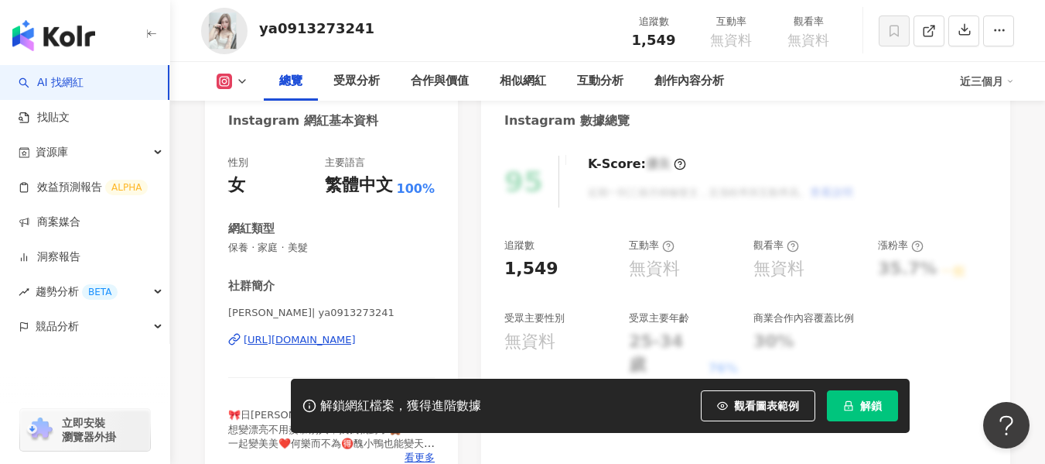
click at [320, 334] on div "[URL][DOMAIN_NAME]" at bounding box center [300, 340] width 112 height 14
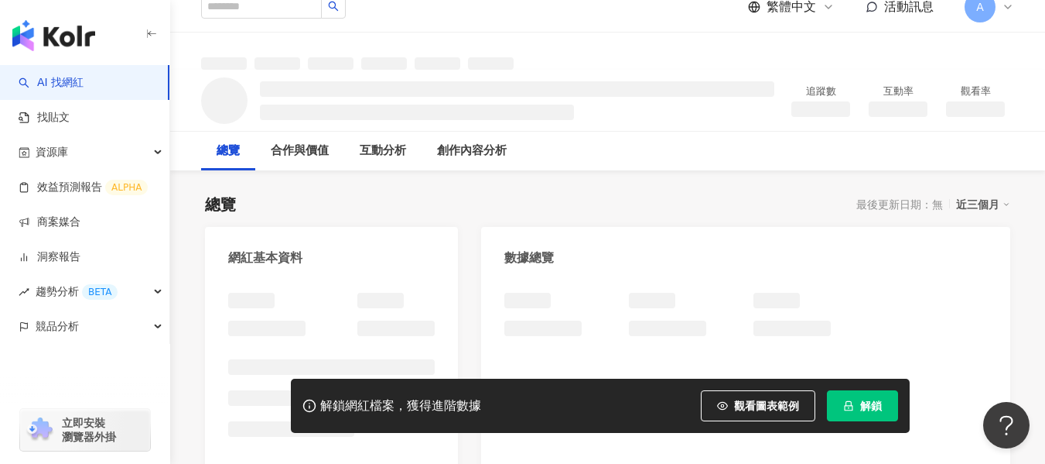
scroll to position [155, 0]
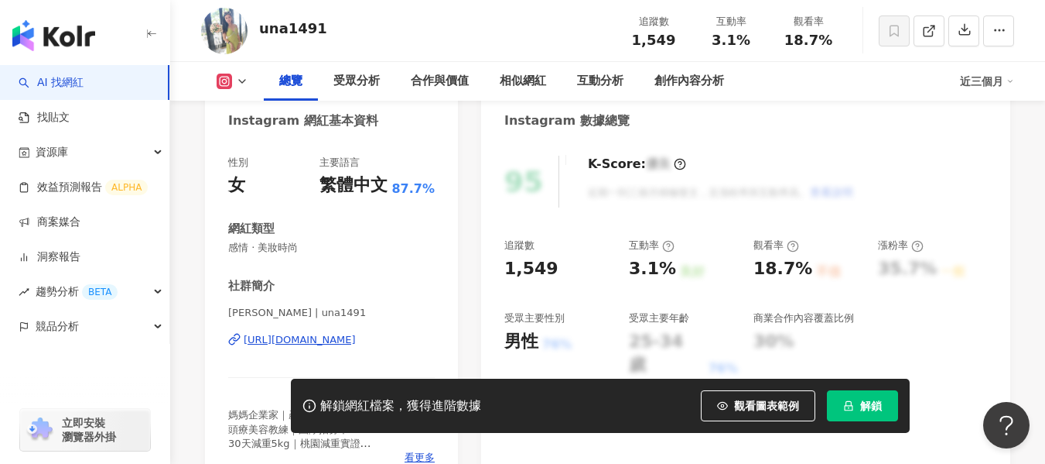
click at [261, 339] on div "https://www.instagram.com/una1491/" at bounding box center [300, 340] width 112 height 14
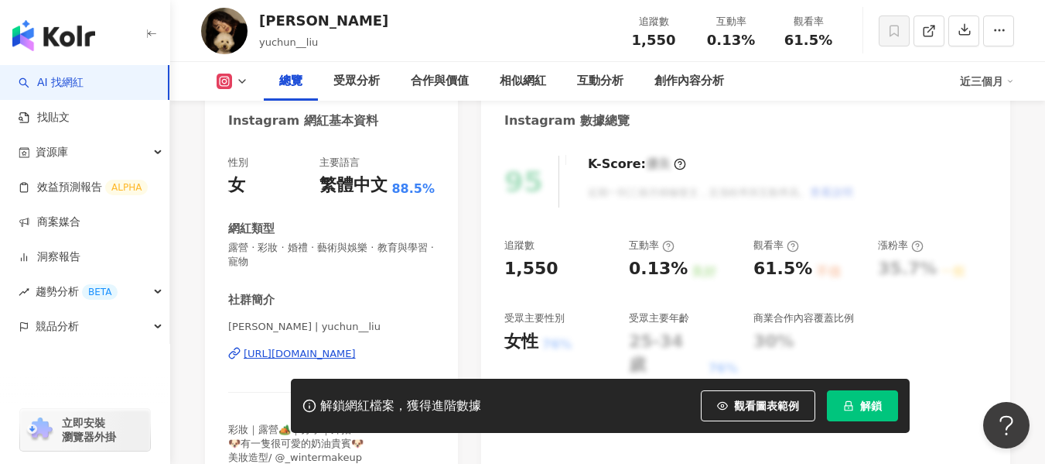
click at [356, 357] on div "https://www.instagram.com/yuchun__liu/" at bounding box center [300, 354] width 112 height 14
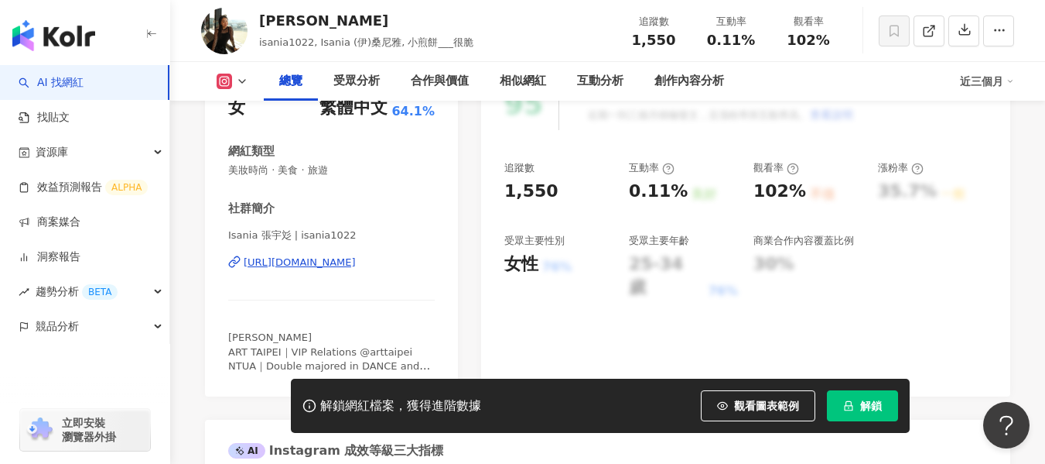
click at [317, 266] on div "https://www.instagram.com/isania1022/" at bounding box center [300, 262] width 112 height 14
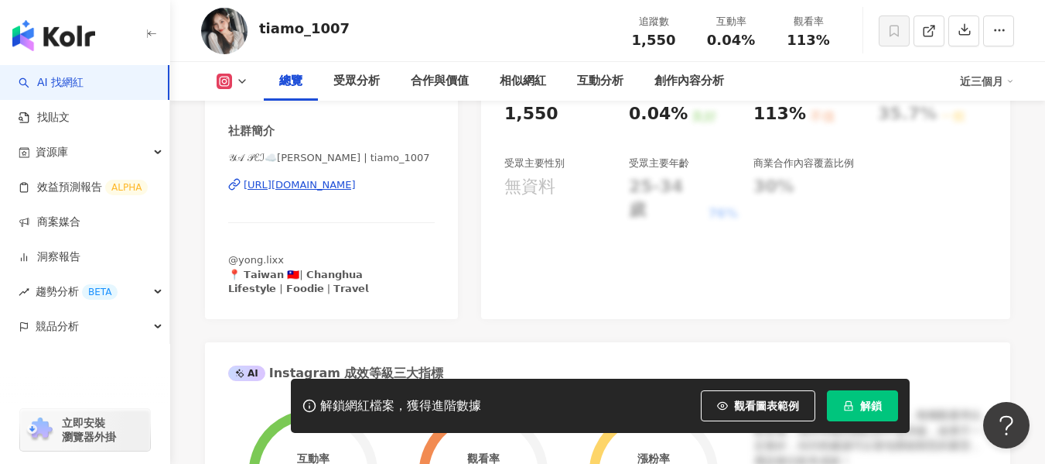
click at [303, 186] on div "[URL][DOMAIN_NAME]" at bounding box center [300, 185] width 112 height 14
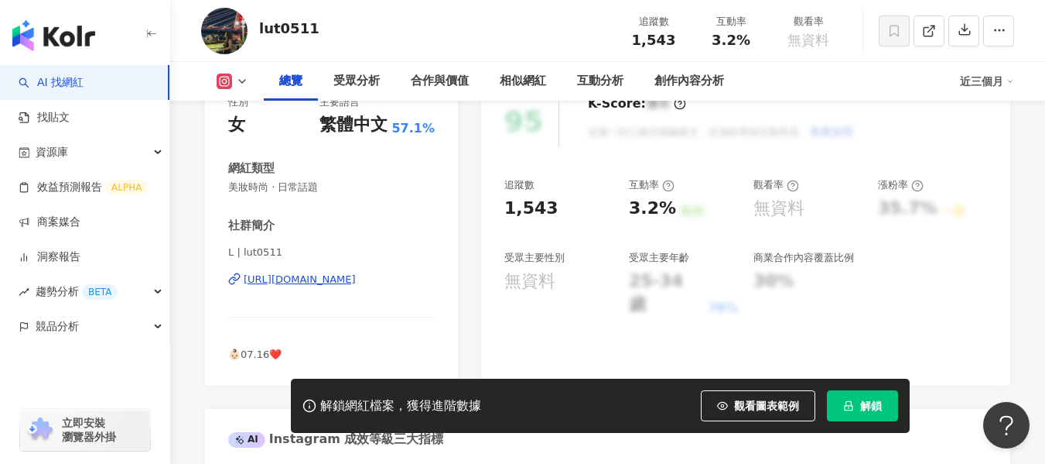
scroll to position [232, 0]
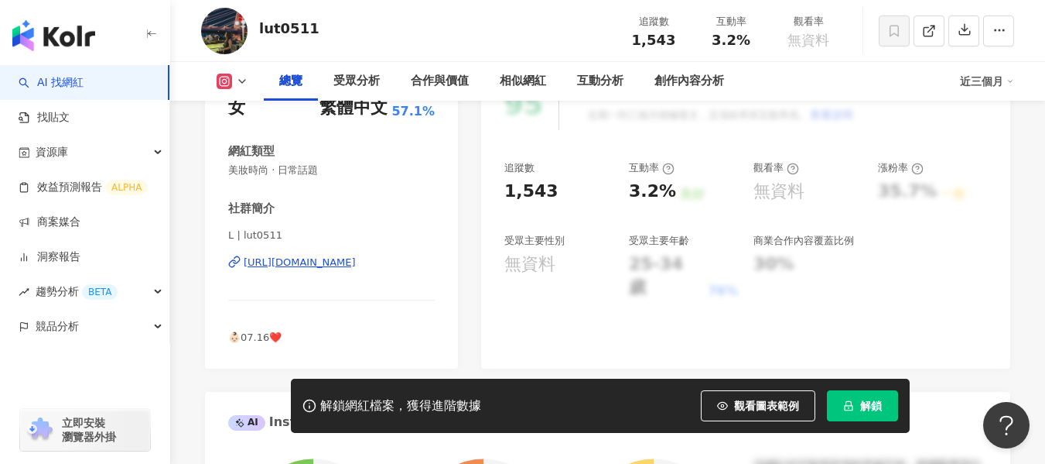
click at [272, 262] on div "https://www.instagram.com/lut0511/" at bounding box center [300, 262] width 112 height 14
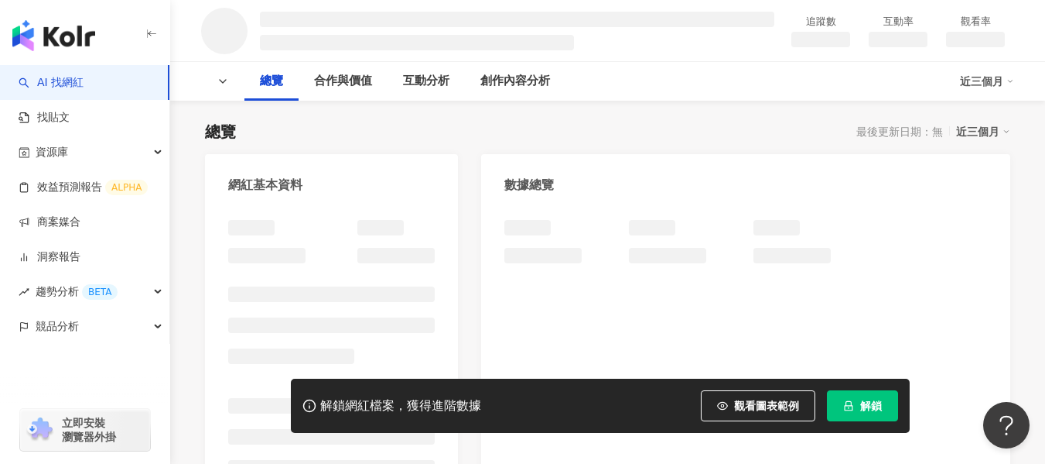
scroll to position [155, 0]
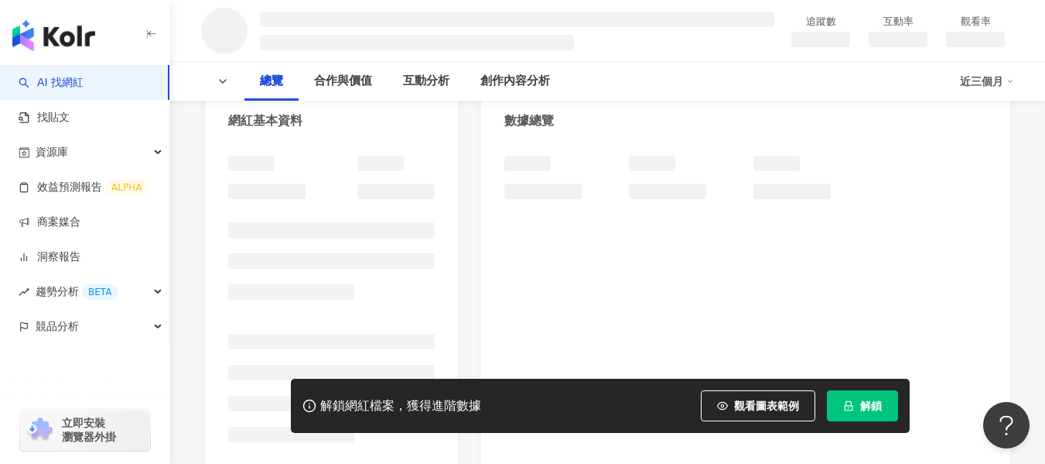
click at [324, 260] on div at bounding box center [331, 304] width 207 height 297
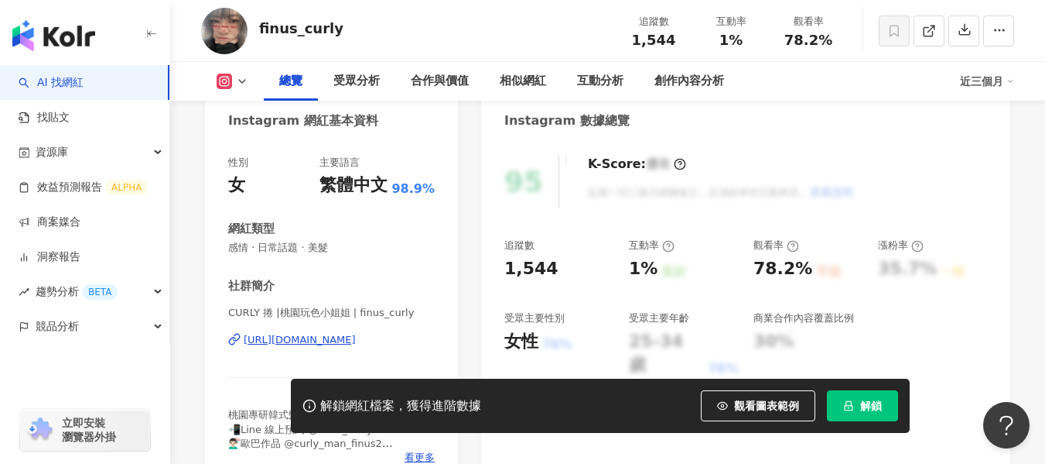
scroll to position [232, 0]
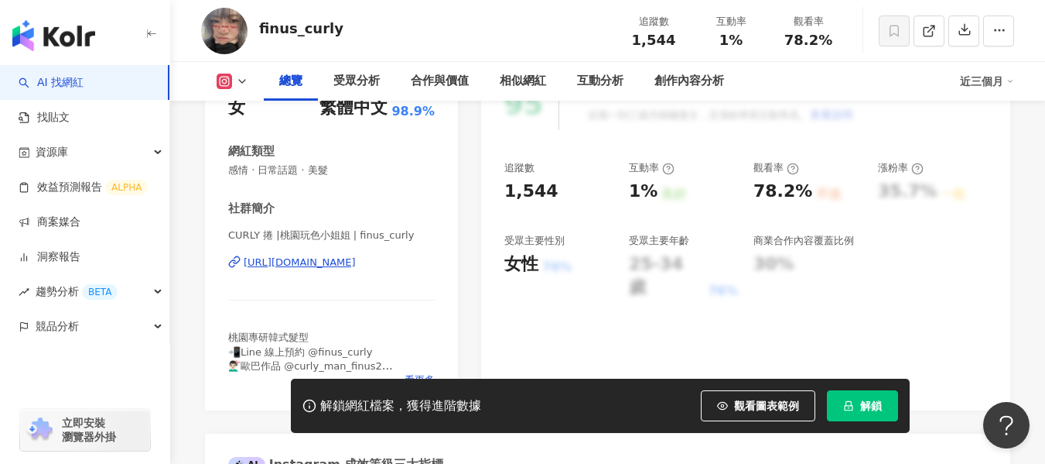
click at [320, 263] on div "https://www.instagram.com/finus_curly/" at bounding box center [300, 262] width 112 height 14
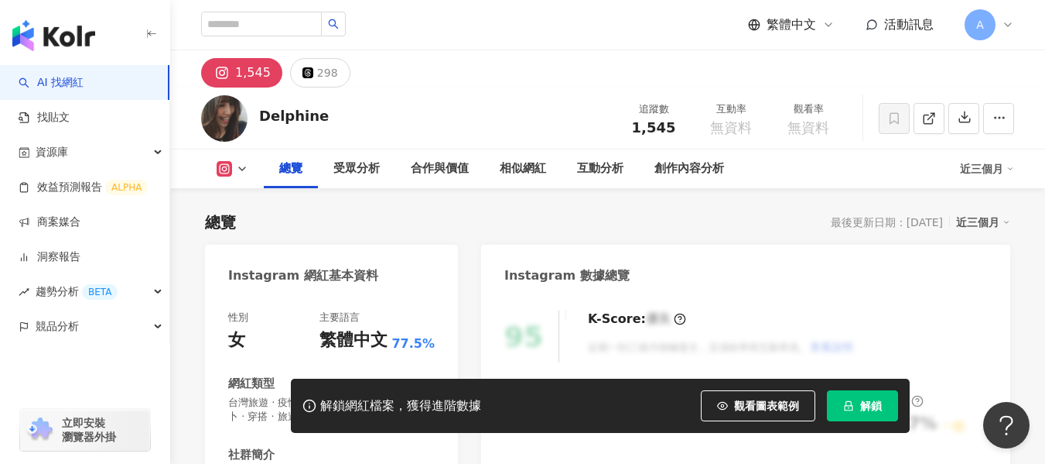
scroll to position [155, 0]
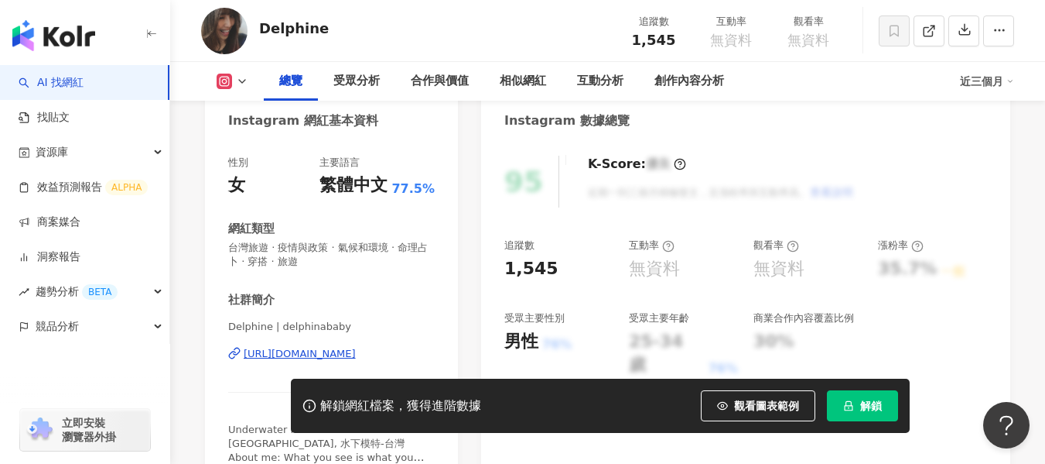
click at [279, 354] on div "https://www.instagram.com/delphinababy/" at bounding box center [300, 354] width 112 height 14
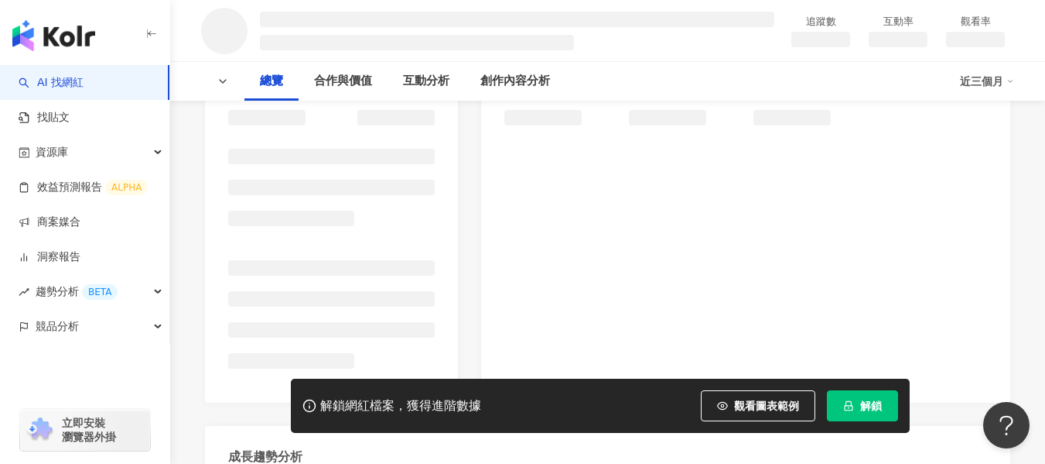
scroll to position [232, 0]
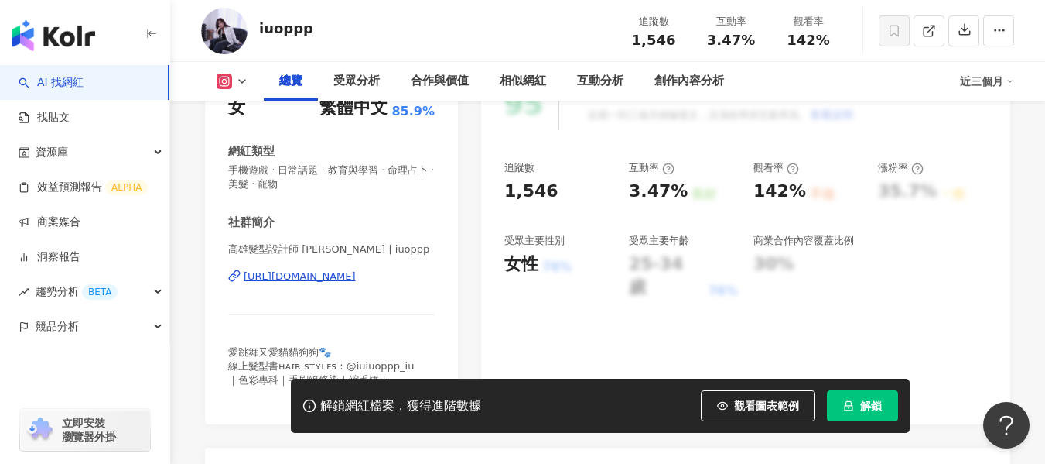
click at [334, 272] on div "https://www.instagram.com/iuoppp/" at bounding box center [300, 276] width 112 height 14
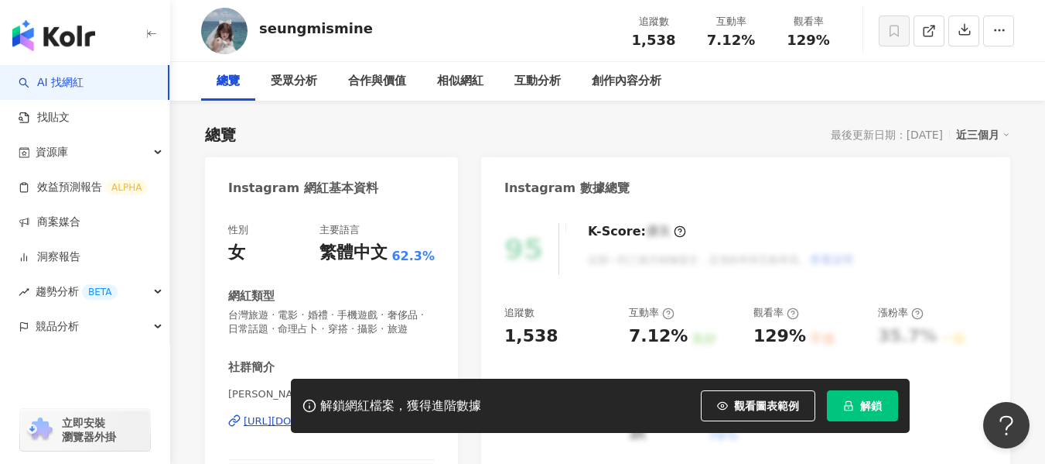
scroll to position [232, 0]
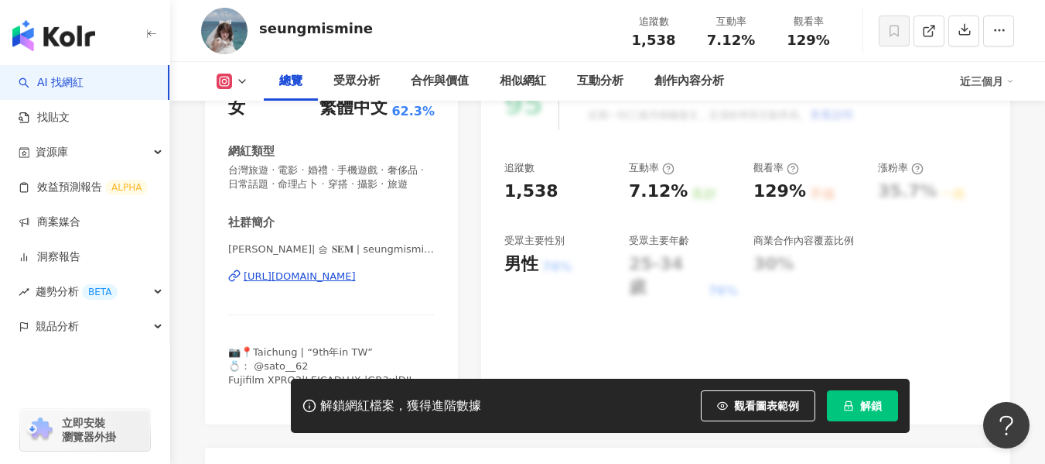
click at [284, 283] on div "https://www.instagram.com/seungmismine/" at bounding box center [300, 276] width 112 height 14
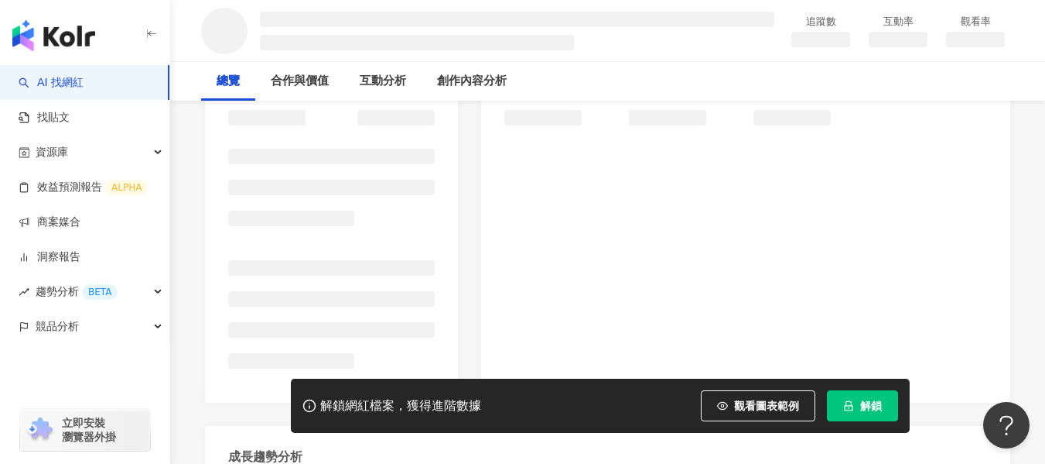
scroll to position [232, 0]
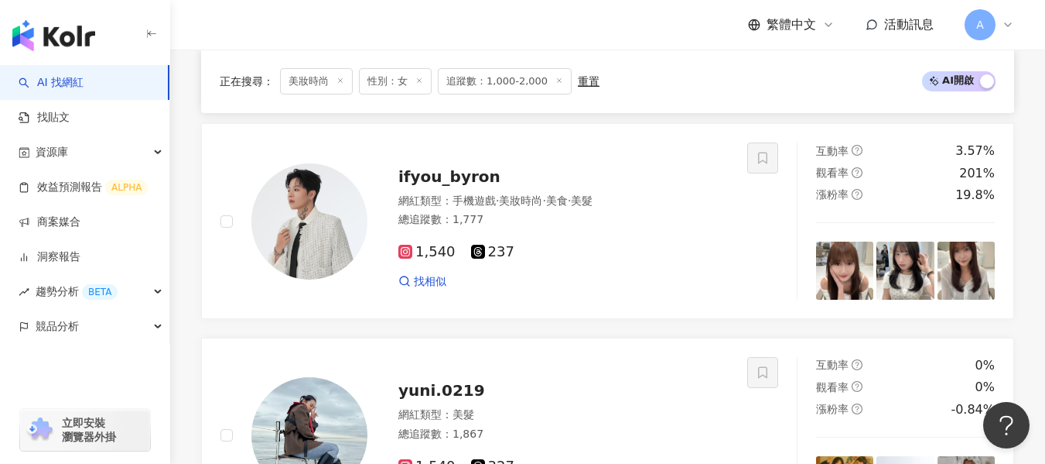
scroll to position [837, 0]
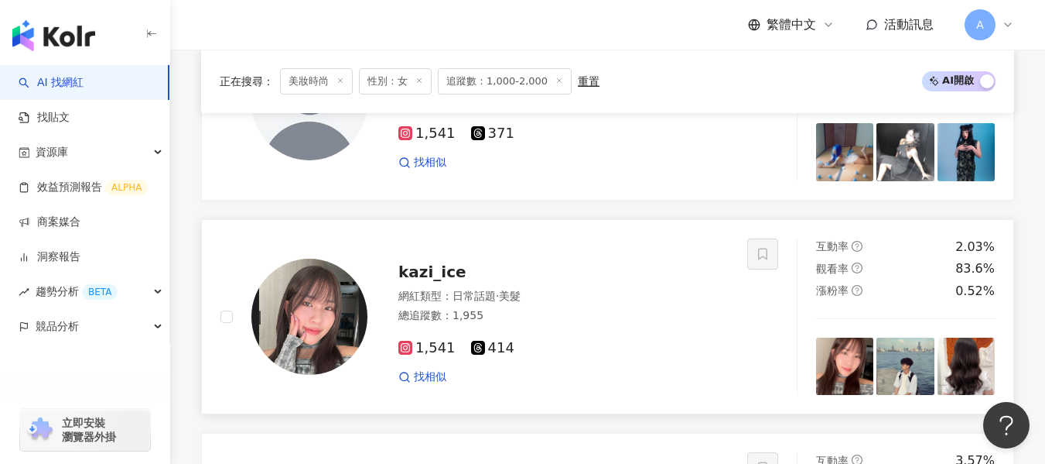
click at [560, 323] on div "總追蹤數 ： 1,955" at bounding box center [564, 315] width 330 height 15
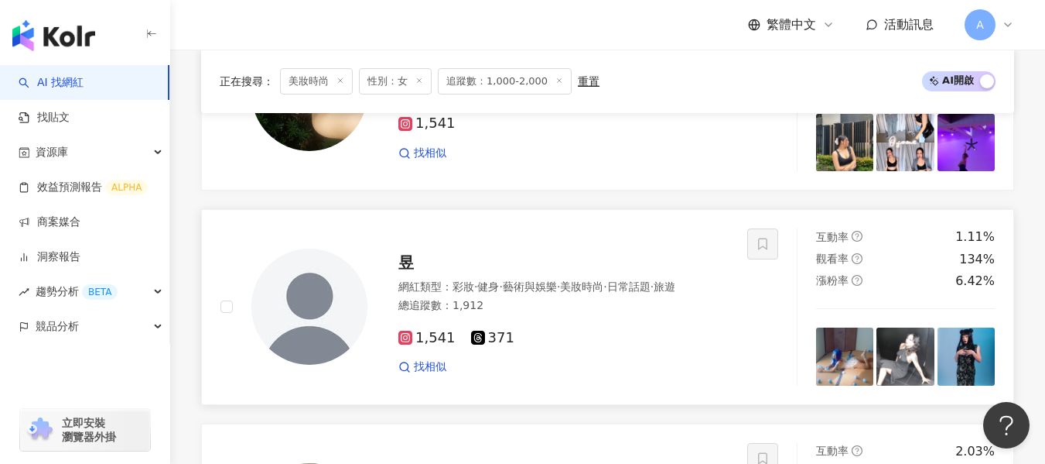
scroll to position [605, 0]
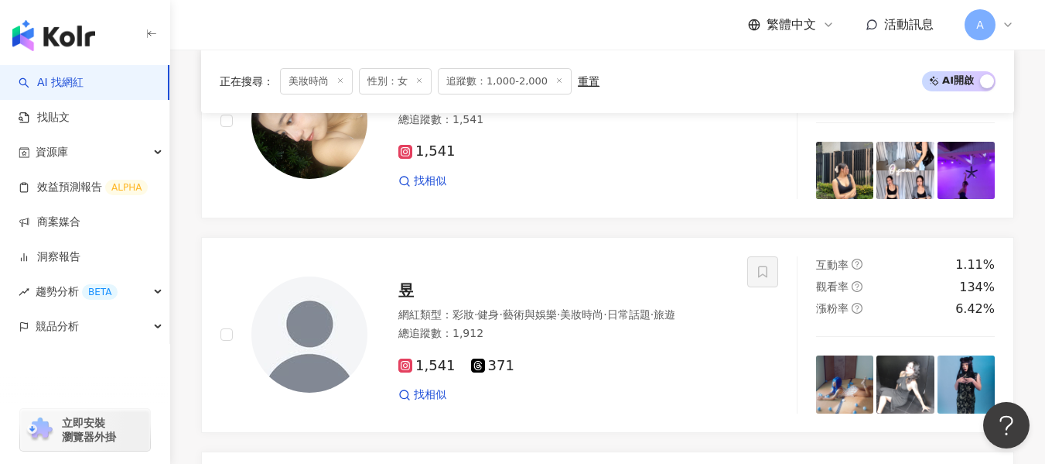
drag, startPoint x: 624, startPoint y: 328, endPoint x: 575, endPoint y: 2, distance: 329.4
click at [624, 323] on div "網紅類型 ： 彩妝 · 健身 · 藝術與娛樂 · 美妝時尚 · 日常話題 · 旅遊" at bounding box center [564, 314] width 330 height 15
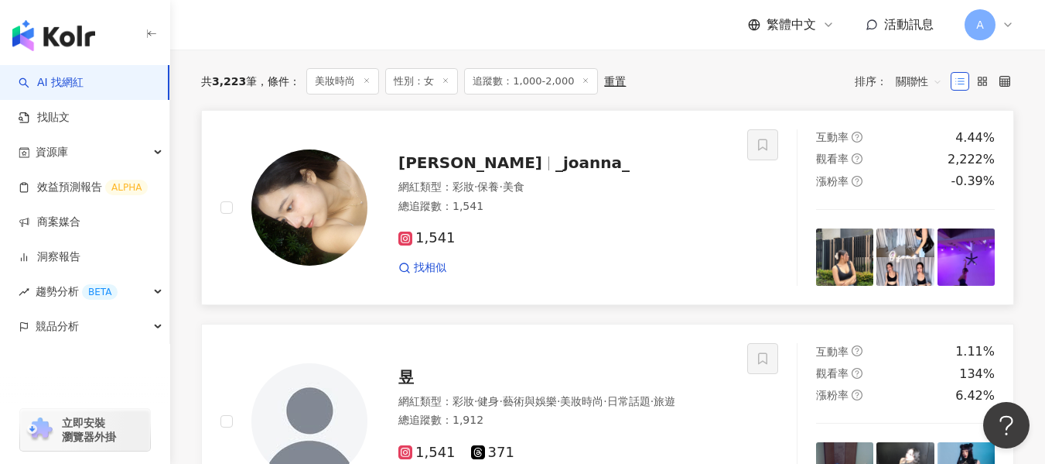
scroll to position [373, 0]
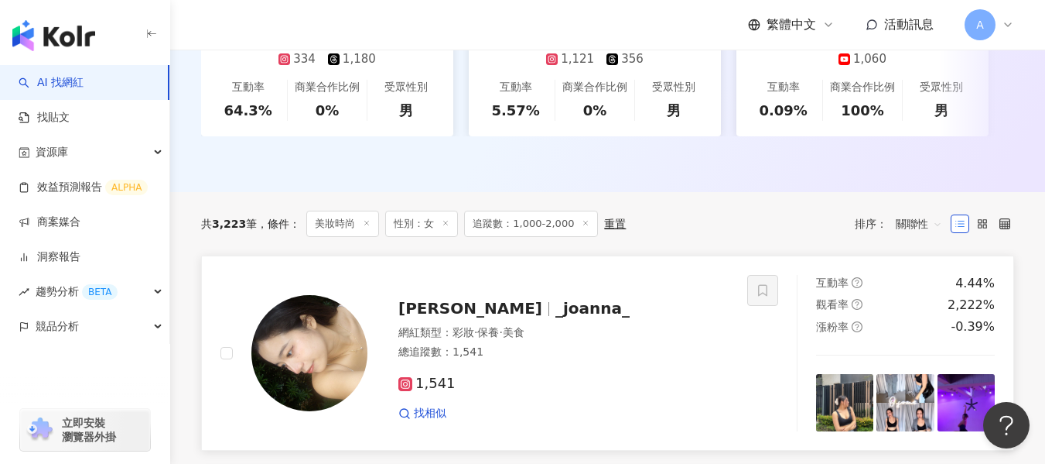
click at [662, 344] on div "總追蹤數 ： 1,541" at bounding box center [564, 351] width 330 height 15
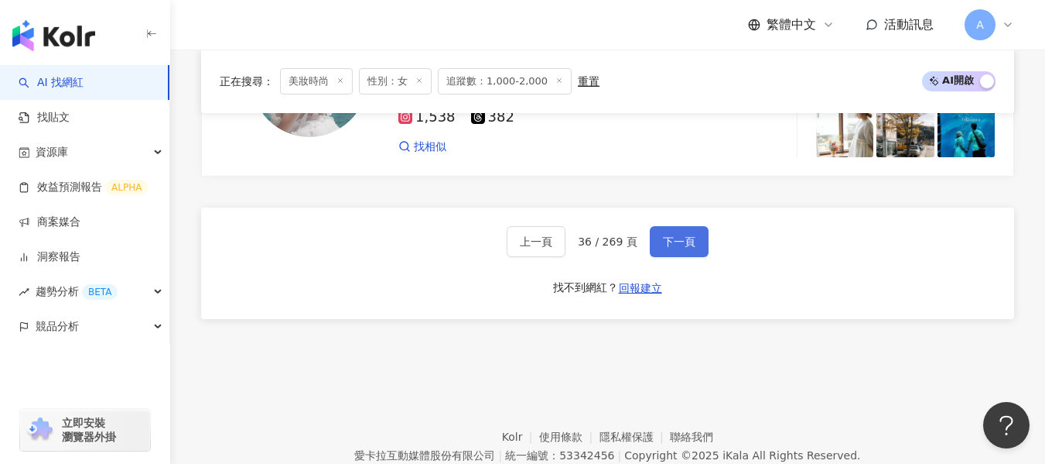
click at [696, 254] on button "下一頁" at bounding box center [679, 241] width 59 height 31
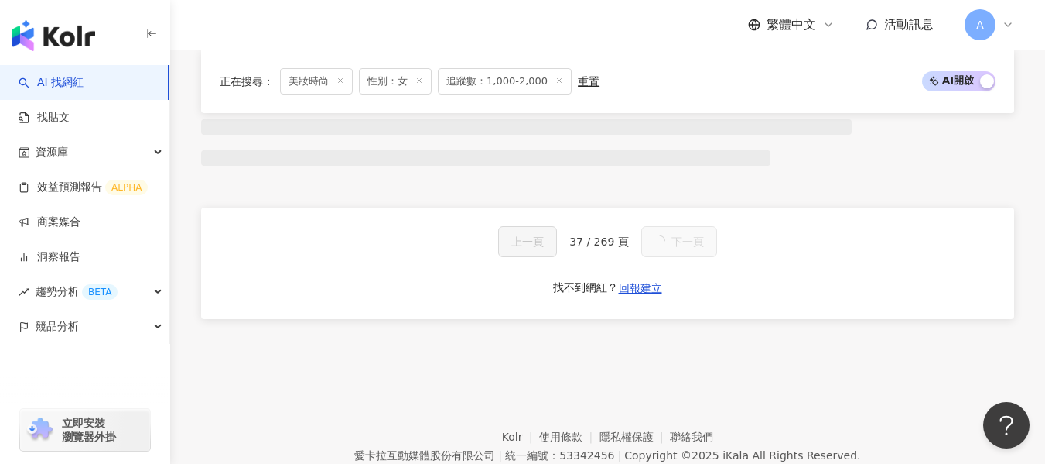
scroll to position [2799, 0]
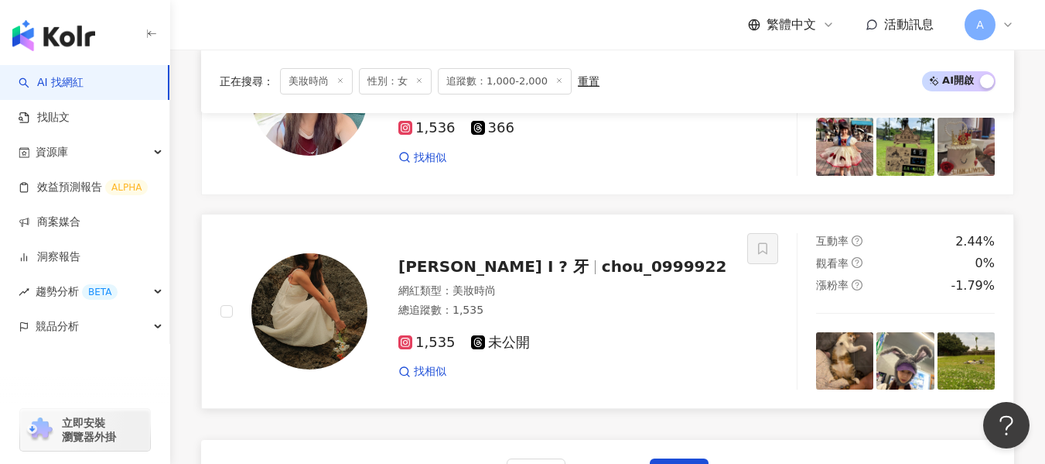
click at [658, 299] on div "網紅類型 ： 美妝時尚" at bounding box center [564, 290] width 330 height 15
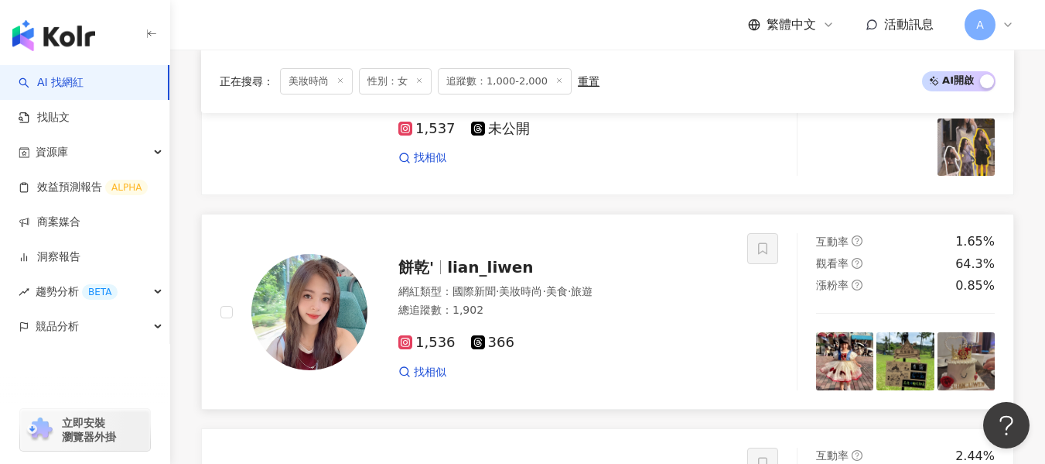
scroll to position [2567, 0]
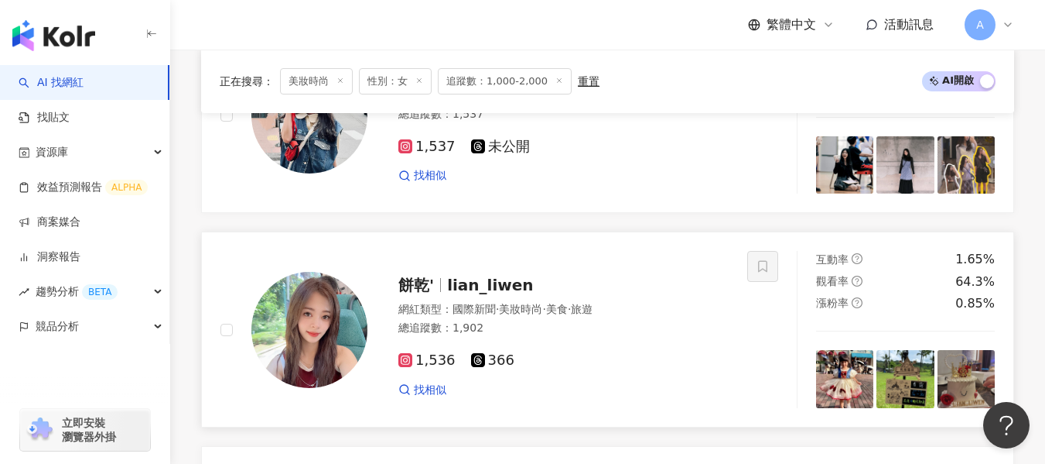
click at [568, 315] on span "美食" at bounding box center [557, 309] width 22 height 12
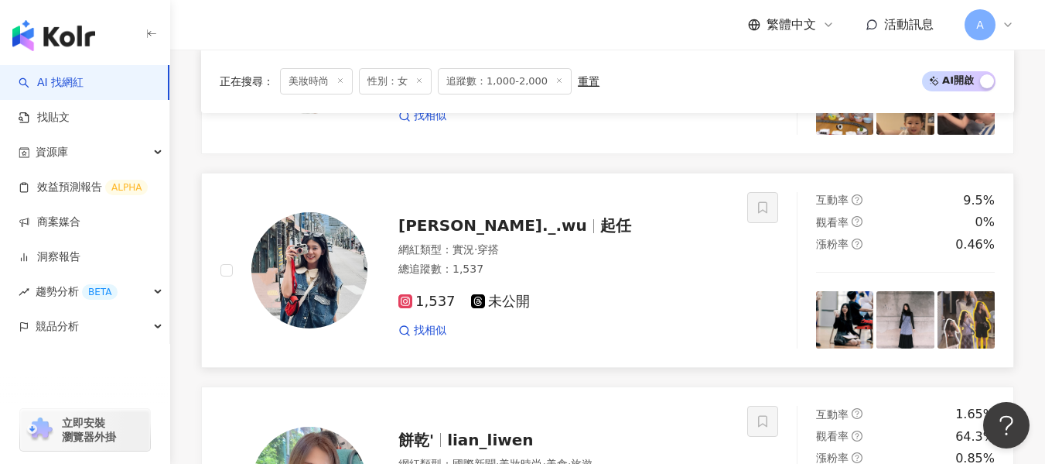
click at [627, 280] on div "網紅類型 ： 實況 · 穿搭 總追蹤數 ： 1,537" at bounding box center [564, 261] width 330 height 38
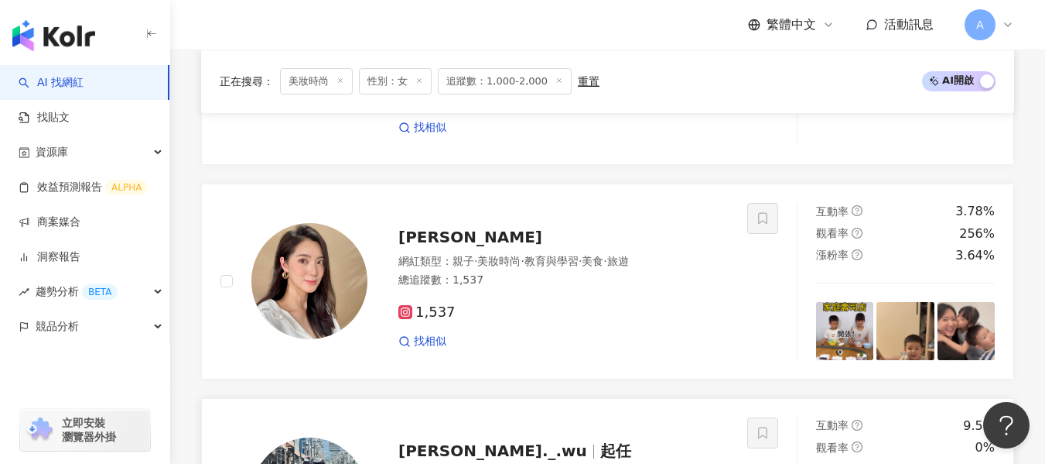
scroll to position [2180, 0]
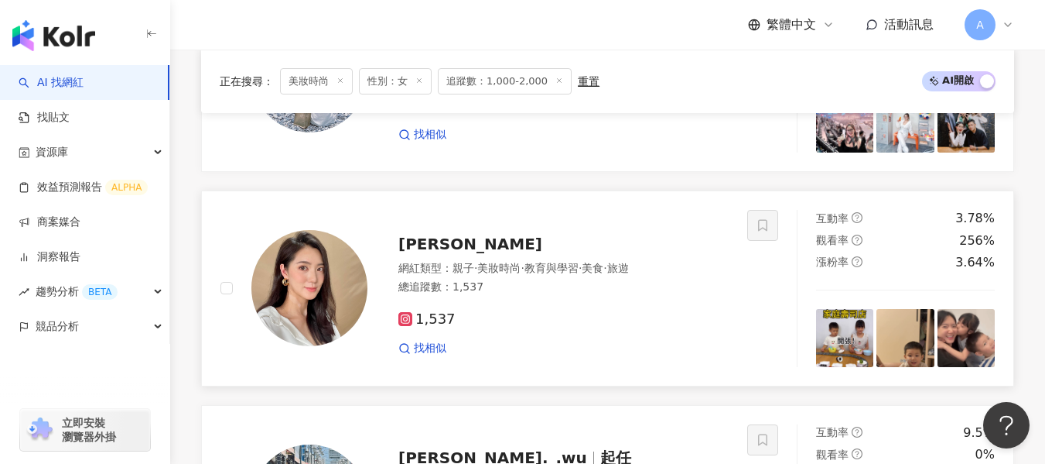
click at [478, 267] on div "Chih Chi Chang 網紅類型 ： 親子 · 美妝時尚 · 教育與學習 · 美食 · 旅遊 總追蹤數 ： 1,537 1,537 找相似" at bounding box center [548, 288] width 361 height 135
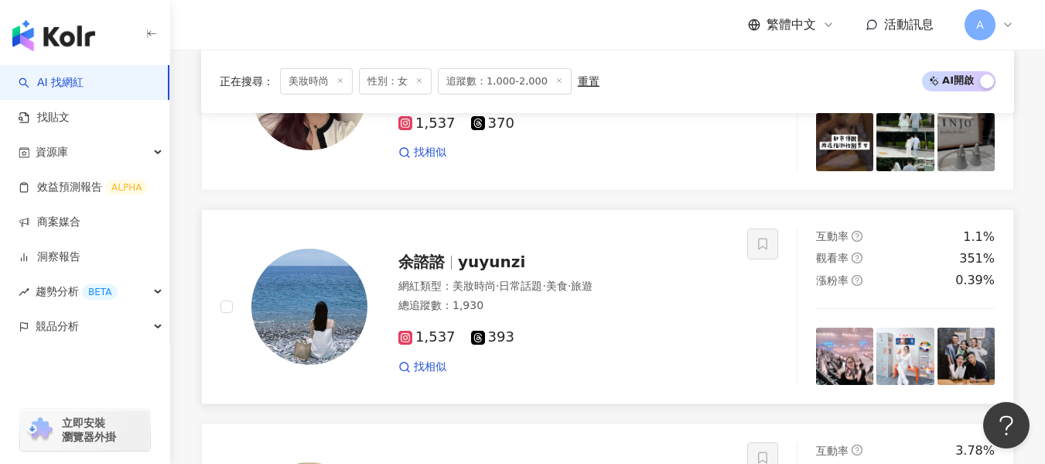
click at [563, 272] on div "余諮諮 yuyunzi" at bounding box center [564, 262] width 330 height 22
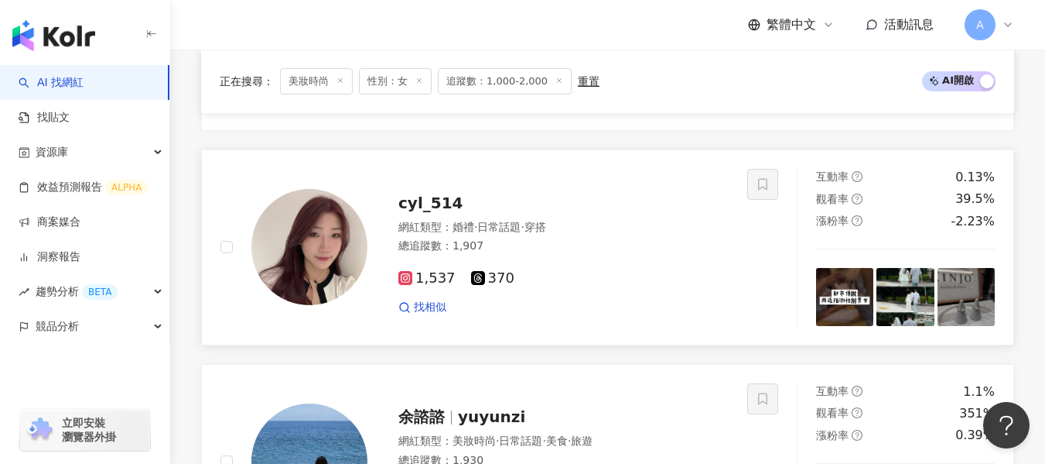
click at [524, 233] on span "·" at bounding box center [522, 227] width 3 height 12
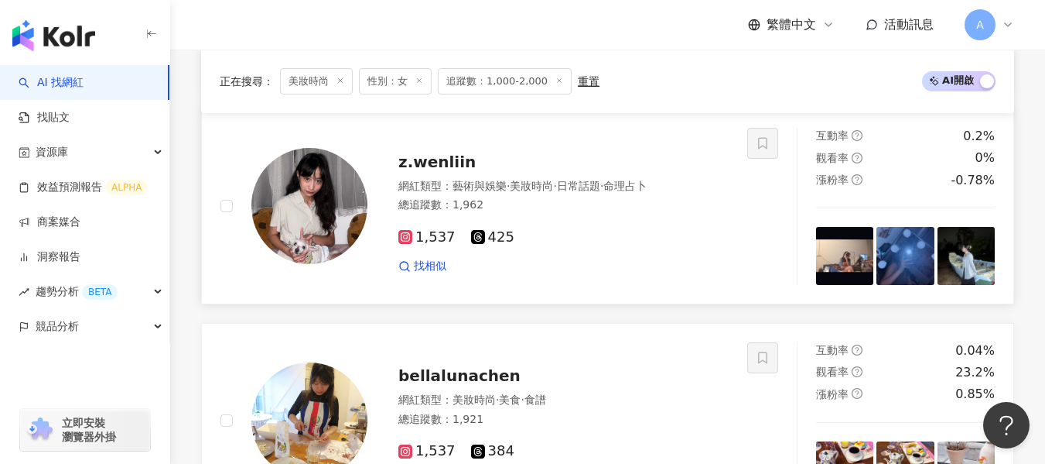
click at [517, 213] on div "總追蹤數 ： 1,962" at bounding box center [564, 204] width 330 height 15
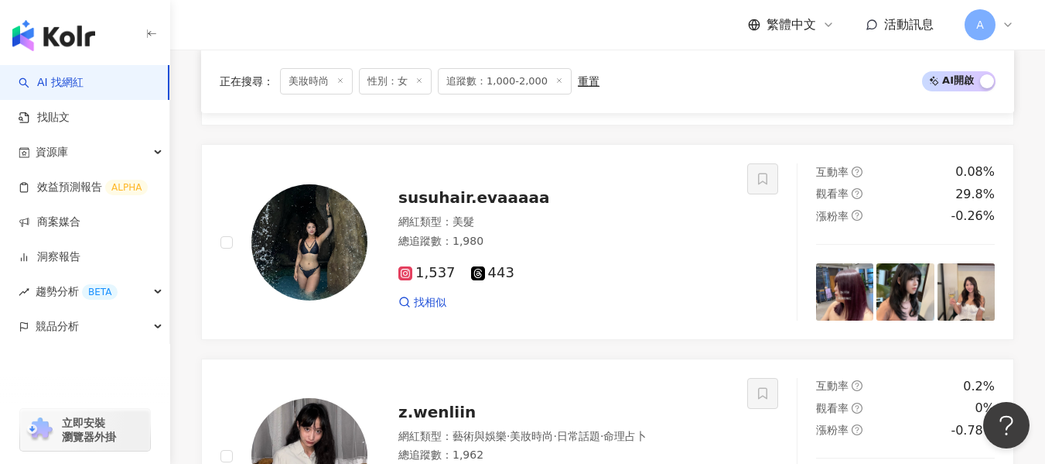
scroll to position [1096, 0]
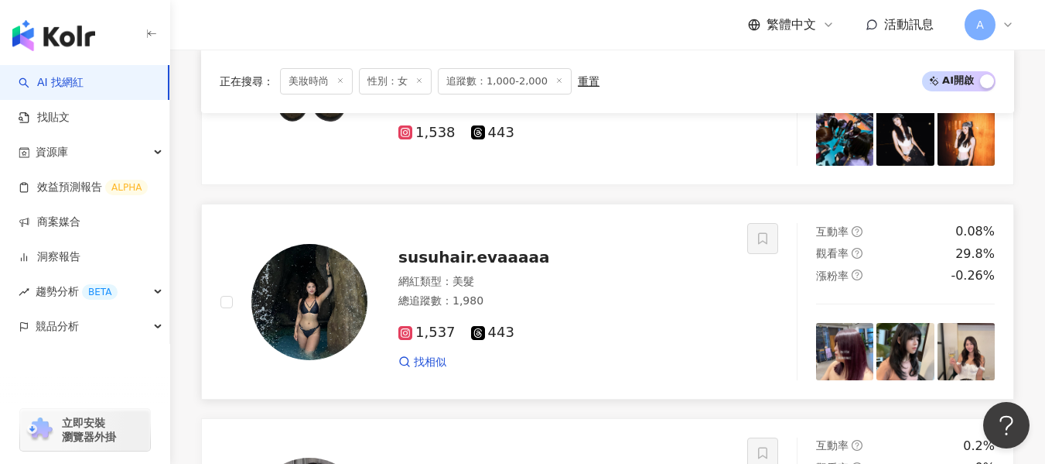
click at [611, 289] on div "網紅類型 ： 美髮" at bounding box center [564, 281] width 330 height 15
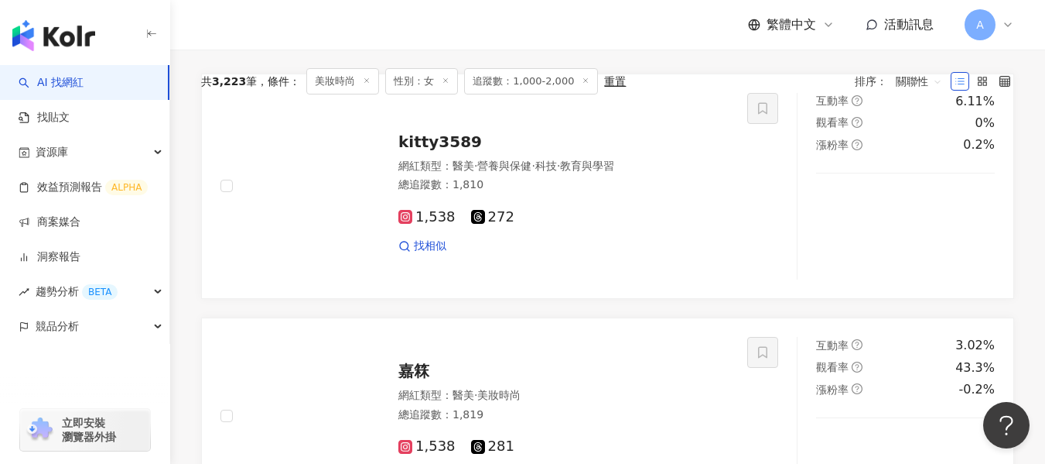
scroll to position [477, 0]
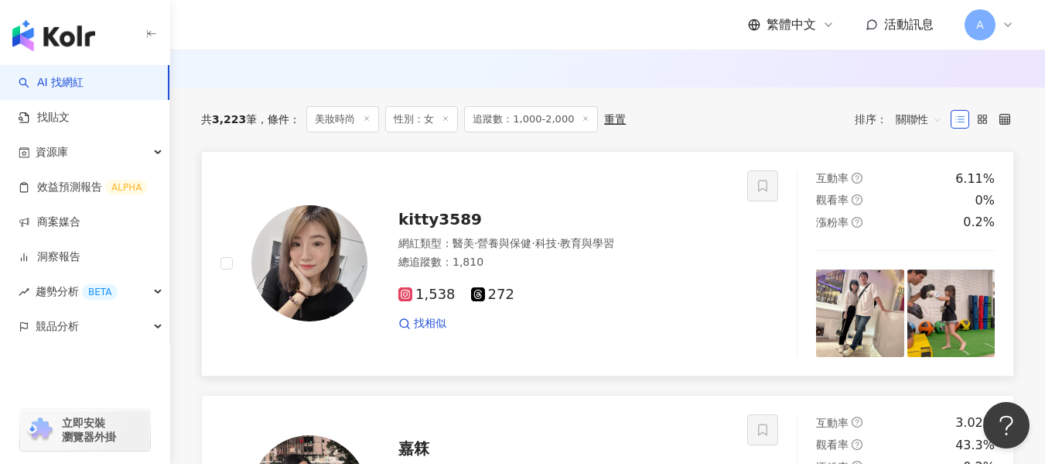
click at [614, 249] on span "教育與學習" at bounding box center [587, 243] width 54 height 12
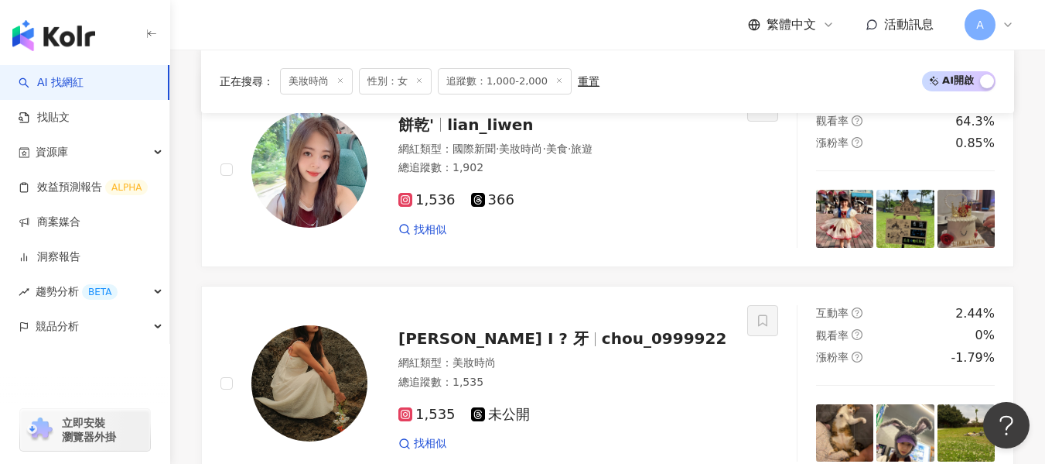
scroll to position [3108, 0]
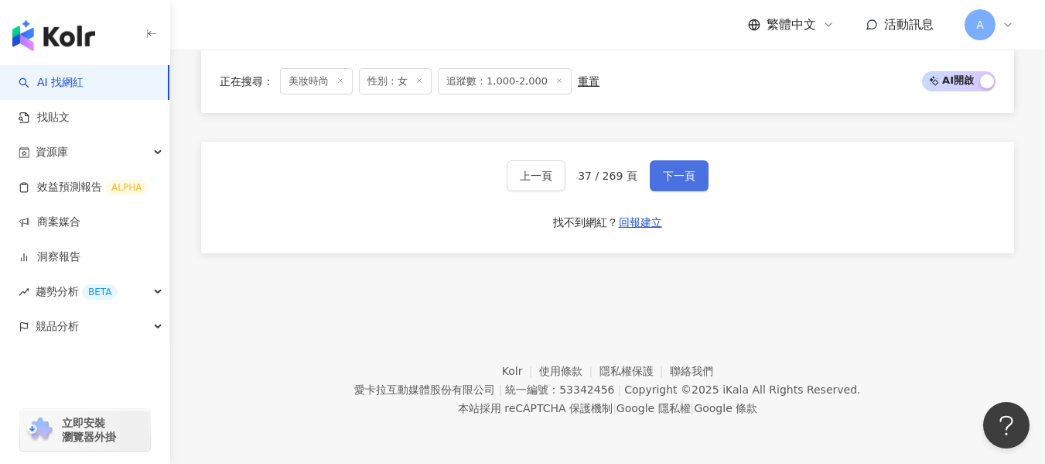
click at [687, 160] on button "下一頁" at bounding box center [679, 175] width 59 height 31
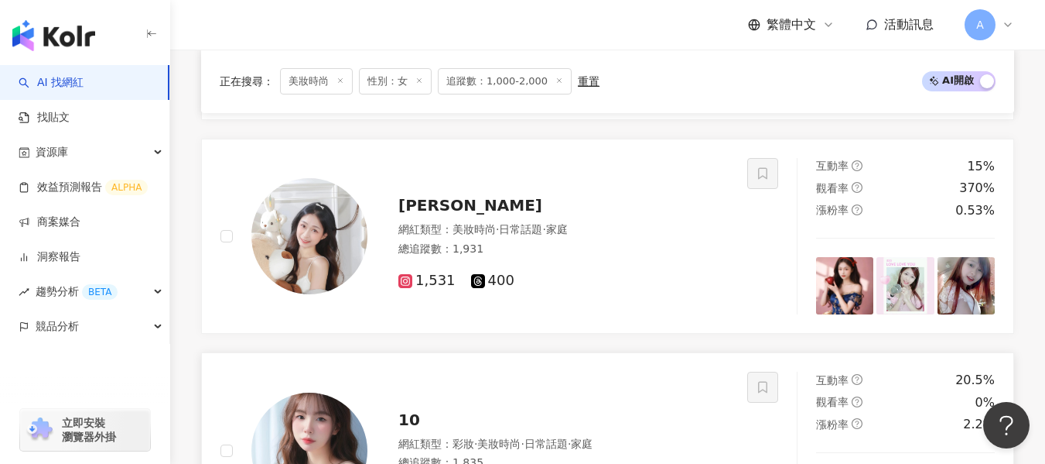
scroll to position [2790, 0]
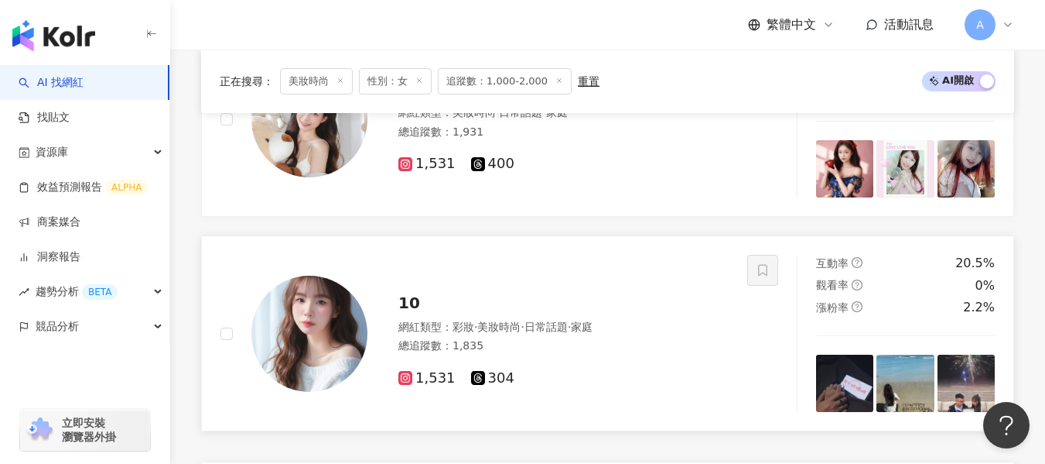
click at [600, 346] on div "網紅類型 ： 彩妝 · 美妝時尚 · 日常話題 · 家庭 總追蹤數 ： 1,835" at bounding box center [564, 339] width 330 height 38
click at [596, 168] on div "小熙Lynne 網紅類型 ： 美妝時尚 · 日常話題 · 家庭 總追蹤數 ： 1,931 1,531 400" at bounding box center [484, 119] width 527 height 157
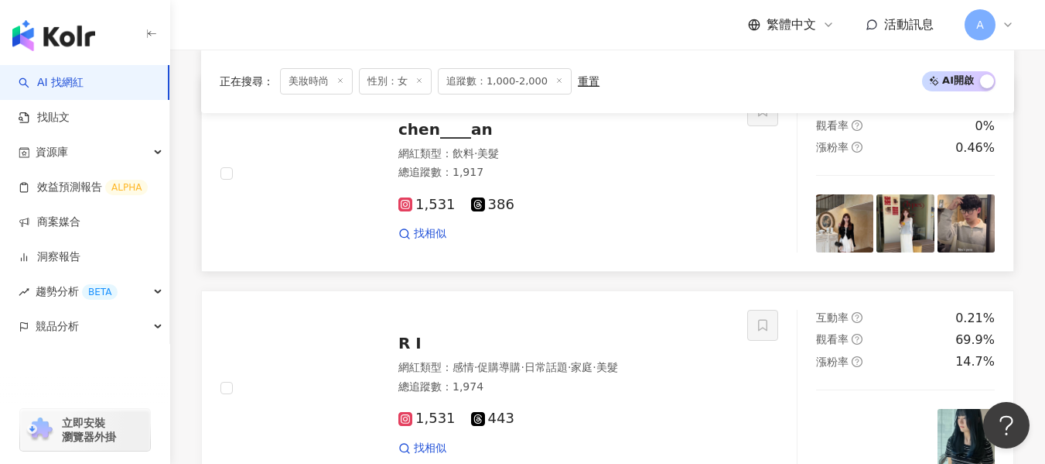
scroll to position [2016, 0]
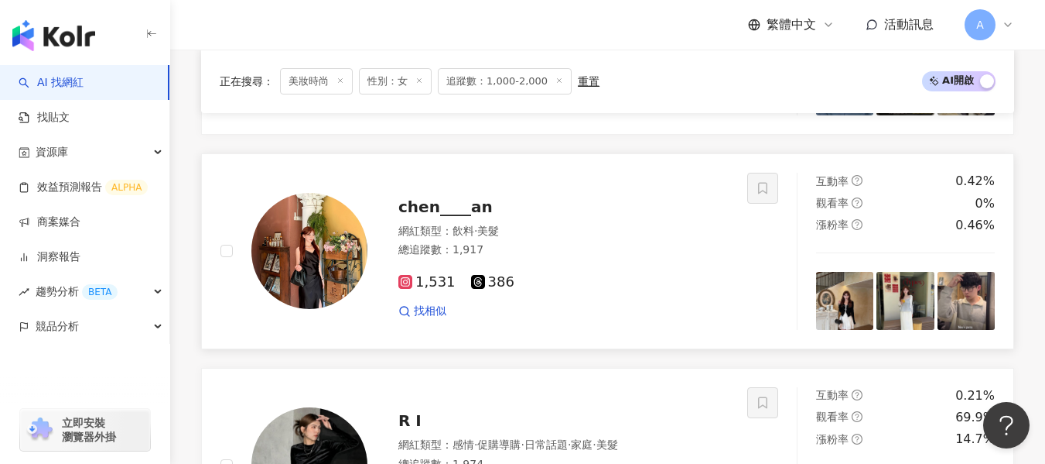
click at [623, 262] on div "1,531 386 找相似" at bounding box center [564, 290] width 330 height 57
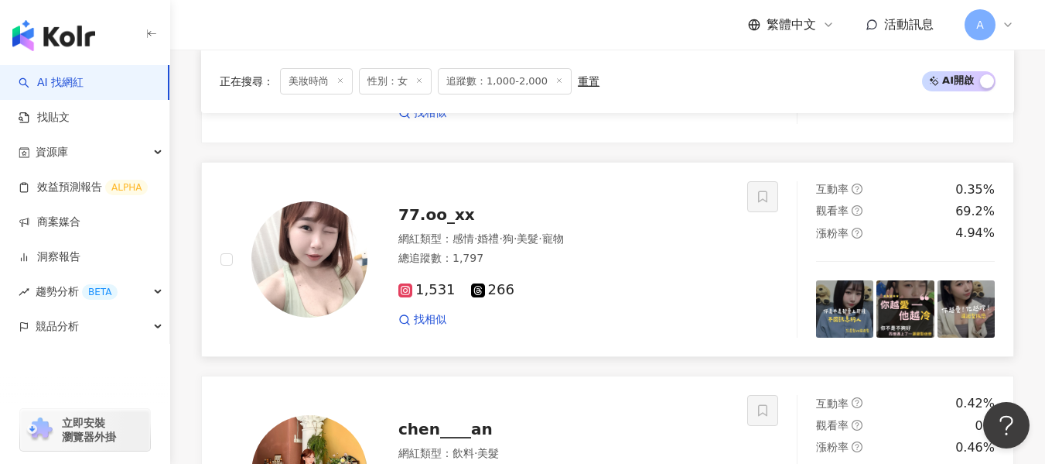
scroll to position [1784, 0]
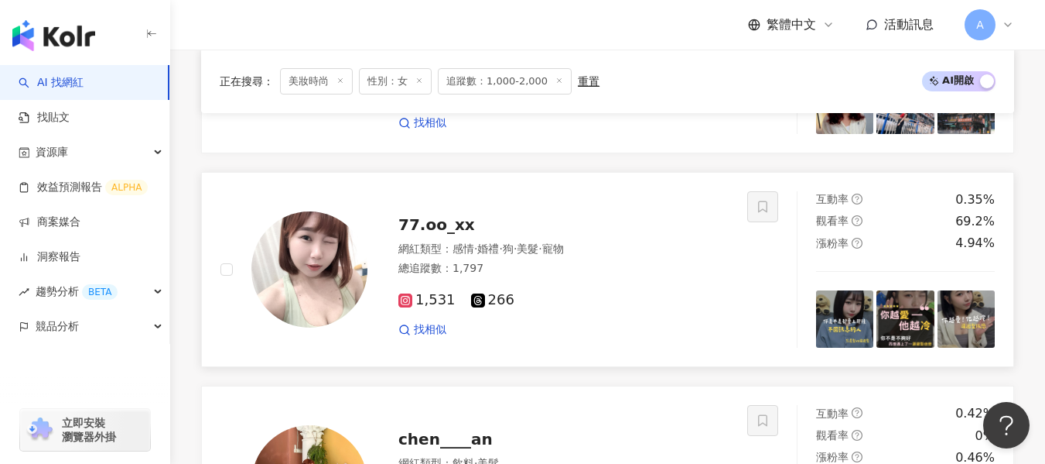
click at [618, 265] on div "網紅類型 ： 感情 · 婚禮 · 狗 · 美髮 · 寵物 總追蹤數 ： 1,797" at bounding box center [564, 260] width 330 height 38
click at [673, 131] on div "找相似" at bounding box center [564, 122] width 330 height 15
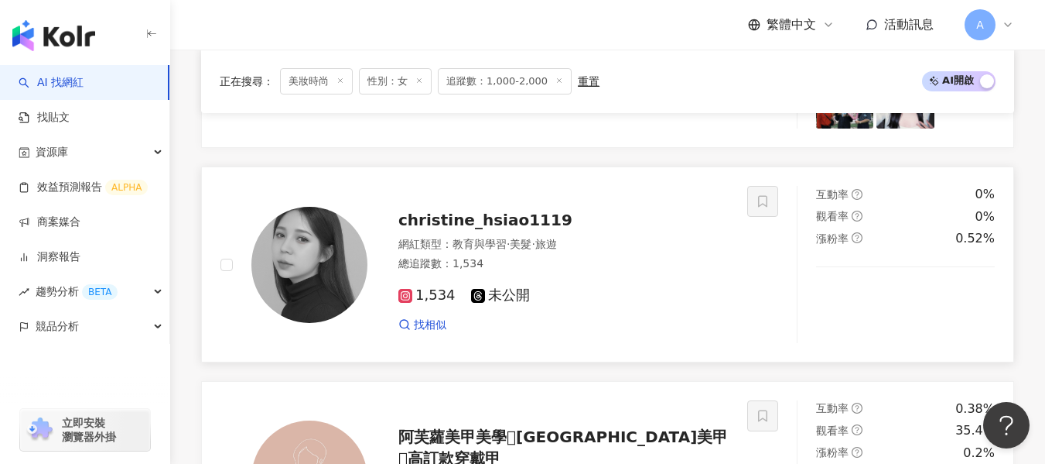
scroll to position [856, 0]
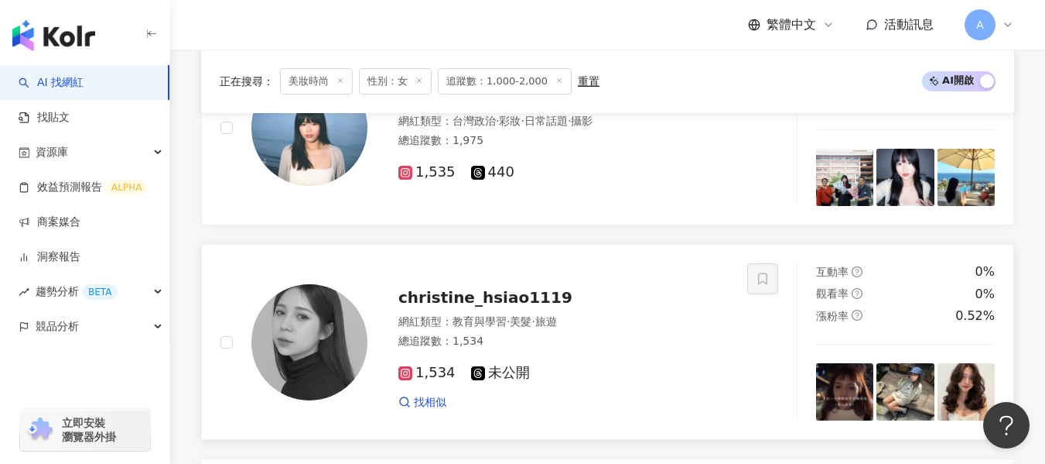
click at [605, 334] on div "總追蹤數 ： 1,534" at bounding box center [564, 341] width 330 height 15
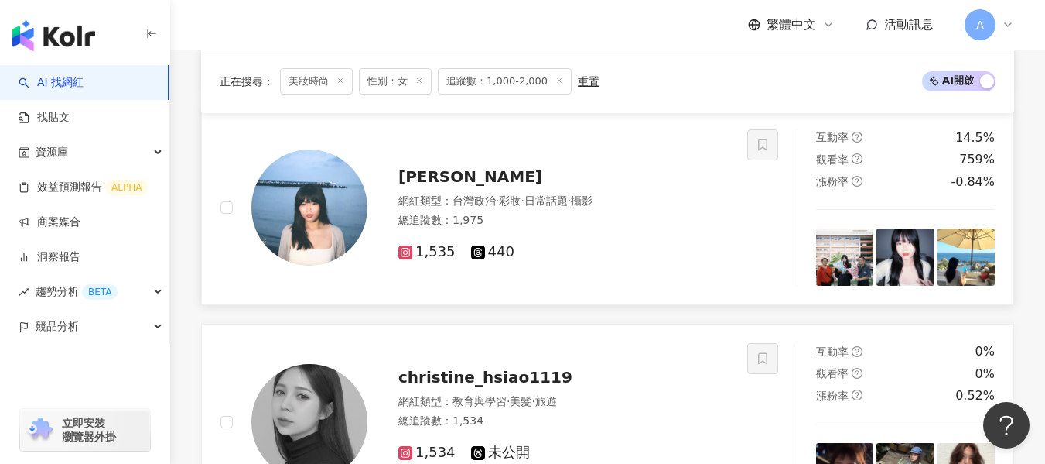
scroll to position [701, 0]
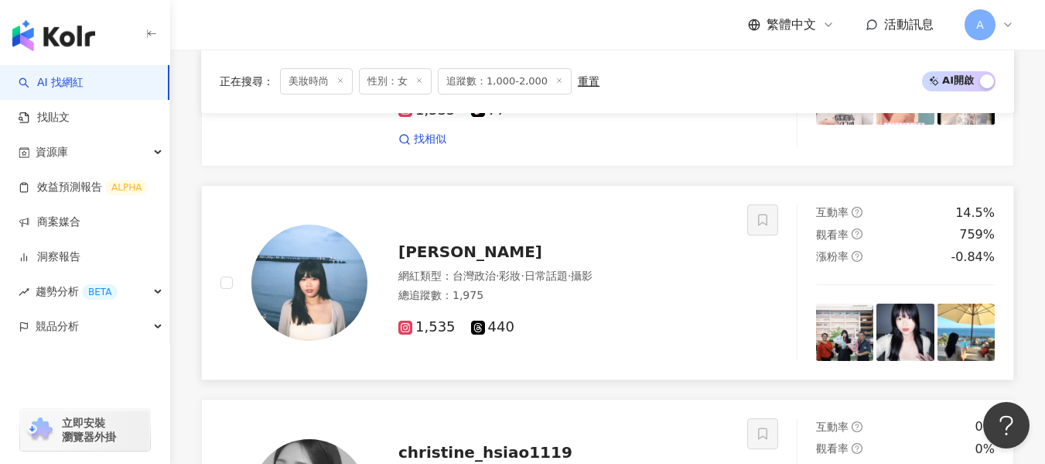
click at [513, 354] on div "林佩 網紅類型 ： 台灣政治 · 彩妝 · 日常話題 · 攝影 總追蹤數 ： 1,975 1,535 440" at bounding box center [484, 282] width 527 height 157
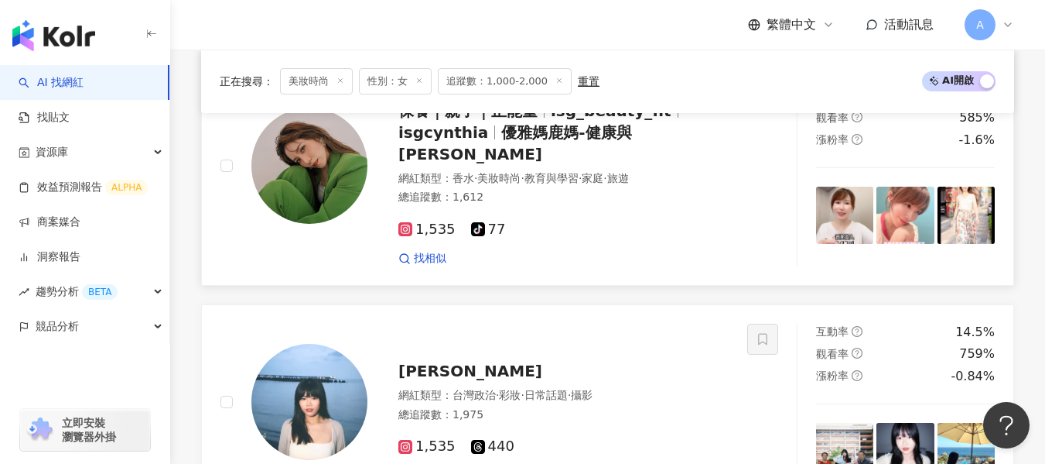
scroll to position [546, 0]
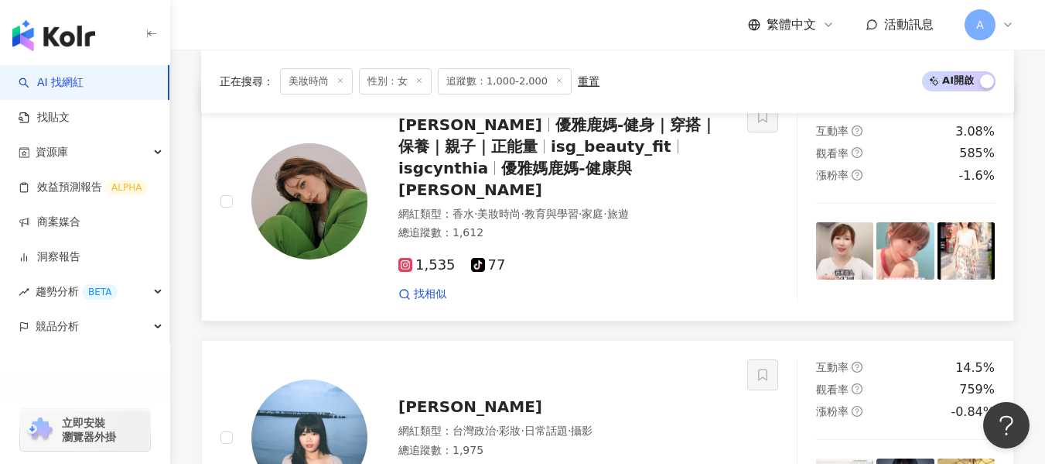
click at [562, 207] on span "教育與學習" at bounding box center [552, 213] width 54 height 12
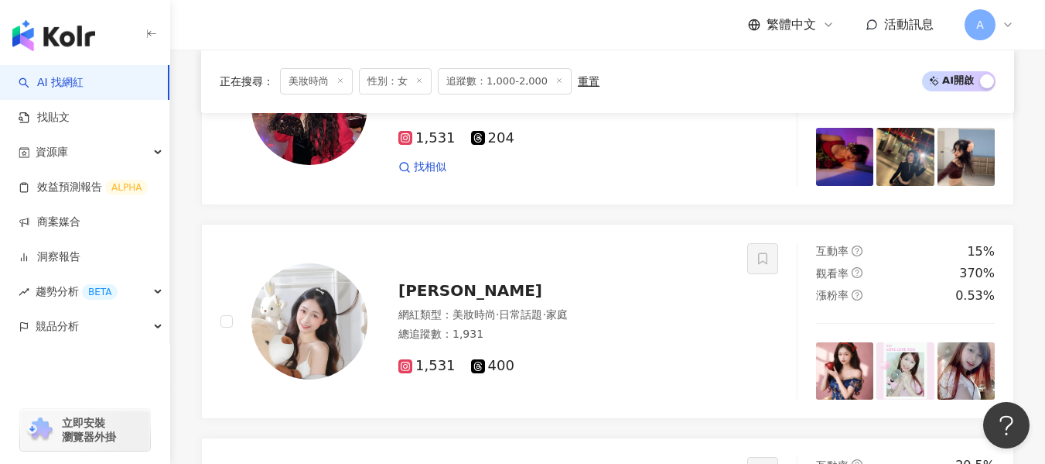
scroll to position [2945, 0]
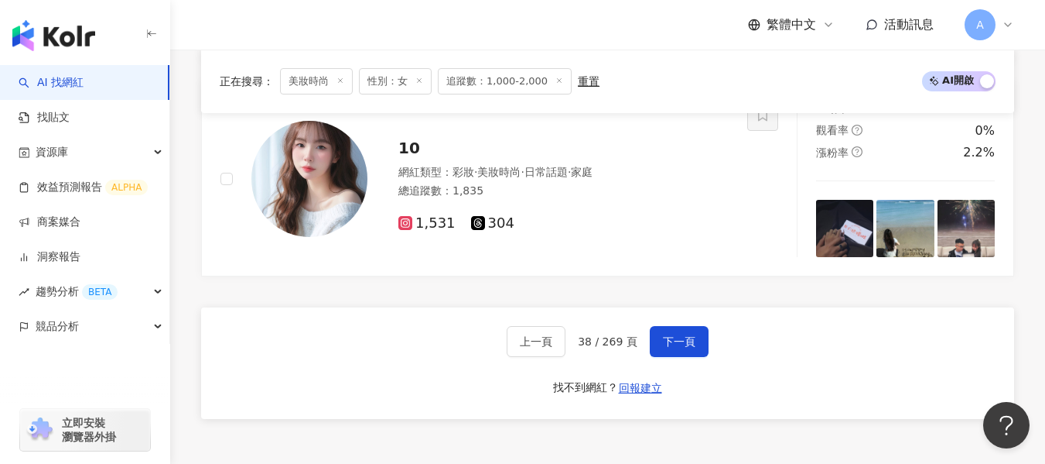
click at [641, 337] on div "上一頁 38 / 269 頁 下一頁" at bounding box center [608, 341] width 202 height 31
click at [663, 335] on span "下一頁" at bounding box center [679, 341] width 32 height 12
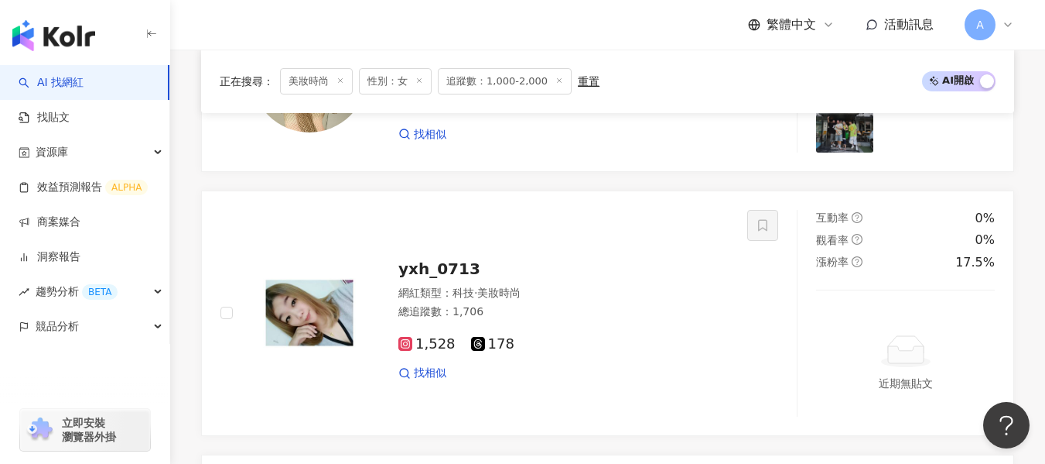
scroll to position [2819, 0]
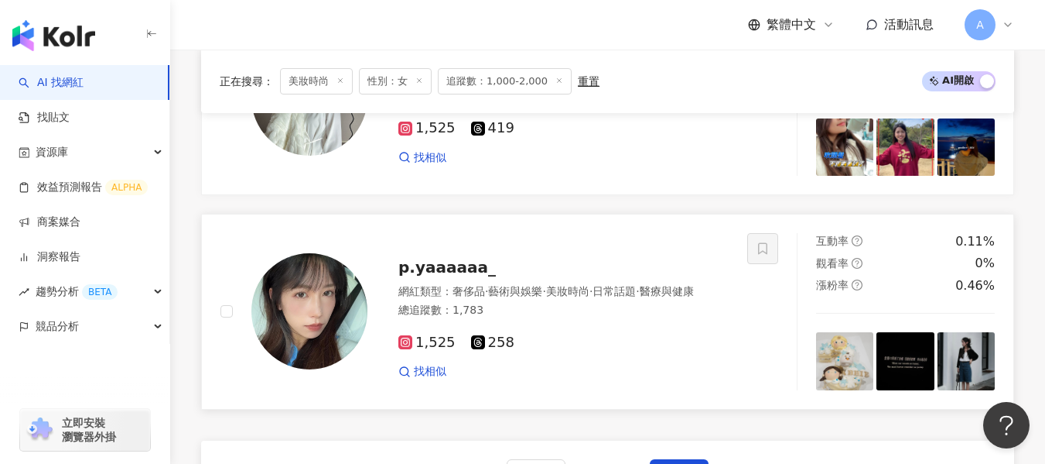
click at [590, 296] on span "美妝時尚" at bounding box center [567, 291] width 43 height 12
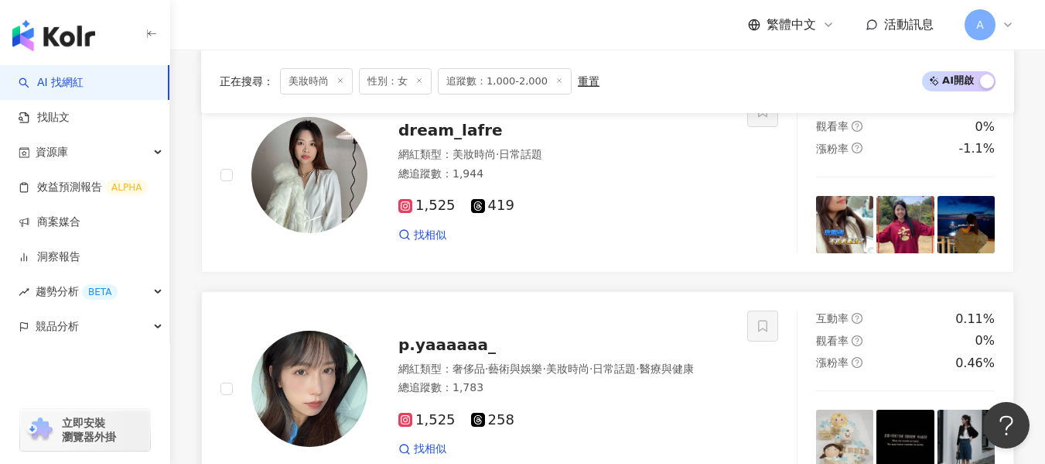
scroll to position [2664, 0]
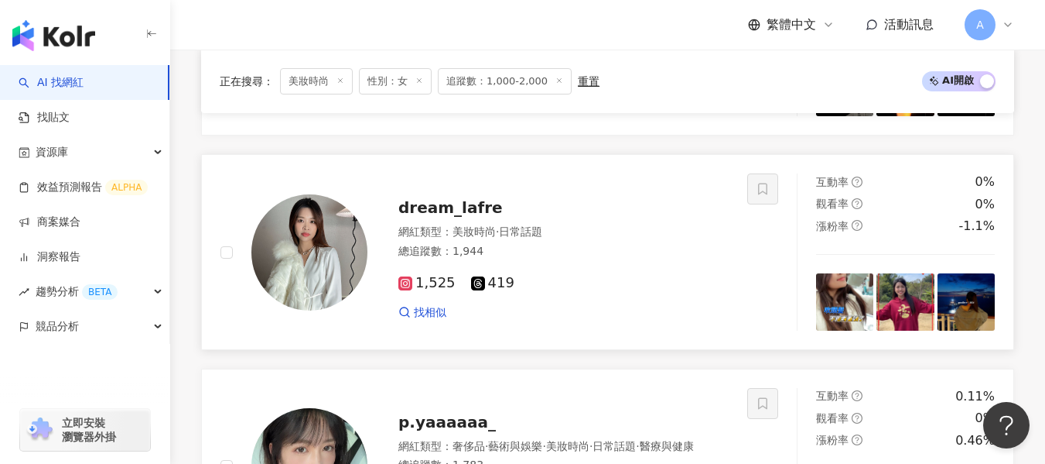
click at [487, 291] on span "419" at bounding box center [492, 283] width 43 height 16
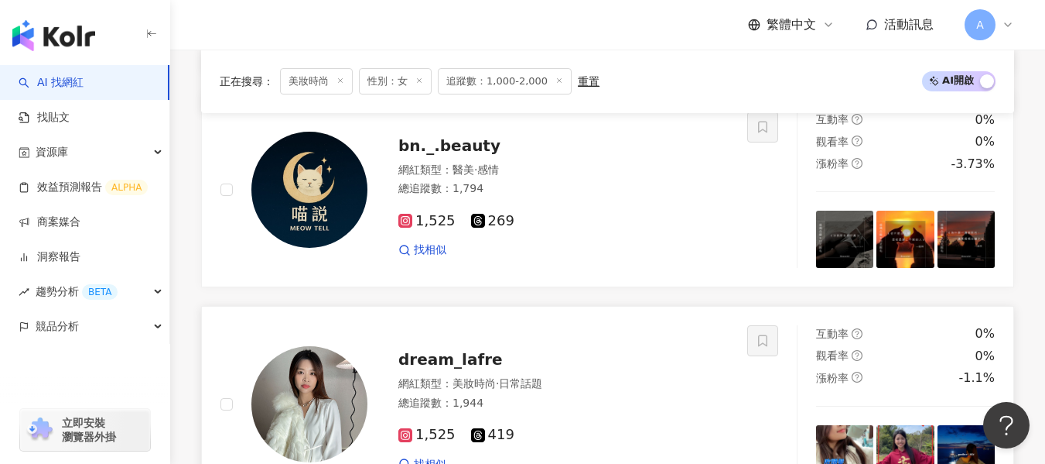
scroll to position [2509, 0]
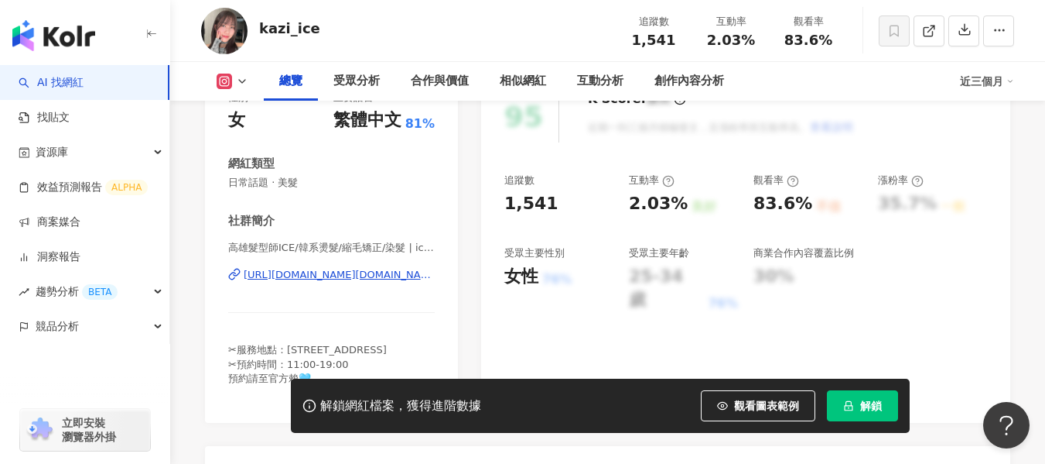
scroll to position [232, 0]
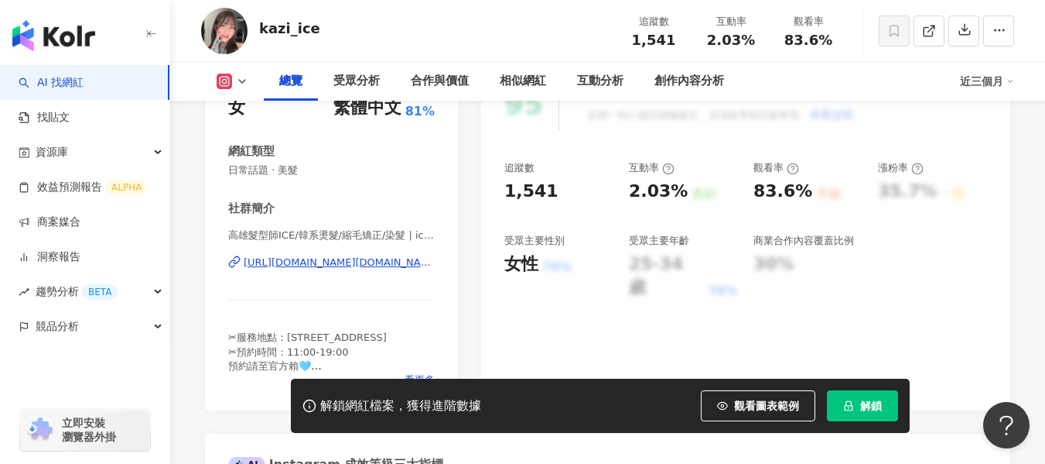
click at [269, 262] on div "[URL][DOMAIN_NAME][DOMAIN_NAME]" at bounding box center [339, 262] width 191 height 14
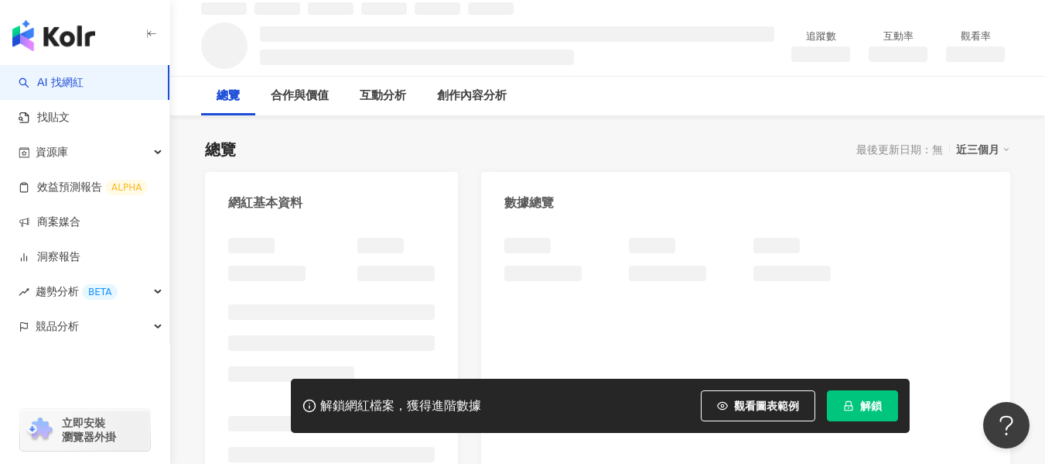
scroll to position [77, 0]
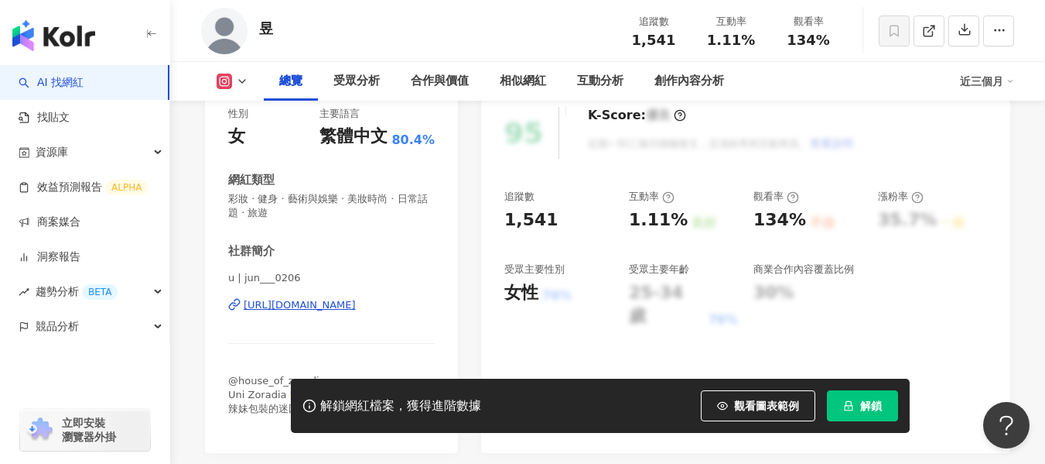
scroll to position [215, 0]
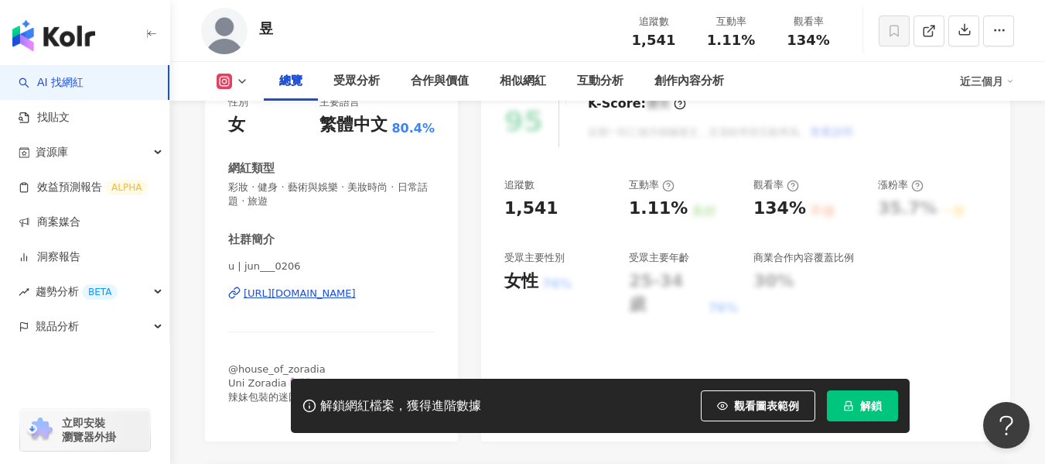
click at [352, 294] on div "https://www.instagram.com/jun___0206/" at bounding box center [300, 293] width 112 height 14
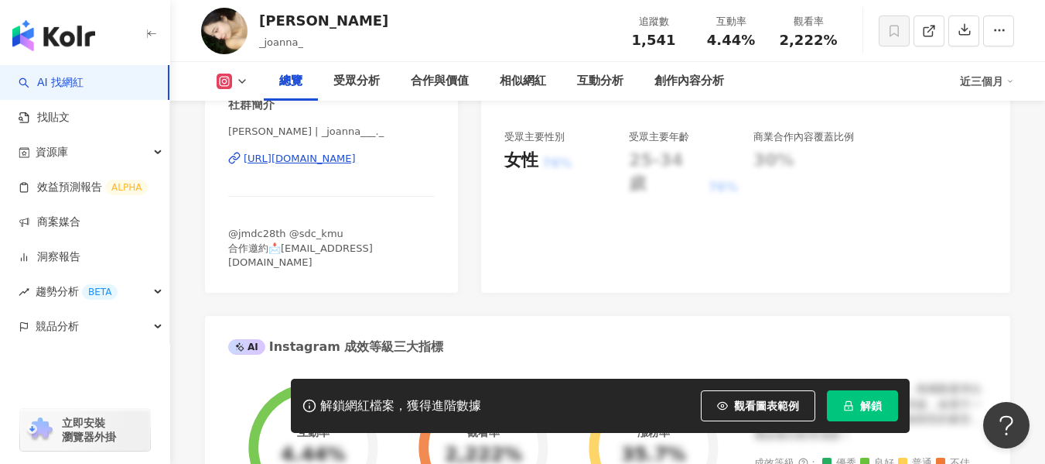
scroll to position [310, 0]
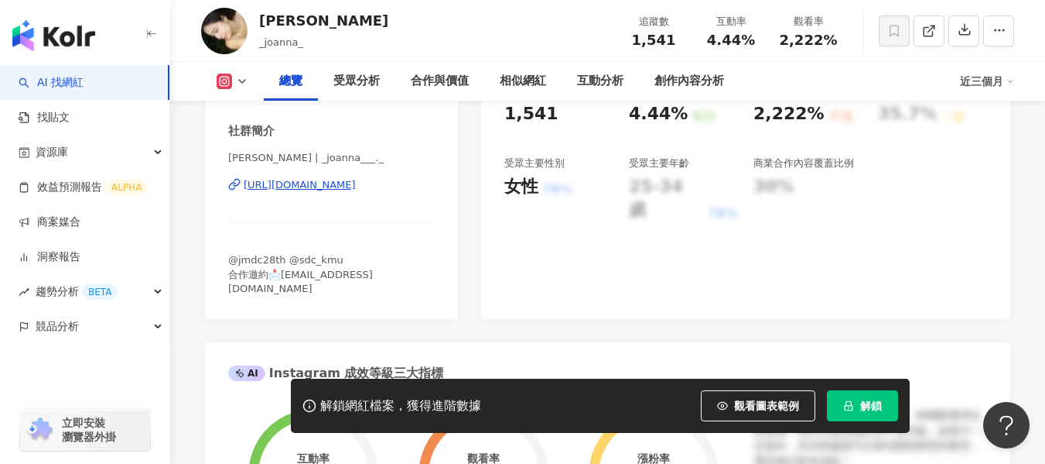
click at [310, 187] on div "[URL][DOMAIN_NAME]" at bounding box center [300, 185] width 112 height 14
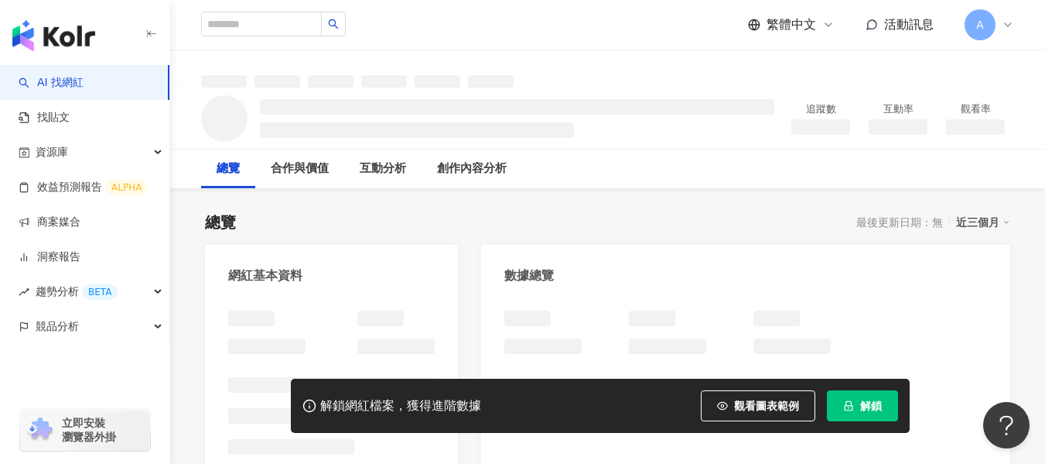
click at [354, 310] on div at bounding box center [331, 458] width 207 height 297
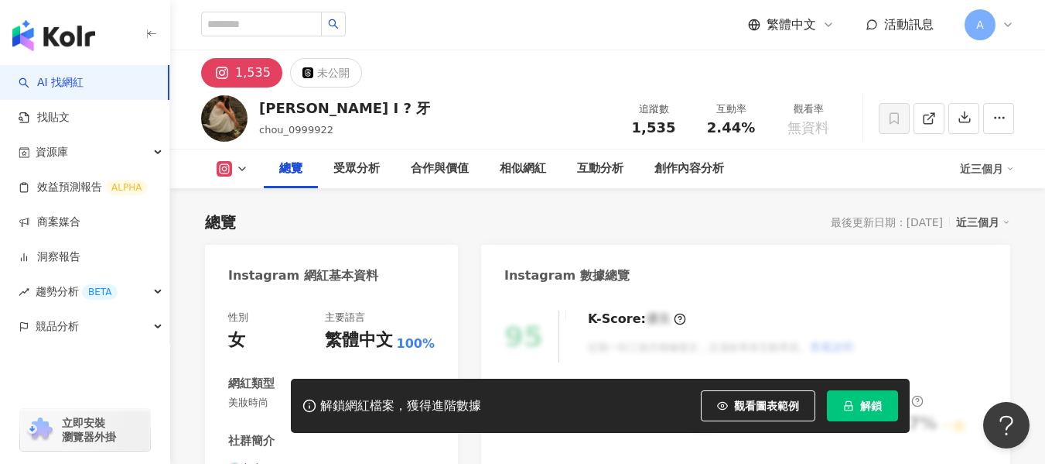
scroll to position [232, 0]
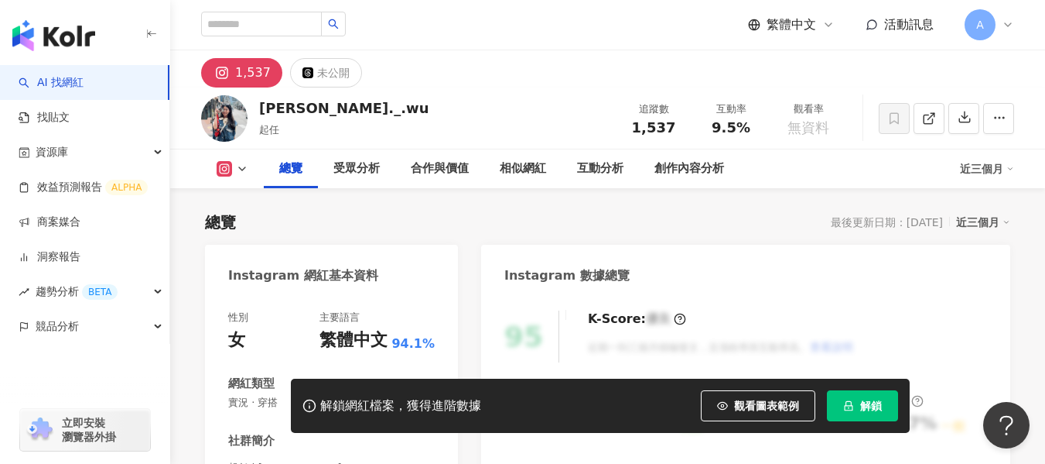
scroll to position [155, 0]
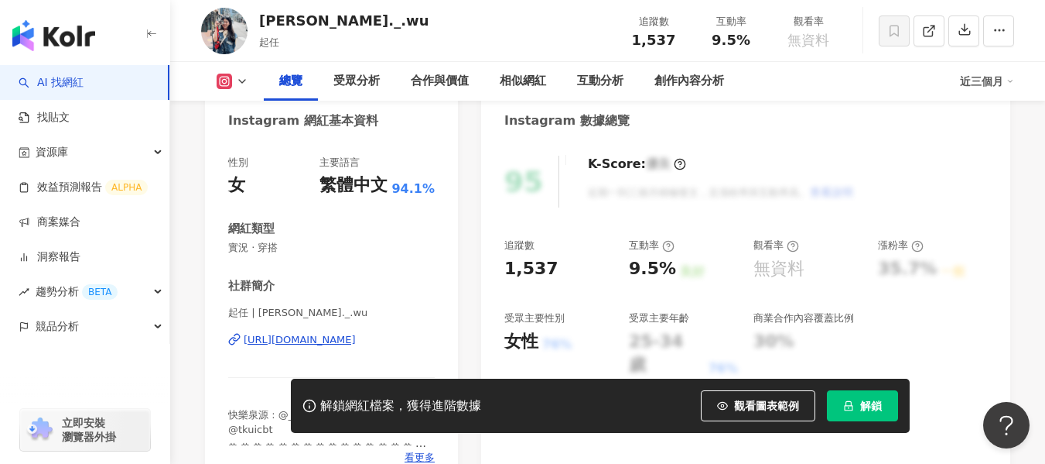
click at [288, 338] on div "[URL][DOMAIN_NAME]" at bounding box center [300, 340] width 112 height 14
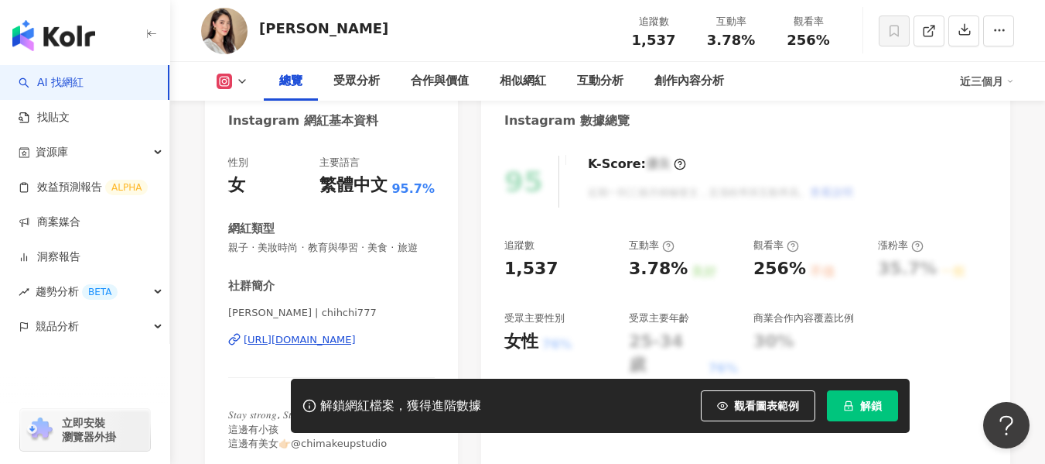
scroll to position [232, 0]
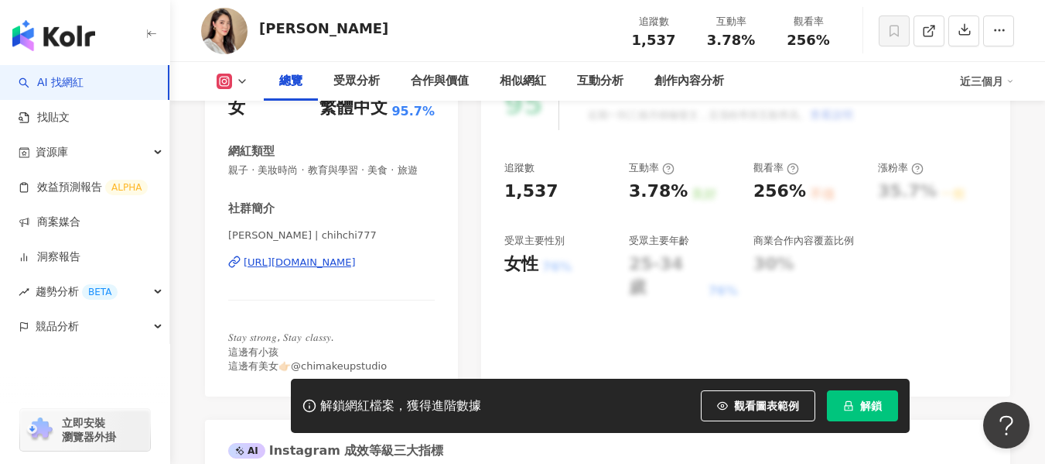
click at [356, 269] on div "[URL][DOMAIN_NAME]" at bounding box center [300, 262] width 112 height 14
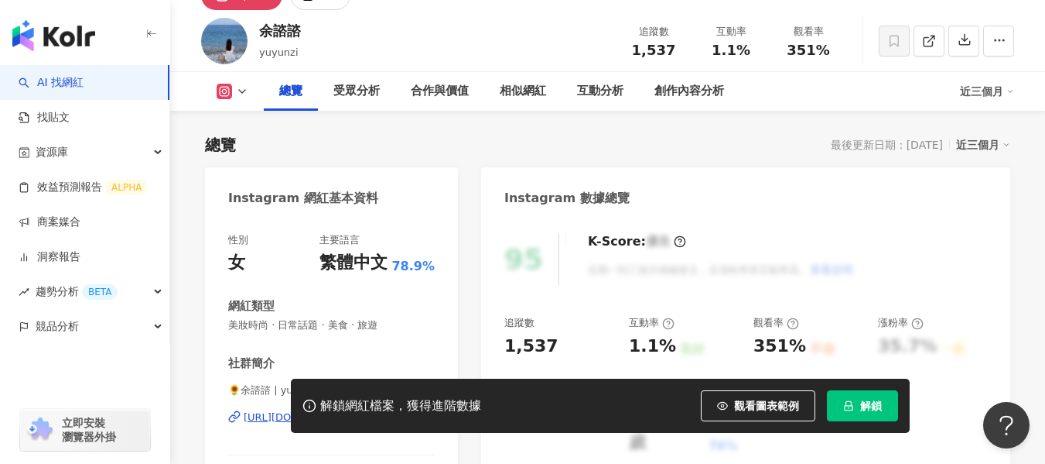
click at [339, 410] on div "https://www.instagram.com/yuyunzi/" at bounding box center [300, 417] width 112 height 14
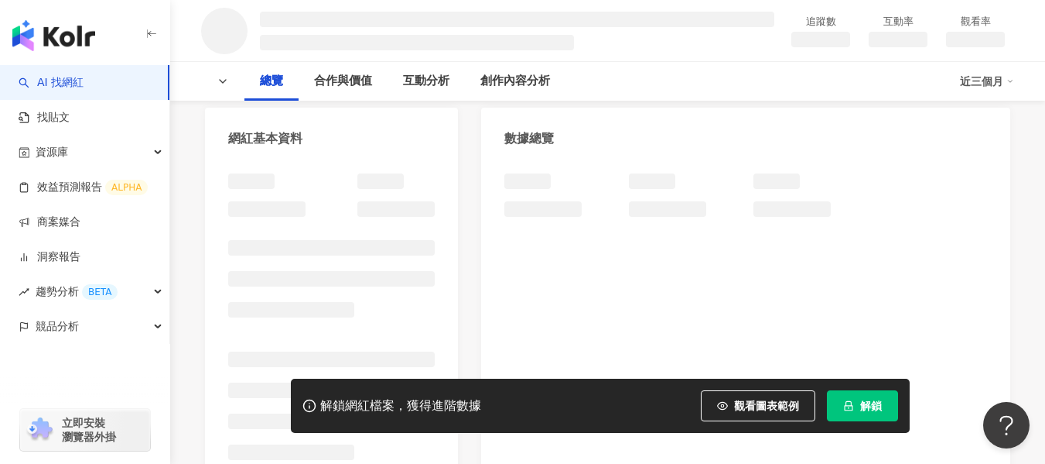
scroll to position [155, 0]
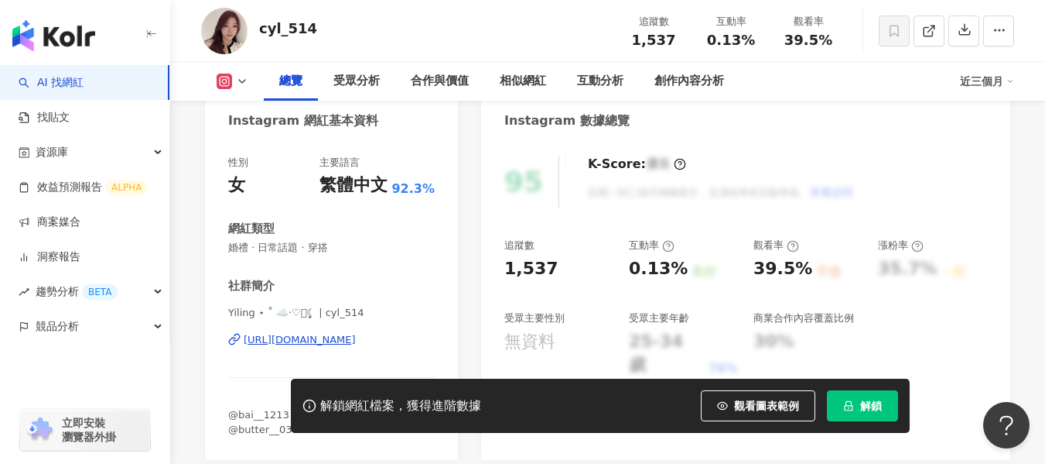
scroll to position [232, 0]
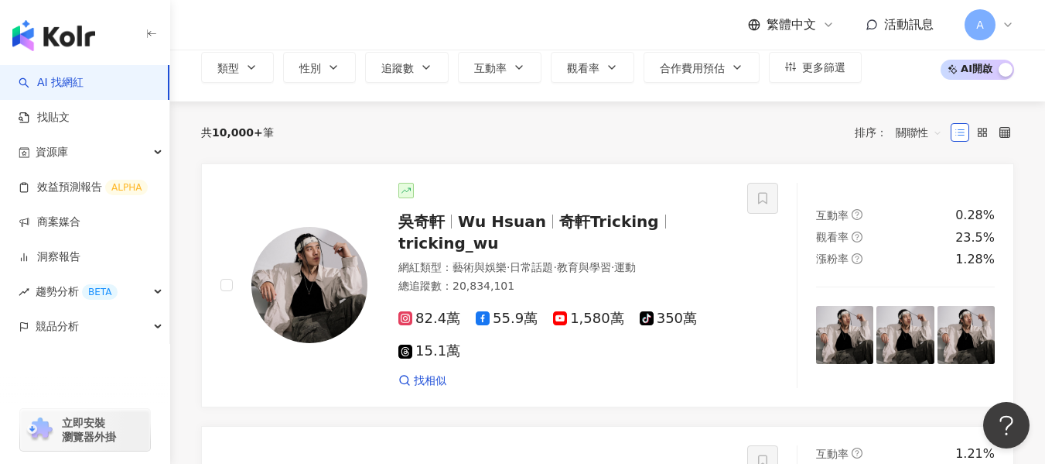
scroll to position [77, 0]
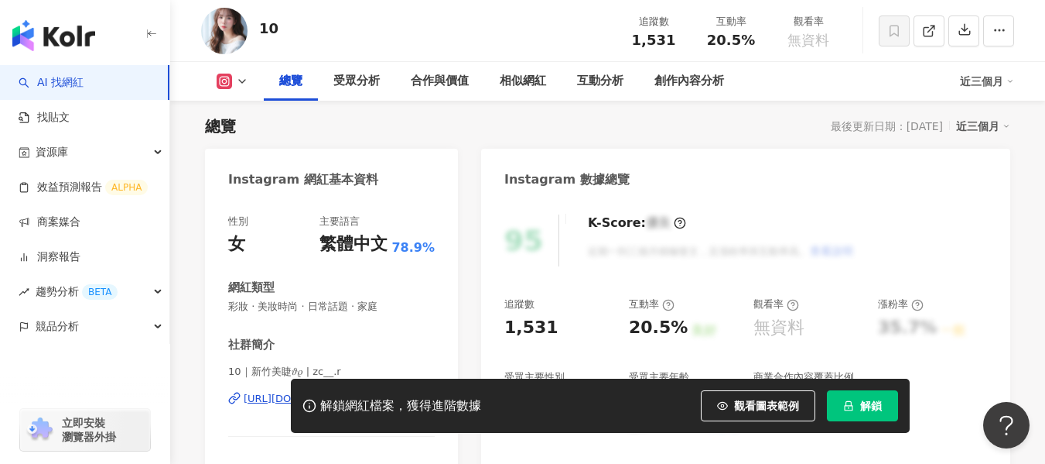
scroll to position [232, 0]
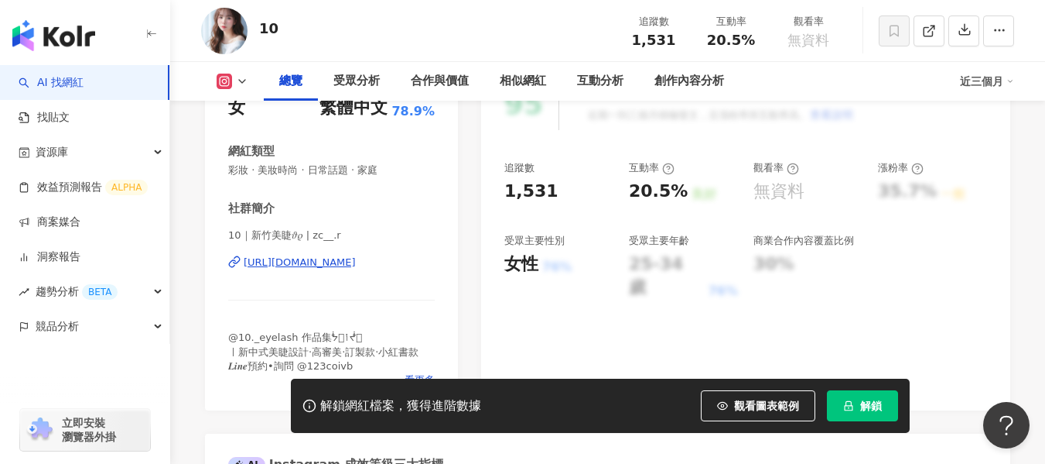
click at [269, 262] on div "https://www.instagram.com/zc__.r/" at bounding box center [300, 262] width 112 height 14
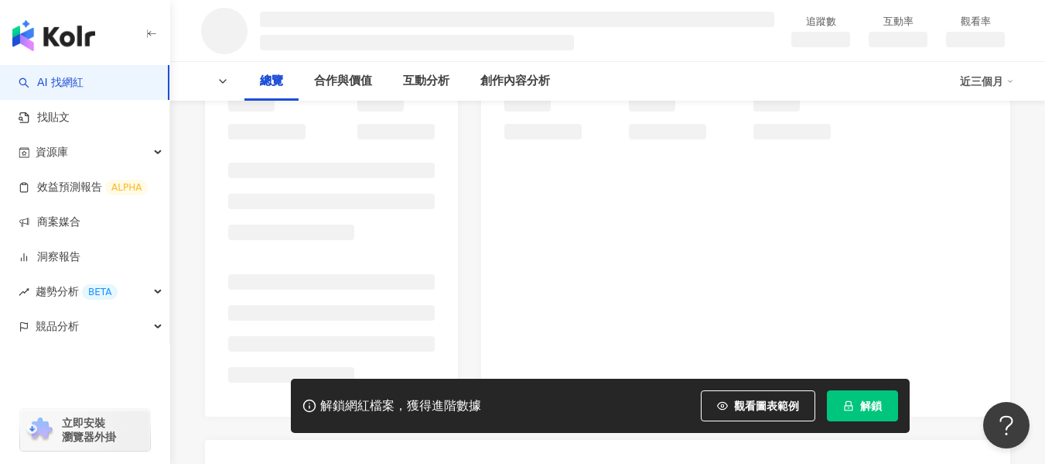
scroll to position [232, 0]
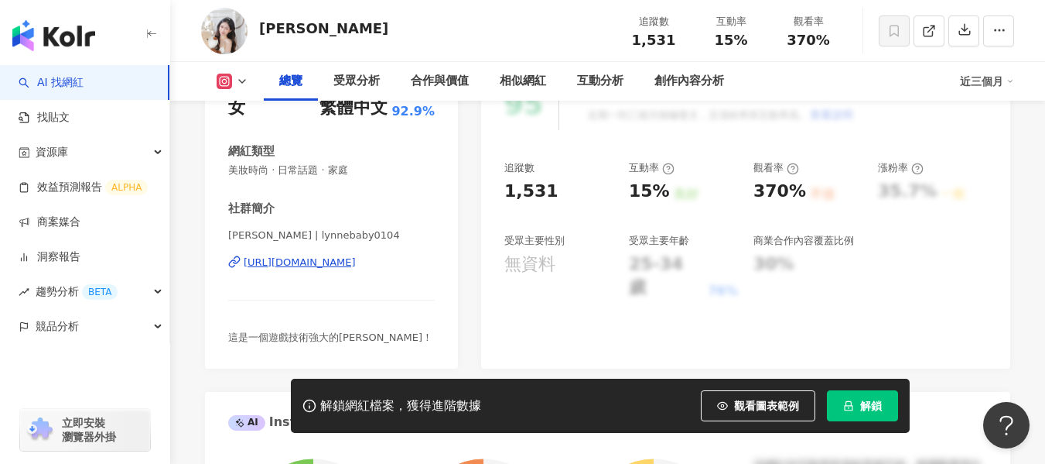
scroll to position [310, 0]
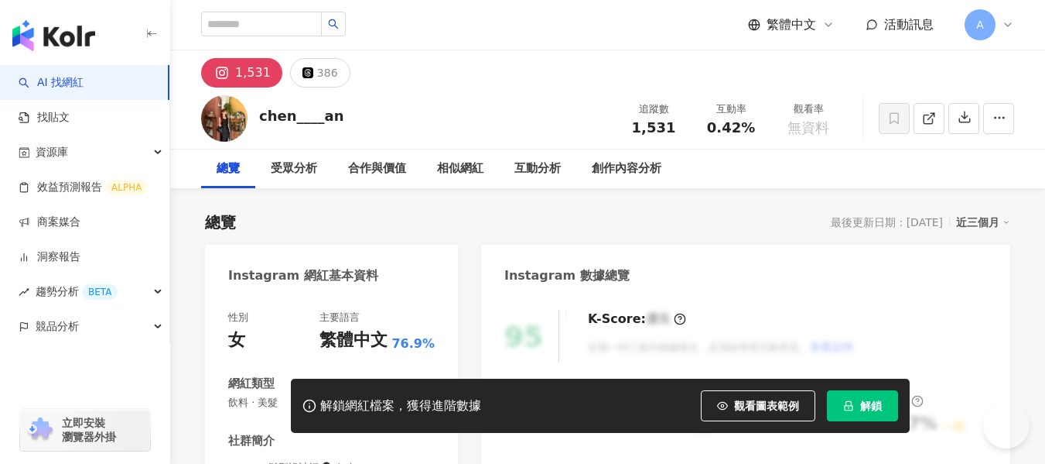
scroll to position [155, 0]
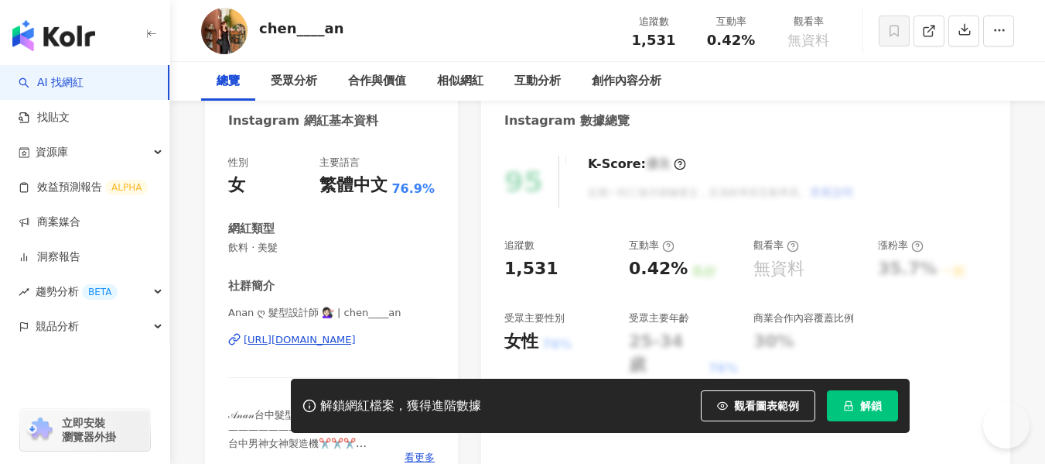
click at [310, 341] on div "https://www.instagram.com/chen____an/" at bounding box center [300, 340] width 112 height 14
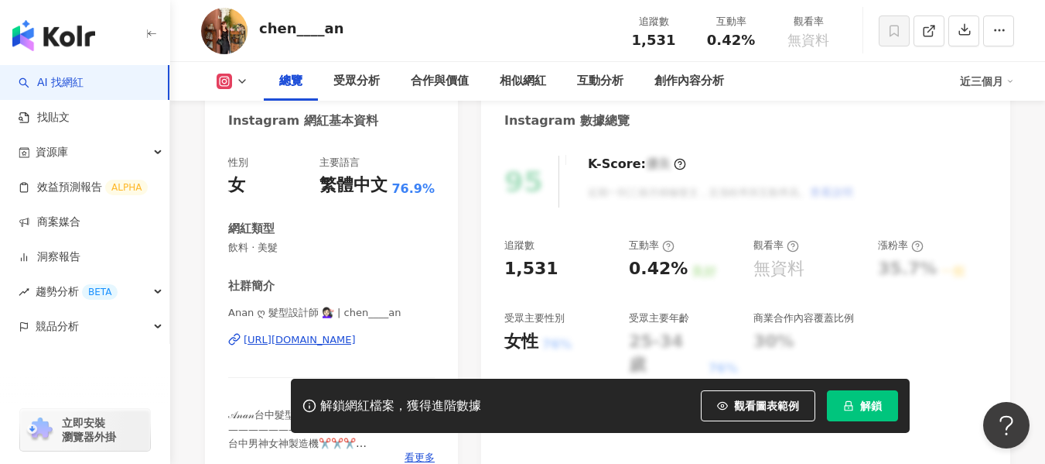
scroll to position [0, 0]
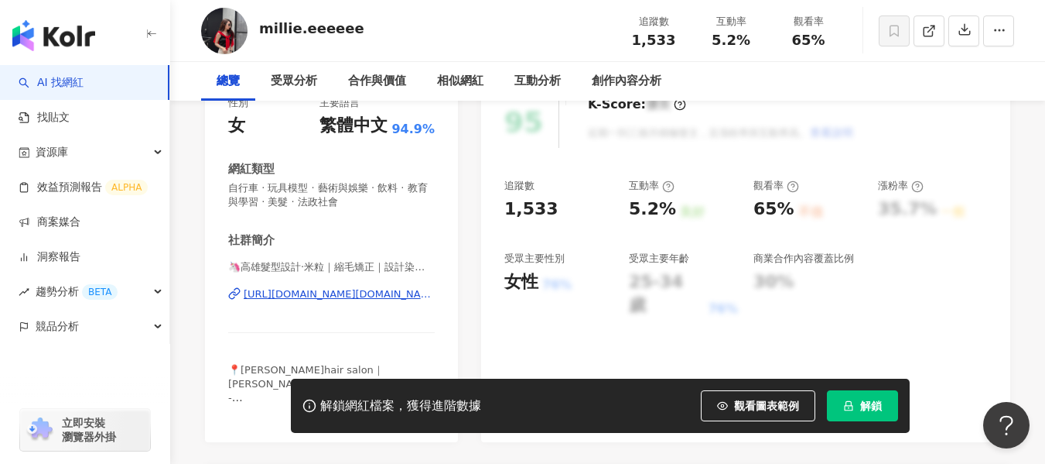
scroll to position [232, 0]
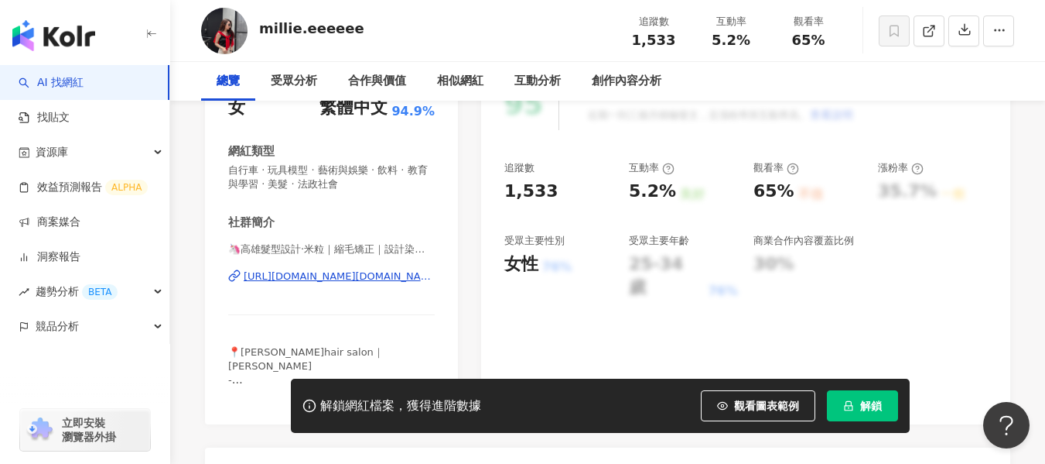
click at [336, 273] on div "[URL][DOMAIN_NAME][DOMAIN_NAME]" at bounding box center [339, 276] width 191 height 14
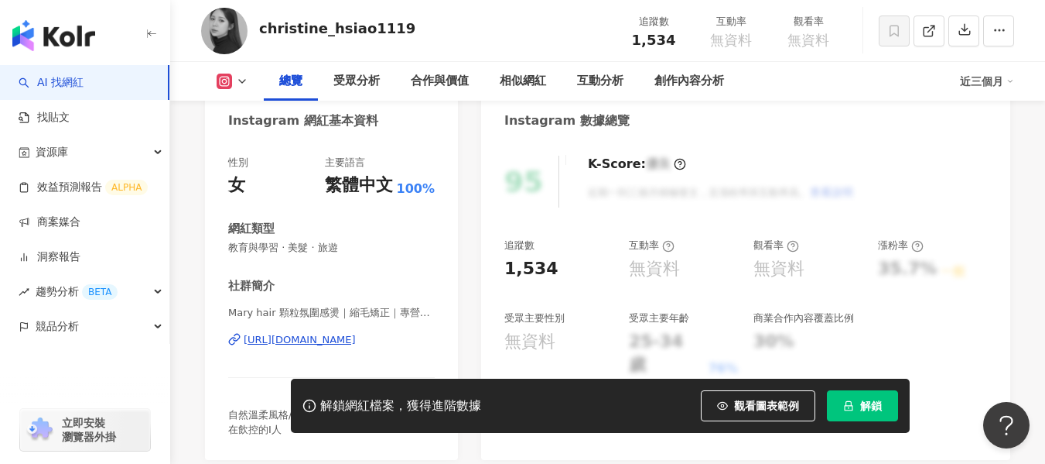
click at [250, 343] on div "https://www.instagram.com/christine_hsiao1119/" at bounding box center [300, 340] width 112 height 14
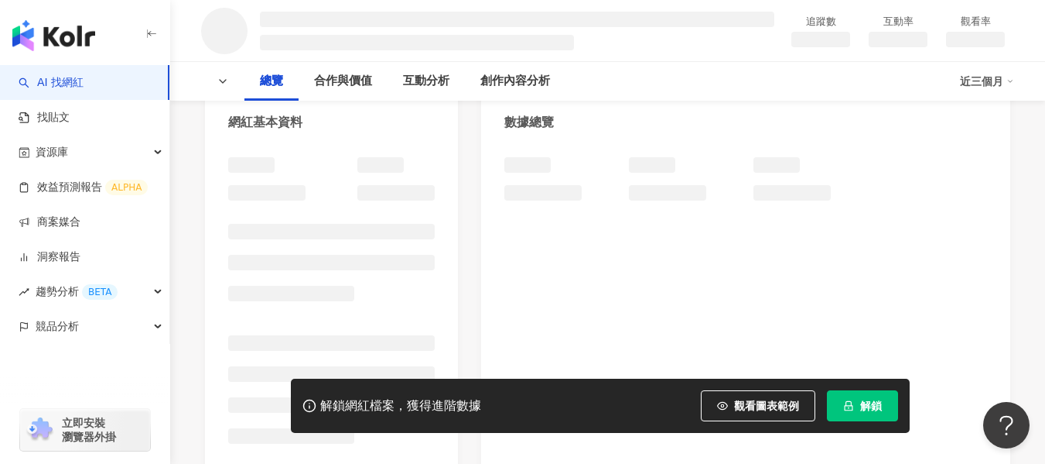
scroll to position [155, 0]
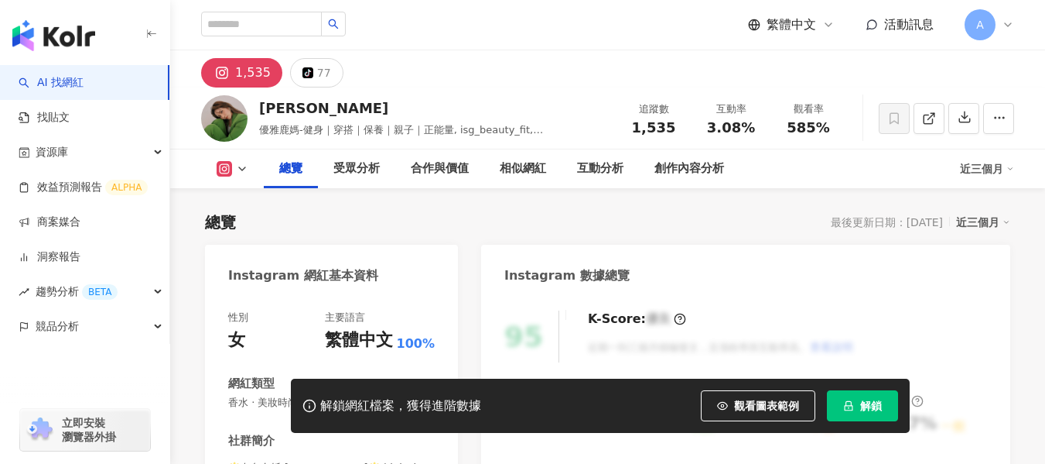
scroll to position [232, 0]
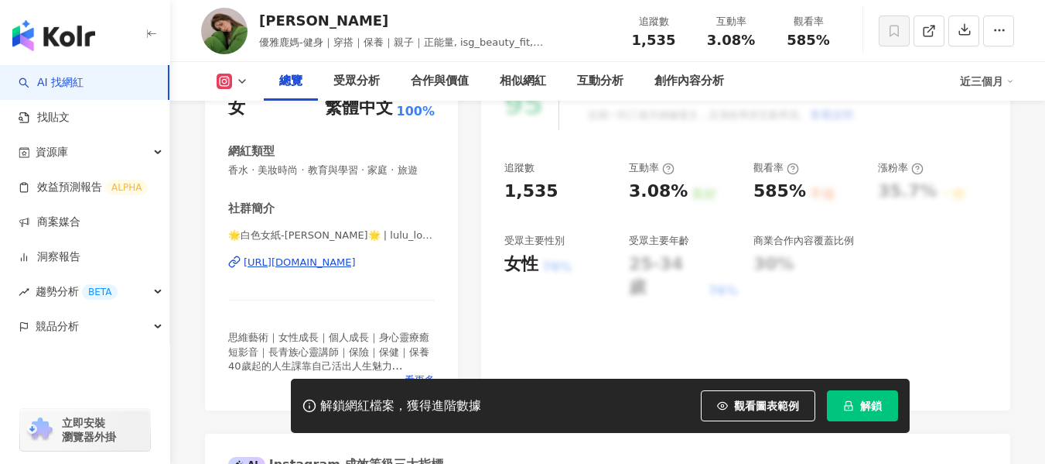
click at [307, 269] on div "[URL][DOMAIN_NAME]" at bounding box center [300, 262] width 112 height 14
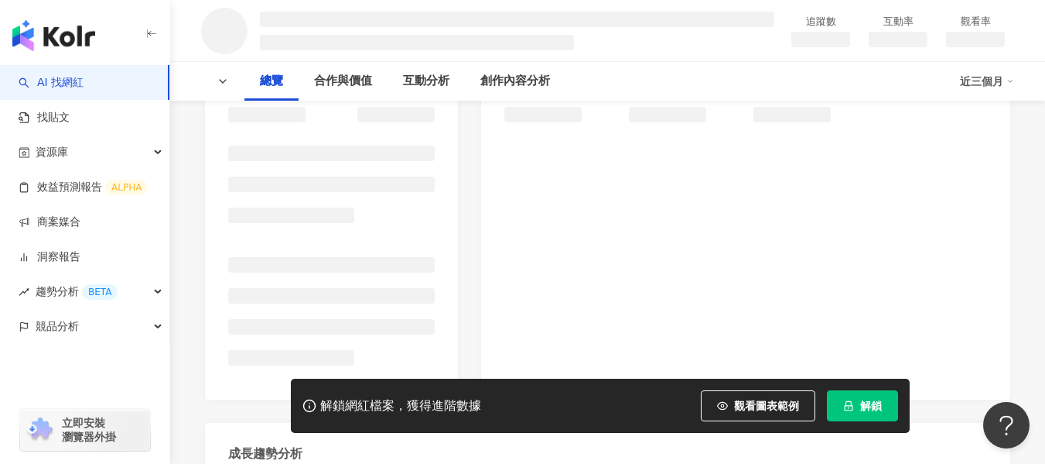
scroll to position [232, 0]
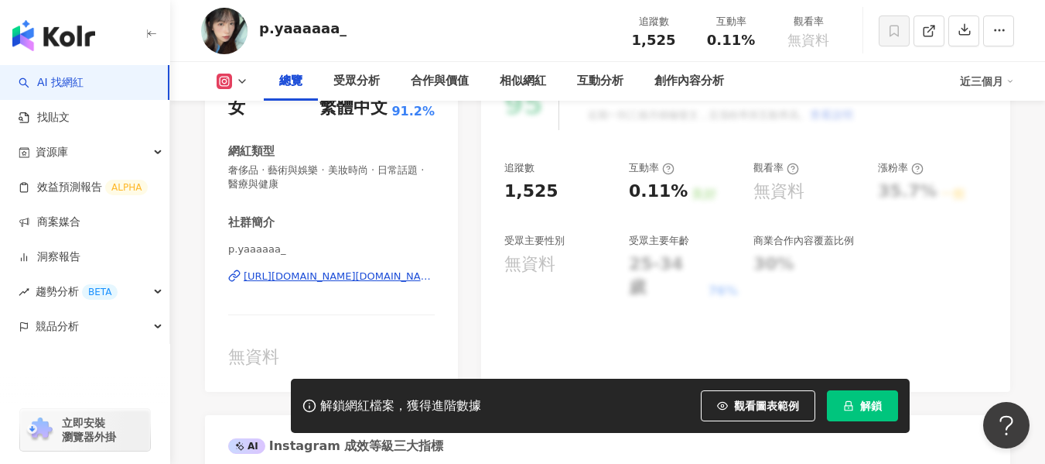
click at [382, 279] on div "[URL][DOMAIN_NAME][DOMAIN_NAME]" at bounding box center [339, 276] width 191 height 14
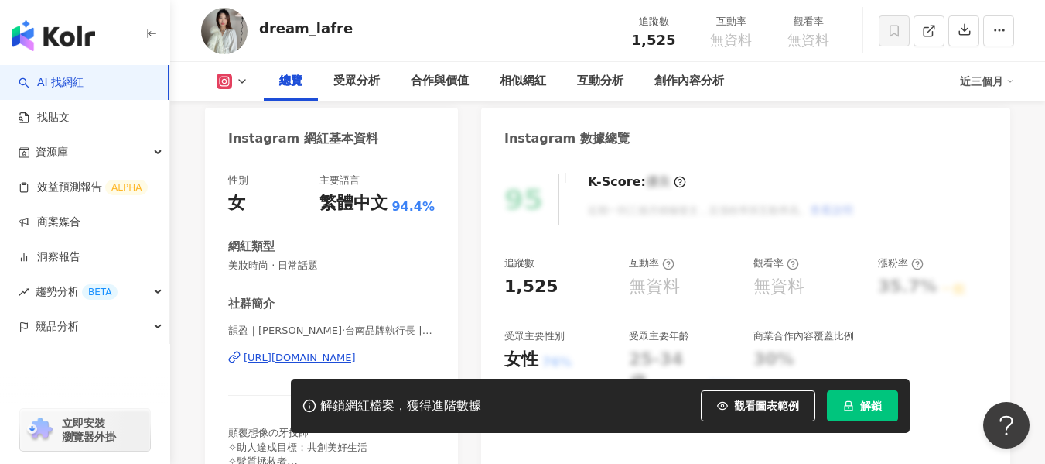
scroll to position [155, 0]
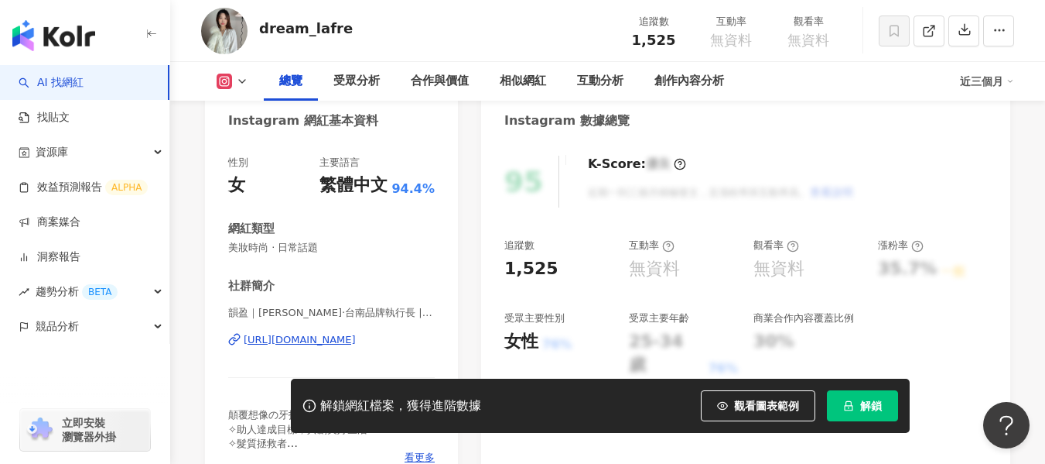
click at [281, 334] on div "[URL][DOMAIN_NAME]" at bounding box center [300, 340] width 112 height 14
